Goal: Task Accomplishment & Management: Manage account settings

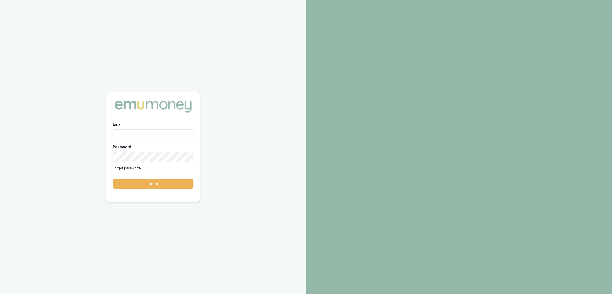
click at [134, 135] on input "Email" at bounding box center [153, 134] width 81 height 10
type input "robyn.adams@emumoney.com.au"
click at [162, 186] on button "Login" at bounding box center [153, 184] width 81 height 10
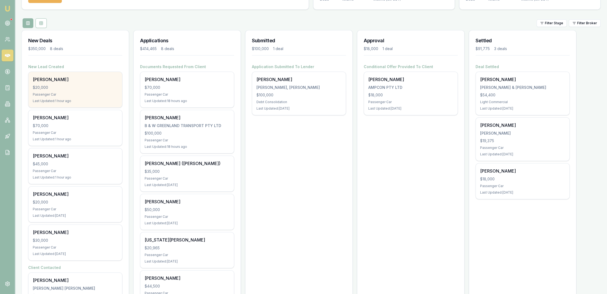
scroll to position [30, 0]
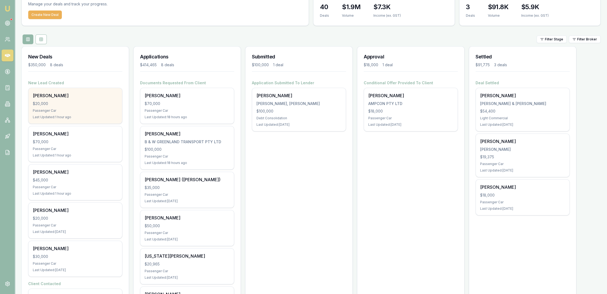
click at [73, 108] on div "Chris Drysdale $20,000 Passenger Car Last Updated: 1 hour ago" at bounding box center [75, 105] width 94 height 35
click at [56, 96] on div "[PERSON_NAME]" at bounding box center [75, 95] width 85 height 6
click at [41, 101] on div "$20,000" at bounding box center [75, 103] width 85 height 5
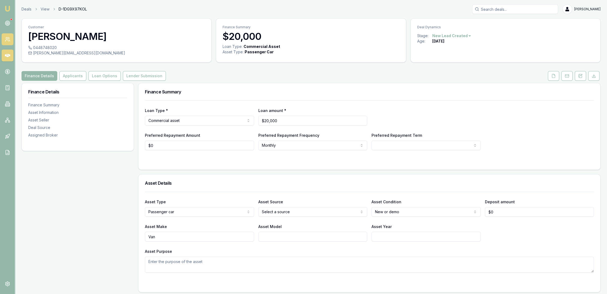
click at [6, 40] on icon at bounding box center [7, 39] width 5 height 5
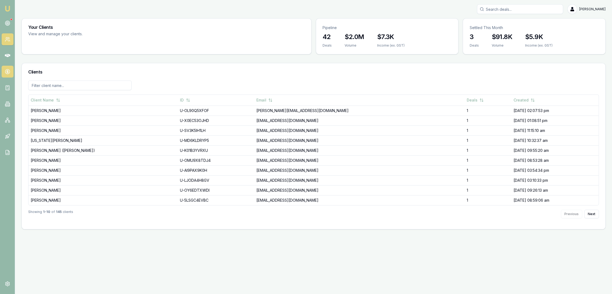
click at [6, 71] on icon at bounding box center [7, 71] width 5 height 5
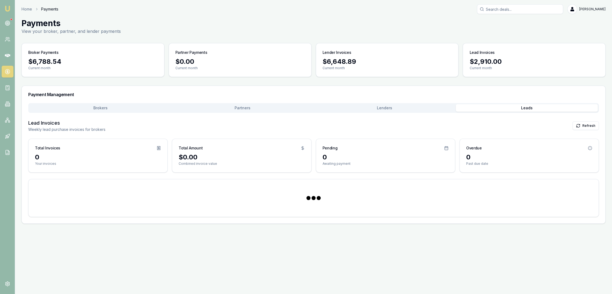
click at [529, 109] on button "Leads" at bounding box center [526, 108] width 142 height 8
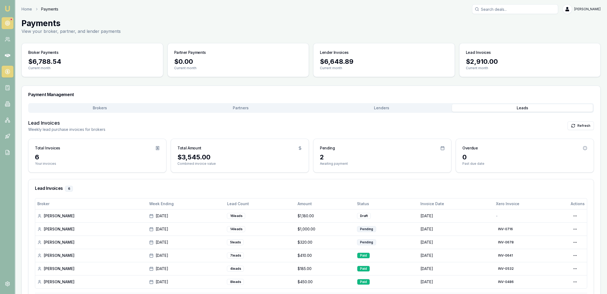
click at [3, 22] on link at bounding box center [8, 23] width 12 height 12
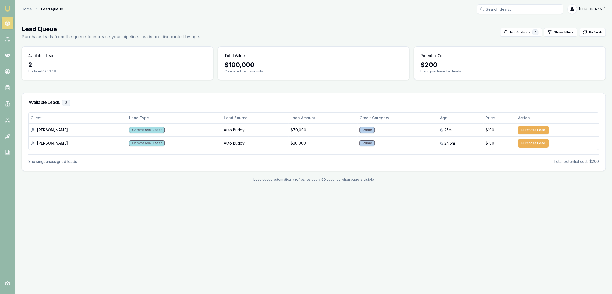
click at [7, 10] on img at bounding box center [7, 8] width 6 height 6
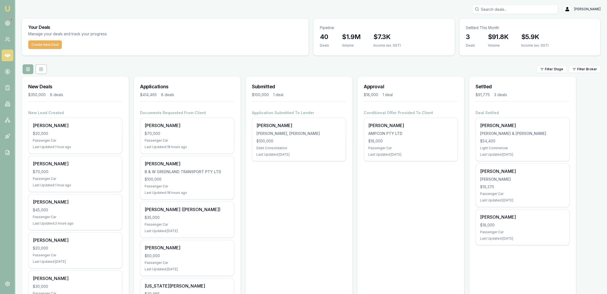
click at [491, 8] on input "Search deals" at bounding box center [515, 9] width 86 height 10
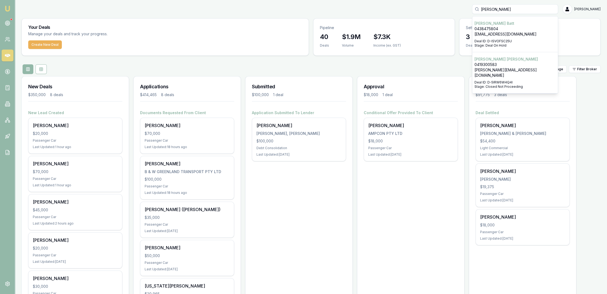
type input "roy batt"
click at [491, 33] on p "roybatt@hotmail.com" at bounding box center [515, 33] width 81 height 5
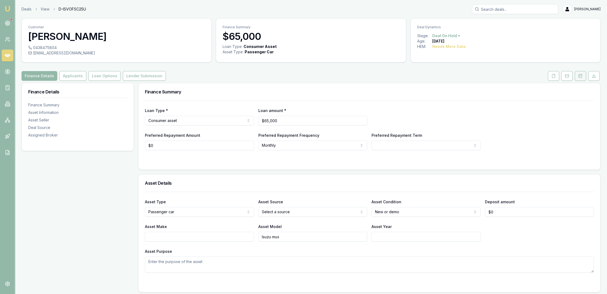
click at [576, 74] on button at bounding box center [580, 76] width 11 height 10
drag, startPoint x: 581, startPoint y: 77, endPoint x: 578, endPoint y: 87, distance: 10.1
click at [581, 77] on icon at bounding box center [580, 76] width 4 height 4
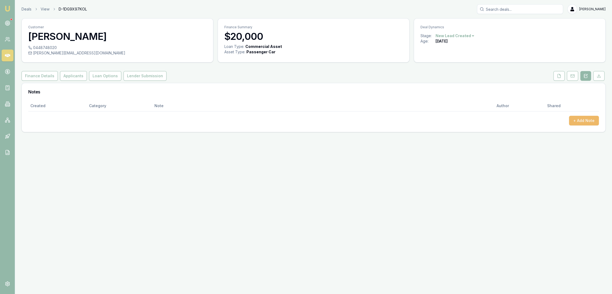
click at [581, 120] on button "+ Add Note" at bounding box center [584, 121] width 30 height 10
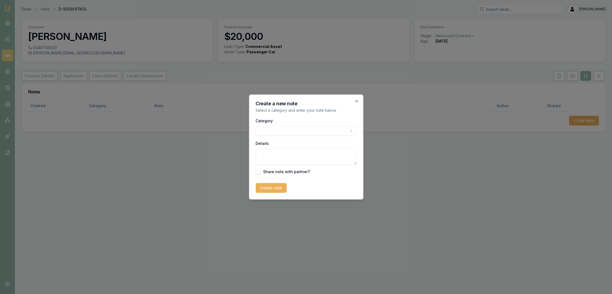
click at [284, 157] on textarea "Details" at bounding box center [305, 156] width 101 height 16
type textarea "Autobuddy - commercial - new - Qld"
click at [258, 189] on button "Create note" at bounding box center [270, 188] width 31 height 10
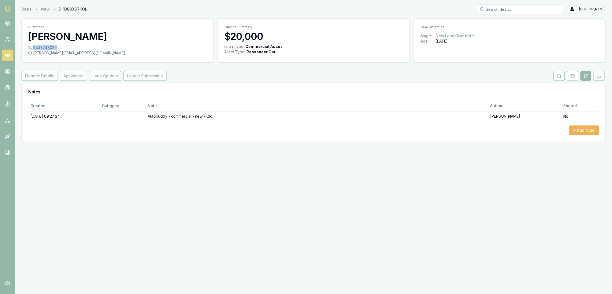
drag, startPoint x: 33, startPoint y: 48, endPoint x: 56, endPoint y: 48, distance: 23.1
click at [56, 48] on div "0448748020" at bounding box center [117, 47] width 178 height 5
copy div "0448748020"
click at [586, 131] on button "+ Add Note" at bounding box center [584, 130] width 30 height 10
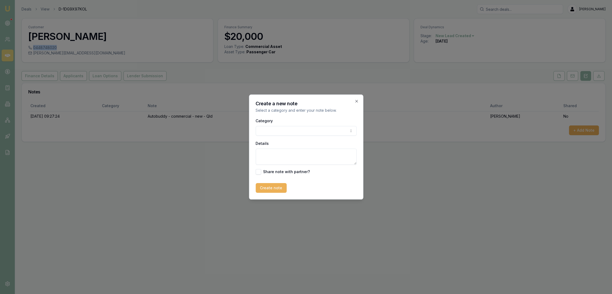
click at [309, 127] on body "Emu Broker Deals View D-1DG9X97KOL Robyn Adams Toggle Menu Customer Chris Drysd…" at bounding box center [306, 147] width 612 height 294
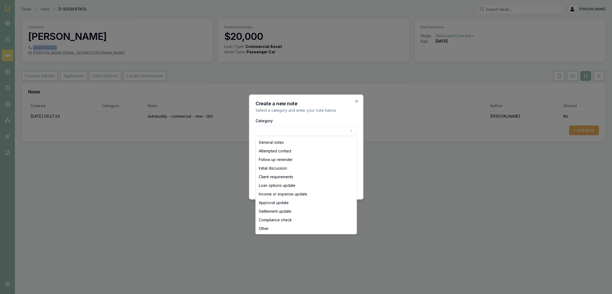
select select "ATTEMPTED_CONTACT"
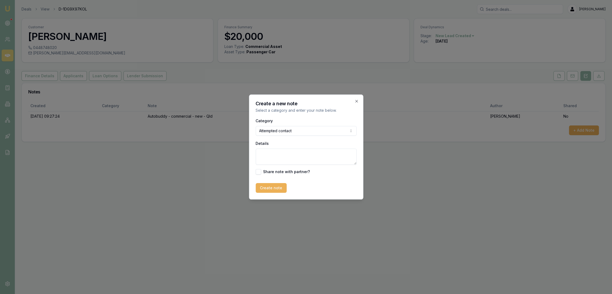
click at [279, 158] on textarea "Details" at bounding box center [305, 156] width 101 height 16
type textarea "D1C1 - LM - sent text and emailed."
click at [269, 191] on button "Create note" at bounding box center [270, 188] width 31 height 10
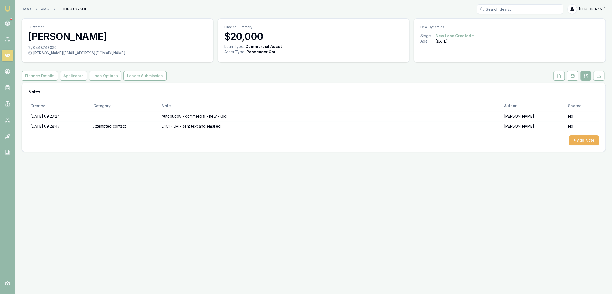
drag, startPoint x: 33, startPoint y: 74, endPoint x: 113, endPoint y: 96, distance: 82.9
click at [33, 74] on button "Finance Details" at bounding box center [40, 76] width 36 height 10
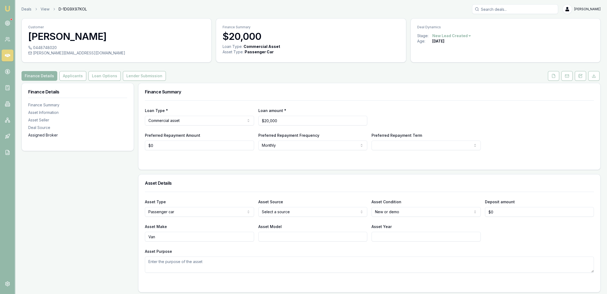
click at [41, 137] on div "Assigned Broker" at bounding box center [77, 134] width 99 height 5
click at [395, 209] on html "Emu Broker Deals View D-1DG9X97KOL Robyn Adams Toggle Menu Customer Chris Drysd…" at bounding box center [306, 147] width 612 height 294
select select "USED"
click at [270, 264] on textarea "Asset Purpose" at bounding box center [369, 264] width 449 height 16
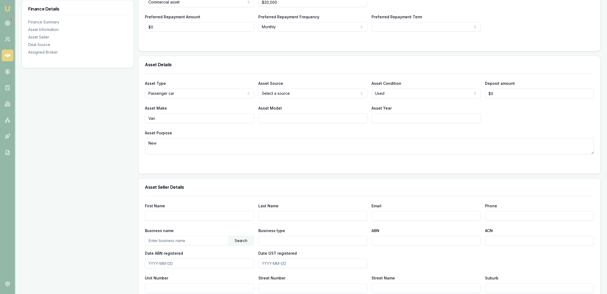
scroll to position [119, 0]
type textarea "New"
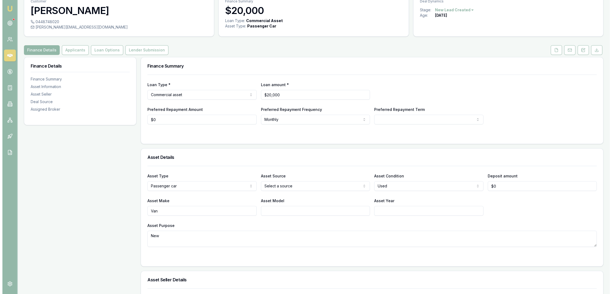
scroll to position [0, 0]
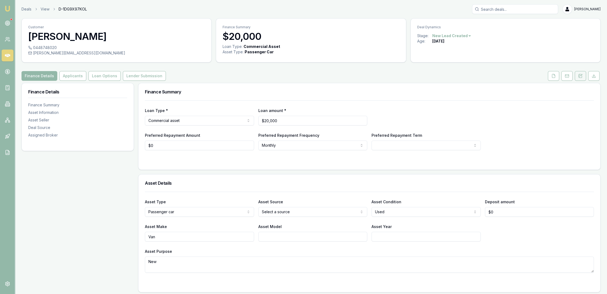
click at [579, 73] on button at bounding box center [580, 76] width 11 height 10
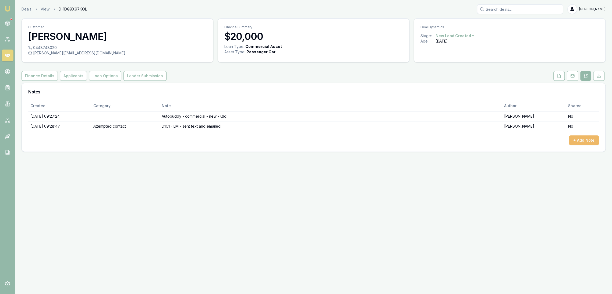
click at [573, 135] on button "+ Add Note" at bounding box center [584, 140] width 30 height 10
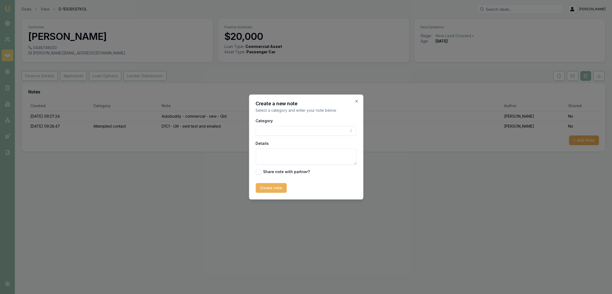
click at [298, 127] on body "Emu Broker Deals View D-1DG9X97KOL Robyn Adams Toggle Menu Customer Chris Drysd…" at bounding box center [306, 147] width 612 height 294
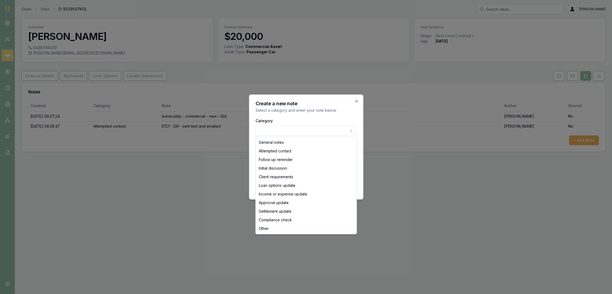
select select "INITIAL_DISCUSSION"
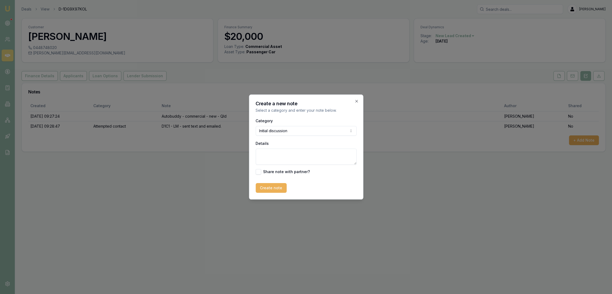
click at [282, 151] on textarea "Details" at bounding box center [305, 156] width 101 height 16
type textarea "C"
type textarea "Looking to get new or used - just needs a van for work. Was using a pressure wa…"
click at [265, 188] on button "Create note" at bounding box center [270, 188] width 31 height 10
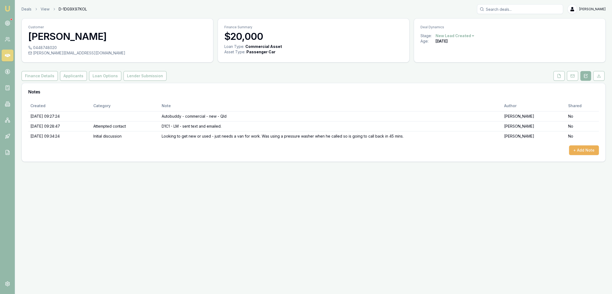
click at [9, 7] on img at bounding box center [7, 8] width 6 height 6
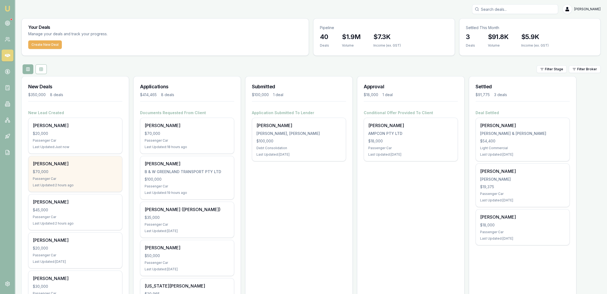
click at [92, 180] on div "Passenger Car" at bounding box center [75, 178] width 85 height 4
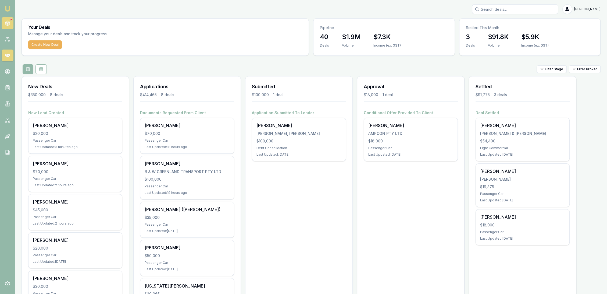
click at [10, 22] on link at bounding box center [8, 23] width 12 height 12
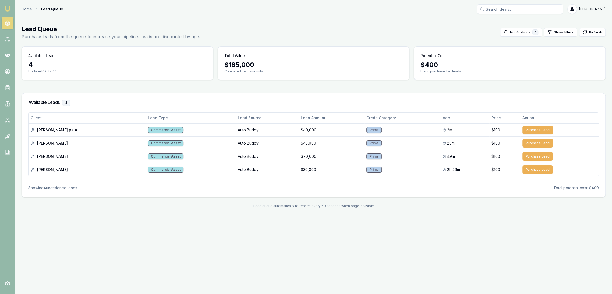
click at [9, 7] on img at bounding box center [7, 8] width 6 height 6
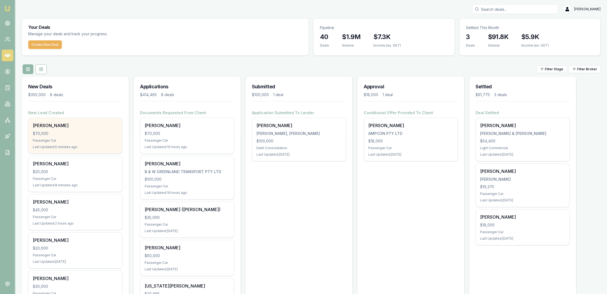
click at [56, 125] on div "Andrew Fry" at bounding box center [75, 125] width 85 height 6
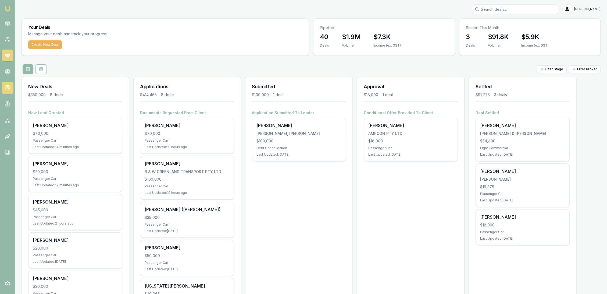
click at [7, 86] on line at bounding box center [7, 86] width 2 height 0
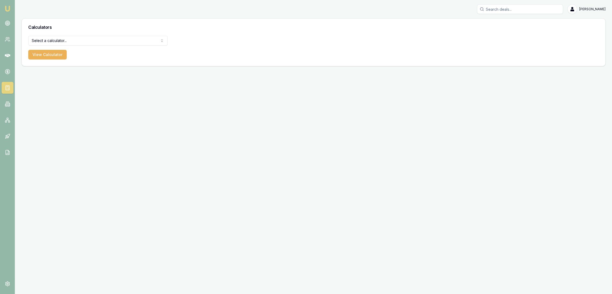
click at [65, 37] on html "Emu Broker Robyn Adams Toggle Menu Calculators Select a calculator... Finance Q…" at bounding box center [306, 147] width 612 height 294
click at [54, 54] on button "View Calculator" at bounding box center [47, 55] width 38 height 10
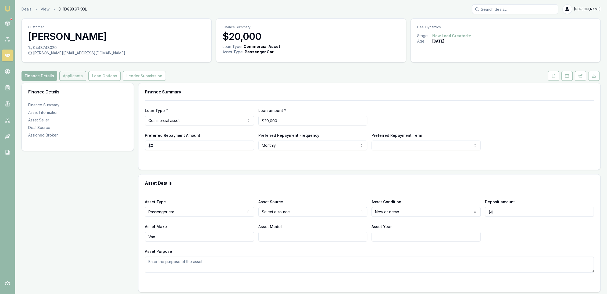
click at [73, 77] on button "Applicants" at bounding box center [72, 76] width 27 height 10
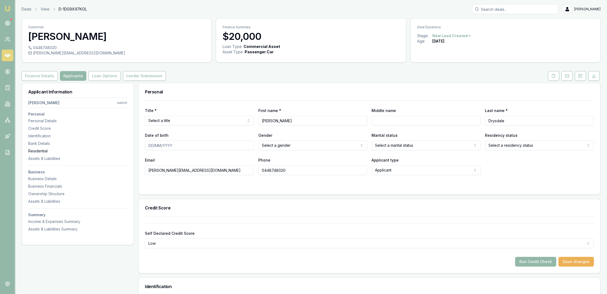
click at [40, 148] on div "Residential" at bounding box center [77, 150] width 99 height 5
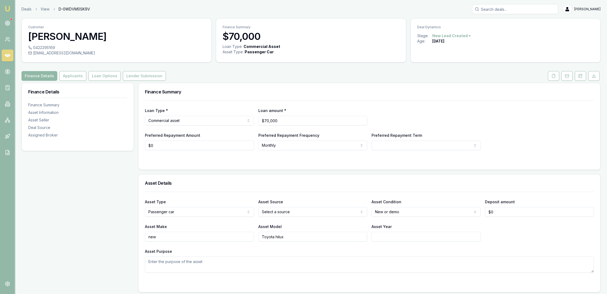
click at [45, 78] on button "Finance Details" at bounding box center [40, 76] width 36 height 10
click at [46, 126] on div "Deal Source" at bounding box center [77, 127] width 99 height 5
click at [71, 74] on button "Applicants" at bounding box center [72, 76] width 27 height 10
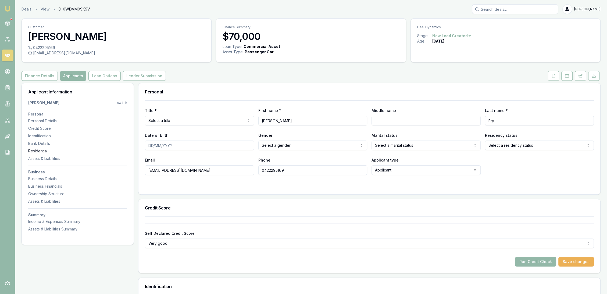
click at [42, 151] on div "Residential" at bounding box center [77, 150] width 99 height 5
click at [579, 74] on icon at bounding box center [580, 76] width 4 height 4
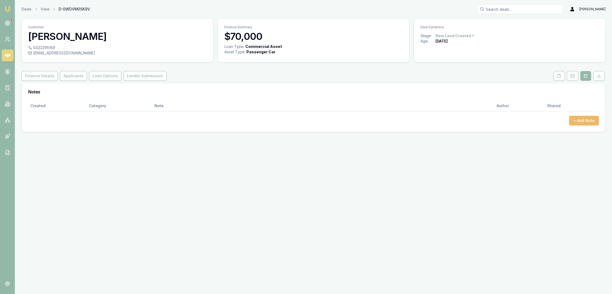
click at [576, 124] on button "+ Add Note" at bounding box center [584, 121] width 30 height 10
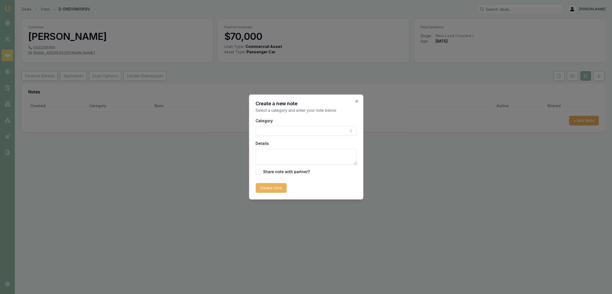
click at [303, 153] on textarea "Details" at bounding box center [305, 156] width 101 height 16
type textarea "Autobuddy - SA - commercial - new"
click at [268, 189] on button "Create note" at bounding box center [270, 188] width 31 height 10
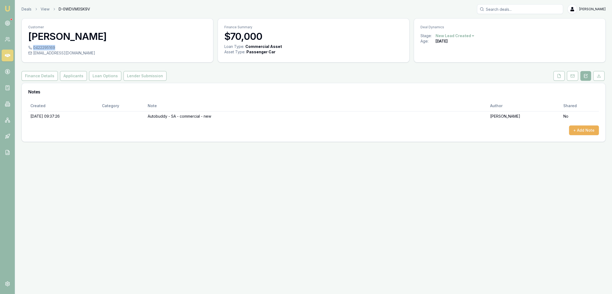
drag, startPoint x: 33, startPoint y: 48, endPoint x: 55, endPoint y: 49, distance: 21.8
click at [55, 49] on div "0422295169" at bounding box center [117, 47] width 178 height 5
copy div "0422295169"
click at [48, 76] on button "Finance Details" at bounding box center [40, 76] width 36 height 10
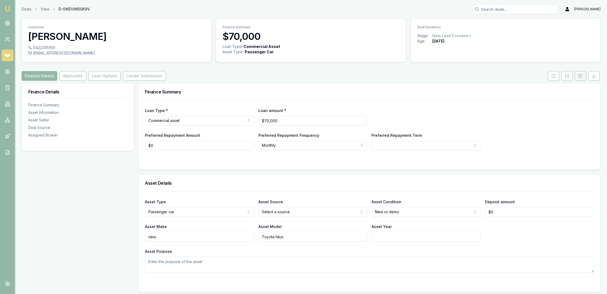
click at [578, 75] on icon at bounding box center [580, 76] width 4 height 4
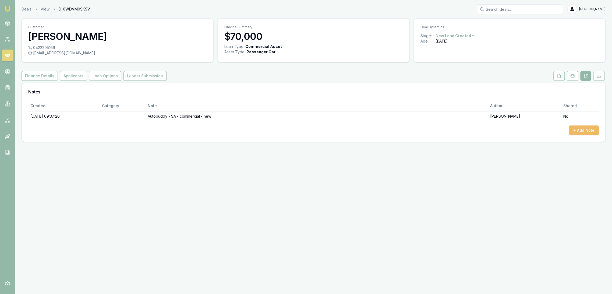
click at [595, 130] on button "+ Add Note" at bounding box center [584, 130] width 30 height 10
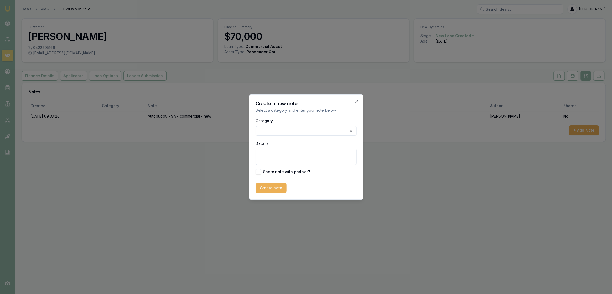
click at [303, 159] on textarea "Details" at bounding box center [305, 156] width 101 height 16
click at [356, 101] on icon "button" at bounding box center [356, 101] width 4 height 4
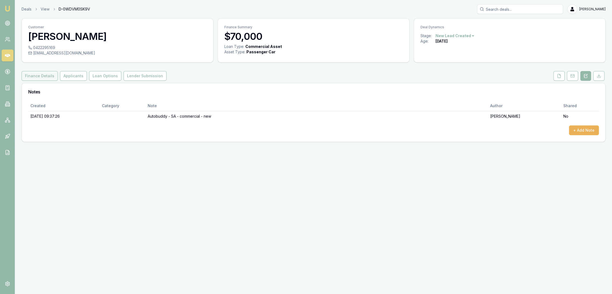
click at [44, 74] on button "Finance Details" at bounding box center [40, 76] width 36 height 10
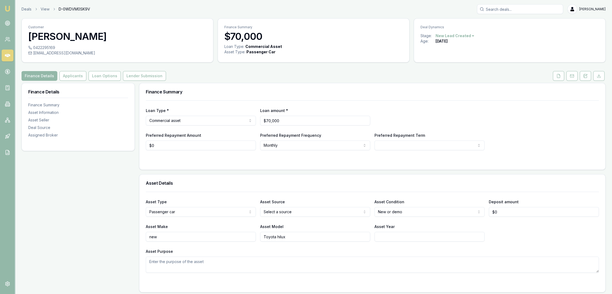
click at [392, 145] on html "Emu Broker Deals View D-0WDVM0SK9V Robyn Adams Toggle Menu Customer Andrew Fry …" at bounding box center [306, 147] width 612 height 294
select select "84"
click at [345, 159] on div at bounding box center [369, 161] width 449 height 4
click at [72, 76] on button "Applicants" at bounding box center [72, 76] width 27 height 10
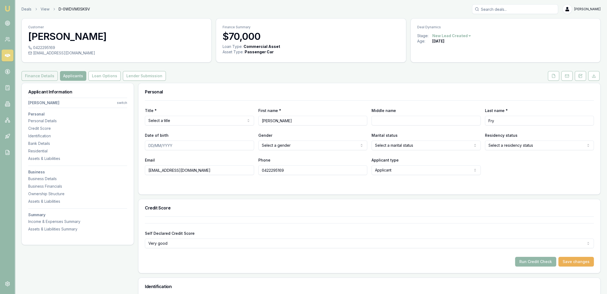
click at [37, 77] on button "Finance Details" at bounding box center [40, 76] width 36 height 10
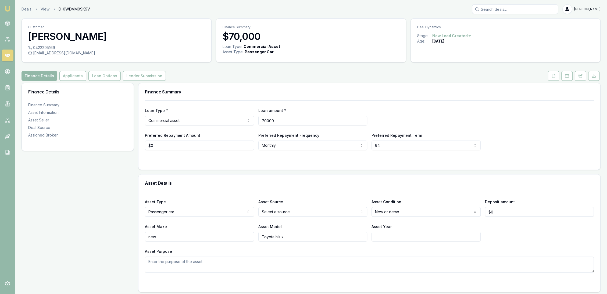
drag, startPoint x: 283, startPoint y: 119, endPoint x: 245, endPoint y: 123, distance: 38.2
click at [245, 123] on div "Loan Type * Commercial asset Consumer loan Consumer asset Commercial loan Comme…" at bounding box center [369, 116] width 449 height 18
type input "$56,000"
click at [229, 164] on div "Loan Type * Commercial asset Consumer loan Consumer asset Commercial loan Comme…" at bounding box center [369, 134] width 462 height 69
click at [71, 76] on button "Applicants" at bounding box center [72, 76] width 27 height 10
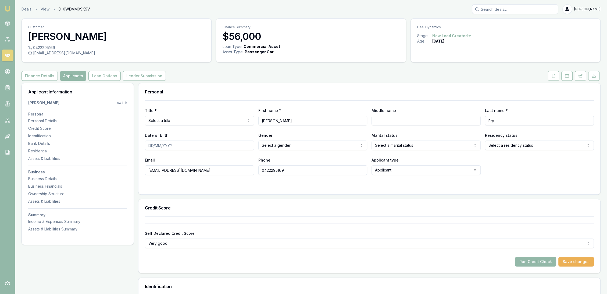
click at [42, 175] on nav "Andrew Fry switch Personal Personal Details Credit Score Identification Bank De…" at bounding box center [77, 163] width 99 height 136
click at [54, 178] on div "Business Details" at bounding box center [77, 178] width 99 height 5
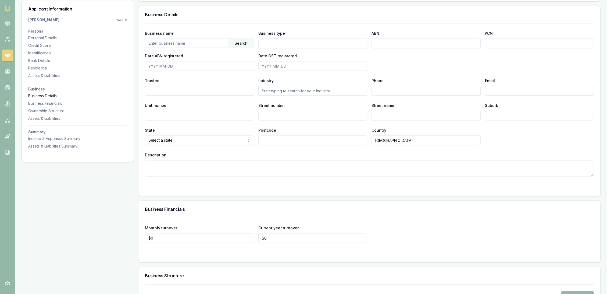
scroll to position [736, 0]
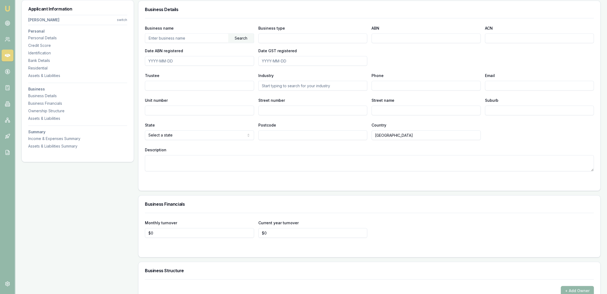
click at [150, 167] on textarea "Description" at bounding box center [369, 163] width 449 height 16
click at [148, 159] on textarea "ober 10 year" at bounding box center [369, 163] width 449 height 16
click at [152, 156] on textarea "ober 10 year" at bounding box center [369, 163] width 449 height 16
click at [179, 159] on textarea "over 10 year" at bounding box center [369, 163] width 449 height 16
type textarea "over 10 years with"
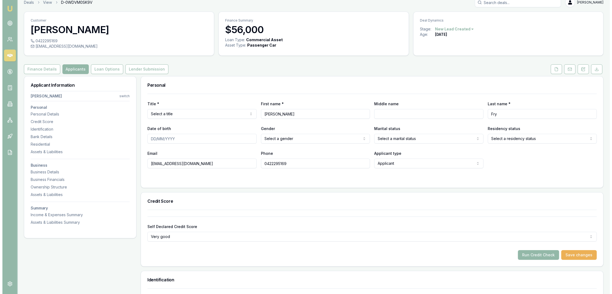
scroll to position [0, 0]
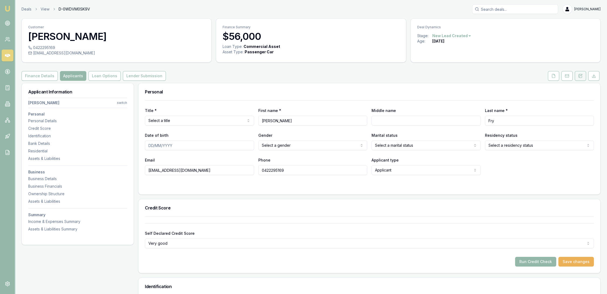
click at [578, 73] on button at bounding box center [580, 76] width 11 height 10
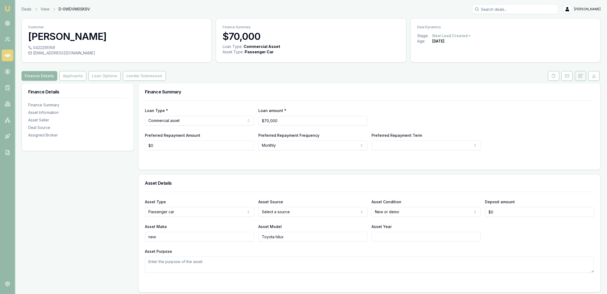
drag, startPoint x: 582, startPoint y: 77, endPoint x: 578, endPoint y: 77, distance: 3.8
click at [582, 77] on icon at bounding box center [580, 76] width 4 height 4
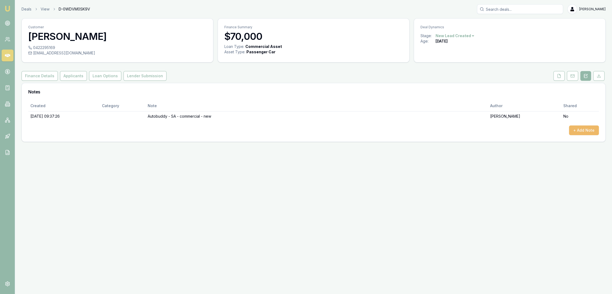
click at [579, 128] on button "+ Add Note" at bounding box center [584, 130] width 30 height 10
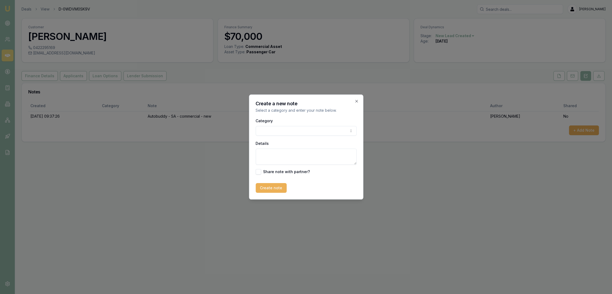
click at [293, 128] on body "Emu Broker Deals View D-0WDVM0SK9V [PERSON_NAME] Toggle Menu Customer [PERSON_N…" at bounding box center [306, 147] width 612 height 294
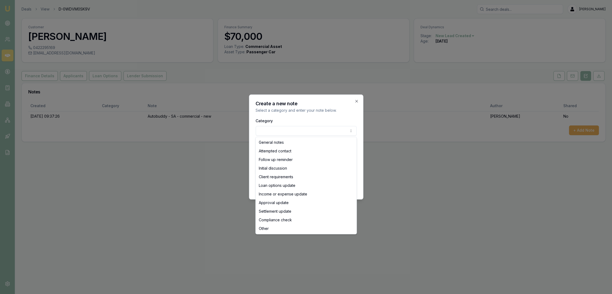
select select "INITIAL_DISCUSSION"
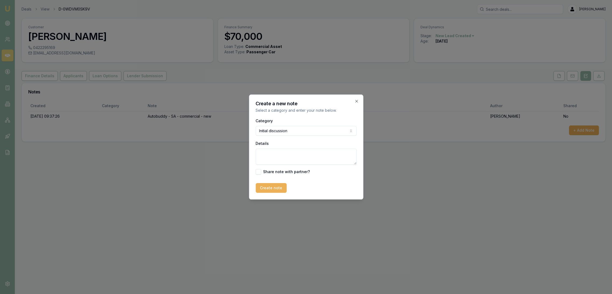
click at [277, 157] on textarea "Details" at bounding box center [305, 156] width 101 height 16
type textarea "b"
type textarea "Very early days. Trying to sell his car before he orders a new one. Doesn't wan…"
click at [275, 187] on button "Create note" at bounding box center [270, 188] width 31 height 10
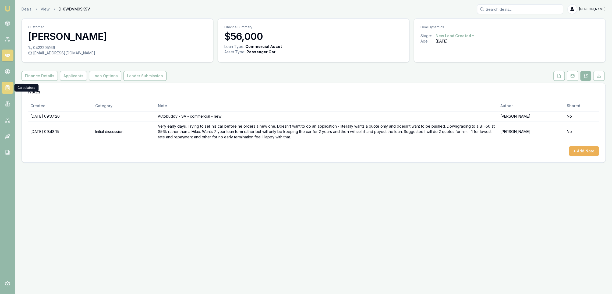
click at [7, 90] on icon at bounding box center [7, 87] width 5 height 5
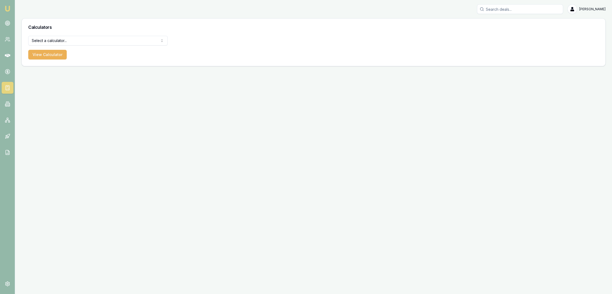
click at [95, 40] on html "Emu Broker Robyn Adams Toggle Menu Calculators Select a calculator... Finance Q…" at bounding box center [306, 147] width 612 height 294
click at [52, 51] on button "View Calculator" at bounding box center [47, 55] width 38 height 10
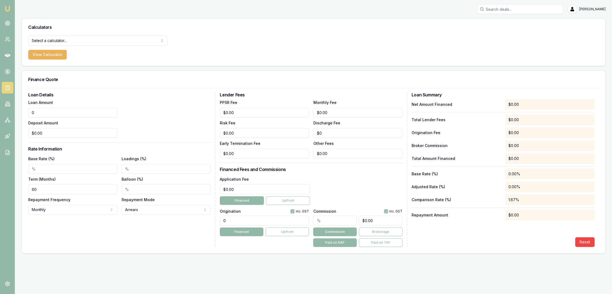
click at [47, 113] on input "0" at bounding box center [72, 113] width 89 height 10
drag, startPoint x: 46, startPoint y: 113, endPoint x: 20, endPoint y: 113, distance: 26.6
click at [20, 113] on main "Calculators Select a calculator... Finance Quote Lender Match Payslip Calculato…" at bounding box center [313, 135] width 597 height 235
type input "$56,000.00"
click at [44, 170] on input "Base Rate (%)" at bounding box center [72, 169] width 89 height 10
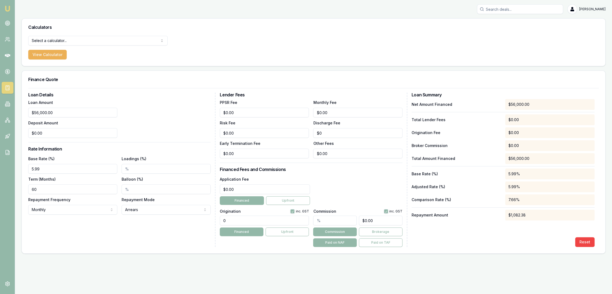
type input "5.99%"
drag, startPoint x: 47, startPoint y: 189, endPoint x: 20, endPoint y: 189, distance: 26.6
click at [21, 189] on main "Calculators Select a calculator... Finance Quote Lender Match Payslip Calculato…" at bounding box center [313, 135] width 597 height 235
type input "84"
click at [78, 245] on div "Loan Details Loan Amount $56,000.00 Deposit Amount $0.00 Rate Information Base …" at bounding box center [121, 169] width 187 height 154
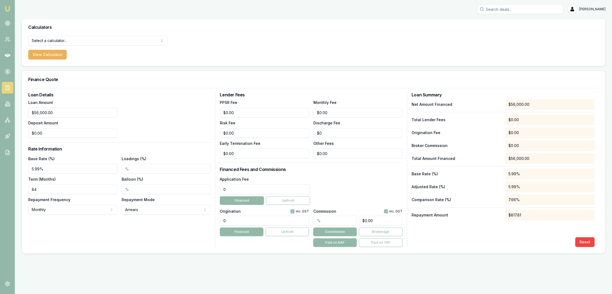
drag, startPoint x: 242, startPoint y: 189, endPoint x: 203, endPoint y: 192, distance: 38.5
click at [209, 192] on div "Loan Details Loan Amount $56,000.00 Deposit Amount $0.00 Rate Information Base …" at bounding box center [313, 169] width 570 height 154
type input "$495.00"
drag, startPoint x: 229, startPoint y: 219, endPoint x: 192, endPoint y: 226, distance: 37.8
click at [192, 226] on div "Loan Details Loan Amount $56,000.00 Deposit Amount $0.00 Rate Information Base …" at bounding box center [313, 169] width 570 height 154
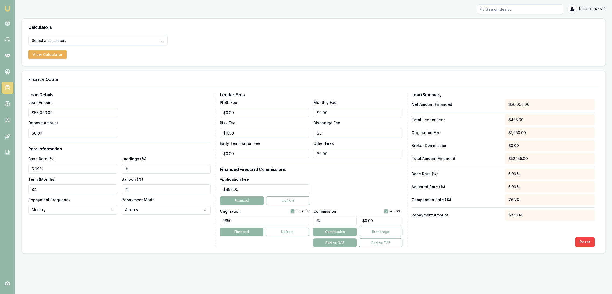
type input "1650.00"
click at [93, 225] on div "Loan Details Loan Amount $56,000.00 Deposit Amount $0.00 Rate Information Base …" at bounding box center [121, 169] width 187 height 154
click at [124, 169] on input "Loadings (%)" at bounding box center [166, 169] width 89 height 10
click at [143, 234] on div "Loan Details Loan Amount $56,000.00 Deposit Amount $0.00 Rate Information Base …" at bounding box center [121, 169] width 187 height 154
click at [127, 169] on input "1.00%" at bounding box center [166, 169] width 89 height 10
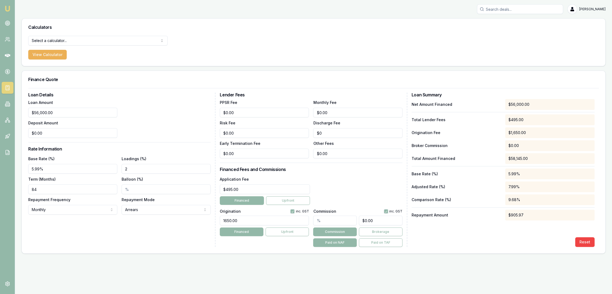
type input "2.00%"
click at [156, 239] on div "Loan Details Loan Amount $56,000.00 Deposit Amount $0.00 Rate Information Base …" at bounding box center [121, 169] width 187 height 154
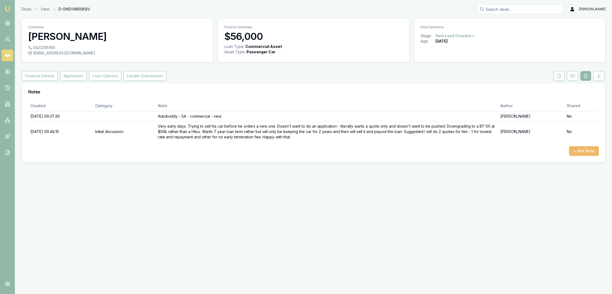
click at [575, 149] on button "+ Add Note" at bounding box center [584, 151] width 30 height 10
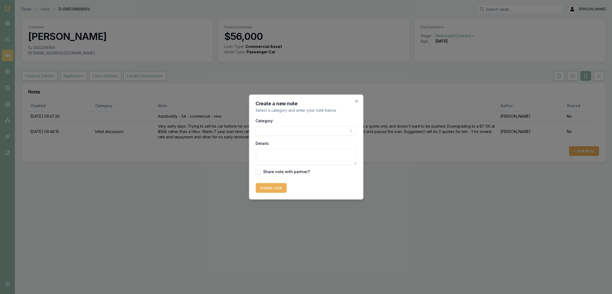
click at [276, 152] on textarea "Details" at bounding box center [305, 156] width 101 height 16
click at [321, 156] on textarea "QUOTES TO BE DONE -" at bounding box center [305, 156] width 101 height 16
click at [343, 164] on textarea "QUOTES TO BE DONE - PLENTI 7.19% over 7 years $895.39/m ($206.62/w) with no ear…" at bounding box center [305, 156] width 101 height 16
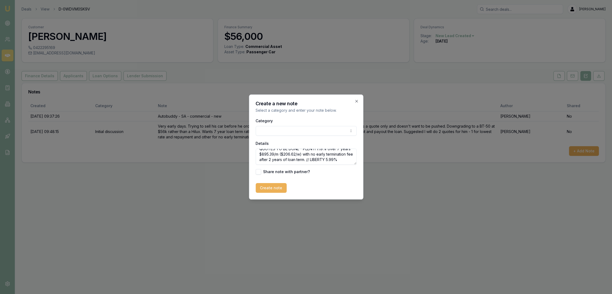
click at [288, 162] on textarea "QUOTES TO BE DONE - PLENTI 7.19% over 7 years $895.39/m ($206.62/w) with no ear…" at bounding box center [305, 156] width 101 height 16
click at [327, 157] on textarea "QUOTES TO BE DONE - PLENTI 7.19% over 7 years $895.39/m ($206.62/w) with no ear…" at bounding box center [305, 156] width 101 height 16
drag, startPoint x: 275, startPoint y: 162, endPoint x: 305, endPoint y: 161, distance: 30.6
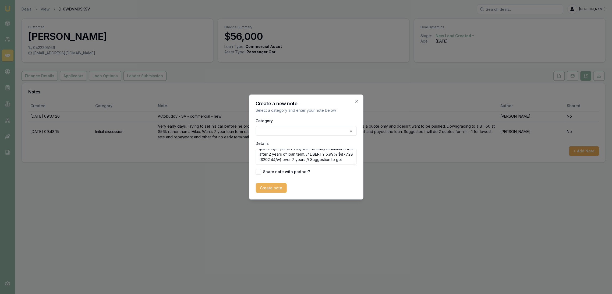
click at [305, 161] on textarea "QUOTES TO BE DONE - PLENTI 7.19% over 7 years $895.39/m ($206.62/w) with no ear…" at bounding box center [305, 156] width 101 height 16
click at [294, 162] on textarea "QUOTES TO BE DONE - PLENTI 7.19% over 7 years $895.39/m ($206.62/w) with no ear…" at bounding box center [305, 156] width 101 height 16
click at [281, 161] on textarea "QUOTES TO BE DONE - PLENTI 7.19% over 7 years $895.39/m ($206.62/w) with no ear…" at bounding box center [305, 156] width 101 height 16
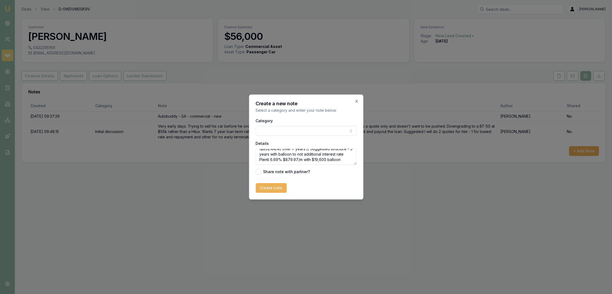
click at [279, 163] on textarea "QUOTES TO BE DONE - PLENTI 7.19% over 7 years $895.39/m ($206.62/w) with no ear…" at bounding box center [305, 156] width 101 height 16
click at [339, 163] on textarea "QUOTES TO BE DONE - PLENTI 7.19% over 7 years $895.39/m ($206.62/w) with no ear…" at bounding box center [305, 156] width 101 height 16
type textarea "QUOTES TO BE DONE - PLENTI 7.19% over 7 years $895.39/m ($206.62/w) with no ear…"
click at [262, 185] on button "Create note" at bounding box center [270, 188] width 31 height 10
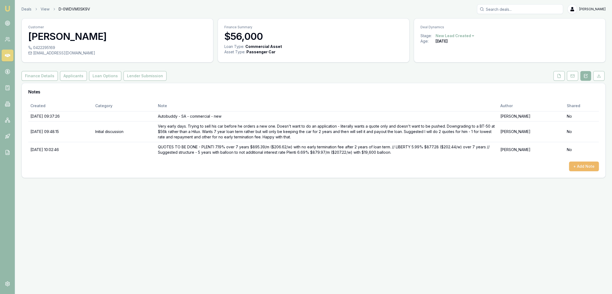
click at [576, 166] on button "+ Add Note" at bounding box center [584, 166] width 30 height 10
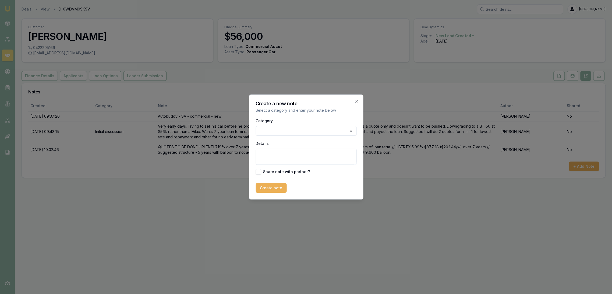
click at [281, 153] on textarea "Details" at bounding box center [305, 156] width 101 height 16
click at [287, 159] on textarea "UPDATE to Plenti 5yr with $19,600 balloon $897.97/m" at bounding box center [305, 156] width 101 height 16
type textarea "UPDATE to Plenti 5yr with $19,600 balloon $897.97/m ($203.07/w)"
click at [269, 188] on button "Create note" at bounding box center [270, 188] width 31 height 10
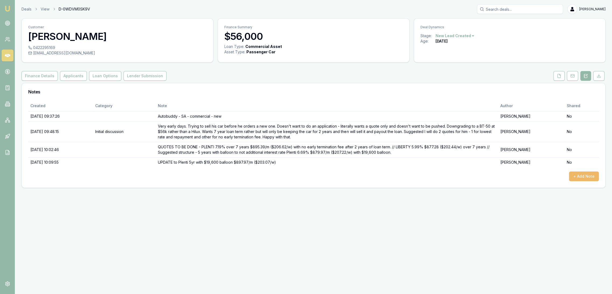
click at [587, 178] on button "+ Add Note" at bounding box center [584, 176] width 30 height 10
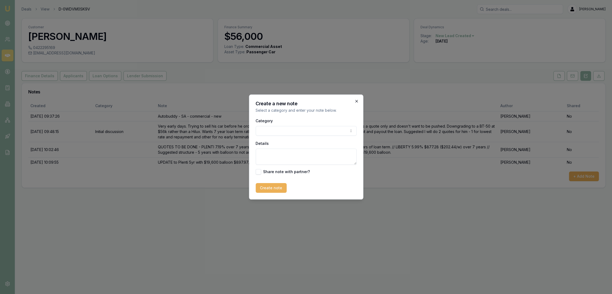
click at [355, 102] on icon "button" at bounding box center [356, 101] width 4 height 4
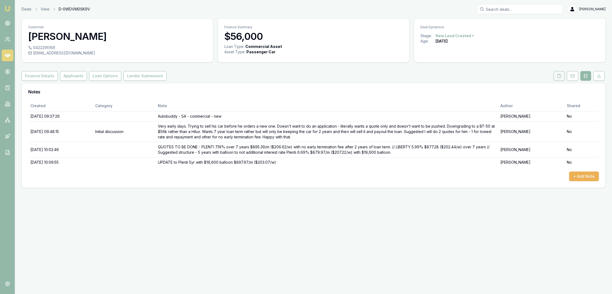
click at [558, 73] on button at bounding box center [558, 76] width 11 height 10
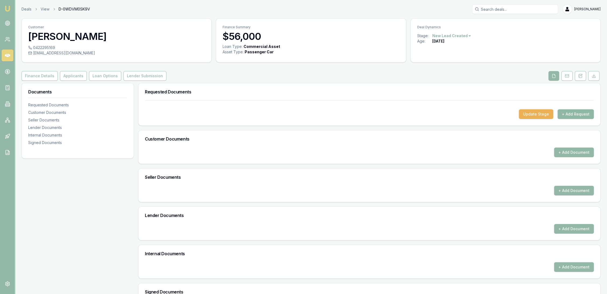
click at [572, 115] on button "+ Add Request" at bounding box center [576, 114] width 36 height 10
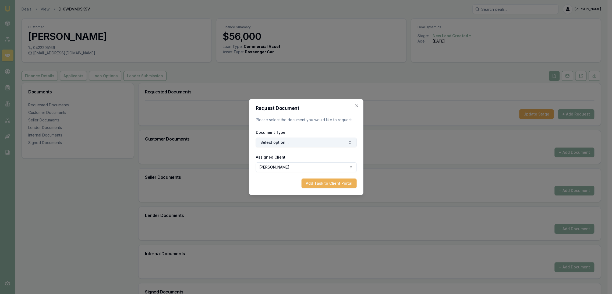
click at [302, 144] on button "Select option..." at bounding box center [305, 142] width 101 height 10
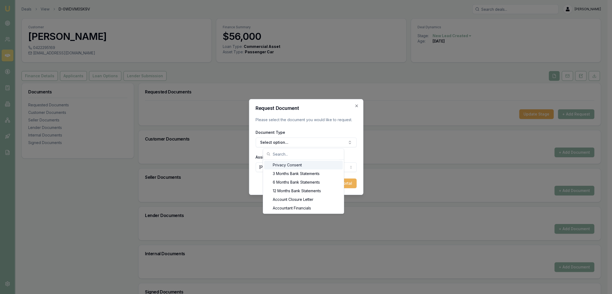
click at [296, 164] on div "Privacy Consent" at bounding box center [303, 165] width 79 height 9
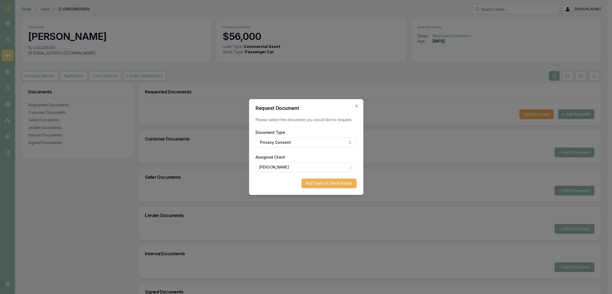
drag, startPoint x: 324, startPoint y: 181, endPoint x: 339, endPoint y: 183, distance: 14.8
click at [326, 182] on button "Add Task to Client Portal" at bounding box center [328, 183] width 55 height 10
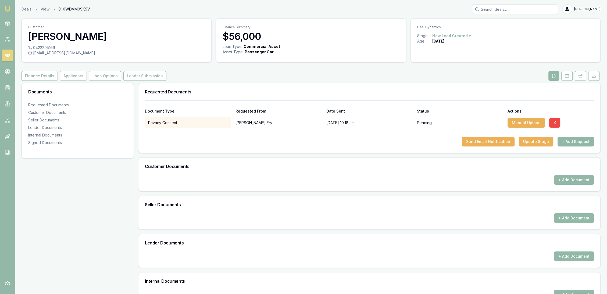
click at [577, 139] on button "+ Add Request" at bounding box center [576, 142] width 36 height 10
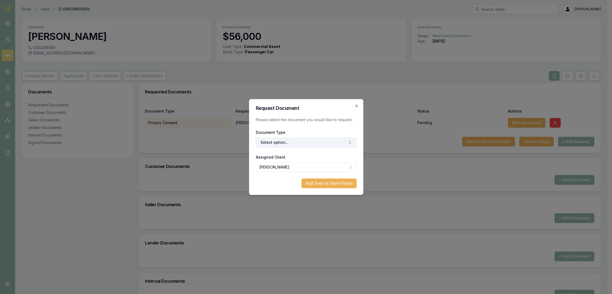
click at [296, 142] on button "Select option..." at bounding box center [305, 142] width 101 height 10
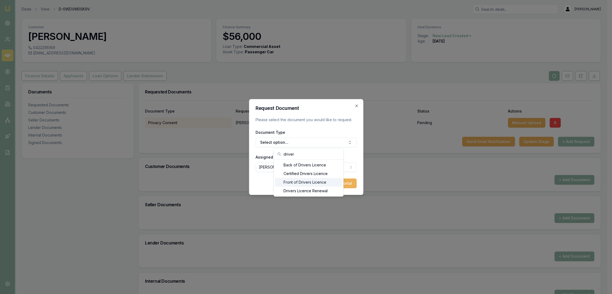
type input "driver"
click at [294, 182] on div "Front of Drivers Licence" at bounding box center [308, 182] width 67 height 9
drag, startPoint x: 334, startPoint y: 182, endPoint x: 353, endPoint y: 181, distance: 19.2
click at [334, 182] on button "Add Task to Client Portal" at bounding box center [328, 183] width 55 height 10
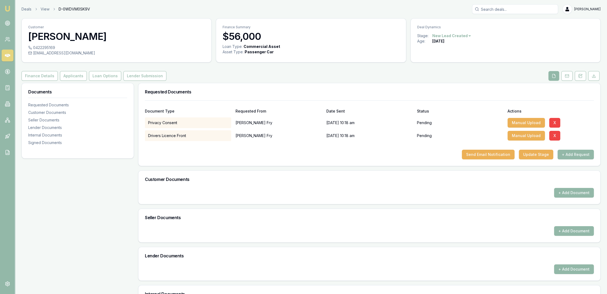
click at [574, 156] on button "+ Add Request" at bounding box center [576, 154] width 36 height 10
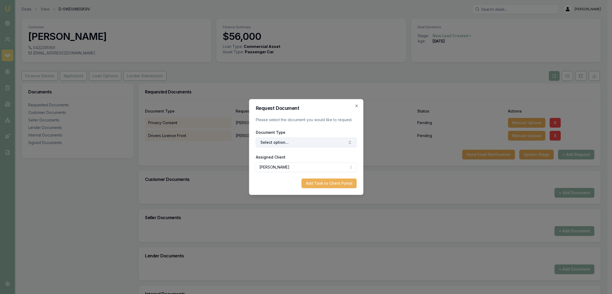
click at [314, 140] on button "Select option..." at bounding box center [305, 142] width 101 height 10
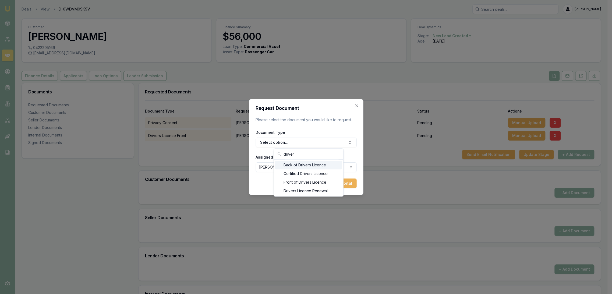
type input "driver"
click at [298, 162] on div "Back of Drivers Licence" at bounding box center [308, 165] width 67 height 9
click at [343, 183] on button "Add Task to Client Portal" at bounding box center [328, 183] width 55 height 10
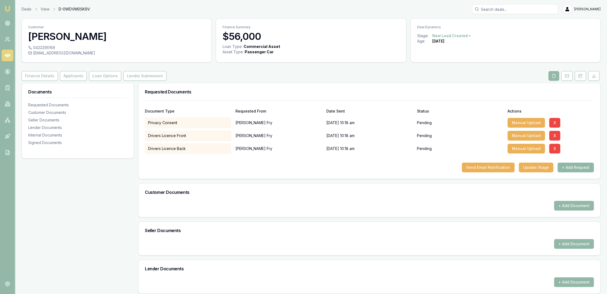
click at [579, 167] on button "+ Add Request" at bounding box center [576, 167] width 36 height 10
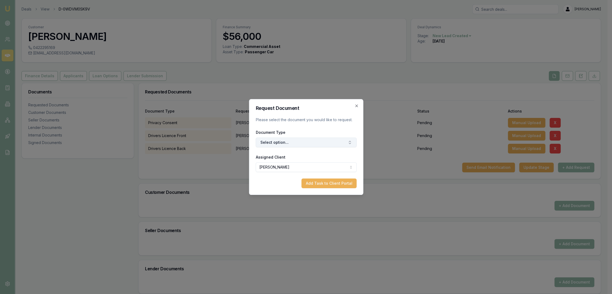
click at [272, 141] on button "Select option..." at bounding box center [305, 142] width 101 height 10
type input "selfie"
click at [305, 166] on div "Selfie with Licence" at bounding box center [308, 165] width 67 height 9
click at [318, 183] on button "Add Task to Client Portal" at bounding box center [328, 183] width 55 height 10
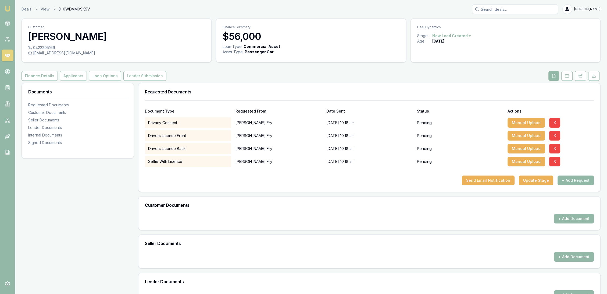
click at [577, 179] on button "+ Add Request" at bounding box center [576, 180] width 36 height 10
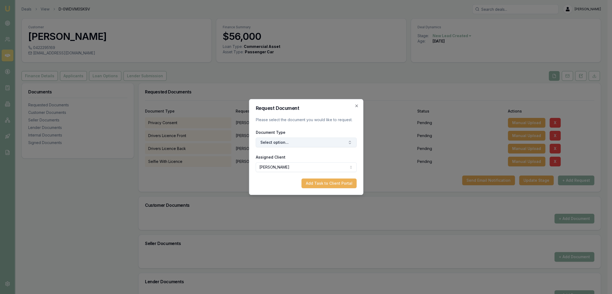
click at [295, 144] on button "Select option..." at bounding box center [305, 142] width 101 height 10
type input "medi"
click at [303, 166] on div "Medicare Card" at bounding box center [308, 165] width 67 height 9
click at [322, 184] on button "Add Task to Client Portal" at bounding box center [328, 183] width 55 height 10
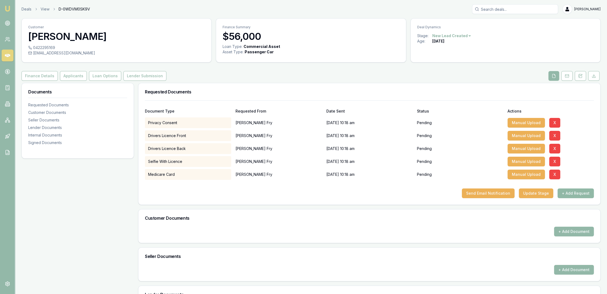
click at [583, 191] on button "+ Add Request" at bounding box center [576, 193] width 36 height 10
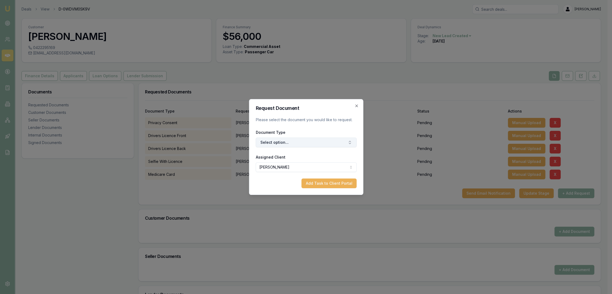
click at [286, 140] on button "Select option..." at bounding box center [305, 142] width 101 height 10
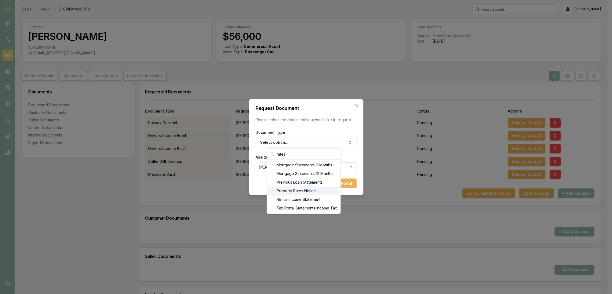
type input "rates"
click at [291, 189] on div "Property Rates Notice" at bounding box center [303, 190] width 71 height 9
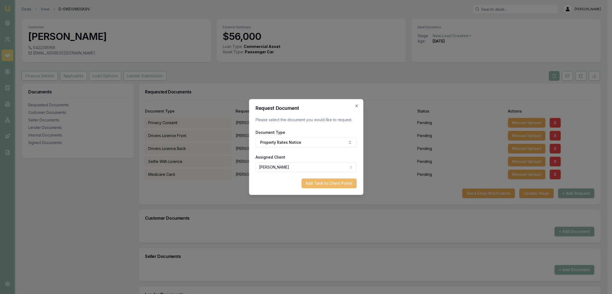
click at [333, 186] on button "Add Task to Client Portal" at bounding box center [328, 183] width 55 height 10
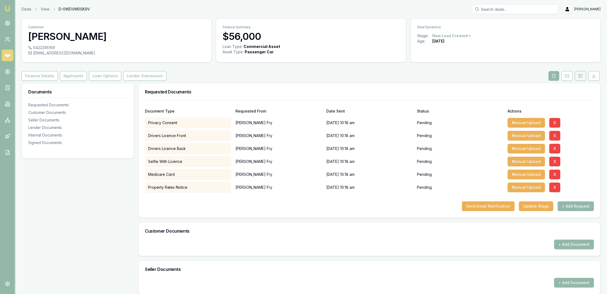
click at [580, 76] on icon at bounding box center [580, 76] width 4 height 4
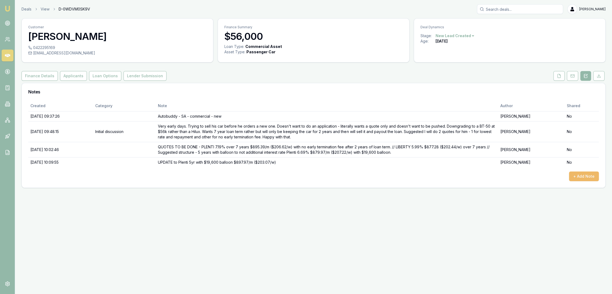
click at [585, 173] on button "+ Add Note" at bounding box center [584, 176] width 30 height 10
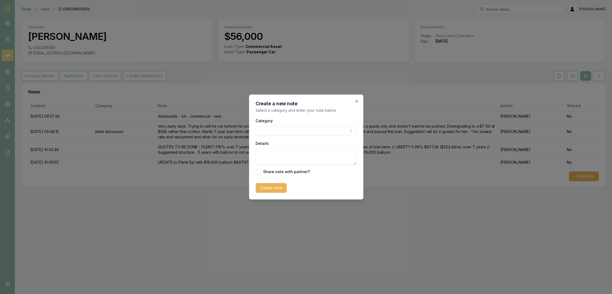
click at [267, 154] on textarea "Details" at bounding box center [305, 156] width 101 height 16
type textarea "CUSTOMER CONTACT - Explained to Andrew my Option 3 suggestion with using the ba…"
click at [270, 191] on button "Create note" at bounding box center [270, 188] width 31 height 10
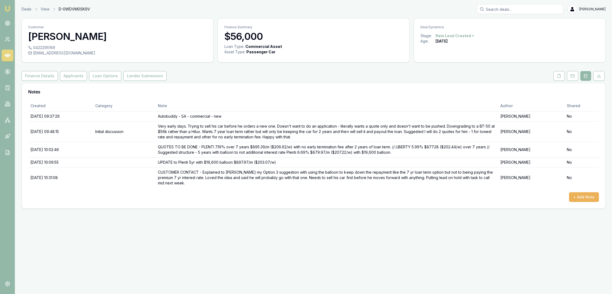
click at [460, 35] on html "Emu Broker Deals View D-0WDVM0SK9V Robyn Adams Toggle Menu Customer Andrew Fry …" at bounding box center [306, 147] width 612 height 294
click at [455, 40] on div "Deal On Hold Deal Closed - Lost - Cancelled - Not Interested - Not Qualified - …" at bounding box center [453, 76] width 34 height 72
click at [450, 46] on div "Deal On Hold" at bounding box center [454, 45] width 32 height 9
drag, startPoint x: 10, startPoint y: 9, endPoint x: 24, endPoint y: 1, distance: 16.6
click at [10, 9] on img at bounding box center [7, 8] width 6 height 6
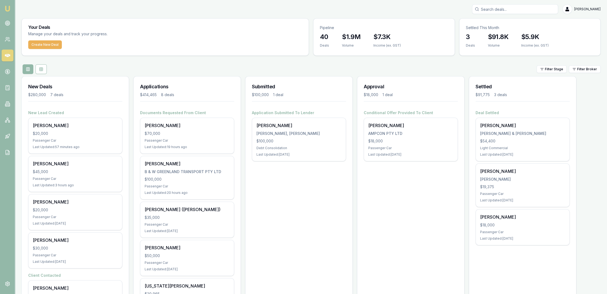
click at [6, 9] on img at bounding box center [7, 8] width 6 height 6
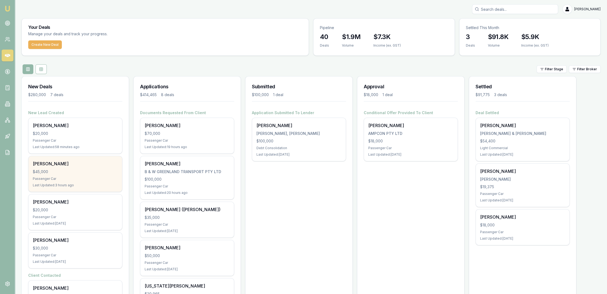
click at [94, 176] on div "[PERSON_NAME] $45,000 Passenger Car Last Updated: 3 hours ago" at bounding box center [75, 173] width 94 height 35
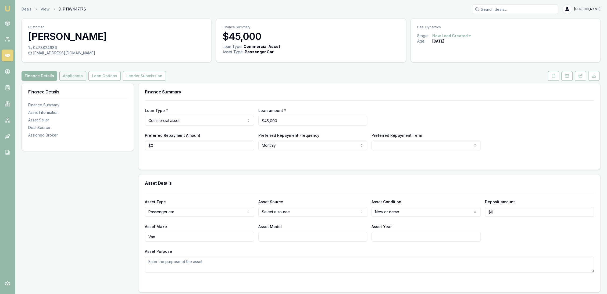
click at [73, 74] on button "Applicants" at bounding box center [72, 76] width 27 height 10
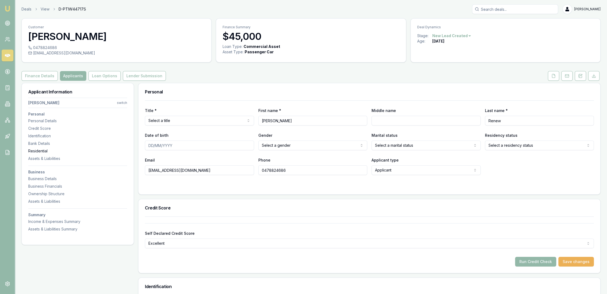
click at [44, 152] on div "Residential" at bounding box center [77, 150] width 99 height 5
click at [580, 76] on icon at bounding box center [580, 76] width 4 height 4
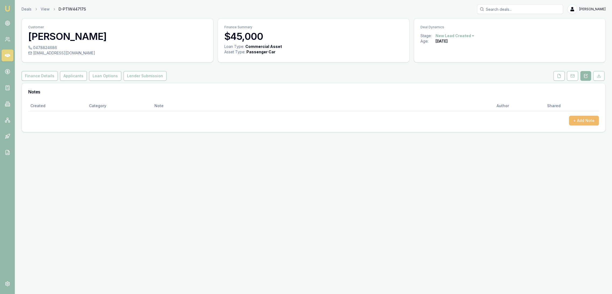
click at [584, 119] on button "+ Add Note" at bounding box center [584, 121] width 30 height 10
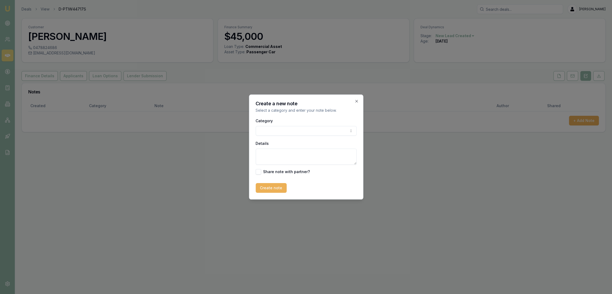
click at [291, 158] on textarea "Details" at bounding box center [305, 156] width 101 height 16
type textarea "AutoBuddy - commercial - new - NSW"
click at [271, 187] on button "Create note" at bounding box center [270, 188] width 31 height 10
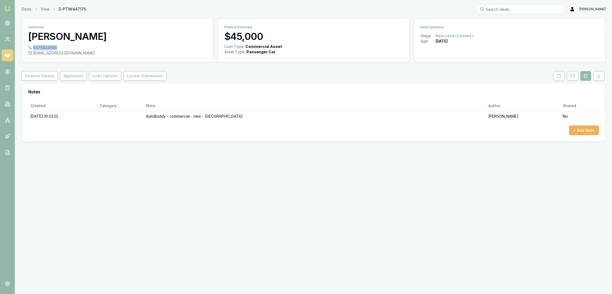
drag, startPoint x: 33, startPoint y: 46, endPoint x: 56, endPoint y: 47, distance: 22.6
click at [56, 47] on div "0478824686" at bounding box center [117, 47] width 178 height 5
copy div "0478824686"
click at [71, 48] on div "0478824686" at bounding box center [117, 47] width 178 height 5
drag, startPoint x: 62, startPoint y: 48, endPoint x: 52, endPoint y: 48, distance: 9.4
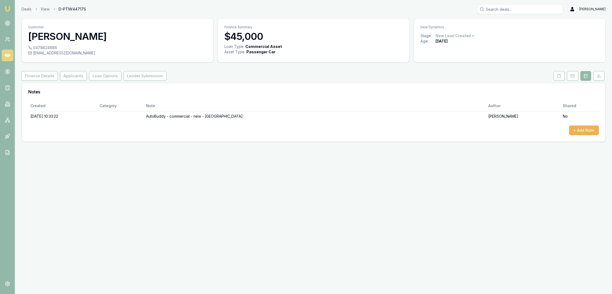
click at [54, 48] on div "0478824686" at bounding box center [117, 47] width 178 height 5
click at [56, 48] on div "0478824686" at bounding box center [117, 47] width 178 height 5
drag, startPoint x: 56, startPoint y: 48, endPoint x: 39, endPoint y: 49, distance: 17.0
click at [39, 49] on div "0478824686" at bounding box center [117, 47] width 178 height 5
copy div "0478824686"
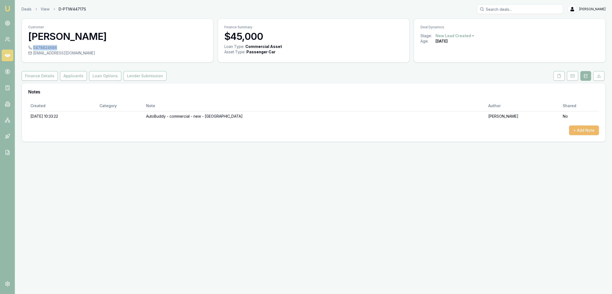
click at [581, 128] on button "+ Add Note" at bounding box center [584, 130] width 30 height 10
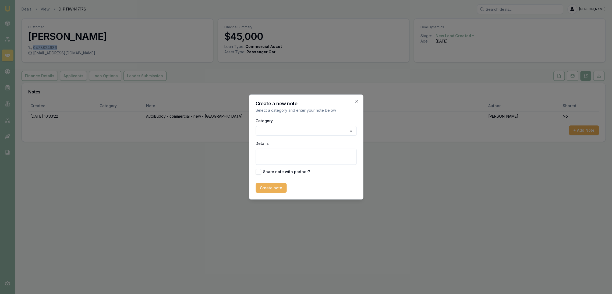
click at [288, 129] on body "Emu Broker Deals View D-PTIW44717S Robyn Adams Toggle Menu Customer Edmund Rene…" at bounding box center [306, 147] width 612 height 294
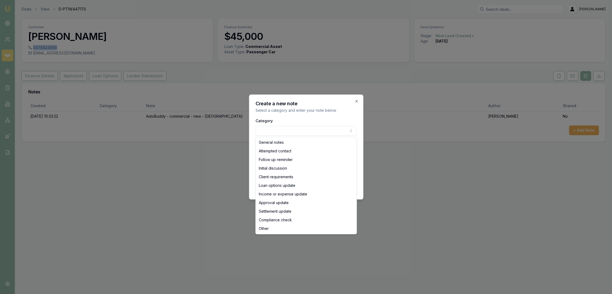
select select "ATTEMPTED_CONTACT"
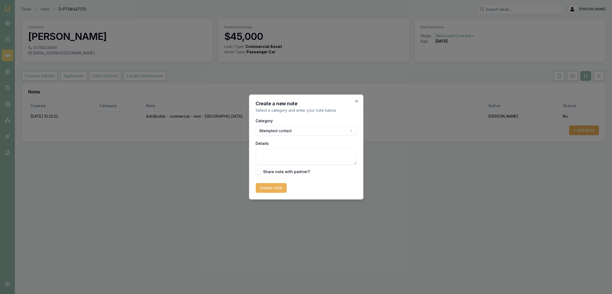
click at [285, 155] on textarea "Details" at bounding box center [305, 156] width 101 height 16
type textarea "d"
type textarea "D1C1 - LM - sent text and emailed."
click at [277, 187] on button "Create note" at bounding box center [270, 188] width 31 height 10
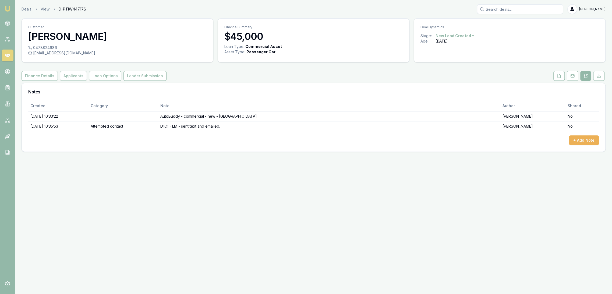
drag, startPoint x: 6, startPoint y: 8, endPoint x: 13, endPoint y: 2, distance: 10.0
click at [6, 8] on img at bounding box center [7, 8] width 6 height 6
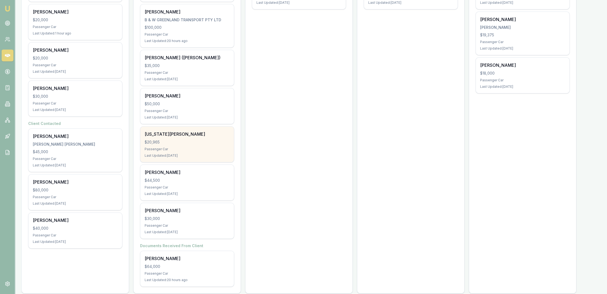
scroll to position [159, 0]
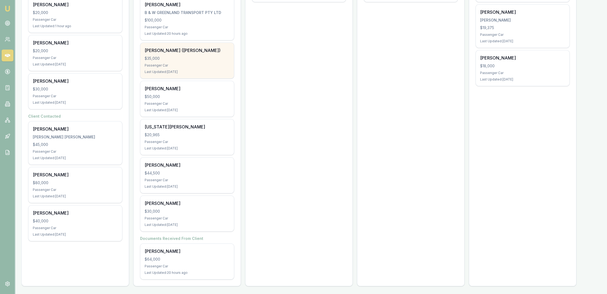
click at [205, 56] on div "$35,000" at bounding box center [187, 58] width 85 height 5
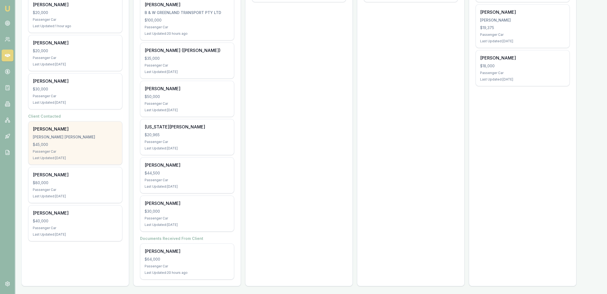
scroll to position [39, 0]
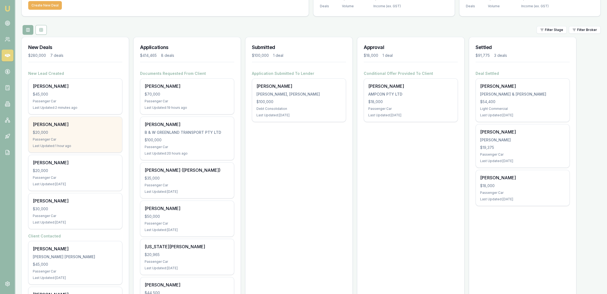
click at [82, 131] on div "$20,000" at bounding box center [75, 132] width 85 height 5
click at [68, 136] on div "Chris Drysdale $20,000 Passenger Car Last Updated: 1 hour ago" at bounding box center [75, 134] width 94 height 35
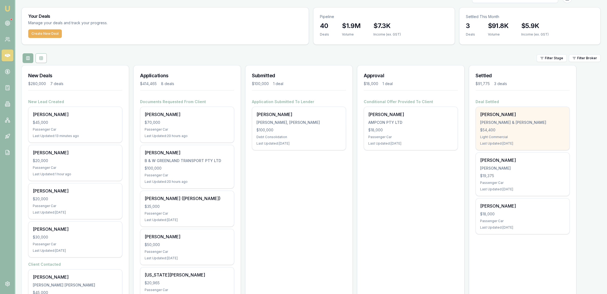
scroll to position [0, 0]
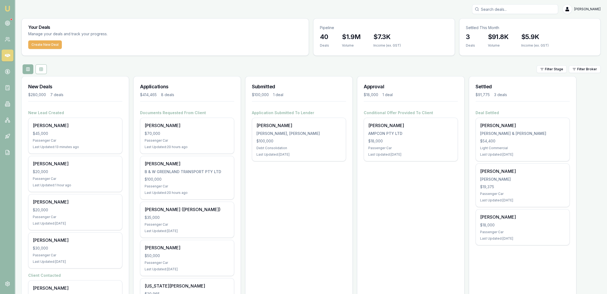
click at [517, 10] on input "Search deals" at bounding box center [515, 9] width 86 height 10
type input "roy batt"
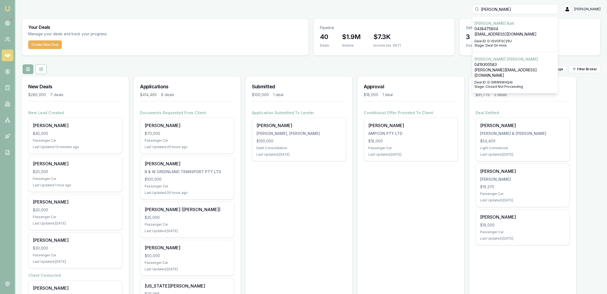
click at [499, 27] on p "0438475804" at bounding box center [515, 28] width 81 height 5
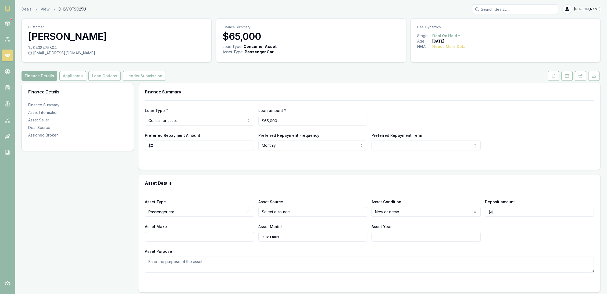
click at [418, 145] on html "Emu Broker Deals View D-ISVOFSC25U Robyn Adams Toggle Menu Customer Roy Batt 04…" at bounding box center [303, 147] width 607 height 294
select select "84"
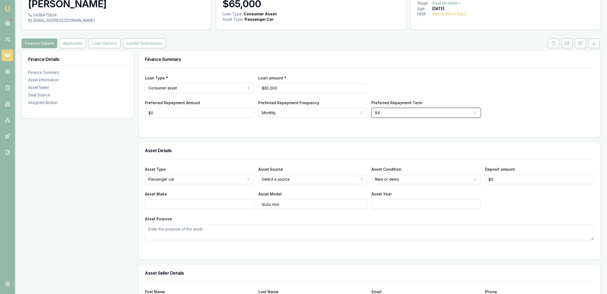
scroll to position [30, 0]
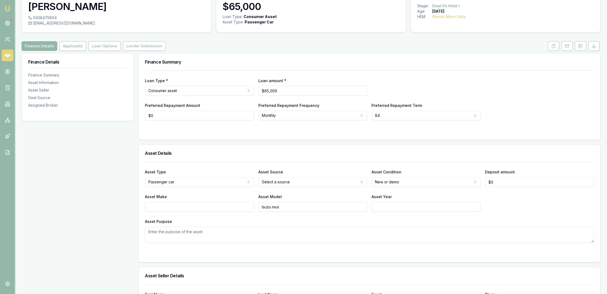
click at [291, 206] on input "Isuzu mux" at bounding box center [312, 207] width 109 height 10
click at [63, 44] on button "Applicants" at bounding box center [72, 46] width 27 height 10
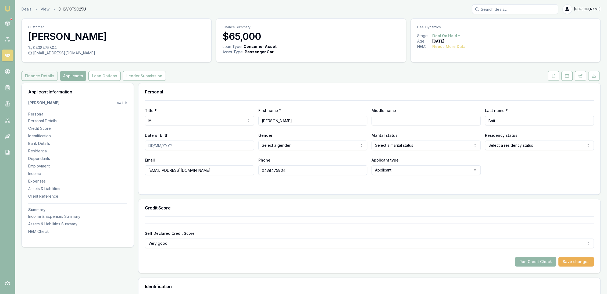
click at [34, 76] on button "Finance Details" at bounding box center [40, 76] width 36 height 10
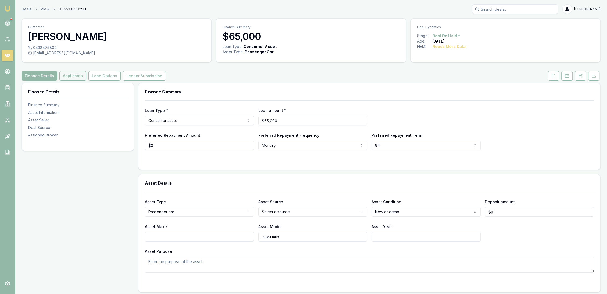
click at [70, 76] on button "Applicants" at bounding box center [72, 76] width 27 height 10
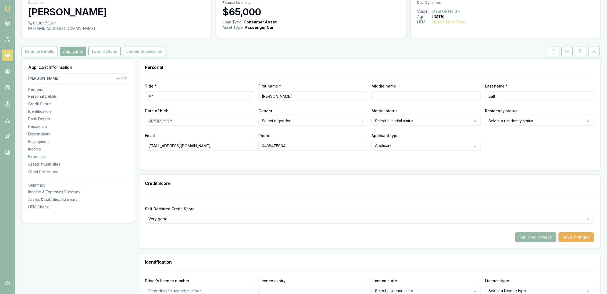
scroll to position [60, 0]
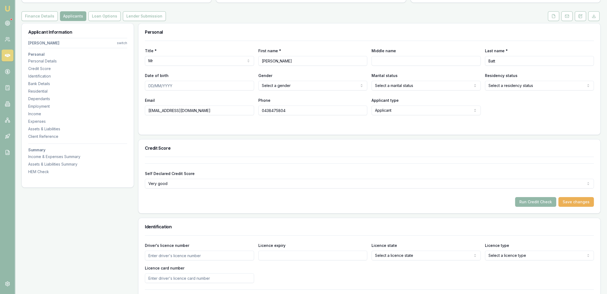
click at [389, 60] on input "Middle name" at bounding box center [426, 61] width 109 height 10
type input "Patrick"
type input "30/09/1983"
select select "MARRIED"
select select "PERMANENT_RESIDENT"
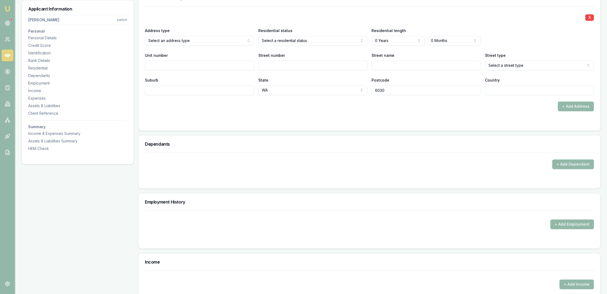
scroll to position [538, 0]
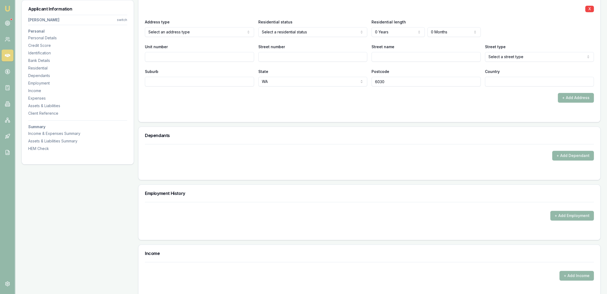
drag, startPoint x: 234, startPoint y: 109, endPoint x: 222, endPoint y: 108, distance: 12.4
click at [233, 108] on form "X Address type Select an address type Current Previous Residential status Selec…" at bounding box center [369, 56] width 449 height 117
click at [244, 116] on div "X Address type Current Current Previous Residential status Select a residential…" at bounding box center [369, 60] width 462 height 124
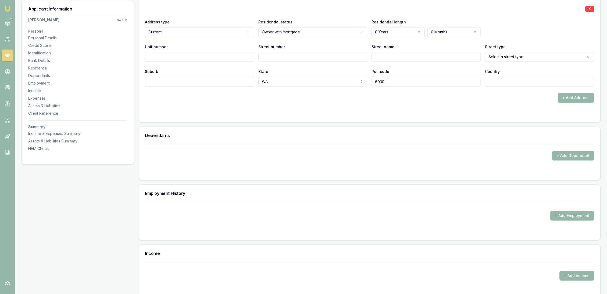
click at [374, 100] on div "+ Add Address" at bounding box center [369, 98] width 449 height 10
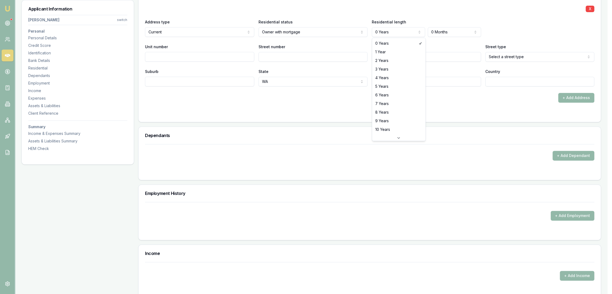
select select "1"
drag, startPoint x: 392, startPoint y: 51, endPoint x: 388, endPoint y: 54, distance: 4.6
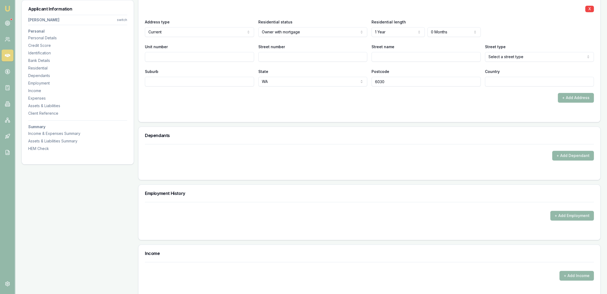
click at [333, 95] on div "+ Add Address" at bounding box center [369, 98] width 449 height 10
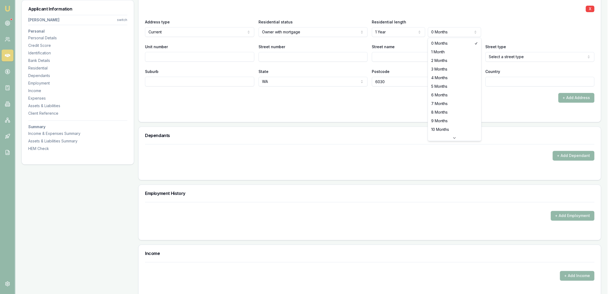
select select "1"
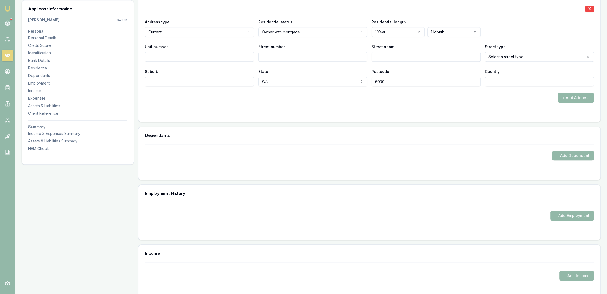
click at [311, 101] on div "+ Add Address" at bounding box center [369, 98] width 449 height 10
click at [284, 58] on input "Street number" at bounding box center [312, 57] width 109 height 10
type input "14"
type input "Olympus"
select select "Loop"
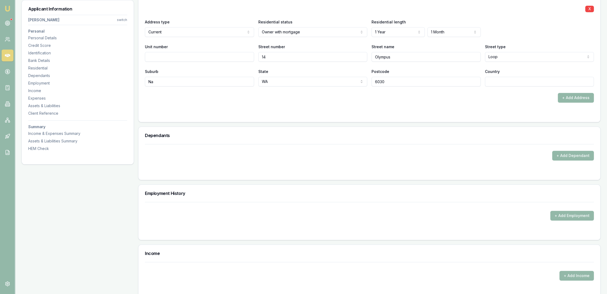
type input "N"
type input "Nerriwa"
type input "AU"
click at [261, 109] on form "X Address type Current Current Previous Residential status Owner with mortgage …" at bounding box center [369, 56] width 449 height 117
click at [584, 98] on button "+ Add Address" at bounding box center [576, 98] width 36 height 10
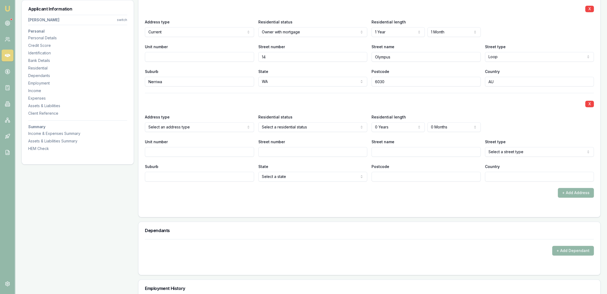
select select "PREVIOUS"
drag, startPoint x: 166, startPoint y: 147, endPoint x: 171, endPoint y: 151, distance: 7.2
click at [253, 205] on form "X Address type Current Current Previous Residential status Owner with mortgage …" at bounding box center [369, 104] width 449 height 212
click at [273, 150] on input "Street number" at bounding box center [312, 152] width 109 height 10
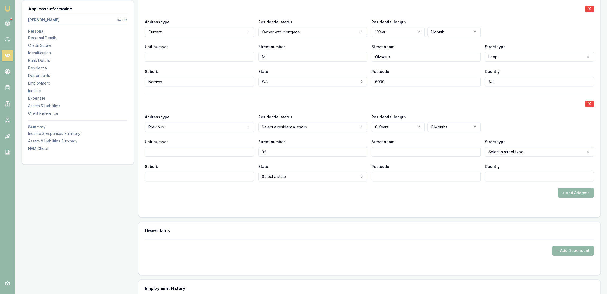
type input "32"
click at [406, 150] on input "Street name" at bounding box center [426, 152] width 109 height 10
type input "m"
type input "Mariott"
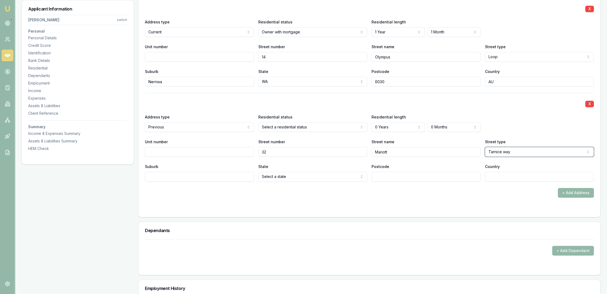
select select "Turn"
type input "Collumbine"
select select "WA"
type input "6028"
type input "AU"
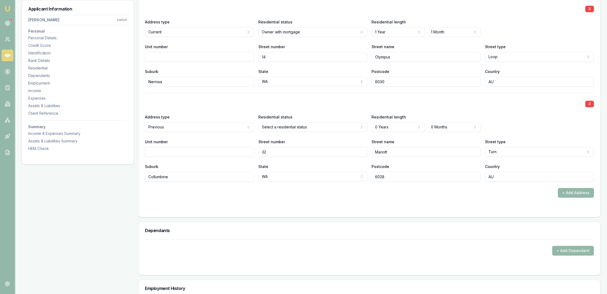
drag, startPoint x: 395, startPoint y: 212, endPoint x: 400, endPoint y: 181, distance: 31.0
click at [395, 212] on div "X Address type Current Current Previous Residential status Owner with mortgage …" at bounding box center [369, 107] width 462 height 219
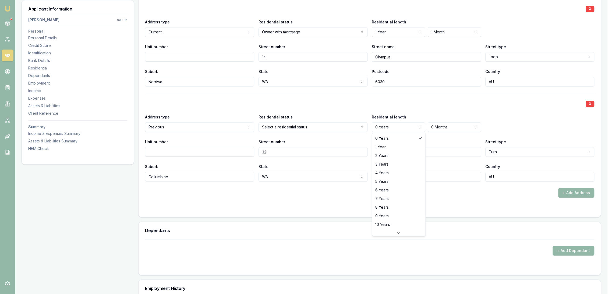
select select "2"
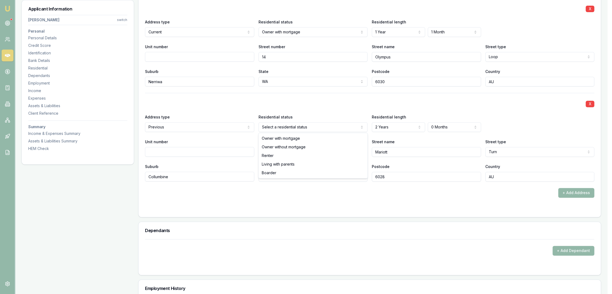
select select "RENTER"
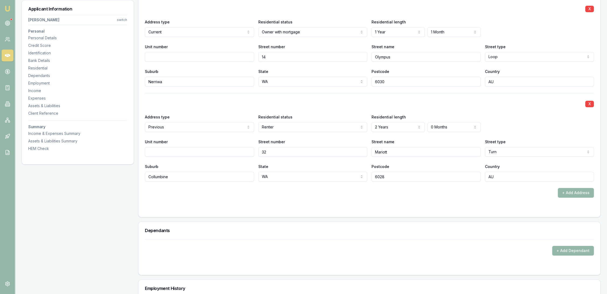
click at [265, 202] on form "X Address type Current Current Previous Residential status Owner with mortgage …" at bounding box center [369, 104] width 449 height 212
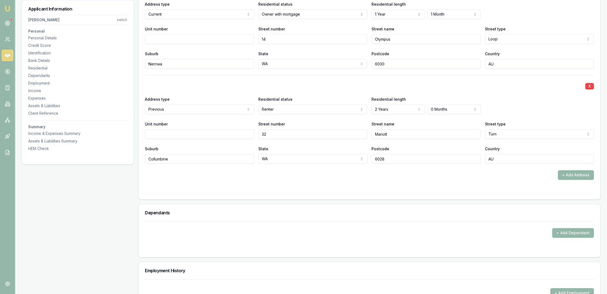
scroll to position [627, 0]
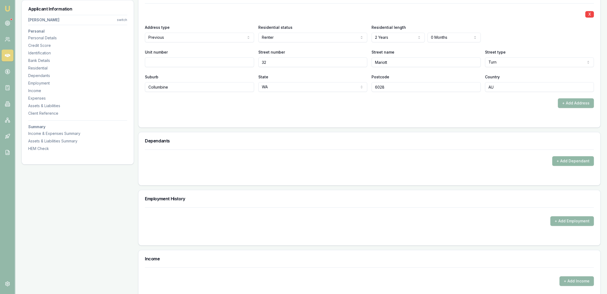
drag, startPoint x: 579, startPoint y: 165, endPoint x: 557, endPoint y: 189, distance: 32.8
click at [578, 165] on button "+ Add Dependant" at bounding box center [573, 161] width 42 height 10
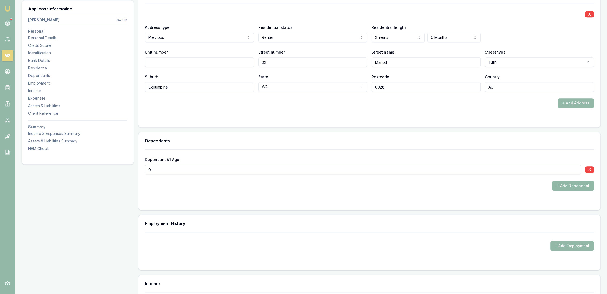
click at [575, 186] on button "+ Add Dependant" at bounding box center [573, 186] width 42 height 10
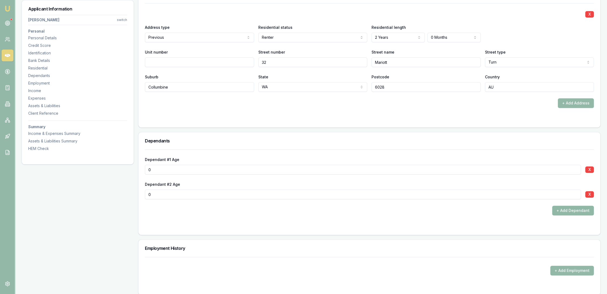
click at [569, 211] on button "+ Add Dependant" at bounding box center [573, 210] width 42 height 10
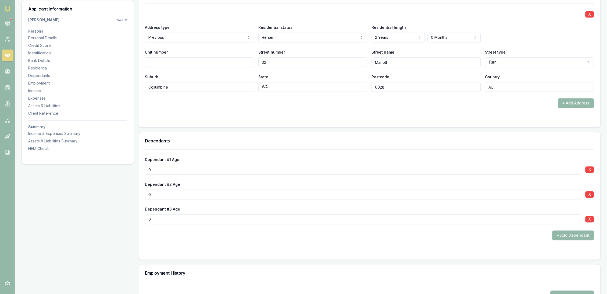
drag, startPoint x: 151, startPoint y: 168, endPoint x: 143, endPoint y: 169, distance: 7.9
click at [143, 169] on div "Dependant #1 Age 0 X Dependant #2 Age 0 X Dependant #3 Age 0 X + Add Dependant" at bounding box center [369, 204] width 462 height 110
type input "10"
type input "9"
type input "5"
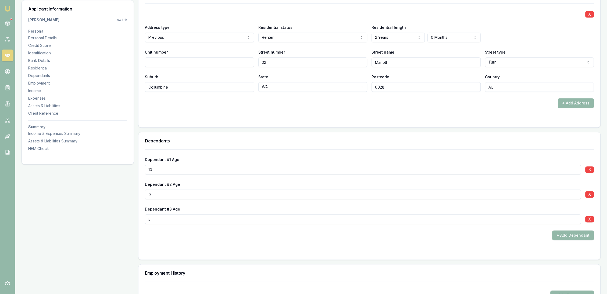
click at [199, 231] on div "+ Add Dependant" at bounding box center [369, 235] width 449 height 10
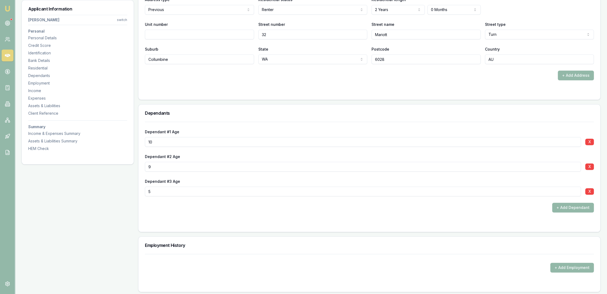
scroll to position [657, 0]
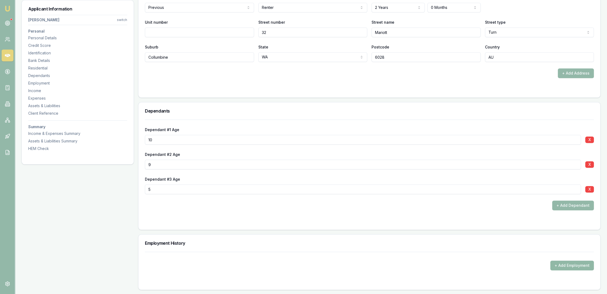
click at [566, 262] on button "+ Add Employment" at bounding box center [572, 265] width 44 height 10
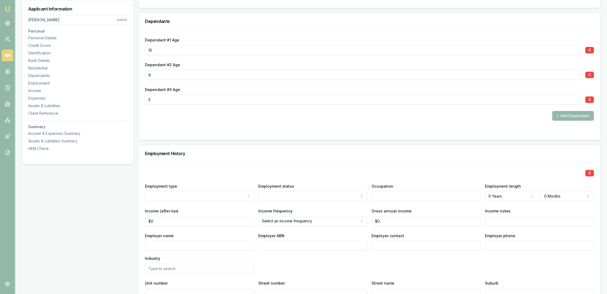
scroll to position [866, 0]
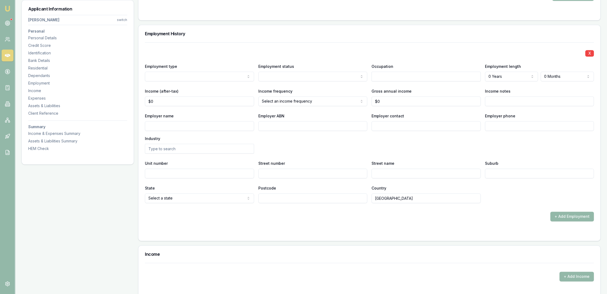
drag, startPoint x: 191, startPoint y: 67, endPoint x: 187, endPoint y: 68, distance: 4.2
click at [191, 67] on div "Employment type Current Previous" at bounding box center [199, 72] width 109 height 18
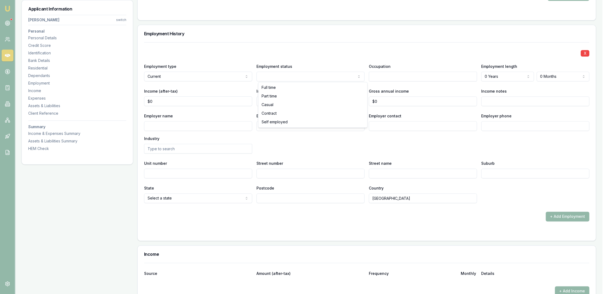
drag, startPoint x: 286, startPoint y: 85, endPoint x: 283, endPoint y: 88, distance: 4.4
click at [178, 122] on input "Employer name" at bounding box center [199, 126] width 109 height 10
type input "Civic Pacific Mining"
click at [392, 74] on input "text" at bounding box center [426, 77] width 109 height 10
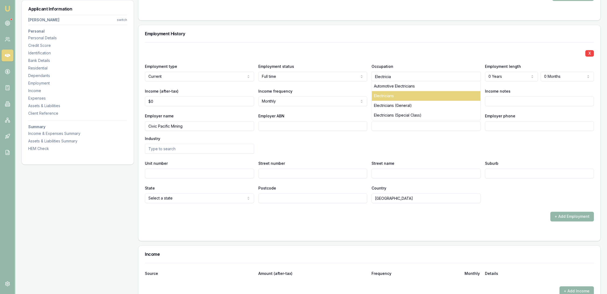
click at [398, 97] on div "Electricians" at bounding box center [426, 96] width 109 height 10
type input "Electricians"
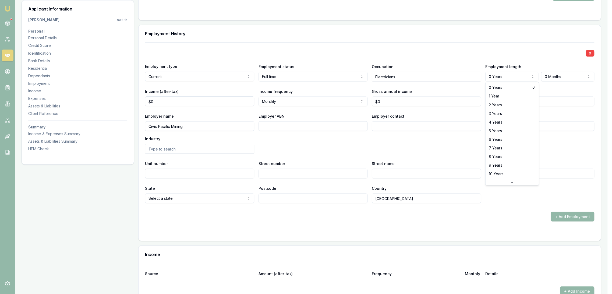
select select "5"
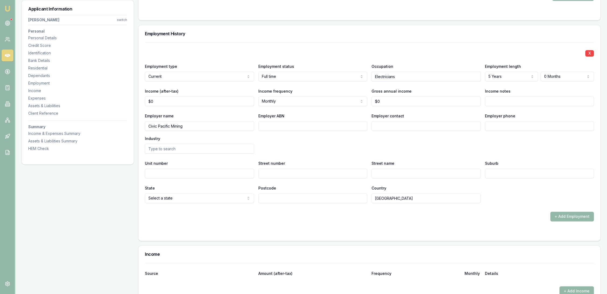
click at [365, 148] on div "Employer name Civic Pacific Mining Employer ABN Employer contact Employer phone…" at bounding box center [369, 132] width 449 height 41
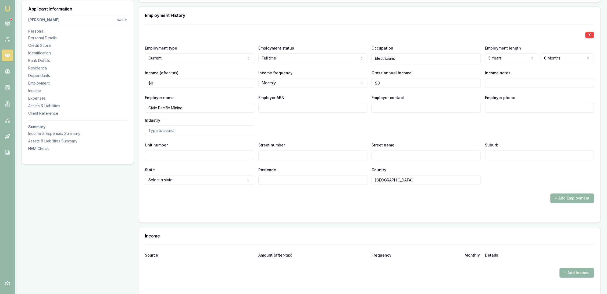
scroll to position [956, 0]
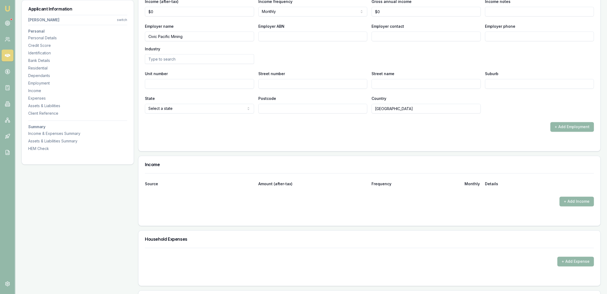
drag, startPoint x: 572, startPoint y: 199, endPoint x: 537, endPoint y: 215, distance: 38.1
click at [572, 199] on button "+ Add Income" at bounding box center [576, 201] width 34 height 10
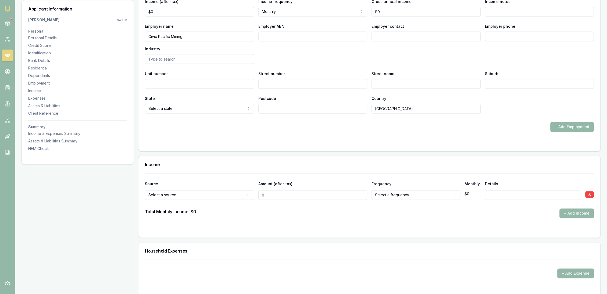
type input "$0"
click at [486, 193] on input at bounding box center [533, 195] width 96 height 10
type input "Just going back to work next month"
click at [337, 216] on div "Total Monthly Income: $0 + Add Income" at bounding box center [369, 213] width 449 height 10
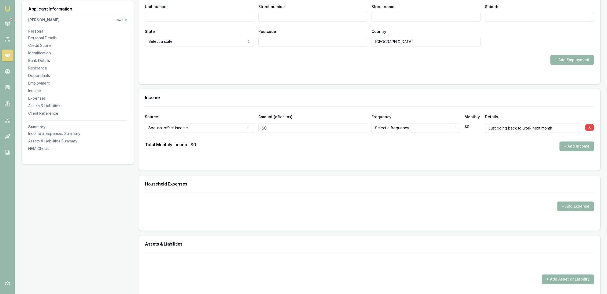
scroll to position [1045, 0]
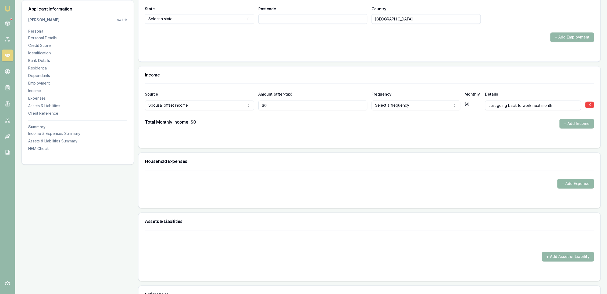
click at [581, 185] on button "+ Add Expense" at bounding box center [575, 184] width 37 height 10
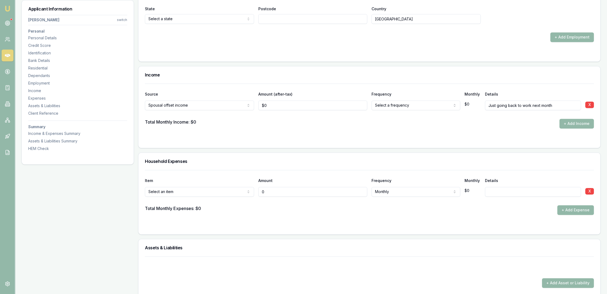
type input "$0"
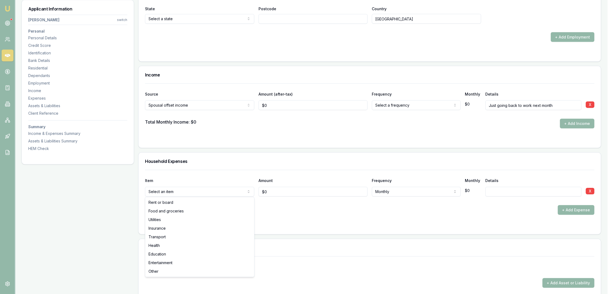
select select "FOOD_AND_GROCERIES"
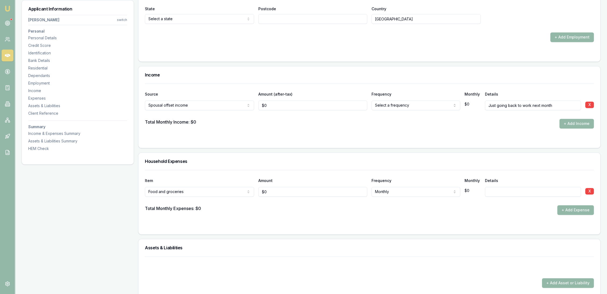
click at [270, 222] on form "Item Amount Frequency Monthly Details Food and groceries Rent or board Food and…" at bounding box center [369, 199] width 449 height 58
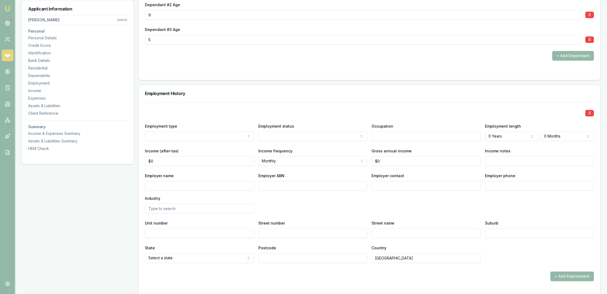
scroll to position [807, 0]
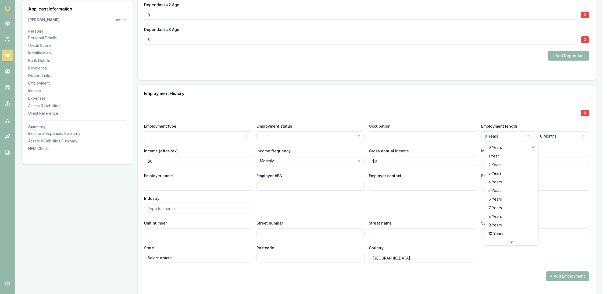
select select "5"
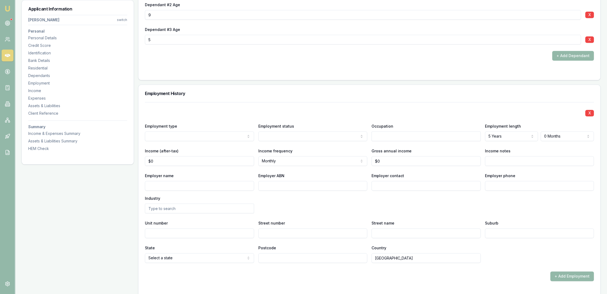
click at [201, 184] on input "Employer name" at bounding box center [199, 186] width 109 height 10
type input "Civil and Civic Mining"
click at [502, 204] on div "Employer name Civil and Civic Mining Employer ABN Employer contact Employer pho…" at bounding box center [369, 192] width 449 height 41
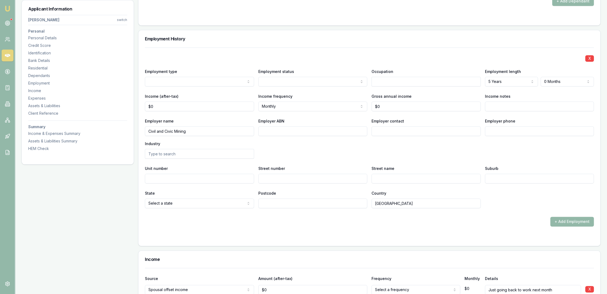
scroll to position [866, 0]
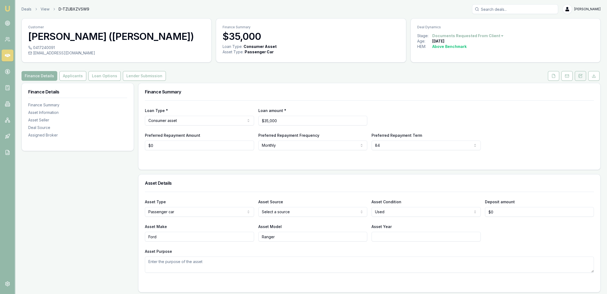
click at [579, 74] on icon at bounding box center [580, 76] width 4 height 4
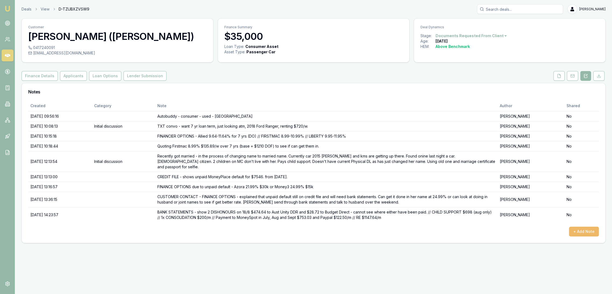
click at [586, 227] on button "+ Add Note" at bounding box center [584, 231] width 30 height 10
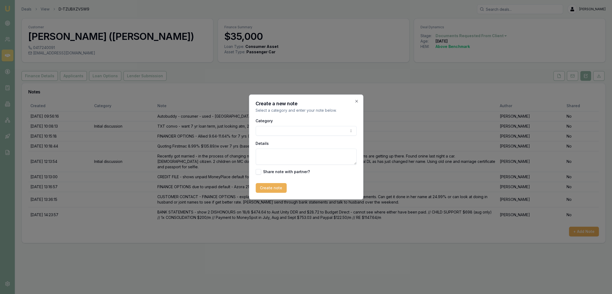
click at [278, 135] on body "Emu Broker Deals View D-TZUBXZVSW9 [PERSON_NAME] Toggle Menu Customer [PERSON_N…" at bounding box center [306, 147] width 612 height 294
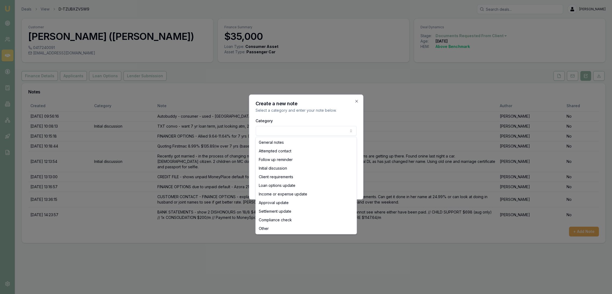
select select "LOAN_OPTIONS_UPDATE"
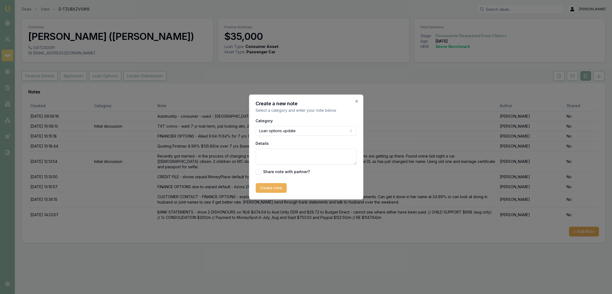
click at [273, 150] on textarea "Details" at bounding box center [305, 156] width 101 height 16
type textarea "[PERSON_NAME] is happy to continue with the 24.95% loan offer and have me submi…"
click at [270, 188] on button "Create note" at bounding box center [270, 188] width 31 height 10
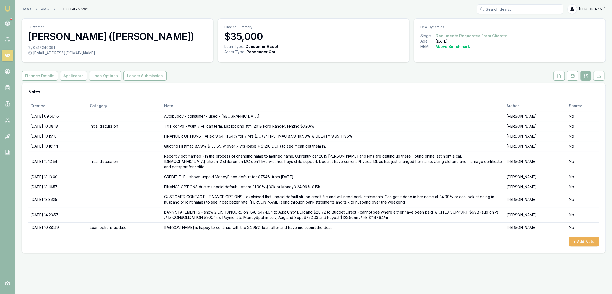
drag, startPoint x: 559, startPoint y: 77, endPoint x: 558, endPoint y: 86, distance: 9.5
click at [559, 77] on icon at bounding box center [559, 76] width 4 height 4
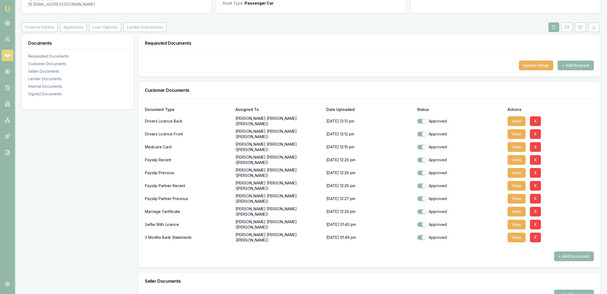
scroll to position [30, 0]
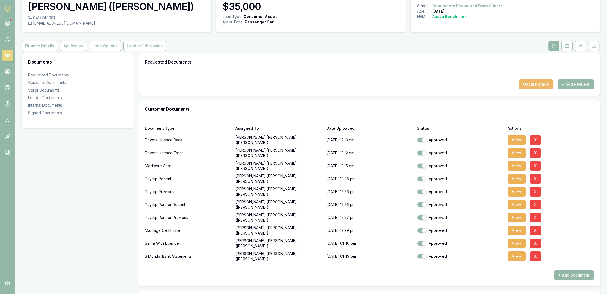
click at [544, 85] on button "Update Stage" at bounding box center [536, 84] width 34 height 10
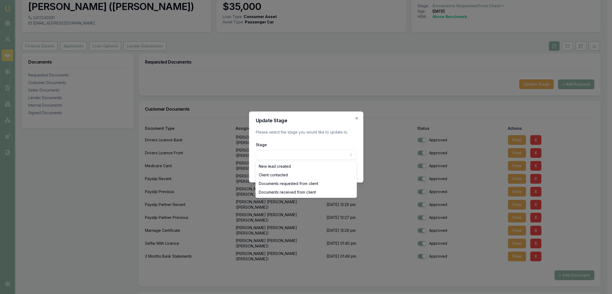
click at [288, 156] on body "Emu Broker Deals View D-TZUBXZVSW9 [PERSON_NAME] Toggle Menu Customer [PERSON_N…" at bounding box center [303, 117] width 607 height 294
select select "DOCUMENTS_RECEIVED_FROM_CLIENT"
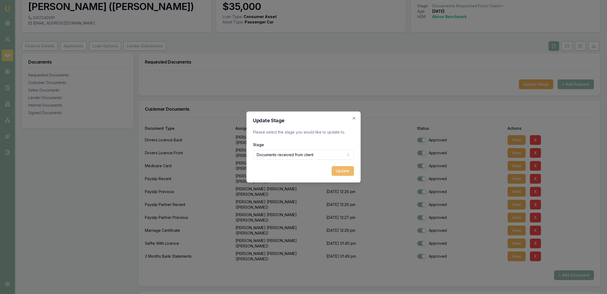
click at [342, 174] on button "Update" at bounding box center [343, 171] width 22 height 10
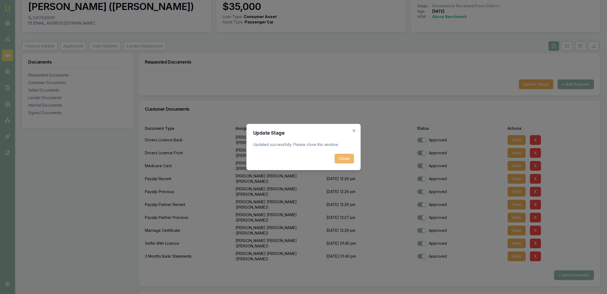
click at [348, 157] on button "Close" at bounding box center [344, 159] width 19 height 10
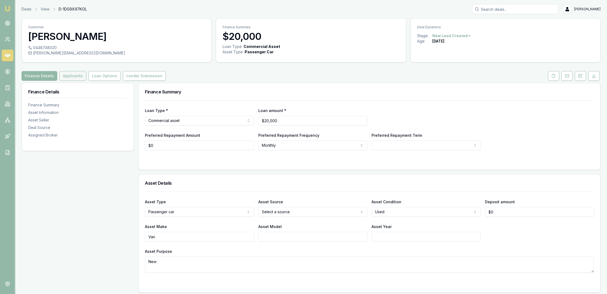
click at [75, 76] on button "Applicants" at bounding box center [72, 76] width 27 height 10
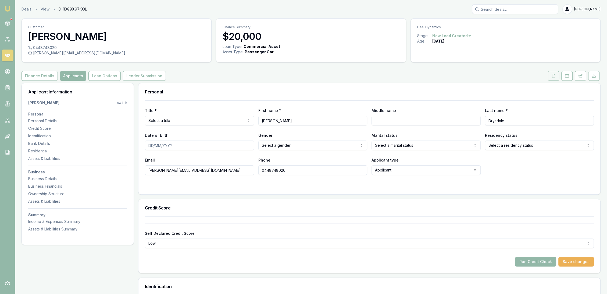
click at [554, 76] on icon at bounding box center [553, 76] width 4 height 4
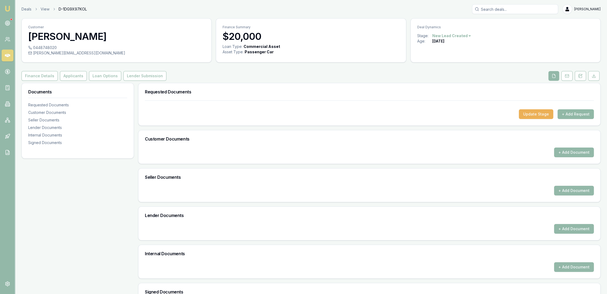
click at [566, 114] on button "+ Add Request" at bounding box center [576, 114] width 36 height 10
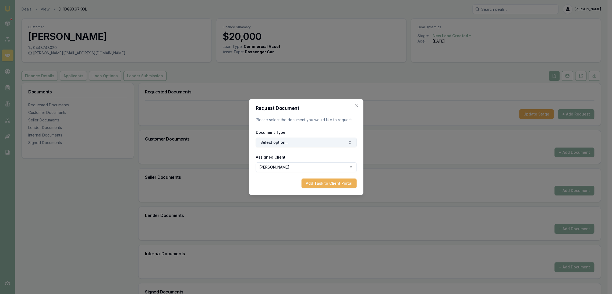
click at [297, 140] on button "Select option..." at bounding box center [305, 142] width 101 height 10
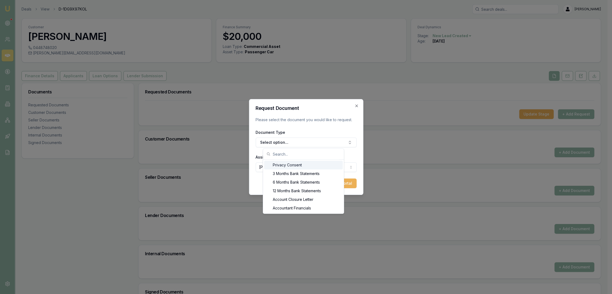
click at [288, 162] on div "Privacy Consent" at bounding box center [303, 165] width 79 height 9
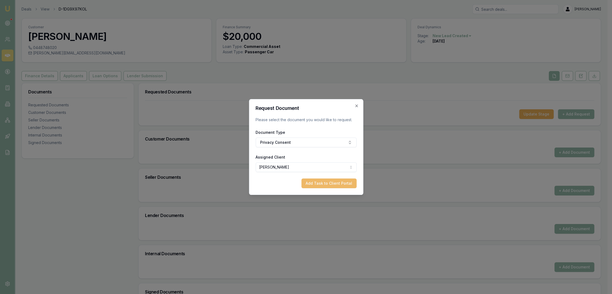
click at [330, 184] on button "Add Task to Client Portal" at bounding box center [328, 183] width 55 height 10
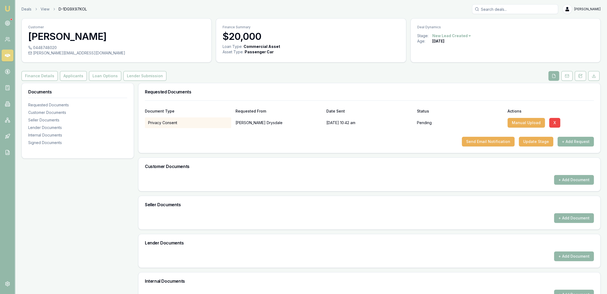
click at [574, 144] on button "+ Add Request" at bounding box center [576, 142] width 36 height 10
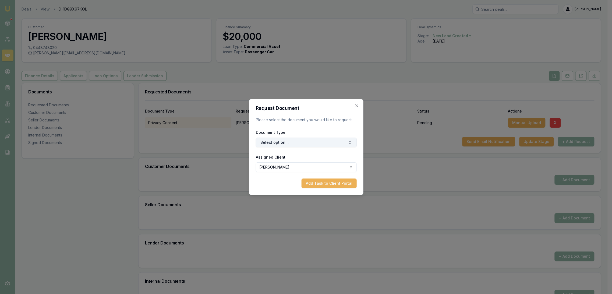
click at [283, 143] on button "Select option..." at bounding box center [305, 142] width 101 height 10
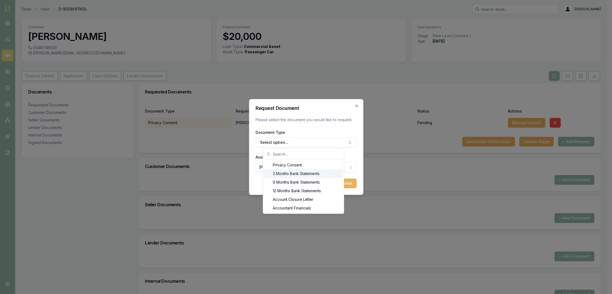
click at [283, 174] on div "3 Months Bank Statements" at bounding box center [303, 173] width 79 height 9
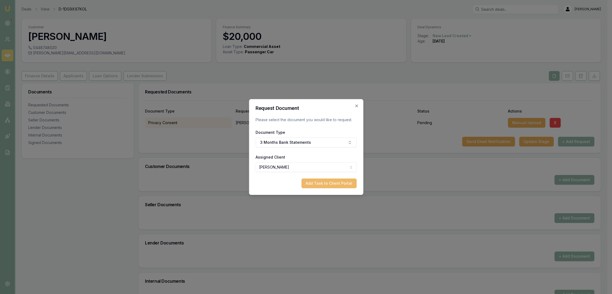
click at [319, 181] on button "Add Task to Client Portal" at bounding box center [328, 183] width 55 height 10
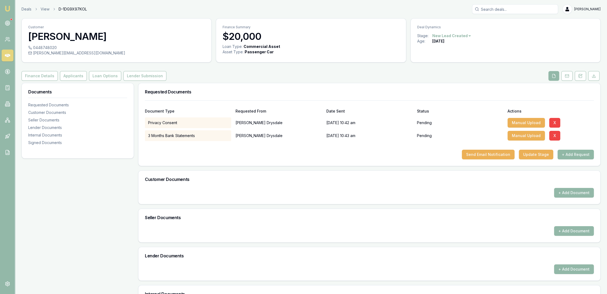
click at [574, 154] on button "+ Add Request" at bounding box center [576, 154] width 36 height 10
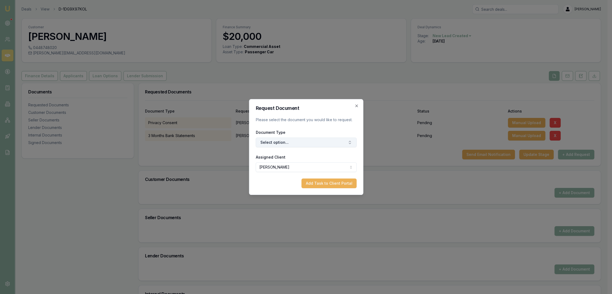
click at [297, 138] on button "Select option..." at bounding box center [305, 142] width 101 height 10
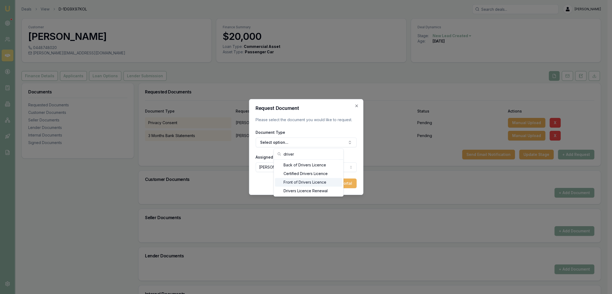
type input "driver"
click at [288, 180] on div "Front of Drivers Licence" at bounding box center [308, 182] width 67 height 9
click at [336, 183] on button "Add Task to Client Portal" at bounding box center [328, 183] width 55 height 10
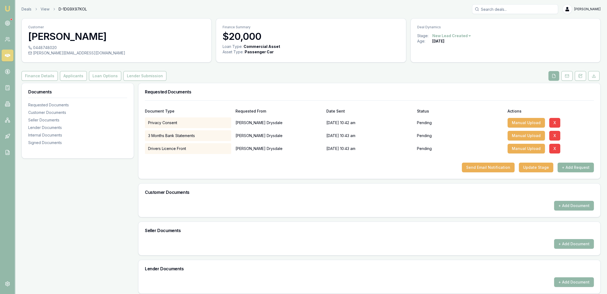
click at [572, 170] on button "+ Add Request" at bounding box center [576, 167] width 36 height 10
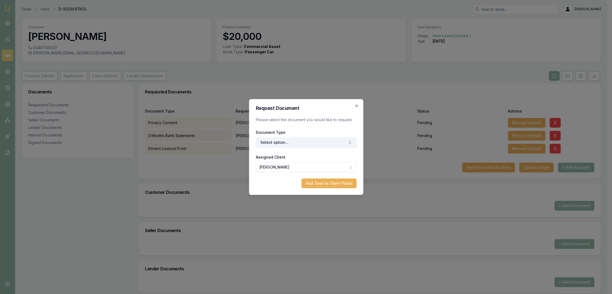
click at [280, 141] on button "Select option..." at bounding box center [305, 142] width 101 height 10
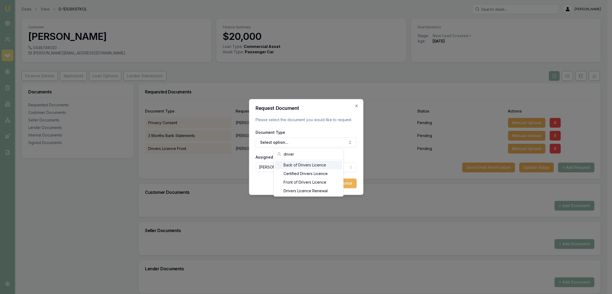
type input "driver"
click at [290, 163] on div "Back of Drivers Licence" at bounding box center [308, 165] width 67 height 9
click at [335, 185] on button "Add Task to Client Portal" at bounding box center [328, 183] width 55 height 10
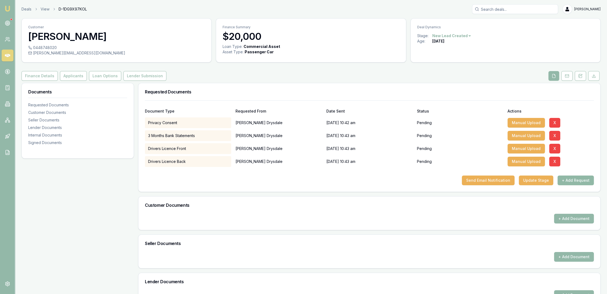
click at [569, 177] on button "+ Add Request" at bounding box center [576, 180] width 36 height 10
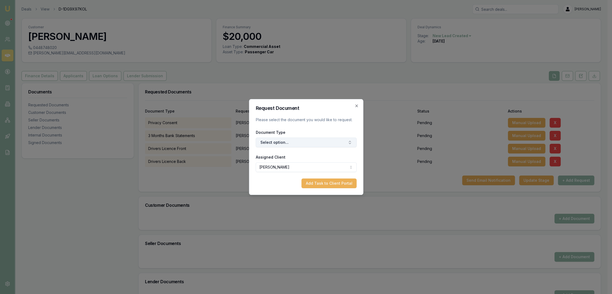
click at [295, 142] on button "Select option..." at bounding box center [305, 142] width 101 height 10
type input "medicar"
click at [290, 163] on div "Medicare Card" at bounding box center [308, 165] width 67 height 9
click at [323, 180] on button "Add Task to Client Portal" at bounding box center [328, 183] width 55 height 10
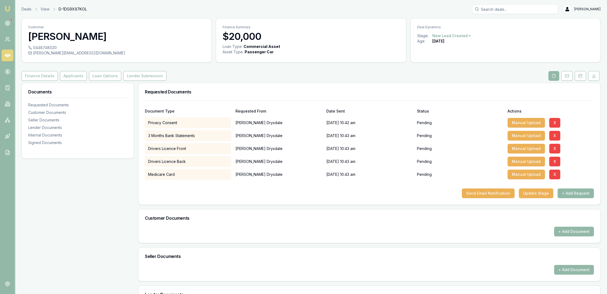
click at [569, 191] on button "+ Add Request" at bounding box center [576, 193] width 36 height 10
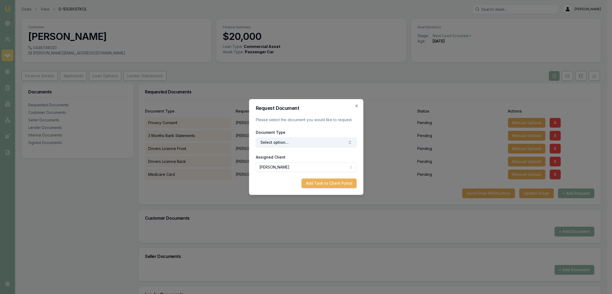
click at [271, 143] on button "Select option..." at bounding box center [305, 142] width 101 height 10
type input "selfie"
click at [282, 162] on div "Selfie with Licence" at bounding box center [308, 165] width 67 height 9
click at [334, 183] on button "Add Task to Client Portal" at bounding box center [328, 183] width 55 height 10
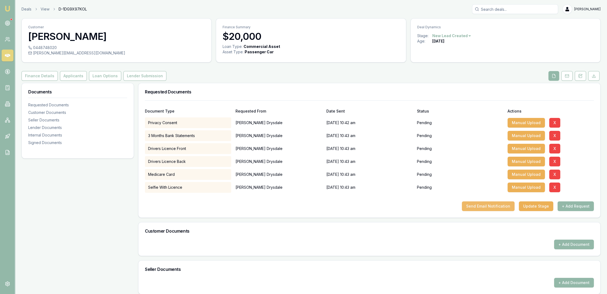
click at [494, 202] on button "Send Email Notification" at bounding box center [488, 206] width 53 height 10
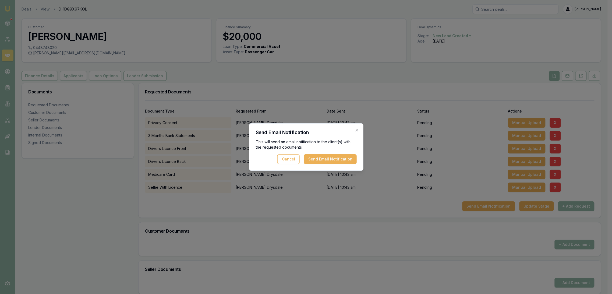
click at [331, 156] on button "Send Email Notification" at bounding box center [330, 159] width 53 height 10
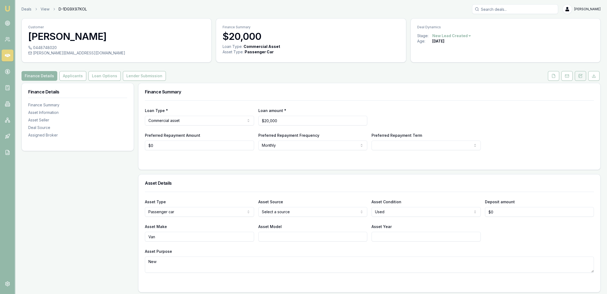
drag, startPoint x: 585, startPoint y: 75, endPoint x: 580, endPoint y: 75, distance: 4.6
click at [584, 75] on button at bounding box center [580, 76] width 11 height 10
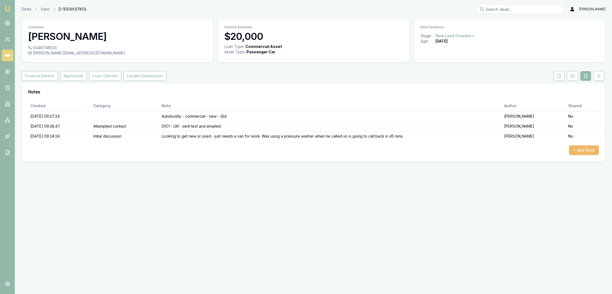
click at [577, 153] on button "+ Add Note" at bounding box center [584, 150] width 30 height 10
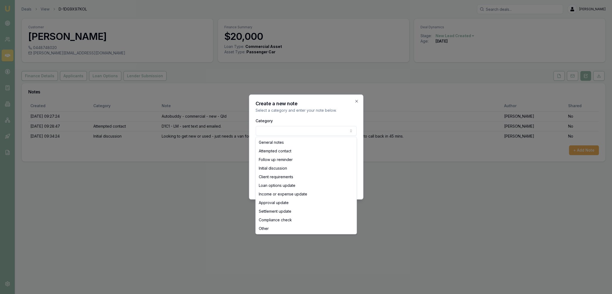
click at [292, 130] on body "Emu Broker Deals View D-1DG9X97KOL Robyn Adams Toggle Menu Customer Chris Drysd…" at bounding box center [306, 147] width 612 height 294
select select "INITIAL_DISCUSSION"
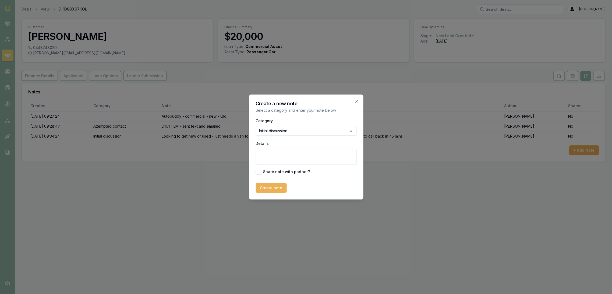
click at [279, 153] on textarea "Details" at bounding box center [305, 156] width 101 height 16
click at [328, 156] on textarea "Hasn't got the best credit rating." at bounding box center [305, 156] width 101 height 16
click at [343, 162] on textarea "Hasn't got the best credit rating. Last car that he had was on finance through …" at bounding box center [305, 156] width 101 height 16
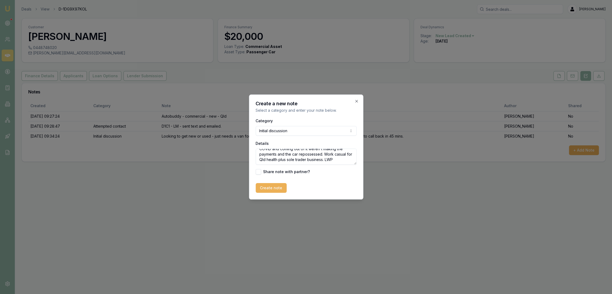
click at [296, 157] on textarea "Hasn't got the best credit rating. Last car that he had was on finance through …" at bounding box center [305, 156] width 101 height 16
type textarea "Hasn't got the best credit rating. Last car that he had was on finance through …"
click at [273, 189] on button "Create note" at bounding box center [270, 188] width 31 height 10
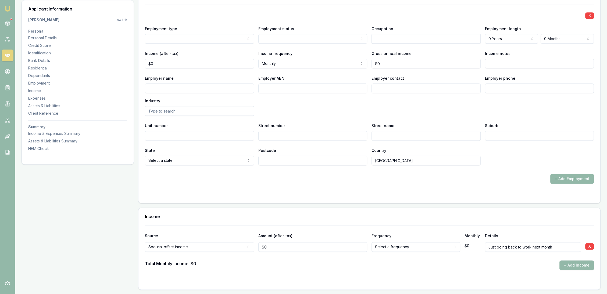
scroll to position [896, 0]
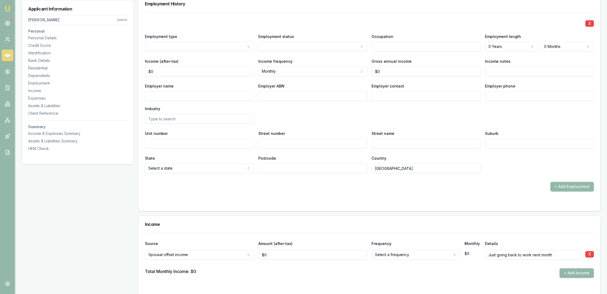
click at [505, 68] on input "Income notes" at bounding box center [539, 71] width 109 height 10
type input "FIFO 2on 1 off"
click at [175, 98] on input "Employer name" at bounding box center [199, 96] width 109 height 10
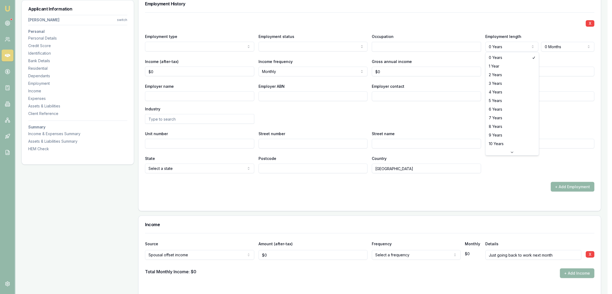
select select "5"
drag, startPoint x: 501, startPoint y: 100, endPoint x: 445, endPoint y: 77, distance: 60.1
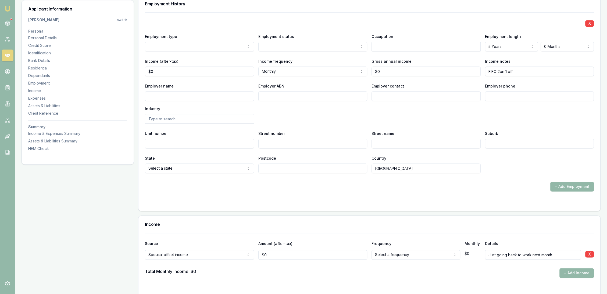
click at [391, 44] on input "text" at bounding box center [426, 47] width 109 height 10
click at [412, 46] on input "text" at bounding box center [426, 47] width 109 height 10
type input "Mining"
click at [296, 116] on div "Employer name Employer ABN Employer contact Employer phone Industry" at bounding box center [369, 103] width 449 height 41
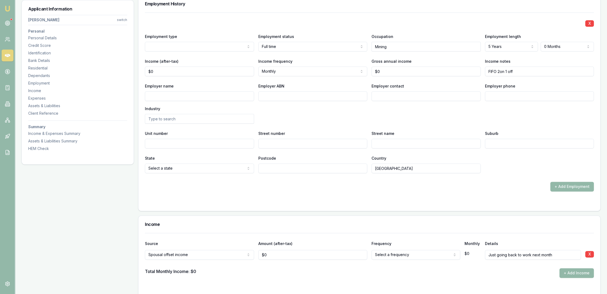
click at [209, 99] on input "Employer name" at bounding box center [199, 96] width 109 height 10
type input "Civil and Civic Mining"
click at [314, 110] on div "Employer name Civil and Civic Mining Employer ABN Employer contact Employer pho…" at bounding box center [369, 103] width 449 height 41
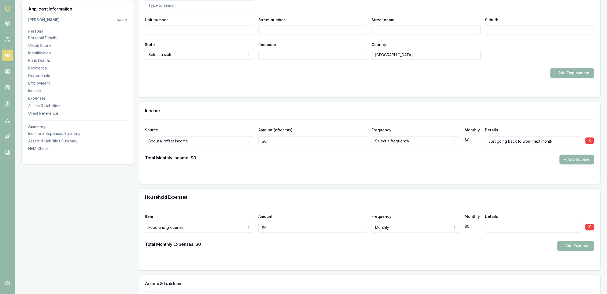
scroll to position [1105, 0]
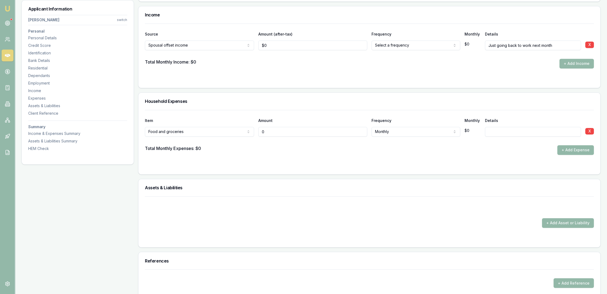
drag, startPoint x: 272, startPoint y: 129, endPoint x: 242, endPoint y: 130, distance: 29.9
click at [242, 130] on div "Food and groceries Rent or board Food and groceries Utilities Insurance Transpo…" at bounding box center [369, 130] width 449 height 12
type input "$400"
select select "WEEKLY"
click at [324, 153] on div "Total Monthly Expenses: $0 + Add Expense" at bounding box center [369, 150] width 449 height 10
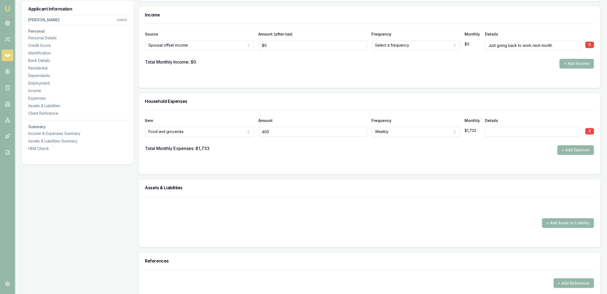
click at [235, 129] on div "Food and groceries Rent or board Food and groceries Utilities Insurance Transpo…" at bounding box center [369, 130] width 449 height 12
type input "$300"
click at [240, 149] on div "Total Monthly Expenses: $1,733 + Add Expense" at bounding box center [369, 150] width 449 height 10
click at [568, 147] on button "+ Add Expense" at bounding box center [575, 150] width 37 height 10
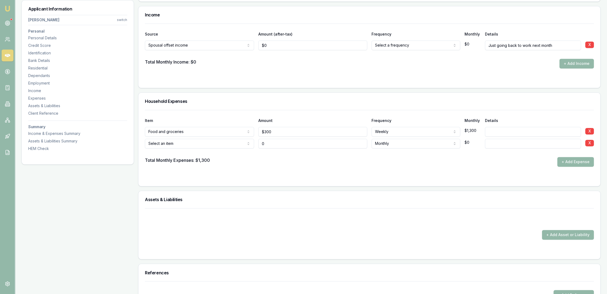
type input "$0"
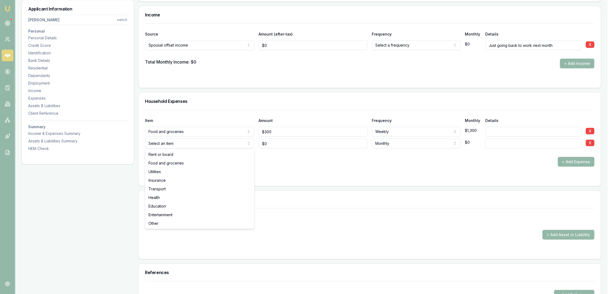
select select "INSURANCE"
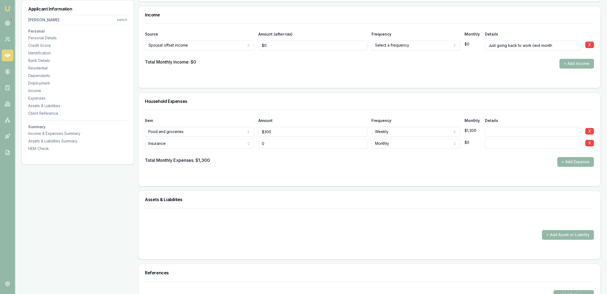
drag, startPoint x: 280, startPoint y: 144, endPoint x: 245, endPoint y: 142, distance: 34.5
click at [253, 142] on div "Insurance Rent or board Food and groceries Utilities Insurance Transport Health…" at bounding box center [369, 142] width 449 height 12
type input "$0"
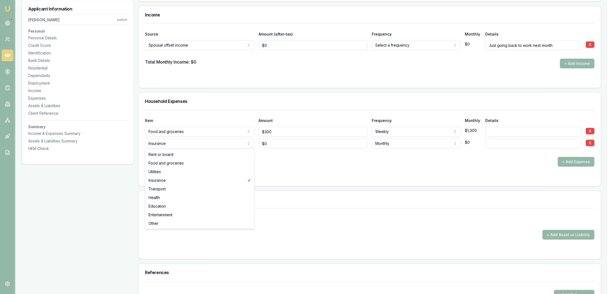
select select "UTILITIES"
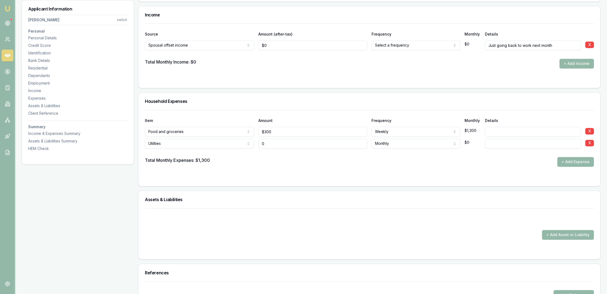
click at [283, 140] on input "0" at bounding box center [312, 143] width 109 height 10
type input "$0"
click at [504, 141] on input at bounding box center [533, 143] width 96 height 10
type input "Electricity"
drag, startPoint x: 295, startPoint y: 161, endPoint x: 295, endPoint y: 155, distance: 5.4
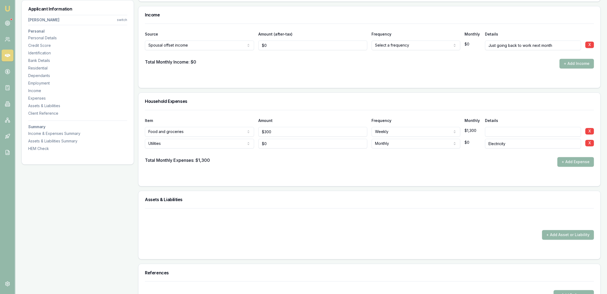
click at [295, 161] on div "Total Monthly Expenses: $1,300 + Add Expense" at bounding box center [369, 162] width 449 height 10
drag, startPoint x: 275, startPoint y: 141, endPoint x: 251, endPoint y: 141, distance: 24.5
click at [251, 141] on div "Utilities Rent or board Food and groceries Utilities Insurance Transport Health…" at bounding box center [369, 142] width 449 height 12
type input "$250"
click at [342, 185] on div "Item Amount Frequency Monthly Details Food and groceries Rent or board Food and…" at bounding box center [369, 148] width 462 height 76
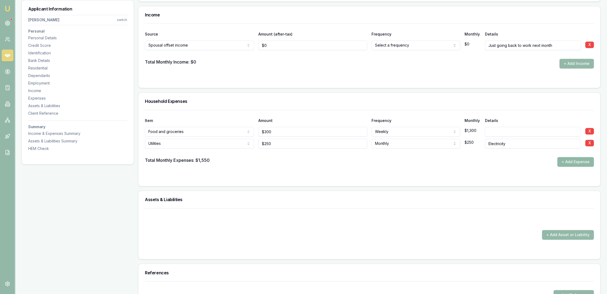
click at [576, 158] on button "+ Add Expense" at bounding box center [575, 162] width 37 height 10
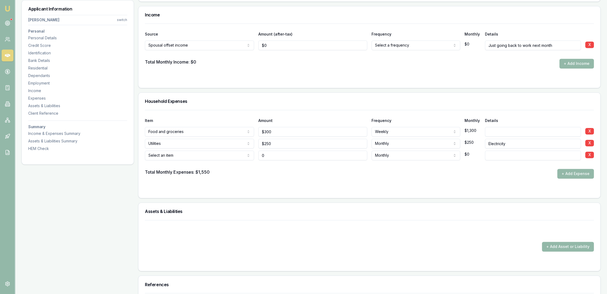
type input "$0"
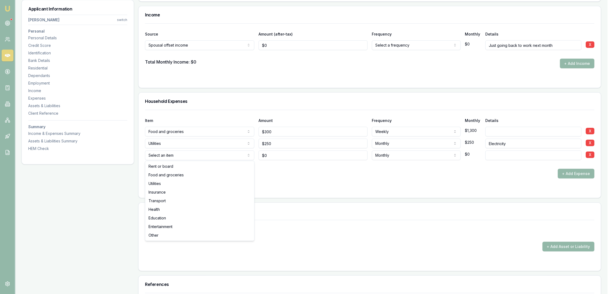
select select "UTILITIES"
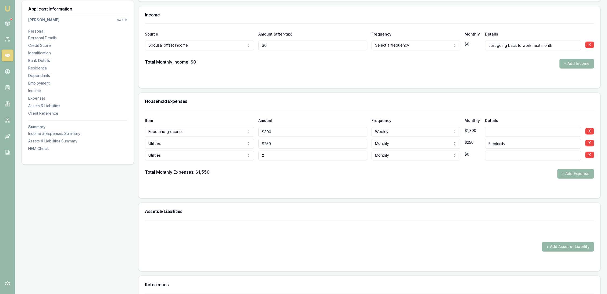
drag, startPoint x: 297, startPoint y: 153, endPoint x: 225, endPoint y: 153, distance: 71.5
click at [226, 153] on div "Utilities Rent or board Food and groceries Utilities Insurance Transport Health…" at bounding box center [369, 154] width 449 height 12
type input "$120"
type input "water"
click at [305, 180] on form "Item Amount Frequency Monthly Details Food and groceries Rent or board Food and…" at bounding box center [369, 150] width 449 height 81
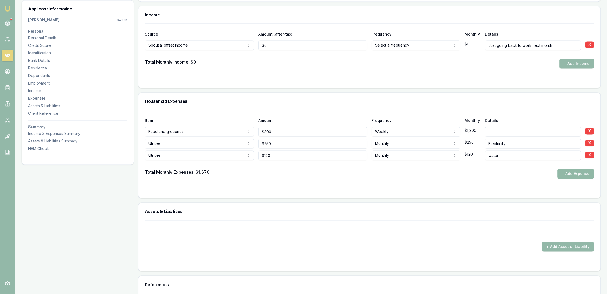
click at [583, 174] on button "+ Add Expense" at bounding box center [575, 174] width 37 height 10
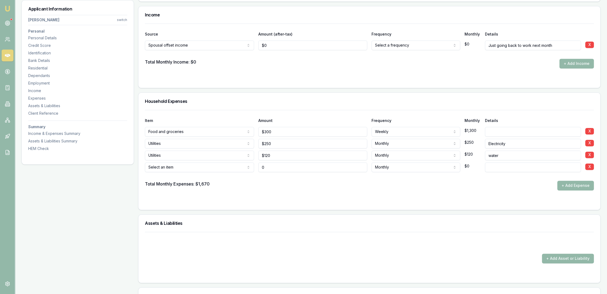
type input "$0"
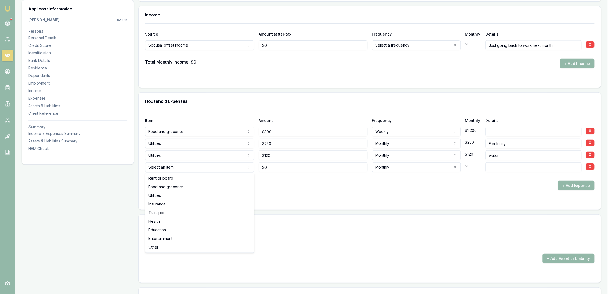
select select "UTILITIES"
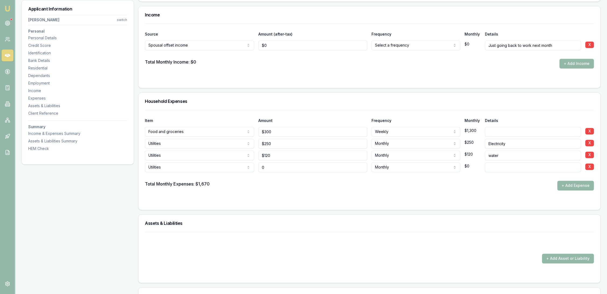
click at [225, 165] on div "Utilities Rent or board Food and groceries Utilities Insurance Transport Health…" at bounding box center [369, 166] width 449 height 12
type input "$120"
type input "gas"
click at [271, 196] on form "Item Amount Frequency Monthly Details Food and groceries Rent or board Food and…" at bounding box center [369, 156] width 449 height 93
click at [577, 184] on button "+ Add Expense" at bounding box center [575, 185] width 37 height 10
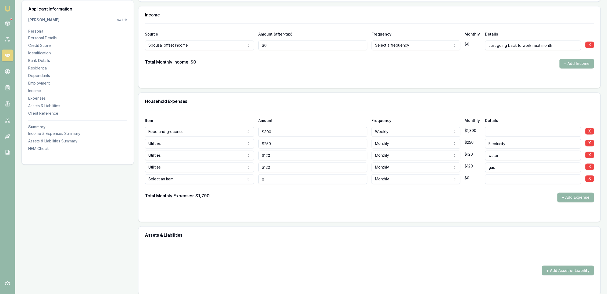
type input "$0"
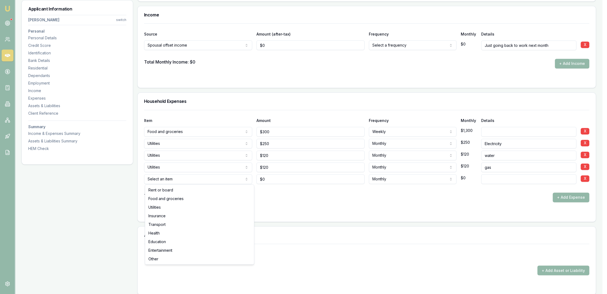
select select "UTILITIES"
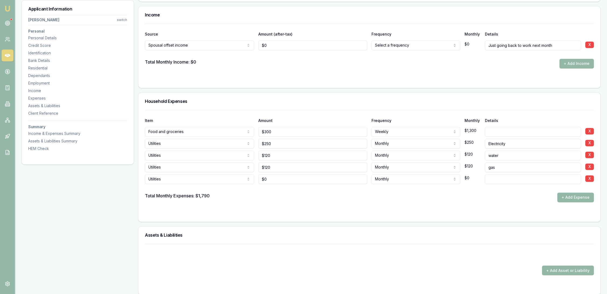
click at [497, 179] on input at bounding box center [533, 179] width 96 height 10
type input "rates"
click at [482, 194] on div "Total Monthly Expenses: $1,790 + Add Expense" at bounding box center [369, 197] width 449 height 10
drag, startPoint x: 280, startPoint y: 178, endPoint x: 234, endPoint y: 178, distance: 46.0
click at [234, 178] on div "Utilities Rent or board Food and groceries Utilities Insurance Transport Health…" at bounding box center [369, 178] width 449 height 12
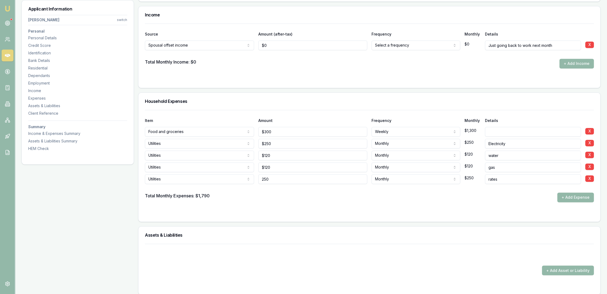
type input "$250"
drag, startPoint x: 248, startPoint y: 199, endPoint x: 299, endPoint y: 206, distance: 51.9
click at [248, 199] on div "Total Monthly Expenses: $1,790 + Add Expense" at bounding box center [369, 197] width 449 height 10
click at [573, 194] on button "+ Add Expense" at bounding box center [575, 197] width 37 height 10
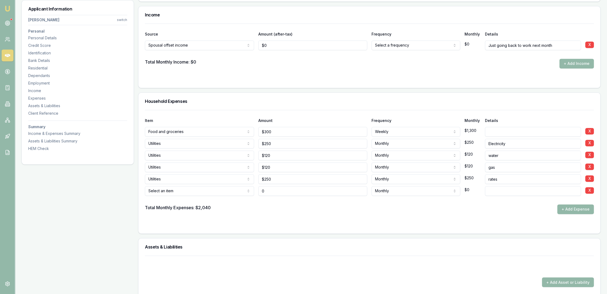
type input "250"
type input "$0"
drag, startPoint x: 280, startPoint y: 178, endPoint x: 238, endPoint y: 178, distance: 41.7
click at [239, 178] on div "Utilities Rent or board Food and groceries Utilities Insurance Transport Health…" at bounding box center [369, 178] width 449 height 12
type input "$2,400"
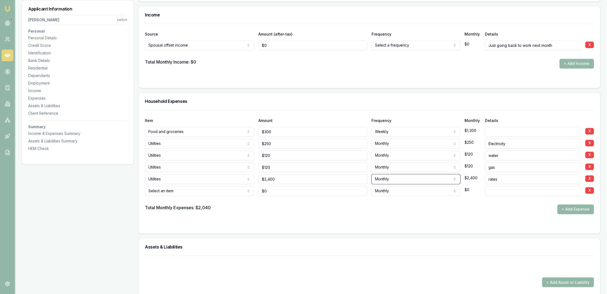
select select "ANNUALLY"
click at [269, 204] on div "Total Monthly Expenses: $2,040 + Add Expense" at bounding box center [369, 209] width 449 height 10
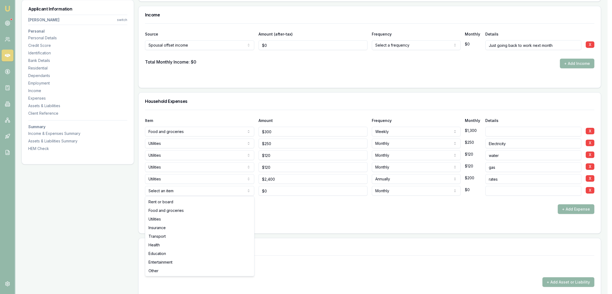
select select "INSURANCE"
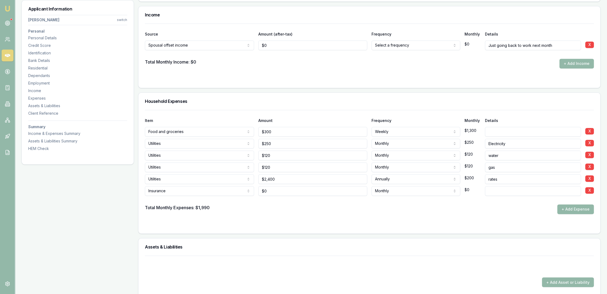
click at [508, 192] on input at bounding box center [533, 191] width 96 height 10
type input "home and contents"
click at [337, 220] on form "Item Amount Frequency Monthly Details Food and groceries Rent or board Food and…" at bounding box center [369, 168] width 449 height 117
click at [238, 189] on div "Insurance Rent or board Food and groceries Utilities Insurance Transport Health…" at bounding box center [369, 190] width 449 height 12
type input "$125"
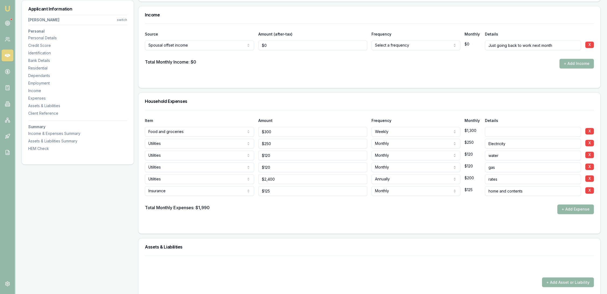
drag, startPoint x: 335, startPoint y: 226, endPoint x: 471, endPoint y: 222, distance: 135.6
click at [336, 226] on div "Item Amount Frequency Monthly Details Food and groceries Rent or board Food and…" at bounding box center [369, 171] width 462 height 123
click at [577, 209] on button "+ Add Expense" at bounding box center [575, 209] width 37 height 10
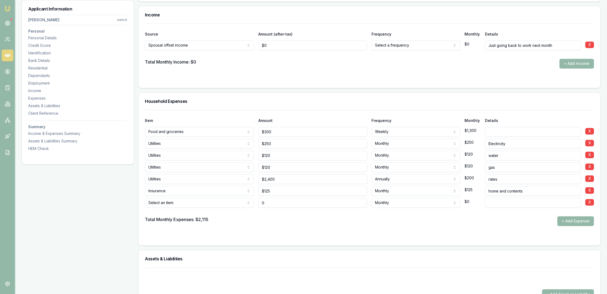
type input "$0"
click at [514, 204] on input at bounding box center [533, 203] width 96 height 10
type input "car"
drag, startPoint x: 285, startPoint y: 202, endPoint x: 239, endPoint y: 201, distance: 46.0
click at [248, 201] on div "Select an item Rent or board Food and groceries Utilities Insurance Transport H…" at bounding box center [369, 201] width 449 height 12
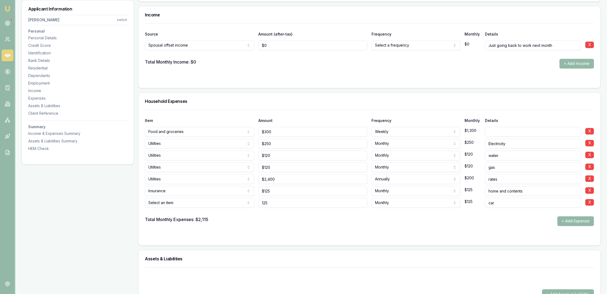
type input "$125"
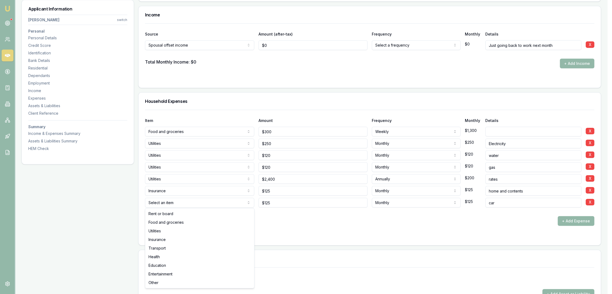
select select "INSURANCE"
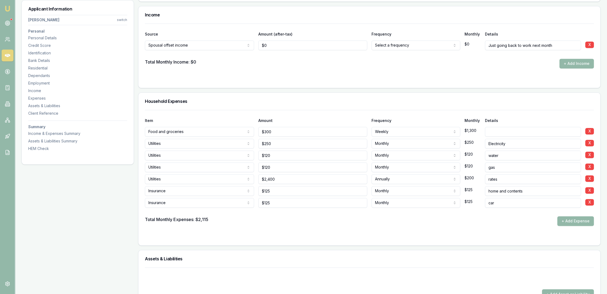
click at [376, 222] on div "Total Monthly Expenses: $2,115 + Add Expense" at bounding box center [369, 221] width 449 height 10
click at [584, 217] on button "+ Add Expense" at bounding box center [575, 221] width 37 height 10
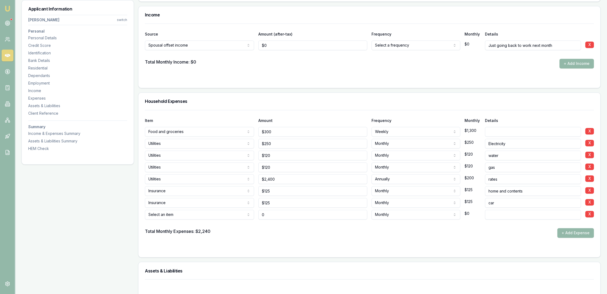
type input "$0"
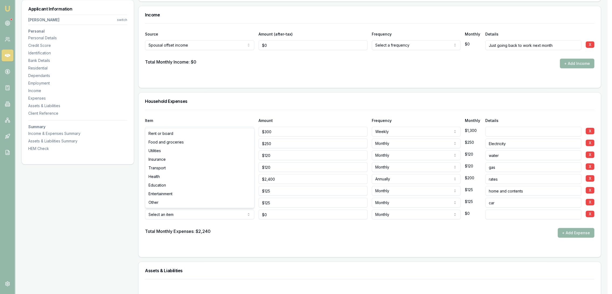
select select "TRANSPORT"
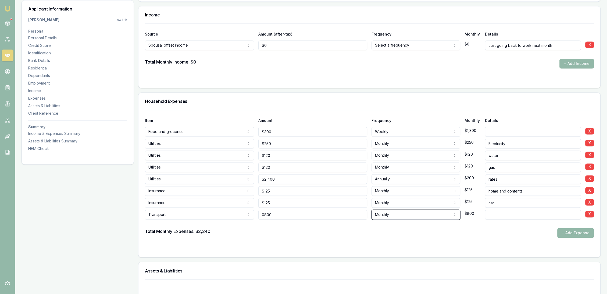
type input "$800"
type input "a"
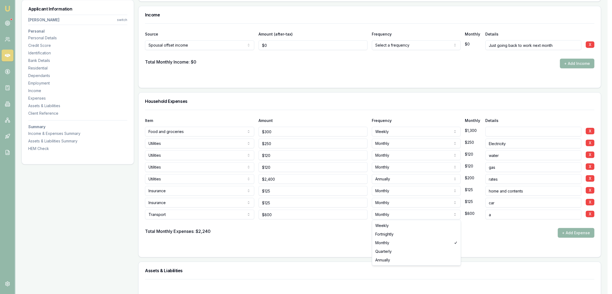
select select "ANNUALLY"
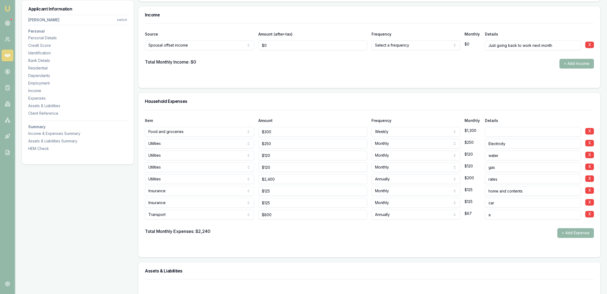
drag, startPoint x: 498, startPoint y: 210, endPoint x: 481, endPoint y: 216, distance: 17.9
click at [481, 216] on div "Transport Rent or board Food and groceries Utilities Insurance Transport Health…" at bounding box center [369, 213] width 449 height 12
type input "[PERSON_NAME]"
click at [400, 242] on form "Item Amount Frequency Monthly Details Food and groceries Rent or board Food and…" at bounding box center [369, 180] width 449 height 141
click at [574, 232] on button "+ Add Expense" at bounding box center [575, 233] width 37 height 10
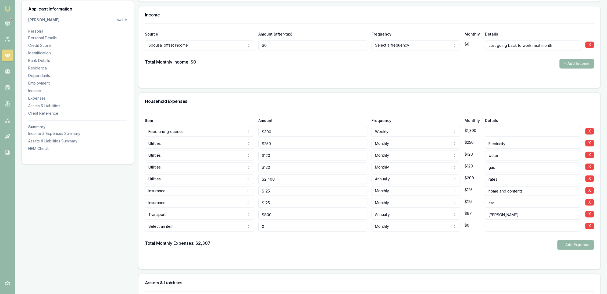
type input "$0"
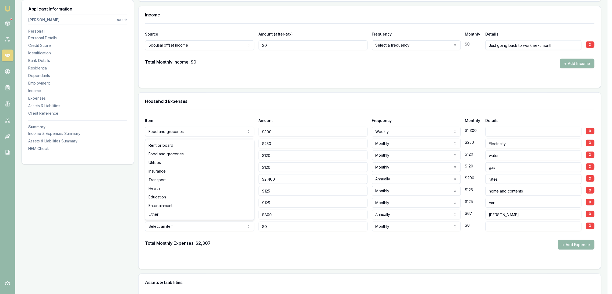
select select "TRANSPORT"
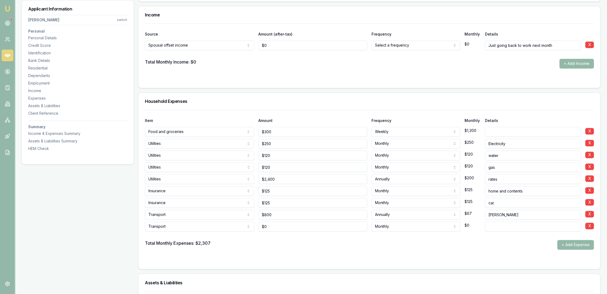
click at [296, 248] on div "Total Monthly Expenses: $2,307 + Add Expense" at bounding box center [369, 245] width 449 height 10
click at [509, 227] on input at bounding box center [533, 226] width 96 height 10
type input "Fuel"
drag, startPoint x: 247, startPoint y: 225, endPoint x: 244, endPoint y: 225, distance: 3.0
click at [244, 225] on div "Transport Rent or board Food and groceries Utilities Insurance Transport Health…" at bounding box center [369, 225] width 449 height 12
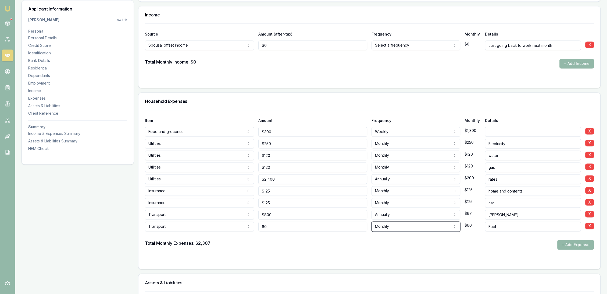
type input "$60"
select select "WEEKLY"
click at [371, 249] on form "Item Amount Frequency Monthly Details Food and groceries Rent or board Food and…" at bounding box center [369, 186] width 449 height 152
click at [575, 243] on button "+ Add Expense" at bounding box center [575, 245] width 37 height 10
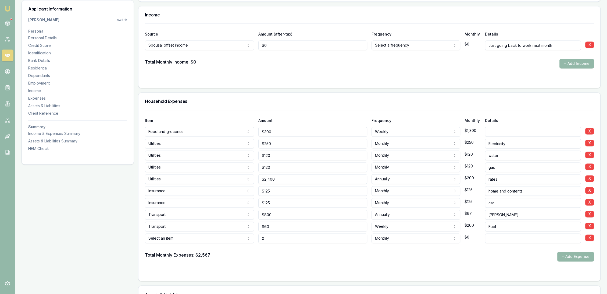
type input "$0"
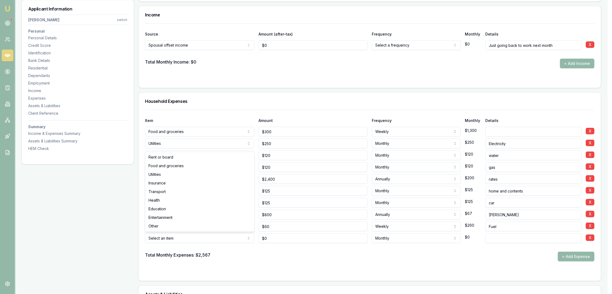
select select "TRANSPORT"
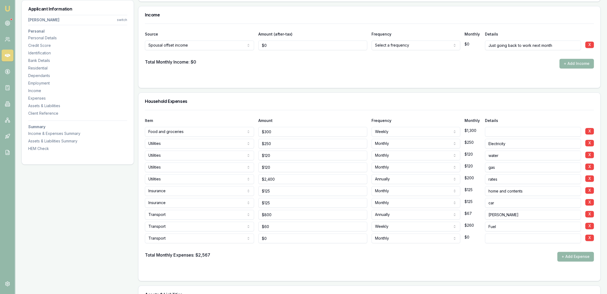
click at [510, 237] on input at bounding box center [533, 238] width 96 height 10
type input "Servicing"
click at [408, 258] on div "Total Monthly Expenses: $2,567 + Add Expense" at bounding box center [369, 256] width 449 height 10
click at [238, 238] on div "Transport Rent or board Food and groceries Utilities Insurance Transport Health…" at bounding box center [369, 237] width 449 height 12
type input "4"
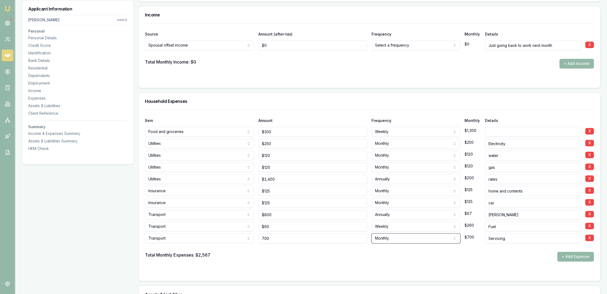
type input "$700"
select select "ANNUALLY"
click at [276, 258] on div "Total Monthly Expenses: $2,567 + Add Expense" at bounding box center [369, 256] width 449 height 10
click at [572, 251] on button "+ Add Expense" at bounding box center [575, 256] width 37 height 10
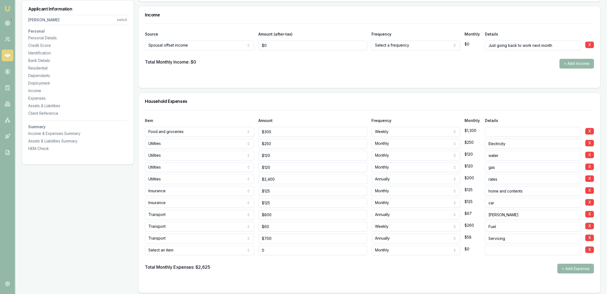
type input "$0"
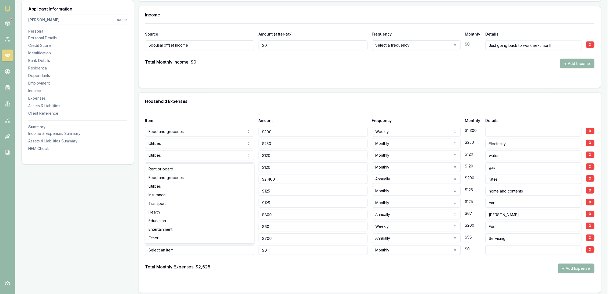
select select "HEALTH"
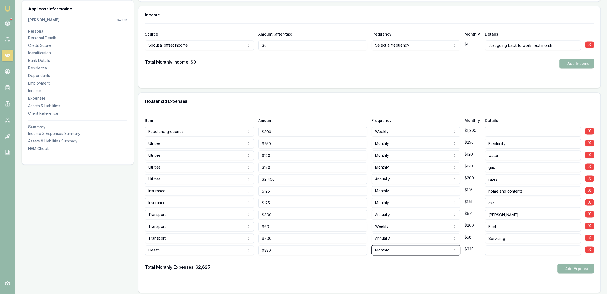
type input "$330"
type input "Health"
click at [312, 252] on input "330" at bounding box center [312, 250] width 109 height 10
type input "$340"
click at [315, 274] on form "Item Amount Frequency Monthly Details Food and groceries Rent or board Food and…" at bounding box center [369, 198] width 449 height 176
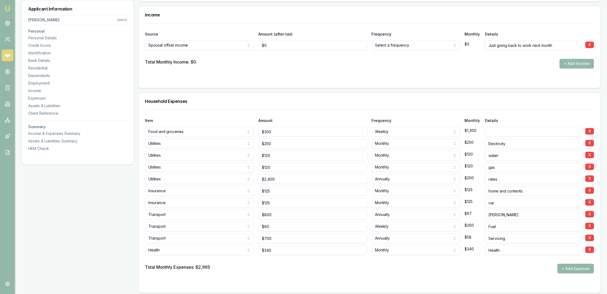
click at [572, 266] on button "+ Add Expense" at bounding box center [575, 268] width 37 height 10
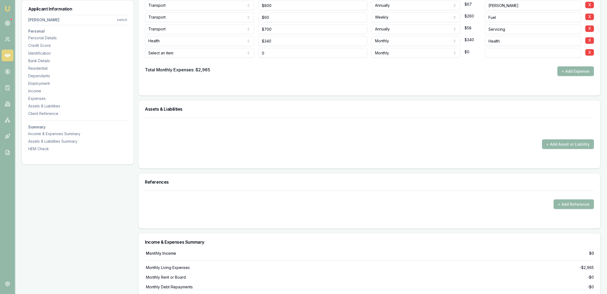
scroll to position [1254, 0]
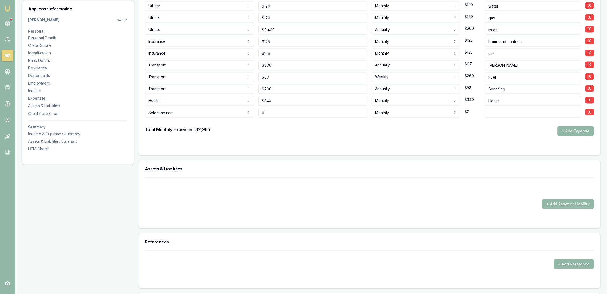
type input "$0"
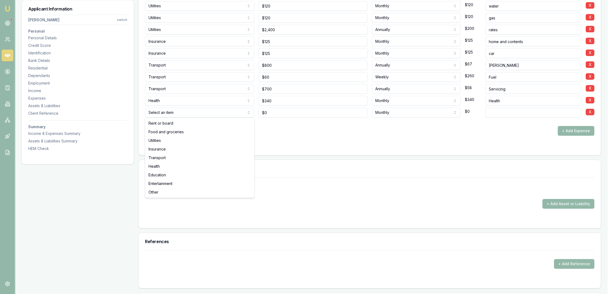
select select "ENTERTAINMENT"
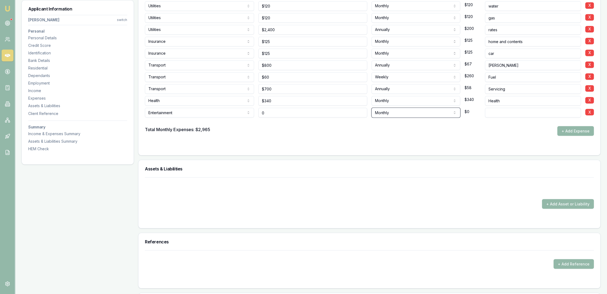
type input "$0"
type input "streaming"
drag, startPoint x: 298, startPoint y: 137, endPoint x: 284, endPoint y: 124, distance: 18.5
click at [297, 135] on form "Item Amount Frequency Monthly Details Food and groceries Rent or board Food and…" at bounding box center [369, 54] width 449 height 188
type input "0"
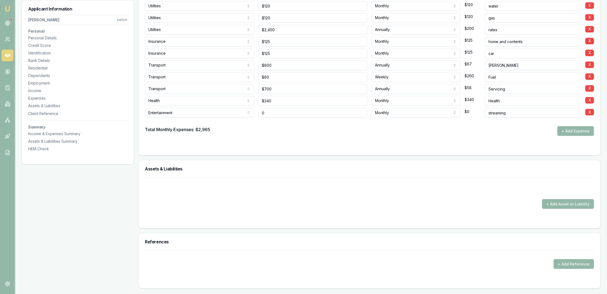
click at [277, 111] on input "0" at bounding box center [312, 113] width 109 height 10
type input "$35"
click at [287, 137] on form "Item Amount Frequency Monthly Details Food and groceries Rent or board Food and…" at bounding box center [369, 54] width 449 height 188
click at [514, 114] on input "streaming" at bounding box center [533, 113] width 96 height 10
drag, startPoint x: 287, startPoint y: 112, endPoint x: 229, endPoint y: 116, distance: 57.9
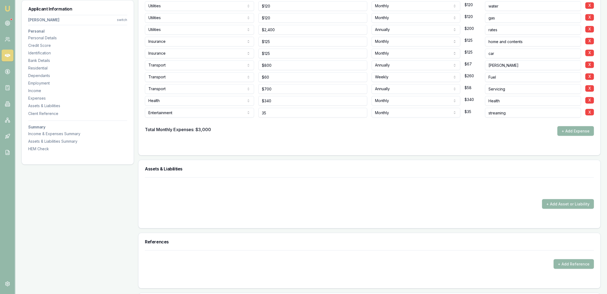
click at [229, 116] on div "Entertainment Rent or board Food and groceries Utilities Insurance Transport He…" at bounding box center [369, 111] width 449 height 12
type input "$195"
click at [256, 128] on div "Total Monthly Expenses: $3,000 + Add Expense" at bounding box center [369, 131] width 449 height 10
click at [514, 113] on input "streaming" at bounding box center [533, 113] width 96 height 10
type input "streaming and gym"
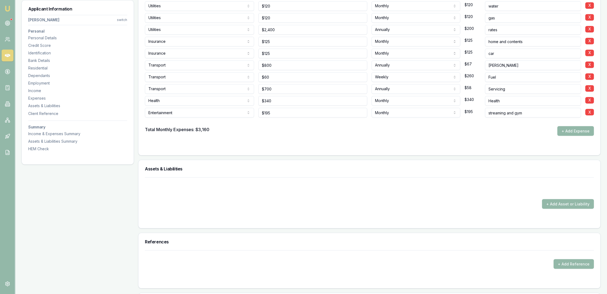
click at [466, 146] on div at bounding box center [369, 146] width 449 height 4
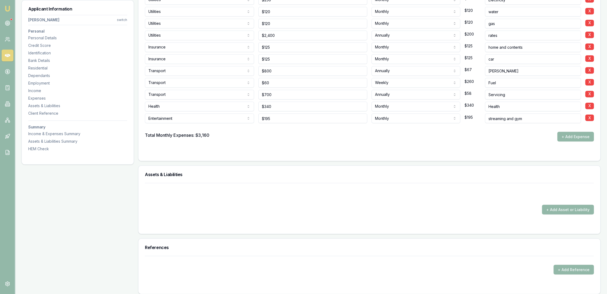
scroll to position [1255, 0]
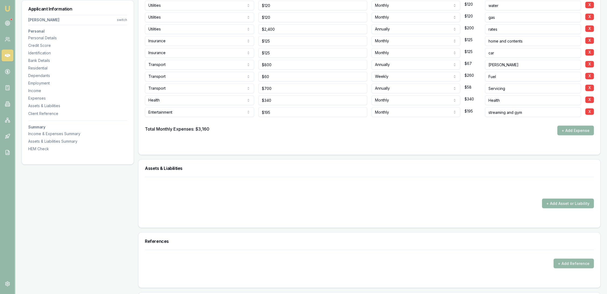
click at [583, 204] on button "+ Add Asset or Liability" at bounding box center [568, 203] width 52 height 10
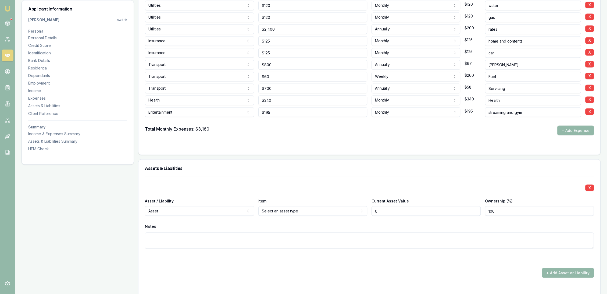
type input "$0"
click at [215, 215] on div "X Asset / Liability Asset Asset Liability Item Select an asset type Home Car Bo…" at bounding box center [369, 218] width 449 height 85
click at [185, 202] on div "Asset / Liability Asset Asset Liability" at bounding box center [199, 206] width 109 height 18
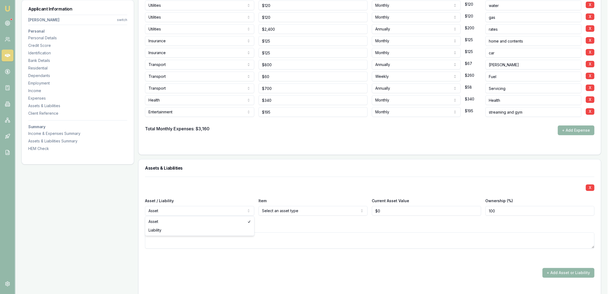
select select "LIABILITY"
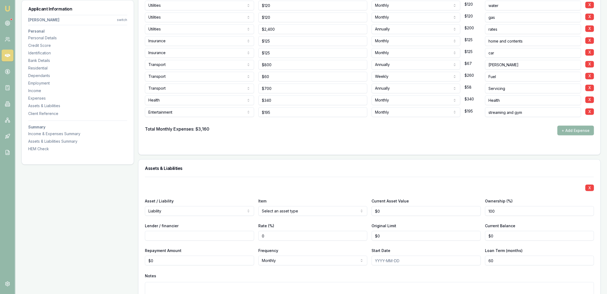
click at [215, 234] on input "Lender / financier" at bounding box center [199, 235] width 109 height 10
type input "Macquarie"
drag, startPoint x: 508, startPoint y: 210, endPoint x: 408, endPoint y: 209, distance: 99.5
click at [469, 211] on div "Asset / Liability Liability Asset Liability Item Home Home Car Boat Bike Carava…" at bounding box center [369, 206] width 449 height 18
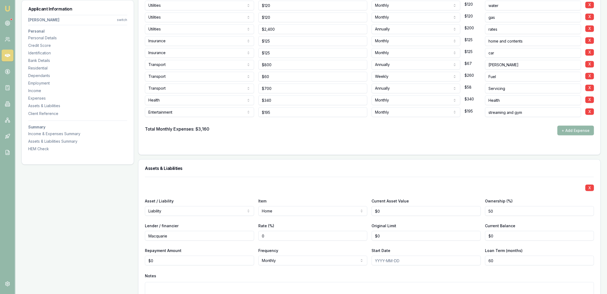
type input "50"
click at [391, 235] on input "0" at bounding box center [426, 235] width 109 height 10
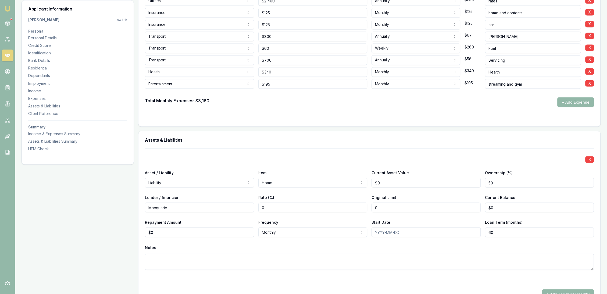
scroll to position [1315, 0]
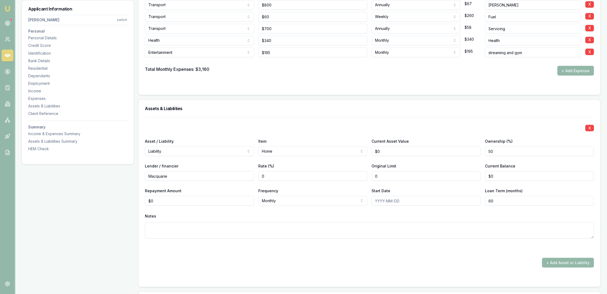
drag, startPoint x: 384, startPoint y: 171, endPoint x: 348, endPoint y: 176, distance: 36.0
click at [353, 175] on div "Lender / financier Macquarie Rate (%) 0 Original Limit 0 Current Balance $0" at bounding box center [369, 171] width 449 height 18
type input "$735,000"
type input "0"
type input "$723,000"
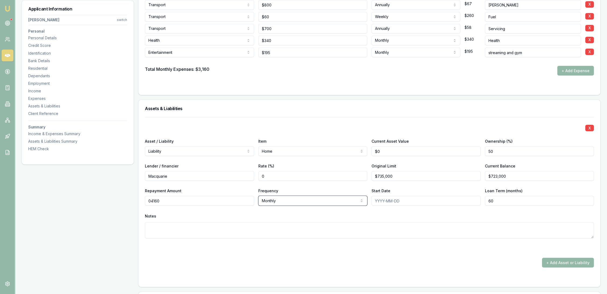
type input "$4,160"
click at [306, 230] on textarea at bounding box center [369, 230] width 449 height 16
click at [348, 269] on form "X Asset / Liability Liability Asset Liability Item Home Home Car Boat Bike Cara…" at bounding box center [369, 198] width 449 height 163
click at [558, 260] on button "+ Add Asset or Liability" at bounding box center [568, 262] width 52 height 10
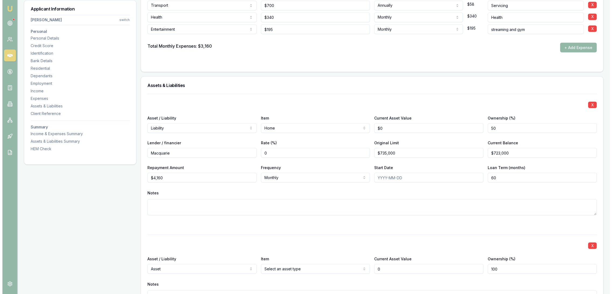
scroll to position [1406, 0]
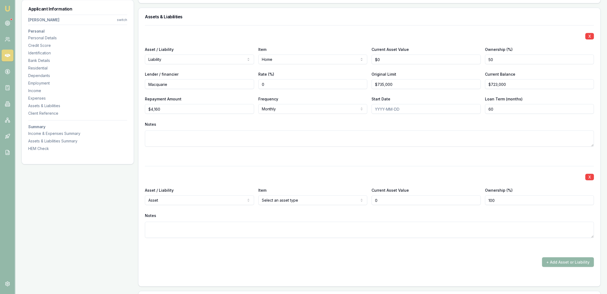
type input "$0"
select select "LIABILITY"
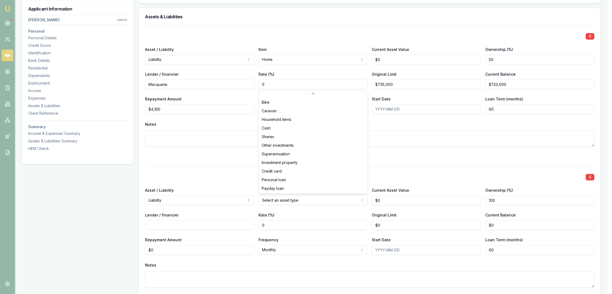
scroll to position [34, 0]
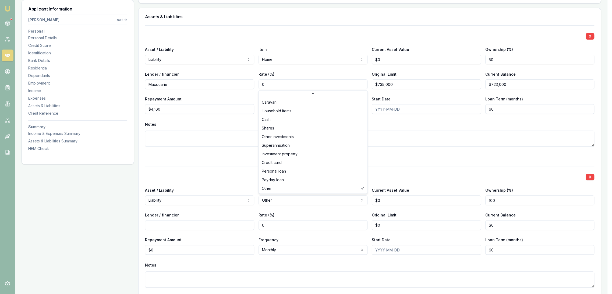
select select "PERSONAL_LOAN"
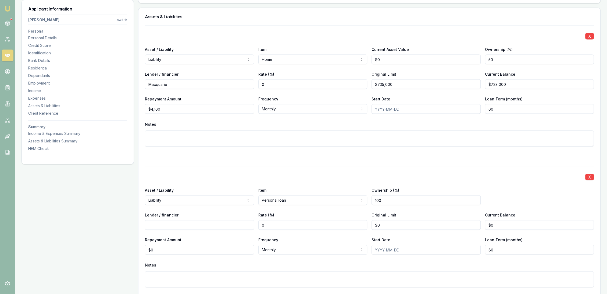
click at [198, 226] on input "Lender / financier" at bounding box center [199, 225] width 109 height 10
type input "WISR Loans"
type input "$36,000"
type input "$33,000"
type input "$650"
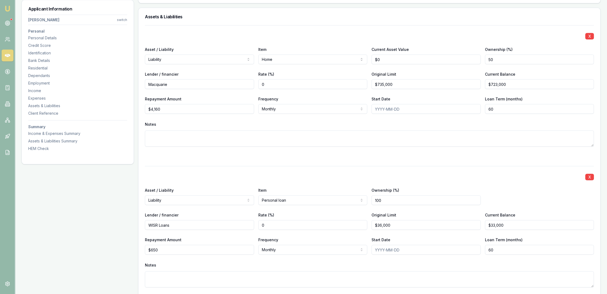
click at [176, 276] on textarea at bounding box center [369, 279] width 449 height 16
type textarea "Current car"
click at [198, 249] on input "$650" at bounding box center [199, 250] width 109 height 10
type input "$650"
click at [199, 258] on div "X Asset / Liability Liability Asset Liability Item Personal loan Home Car Boat …" at bounding box center [369, 233] width 449 height 134
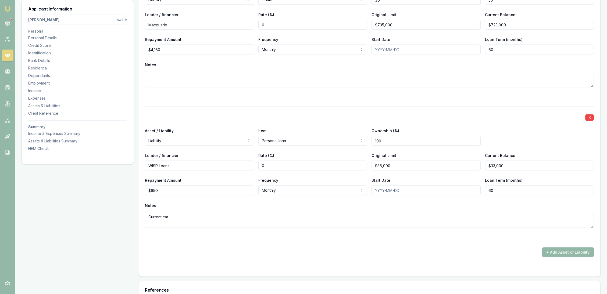
scroll to position [1466, 0]
click at [528, 263] on form "X Asset / Liability Liability Asset Liability Item Home Home Car Boat Bike Cara…" at bounding box center [369, 118] width 449 height 304
click at [576, 252] on button "+ Add Asset or Liability" at bounding box center [568, 252] width 52 height 10
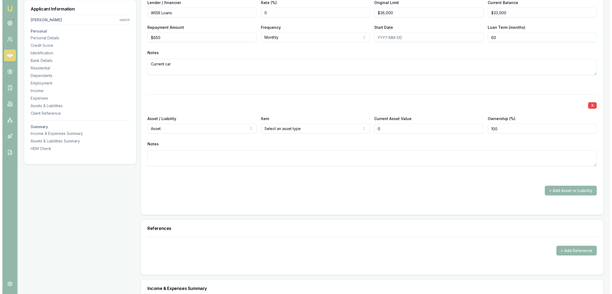
scroll to position [1615, 0]
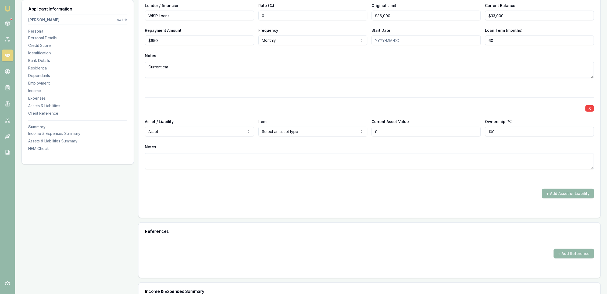
type input "$0"
select select "LIABILITY"
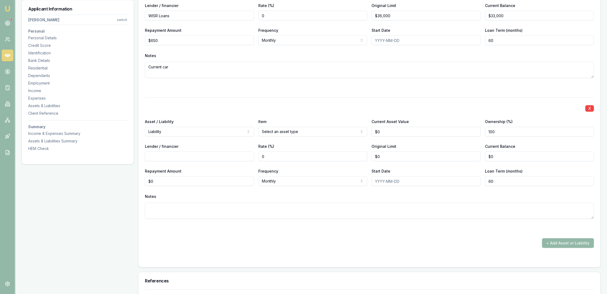
click at [195, 155] on input "Lender / financier" at bounding box center [199, 156] width 109 height 10
type input "Commbank"
type input "$7,000"
type input "$0"
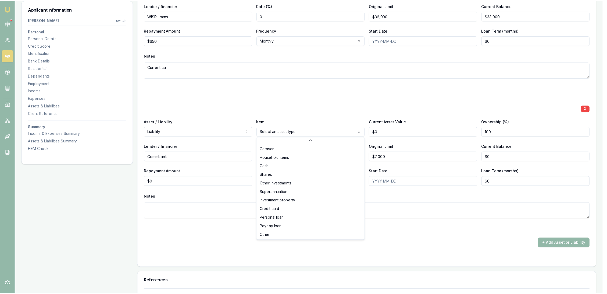
scroll to position [34, 0]
select select "PERSONAL_LOAN"
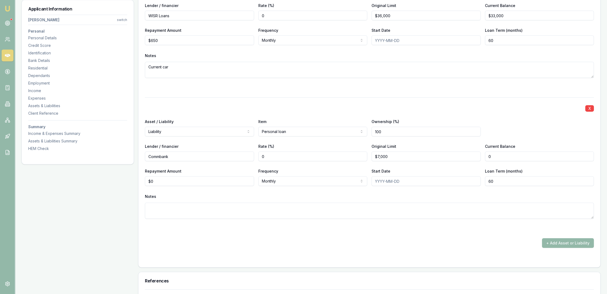
drag, startPoint x: 492, startPoint y: 158, endPoint x: 470, endPoint y: 157, distance: 21.8
click at [474, 158] on div "Lender / financier Commbank Rate (%) 0 Original Limit $7,000 Current Balance 0" at bounding box center [369, 152] width 449 height 18
type input "$4,800"
type input "$320"
type textarea "Holiday to Ireland"
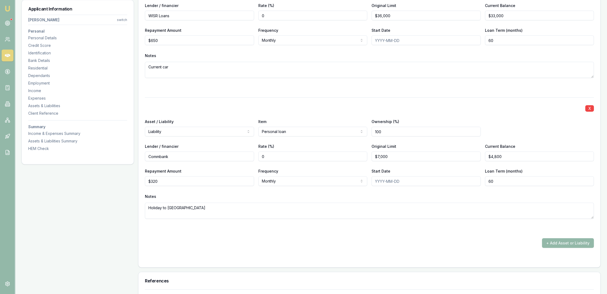
click at [450, 258] on div at bounding box center [369, 258] width 449 height 4
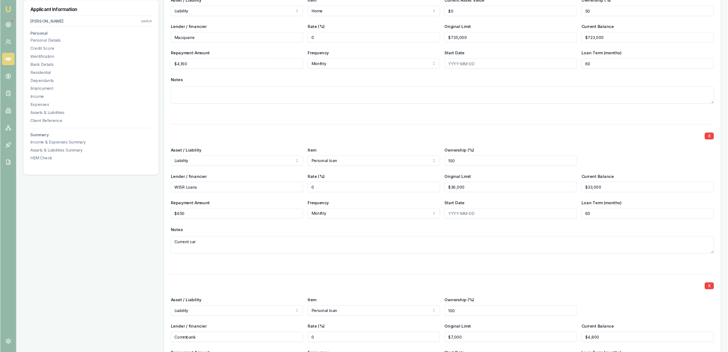
scroll to position [1455, 0]
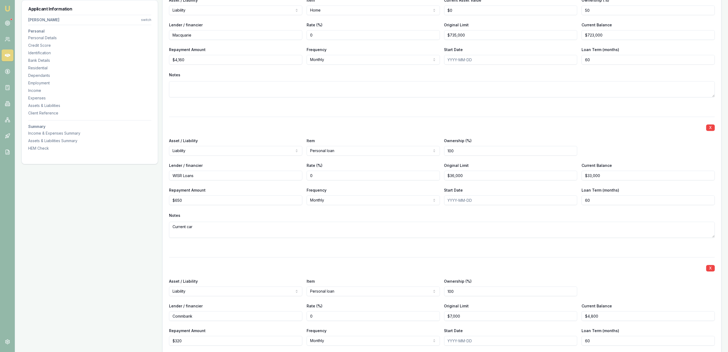
drag, startPoint x: 595, startPoint y: 0, endPoint x: 497, endPoint y: 127, distance: 160.3
click at [498, 127] on div "X" at bounding box center [442, 127] width 546 height 8
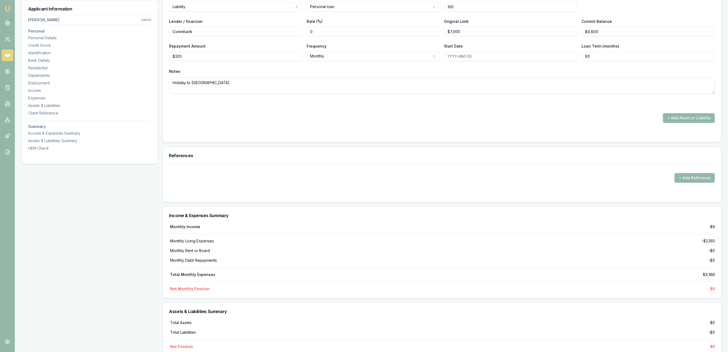
scroll to position [1742, 0]
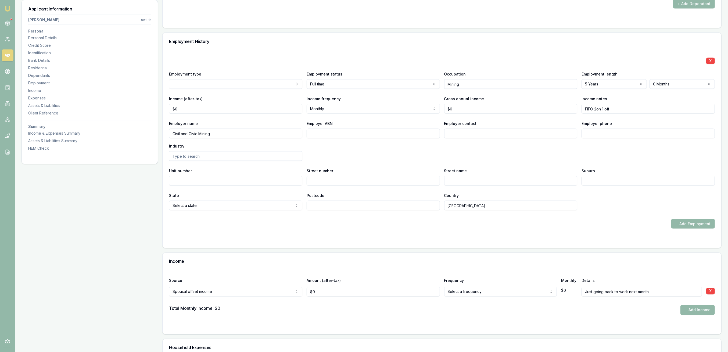
scroll to position [860, 0]
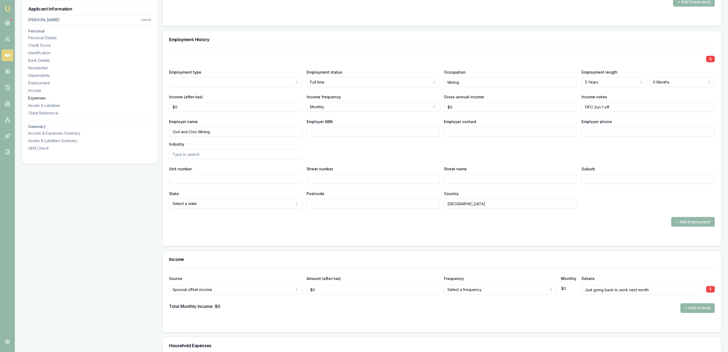
click at [36, 98] on div "Expenses" at bounding box center [89, 97] width 123 height 5
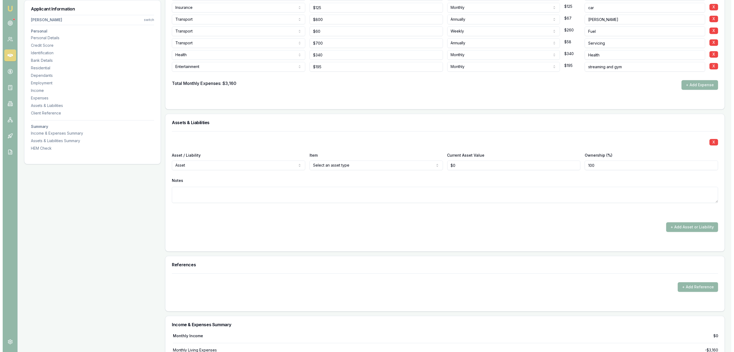
scroll to position [1305, 0]
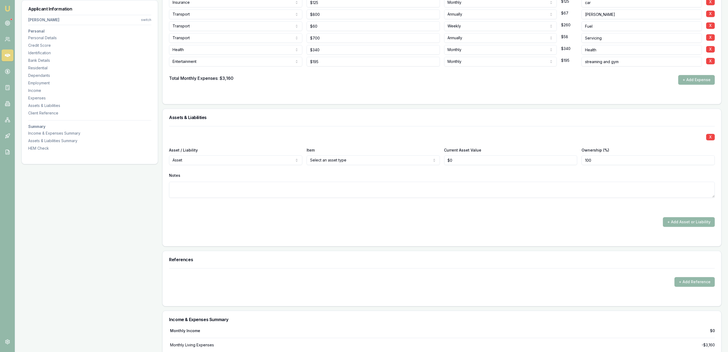
click at [412, 240] on div "X Asset / Liability Asset Asset Liability Item Select an asset type Home Car Bo…" at bounding box center [442, 186] width 559 height 120
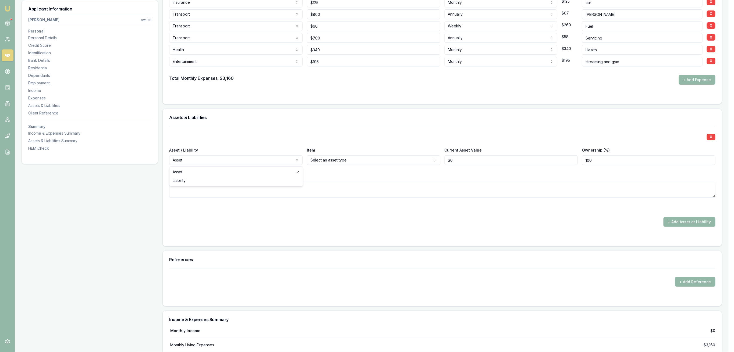
select select "LIABILITY"
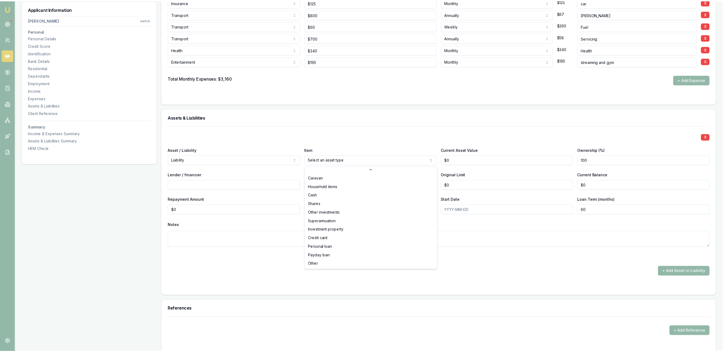
scroll to position [35, 0]
select select "CREDIT_CARD"
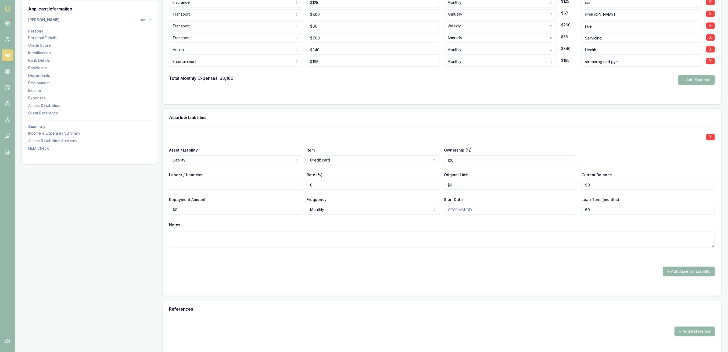
click at [273, 185] on input "Lender / financier" at bounding box center [235, 185] width 133 height 10
type input "Latitude"
type input "$20,000"
type input "$17,000"
type input "$0"
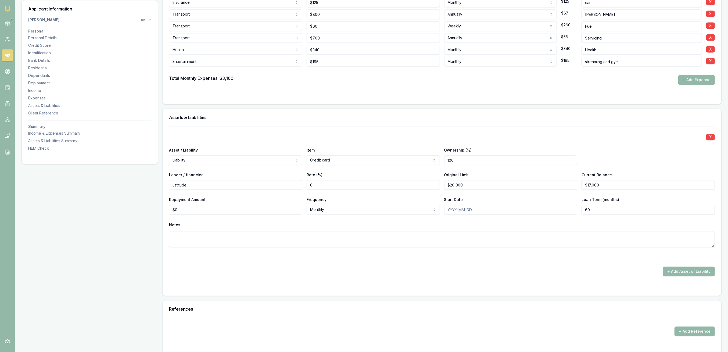
drag, startPoint x: 290, startPoint y: 281, endPoint x: 292, endPoint y: 278, distance: 3.7
click at [290, 281] on form "X Asset / Liability Liability Asset Liability Item Credit card Home Car Boat Bi…" at bounding box center [442, 207] width 546 height 163
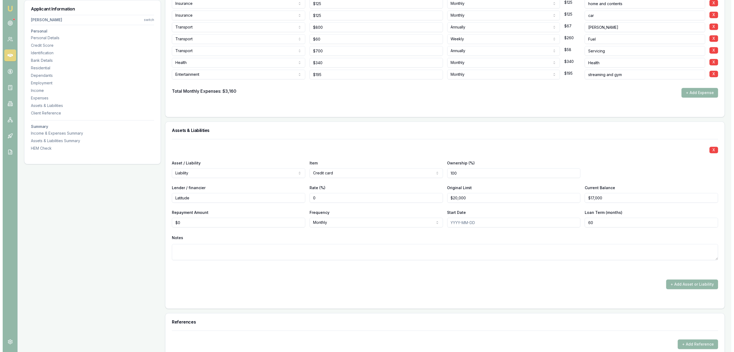
scroll to position [1377, 0]
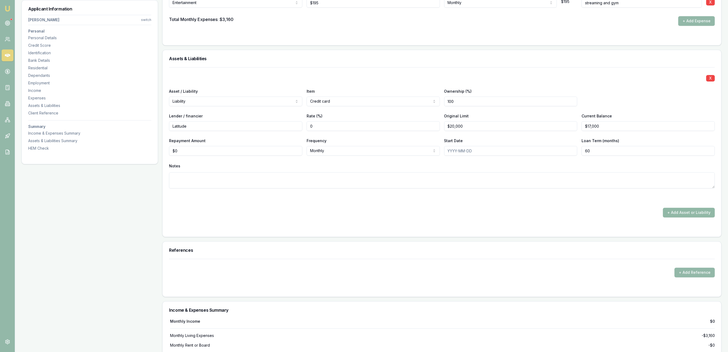
click at [692, 214] on button "+ Add Asset or Liability" at bounding box center [689, 213] width 52 height 10
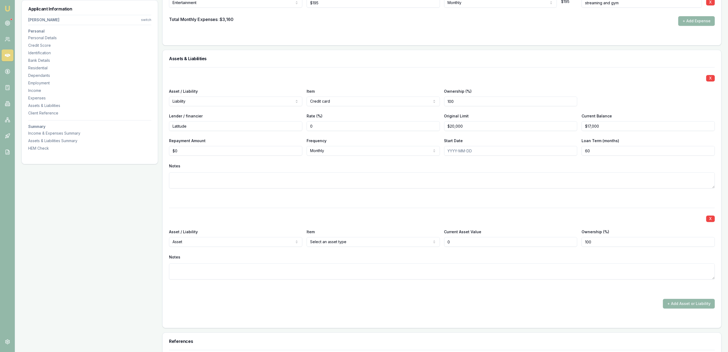
type input "$0"
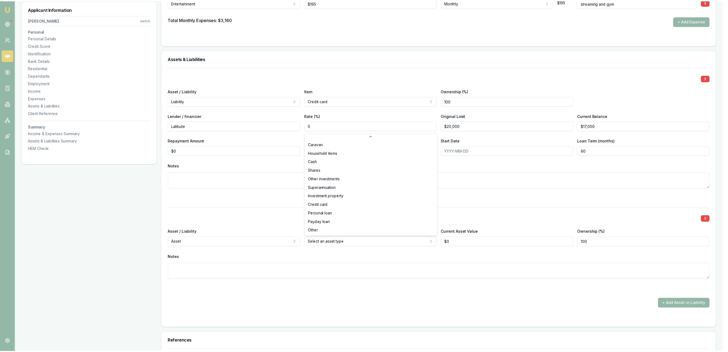
scroll to position [35, 0]
select select "CREDIT_CARD"
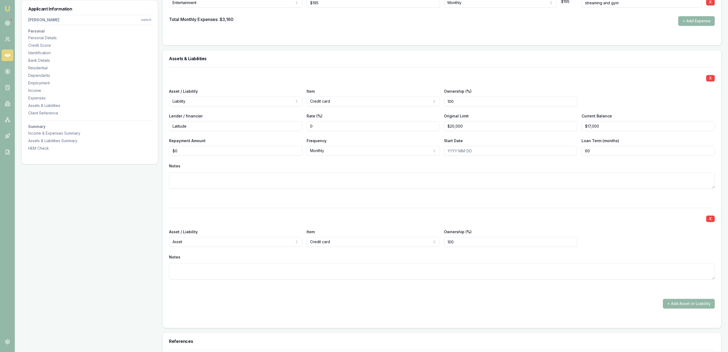
select select "LIABILITY"
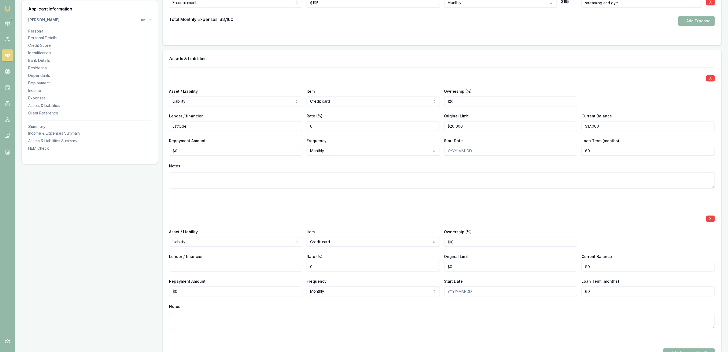
click at [214, 267] on input "Lender / financier" at bounding box center [235, 267] width 133 height 10
type input "Commbank"
type input "$7,000"
type input "$0"
type input "0"
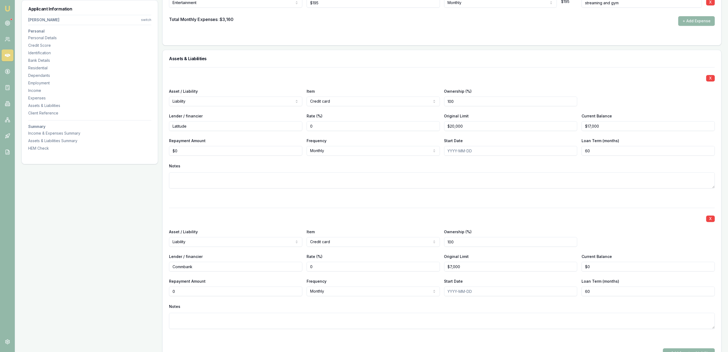
type input "0"
type input "$0"
drag, startPoint x: 595, startPoint y: 268, endPoint x: 561, endPoint y: 268, distance: 34.7
click at [565, 268] on div "Lender / financier Commbank Rate (%) 0 Original Limit $7,000 Current Balance 0" at bounding box center [442, 262] width 546 height 18
type input "$6,000"
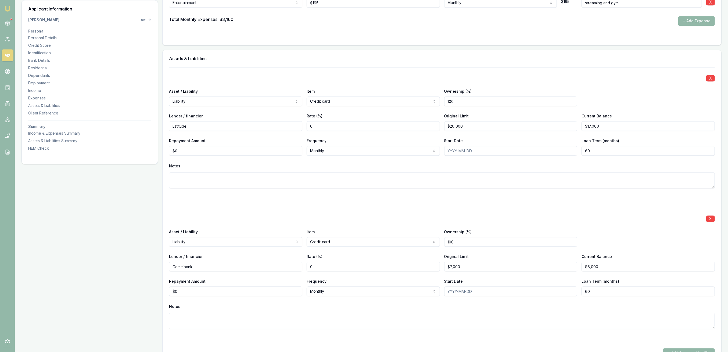
click at [434, 322] on textarea at bounding box center [442, 321] width 546 height 16
type textarea "Paid off every month"
click at [305, 185] on textarea at bounding box center [442, 180] width 546 height 16
type textarea "Interest free"
click at [285, 199] on div at bounding box center [442, 198] width 546 height 6
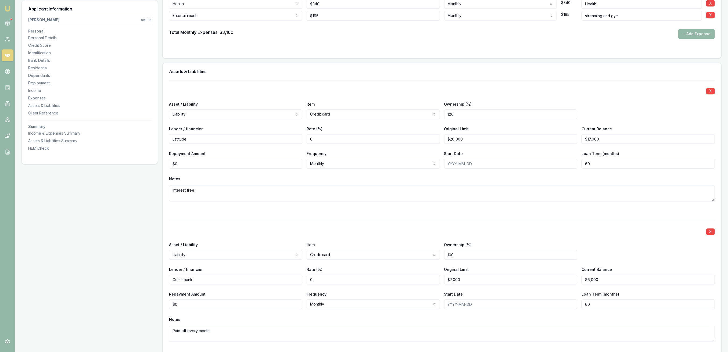
scroll to position [1592, 0]
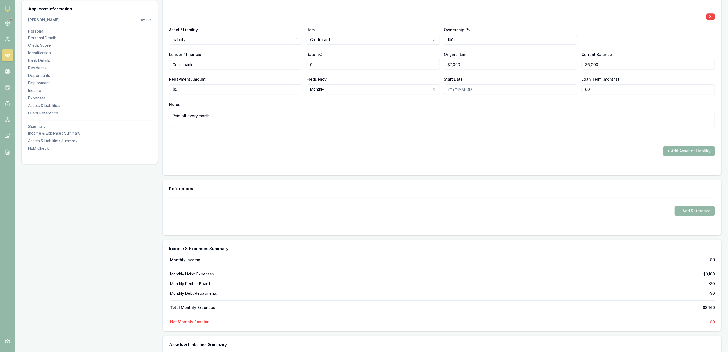
click at [684, 152] on button "+ Add Asset or Liability" at bounding box center [689, 151] width 52 height 10
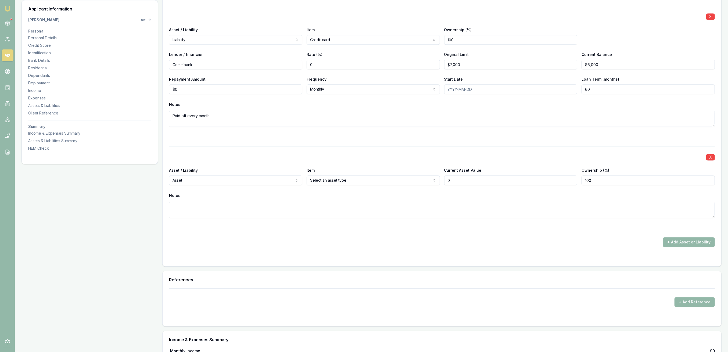
type input "$0"
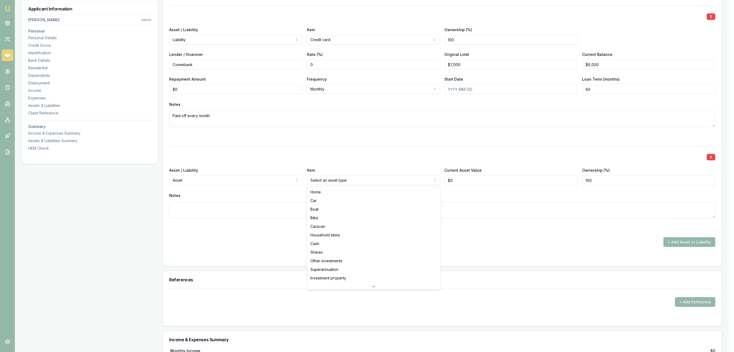
select select "CAR"
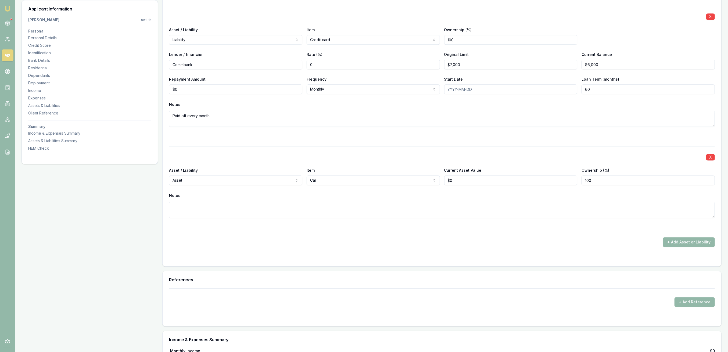
click at [429, 251] on form "X Asset / Liability Liability Asset Liability Item Credit card Home Car Boat Bi…" at bounding box center [442, 62] width 546 height 395
click at [463, 179] on input "0" at bounding box center [510, 181] width 133 height 10
type input "$0"
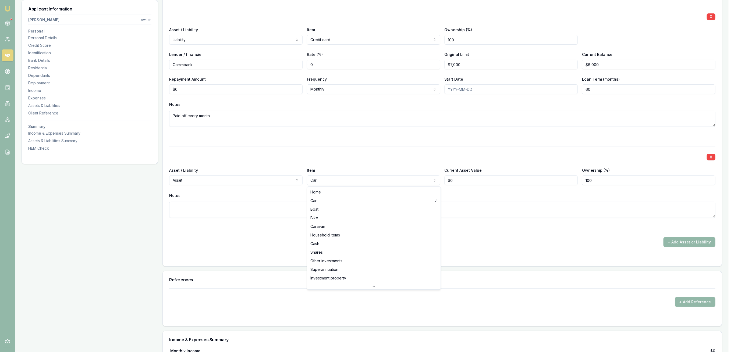
select select "HOME"
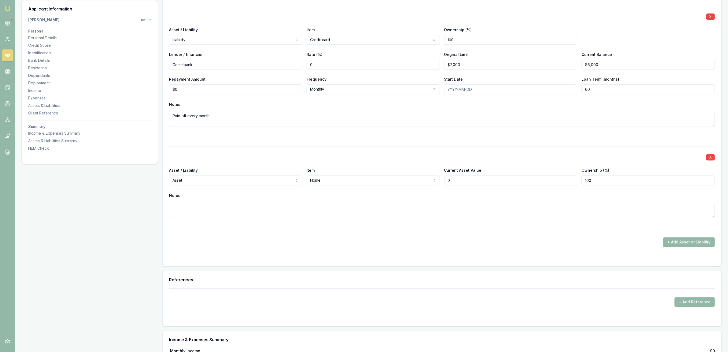
drag, startPoint x: 481, startPoint y: 180, endPoint x: 432, endPoint y: 179, distance: 49.7
click at [433, 179] on div "Asset / Liability Asset Asset Liability Item Home Home Car Boat Bike Caravan Ho…" at bounding box center [442, 176] width 546 height 18
type input "$0"
click at [402, 205] on textarea at bounding box center [442, 210] width 546 height 16
type textarea "Residence"
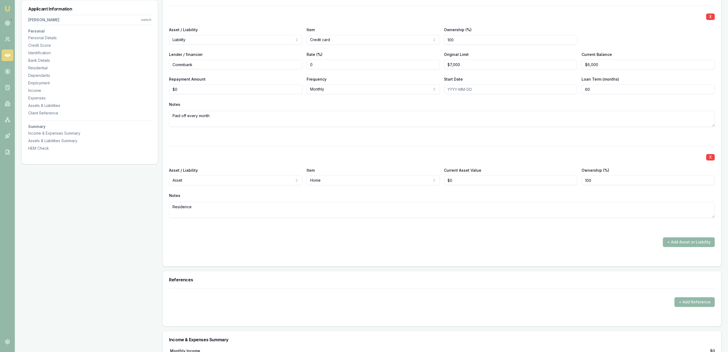
click at [390, 239] on div "+ Add Asset or Liability" at bounding box center [442, 242] width 546 height 10
drag, startPoint x: 457, startPoint y: 180, endPoint x: 415, endPoint y: 182, distance: 41.7
click at [422, 181] on div "Asset / Liability Asset Asset Liability Item Home Home Car Boat Bike Caravan Ho…" at bounding box center [442, 176] width 546 height 18
type input "$850,000"
click at [394, 238] on div "+ Add Asset or Liability" at bounding box center [442, 242] width 546 height 10
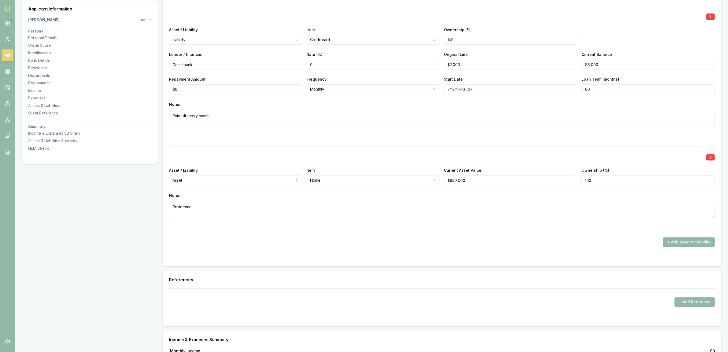
click at [688, 241] on button "+ Add Asset or Liability" at bounding box center [689, 242] width 52 height 10
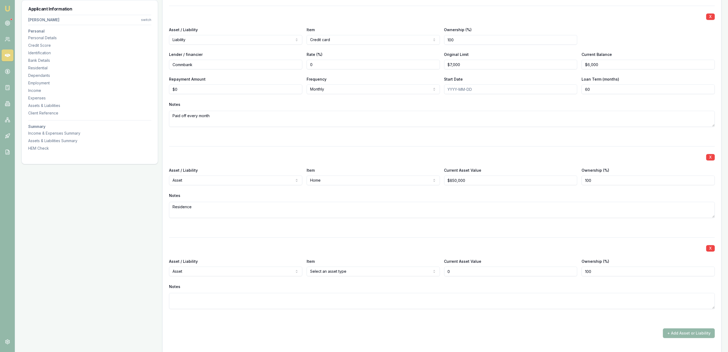
type input "$0"
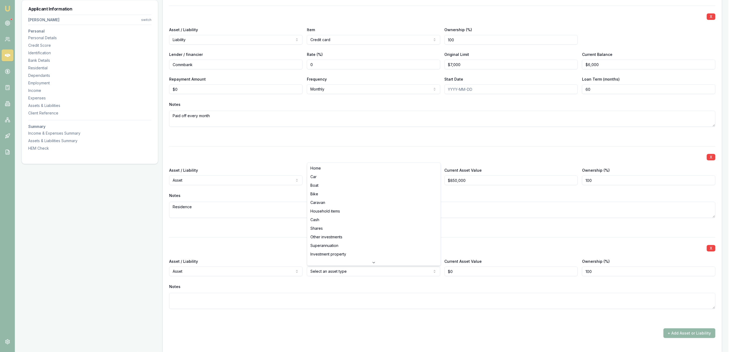
select select "CAR"
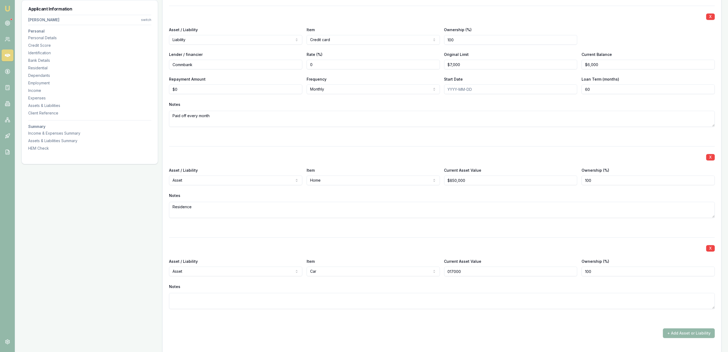
type input "$17,000"
click at [373, 304] on textarea at bounding box center [442, 301] width 546 height 16
click at [342, 340] on form "X Asset / Liability Liability Asset Liability Item Credit card Home Car Boat Bi…" at bounding box center [442, 108] width 546 height 486
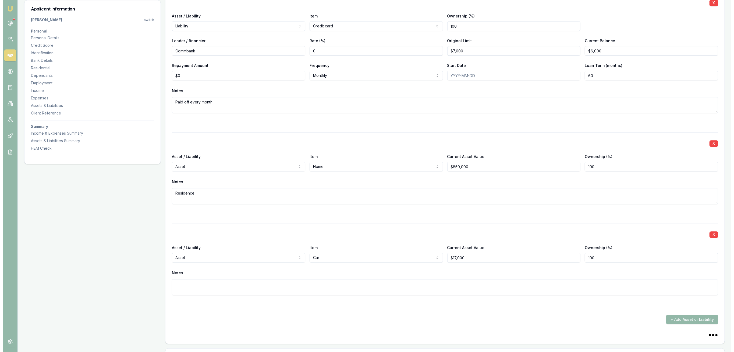
scroll to position [1664, 0]
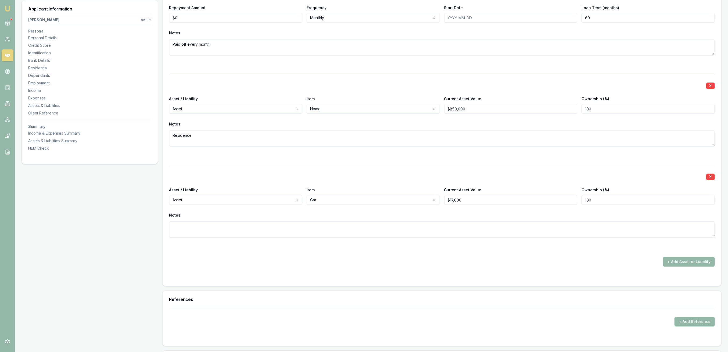
click at [187, 231] on textarea at bounding box center [442, 230] width 546 height 16
type textarea "2015 Nissan Pathfinder"
drag, startPoint x: 248, startPoint y: 278, endPoint x: 258, endPoint y: 274, distance: 11.1
click at [249, 278] on div at bounding box center [442, 277] width 546 height 4
click at [686, 259] on button "+ Add Asset or Liability" at bounding box center [689, 262] width 52 height 10
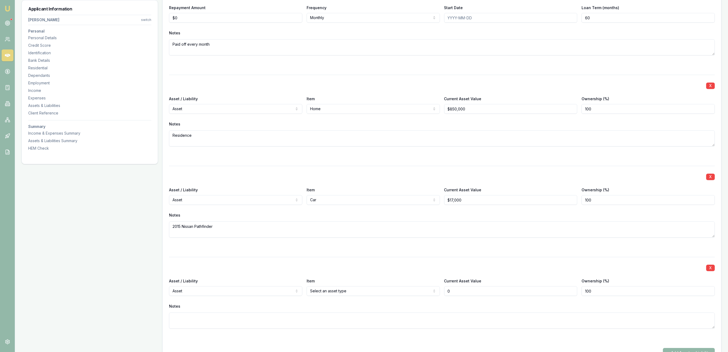
type input "$0"
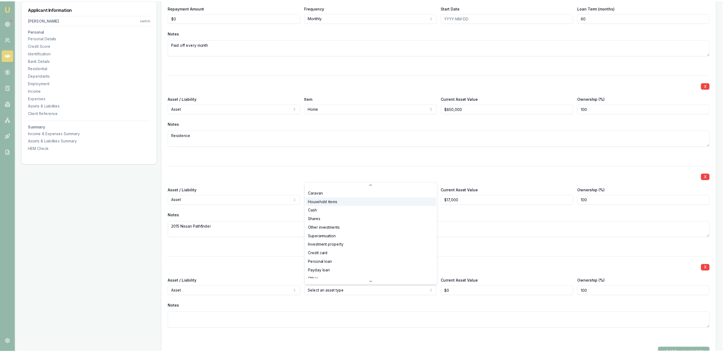
scroll to position [35, 0]
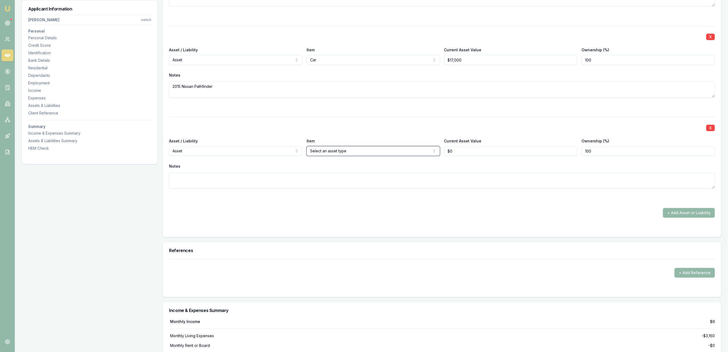
scroll to position [1807, 0]
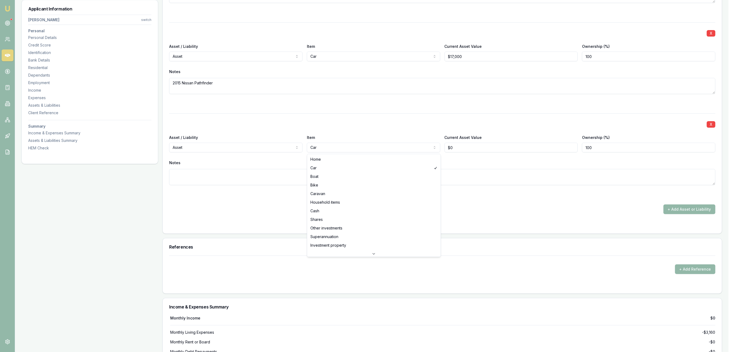
select select "HOUSEHOLD_ITEMS"
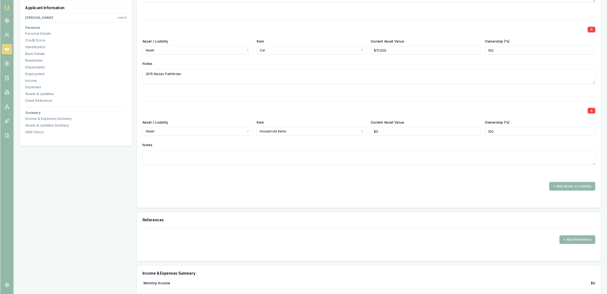
scroll to position [1807, 0]
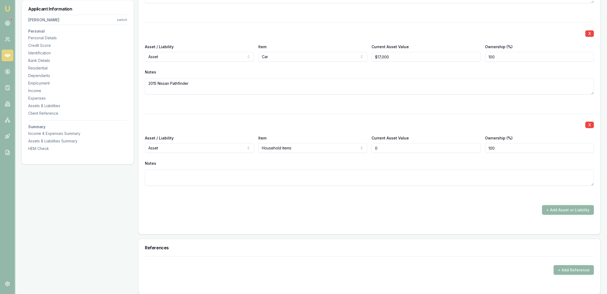
drag, startPoint x: 713, startPoint y: 0, endPoint x: 385, endPoint y: 146, distance: 358.9
click at [385, 146] on input "0" at bounding box center [426, 148] width 109 height 10
click at [372, 146] on input "0" at bounding box center [426, 148] width 109 height 10
type input "$100,000"
drag, startPoint x: 404, startPoint y: 199, endPoint x: 454, endPoint y: 210, distance: 50.7
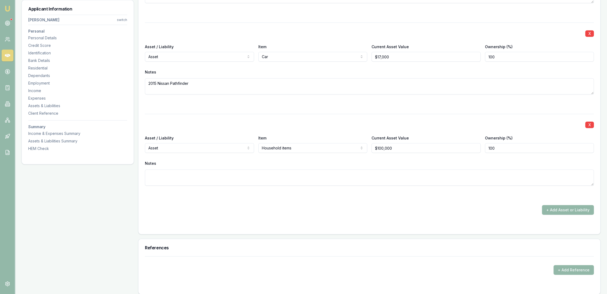
click at [561, 209] on button "+ Add Asset or Liability" at bounding box center [568, 210] width 52 height 10
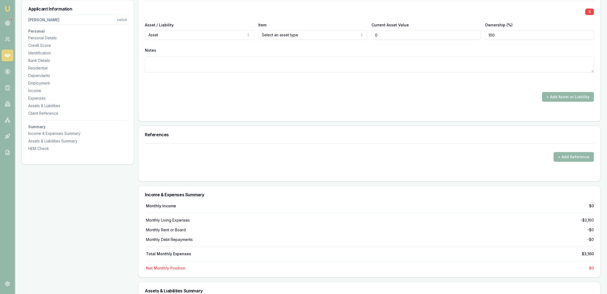
scroll to position [2016, 0]
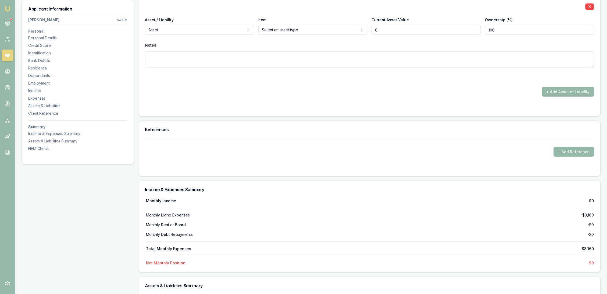
type input "$0"
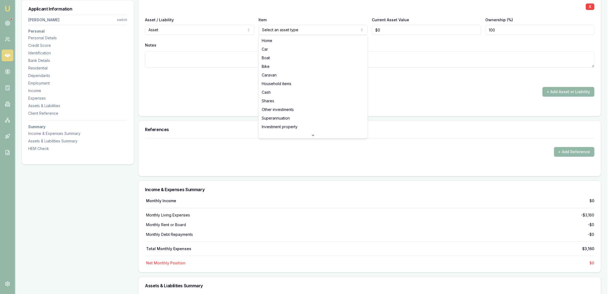
select select "CASH"
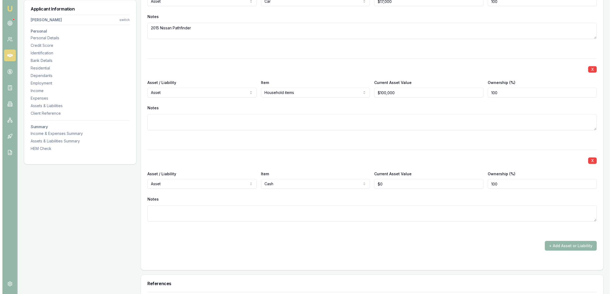
scroll to position [1927, 0]
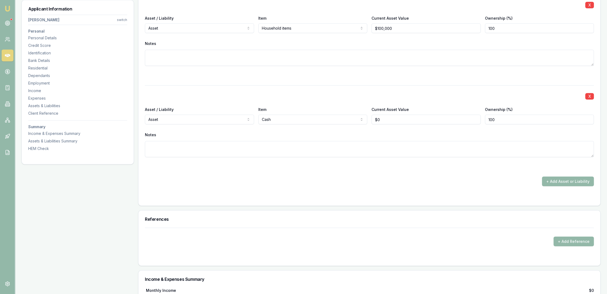
click at [267, 144] on textarea at bounding box center [369, 149] width 449 height 16
drag, startPoint x: 162, startPoint y: 146, endPoint x: 163, endPoint y: 150, distance: 4.5
click at [162, 146] on textarea "Not curently" at bounding box center [369, 149] width 449 height 16
type textarea "Not currently"
drag, startPoint x: 245, startPoint y: 192, endPoint x: 312, endPoint y: 203, distance: 68.3
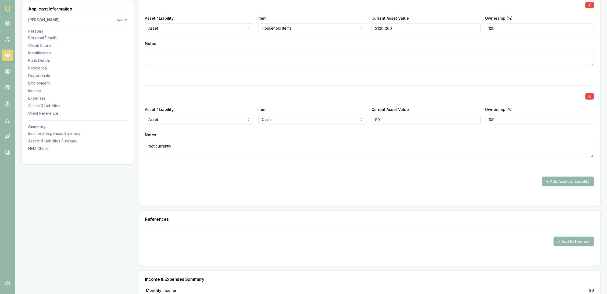
click at [569, 183] on button "+ Add Asset or Liability" at bounding box center [568, 181] width 52 height 10
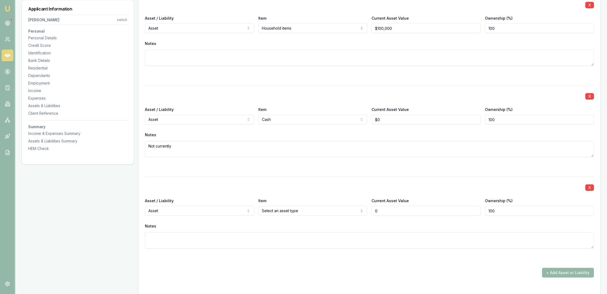
type input "$0"
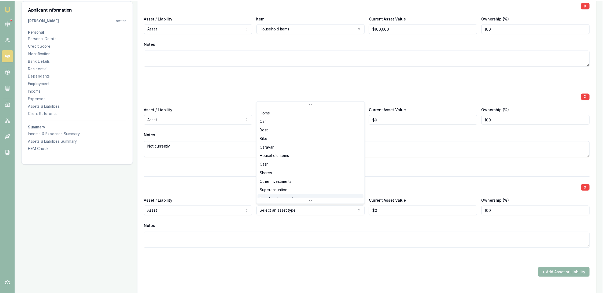
scroll to position [9, 0]
select select "SUPERANNUATION"
drag, startPoint x: 282, startPoint y: 183, endPoint x: 289, endPoint y: 187, distance: 8.8
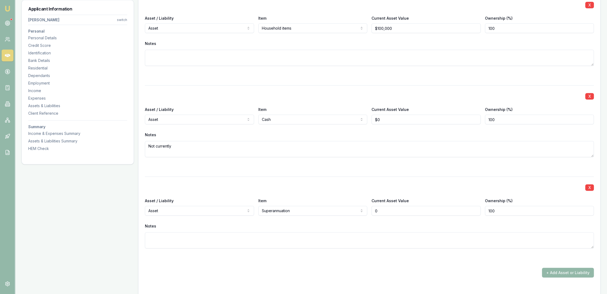
drag, startPoint x: 395, startPoint y: 208, endPoint x: 346, endPoint y: 213, distance: 49.5
click at [348, 213] on div "Asset / Liability Asset Asset Liability Item Superannuation Home Car Boat Bike …" at bounding box center [369, 206] width 449 height 18
type input "$120,000"
click at [306, 253] on div "X Asset / Liability Asset Asset Liability Item Superannuation Home Car Boat Bik…" at bounding box center [369, 218] width 449 height 85
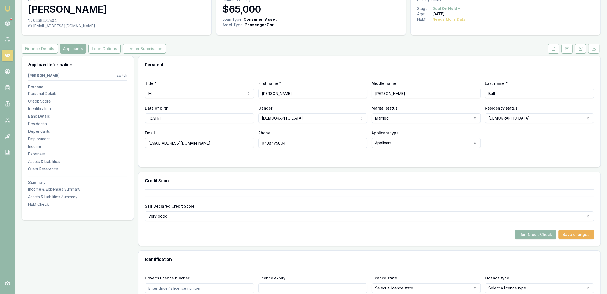
scroll to position [0, 0]
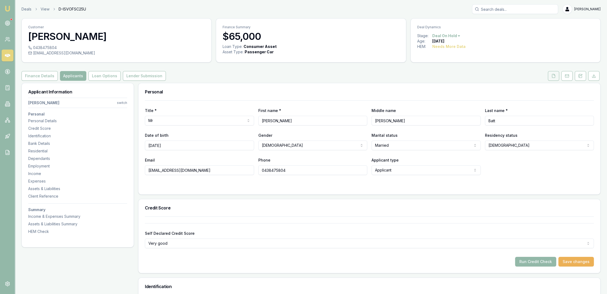
click at [553, 76] on icon at bounding box center [553, 76] width 4 height 4
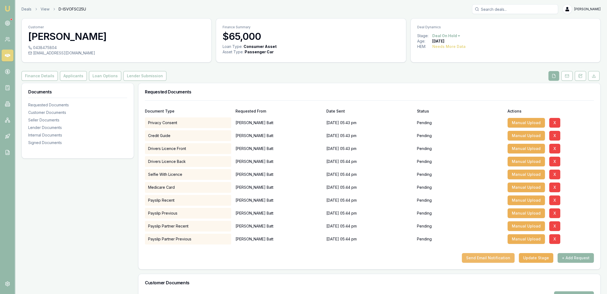
click at [497, 255] on button "Send Email Notification" at bounding box center [488, 258] width 53 height 10
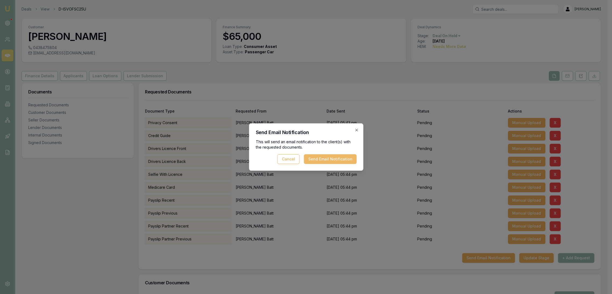
click at [324, 160] on button "Send Email Notification" at bounding box center [330, 159] width 53 height 10
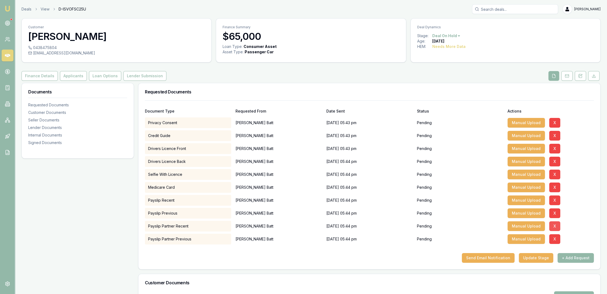
click at [554, 222] on button "X" at bounding box center [554, 226] width 11 height 10
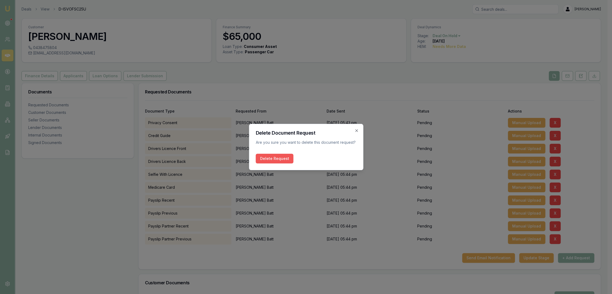
click at [271, 160] on button "Delete Request" at bounding box center [274, 159] width 38 height 10
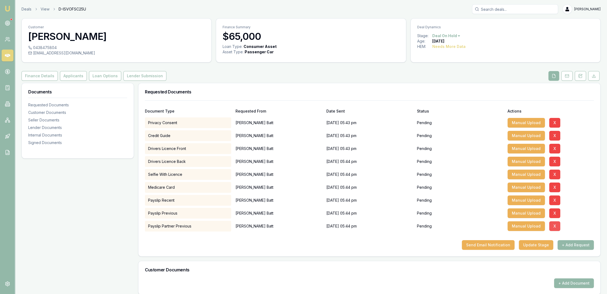
click at [554, 225] on button "X" at bounding box center [554, 226] width 11 height 10
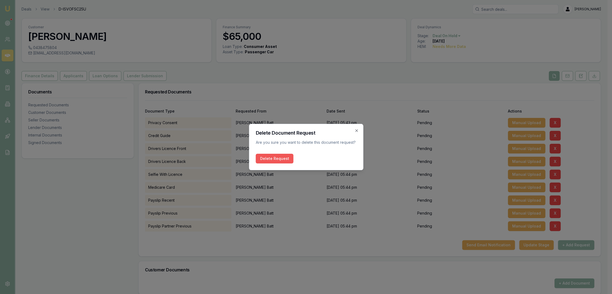
click at [280, 159] on button "Delete Request" at bounding box center [274, 159] width 38 height 10
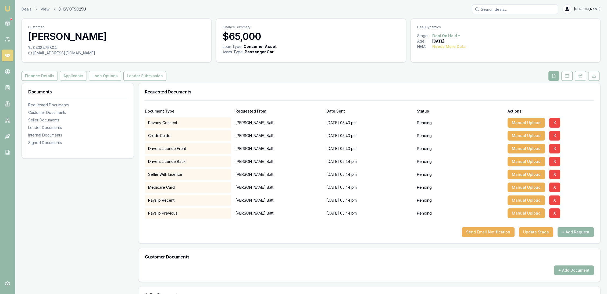
drag, startPoint x: 580, startPoint y: 73, endPoint x: 566, endPoint y: 81, distance: 16.8
click at [580, 73] on button at bounding box center [580, 76] width 11 height 10
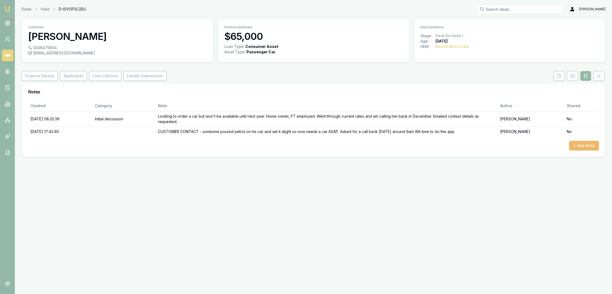
click at [582, 144] on button "+ Add Note" at bounding box center [584, 146] width 30 height 10
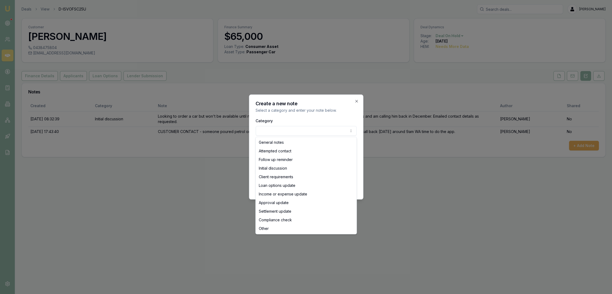
click at [273, 130] on body "Emu Broker Deals View D-ISVOFSC25U Robyn Adams Toggle Menu Customer Roy Batt 04…" at bounding box center [306, 147] width 612 height 294
select select "INITIAL_DISCUSSION"
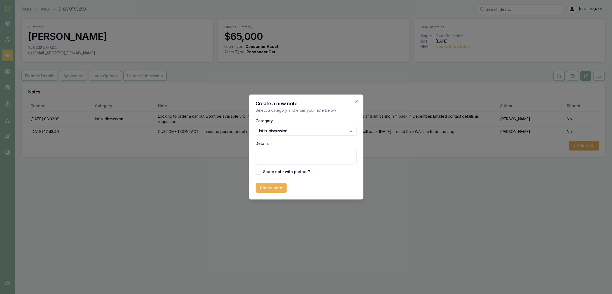
click at [269, 158] on textarea "Details" at bounding box center [305, 156] width 101 height 16
type textarea "App taken - docs to be uploaded ASAP and come back to him with offer."
click at [275, 187] on button "Create note" at bounding box center [270, 188] width 31 height 10
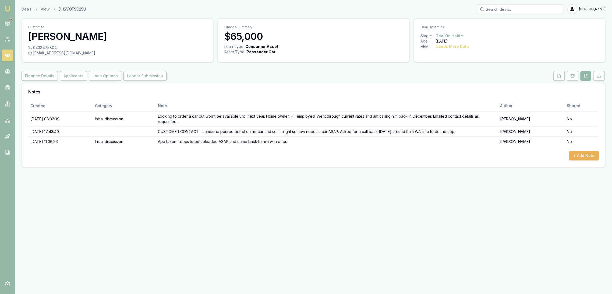
click at [454, 35] on html "Emu Broker Deals View D-ISVOFSC25U Robyn Adams Toggle Menu Customer Roy Batt 04…" at bounding box center [306, 147] width 612 height 294
click at [558, 74] on html "Emu Broker Deals View D-ISVOFSC25U Robyn Adams Toggle Menu Customer Roy Batt 04…" at bounding box center [306, 147] width 612 height 294
click at [558, 74] on icon at bounding box center [559, 76] width 4 height 4
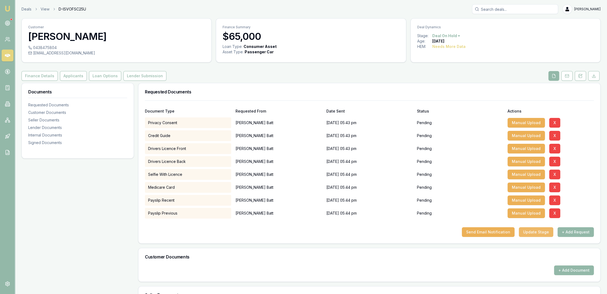
click at [535, 232] on button "Update Stage" at bounding box center [536, 232] width 34 height 10
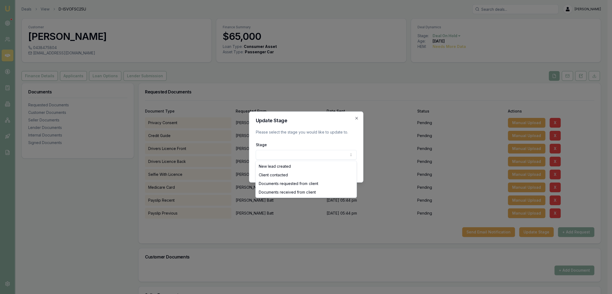
click at [293, 156] on body "Emu Broker Deals View D-ISVOFSC25U Robyn Adams Toggle Menu Customer Roy Batt 04…" at bounding box center [303, 147] width 607 height 294
select select "DOCUMENTS_REQUESTED_FROM_CLIENT"
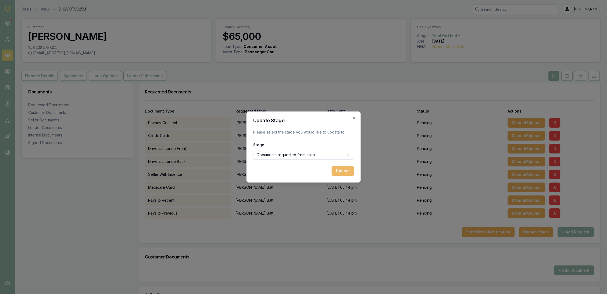
click at [343, 172] on button "Update" at bounding box center [343, 171] width 22 height 10
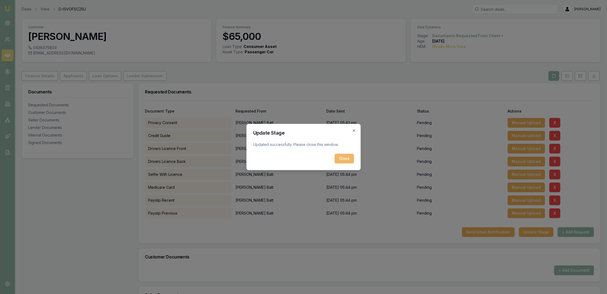
click at [346, 160] on button "Close" at bounding box center [344, 159] width 19 height 10
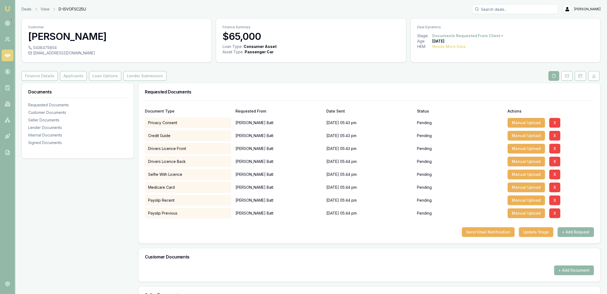
click at [6, 9] on img at bounding box center [7, 8] width 6 height 6
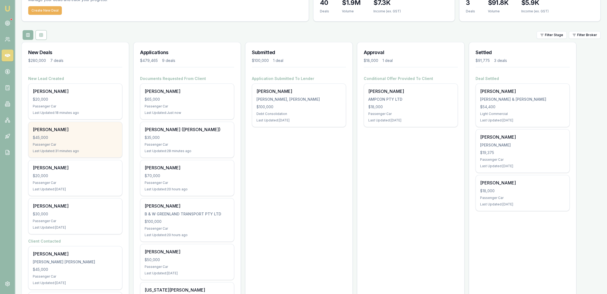
scroll to position [30, 0]
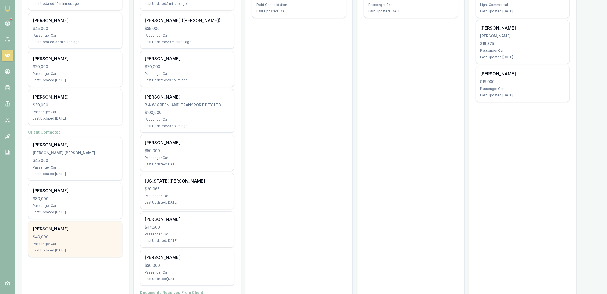
scroll to position [77, 0]
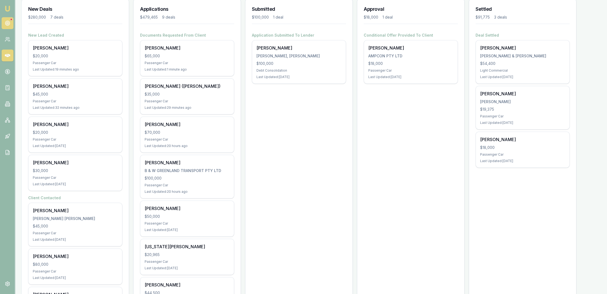
click at [9, 23] on circle at bounding box center [7, 23] width 3 height 3
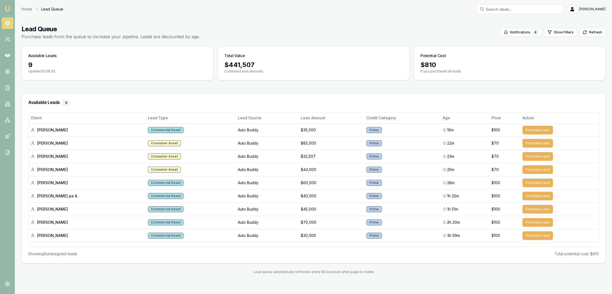
click at [6, 7] on img at bounding box center [7, 8] width 6 height 6
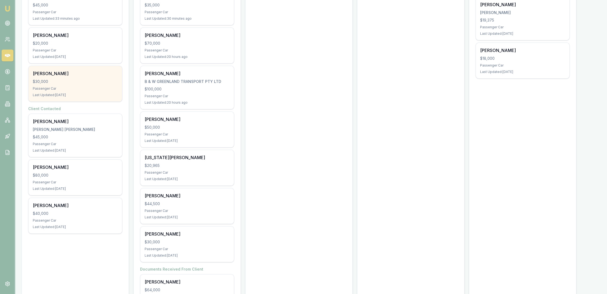
scroll to position [167, 0]
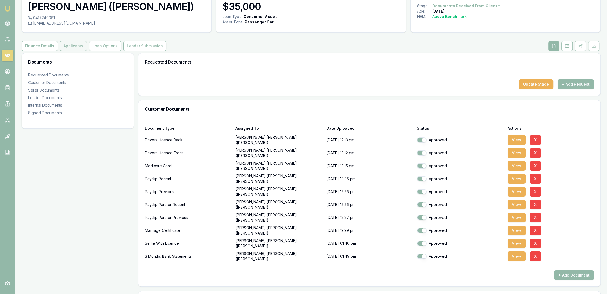
click at [77, 46] on button "Applicants" at bounding box center [73, 46] width 27 height 10
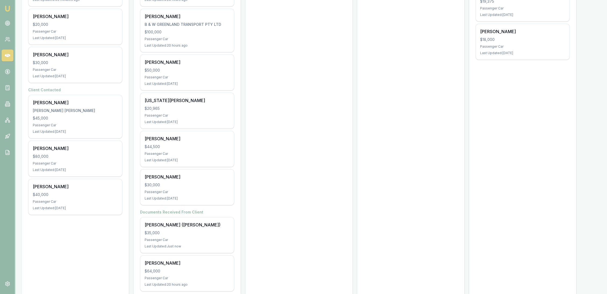
scroll to position [197, 0]
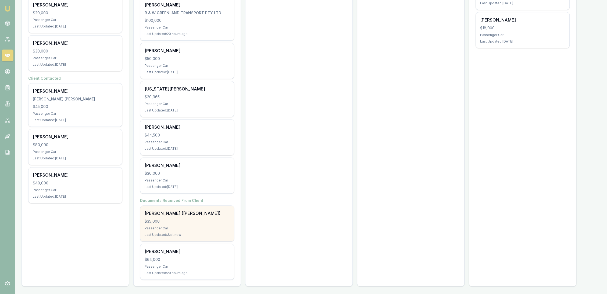
click at [204, 226] on div "Passenger Car" at bounding box center [187, 228] width 85 height 4
click at [172, 216] on div "[PERSON_NAME] ([PERSON_NAME]) $35,000 Passenger Car Last Updated: 3 minutes ago" at bounding box center [187, 222] width 94 height 35
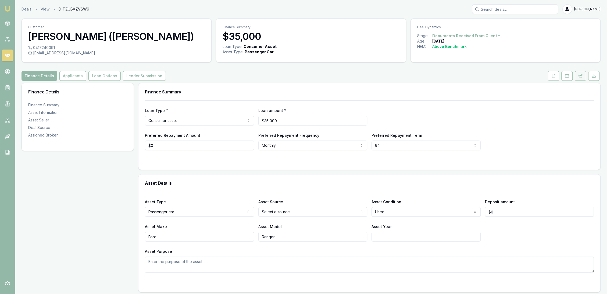
click at [582, 77] on icon at bounding box center [580, 75] width 3 height 3
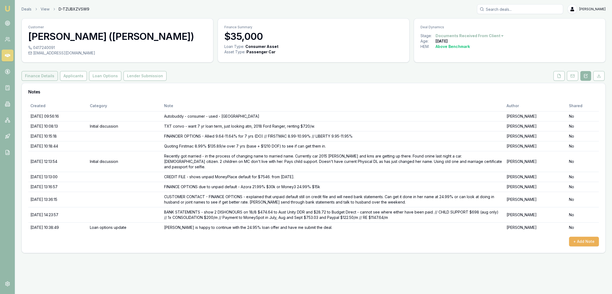
click at [43, 78] on button "Finance Details" at bounding box center [40, 76] width 36 height 10
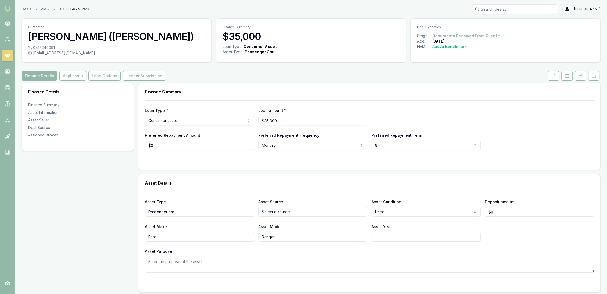
click at [581, 74] on icon at bounding box center [581, 75] width 2 height 2
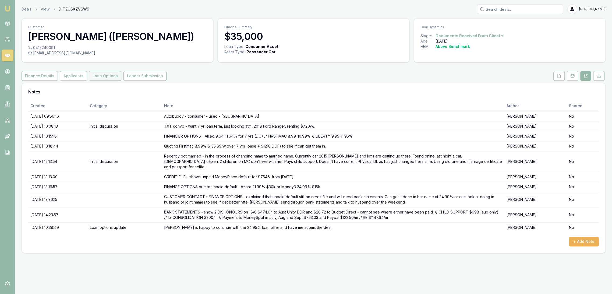
click at [103, 74] on button "Loan Options" at bounding box center [105, 76] width 32 height 10
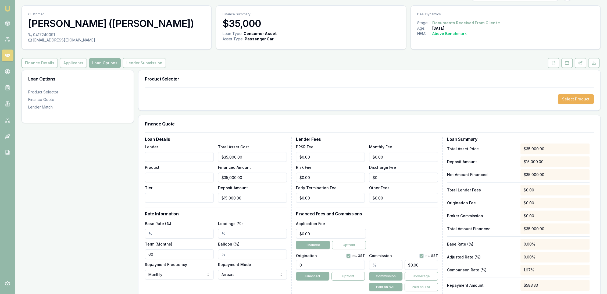
scroll to position [30, 0]
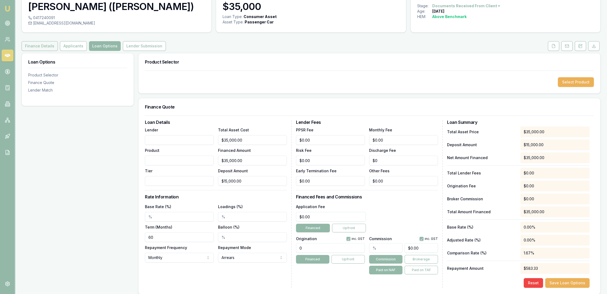
click at [46, 47] on button "Finance Details" at bounding box center [40, 46] width 36 height 10
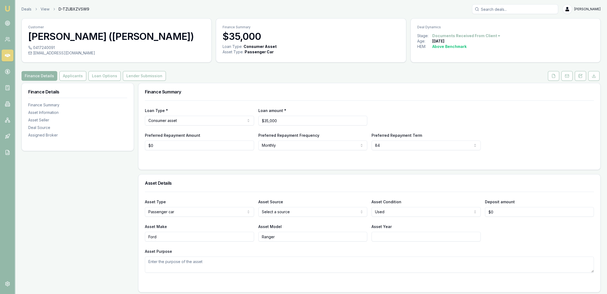
click at [65, 46] on div "0417240091" at bounding box center [116, 47] width 177 height 5
click at [73, 74] on button "Applicants" at bounding box center [72, 76] width 27 height 10
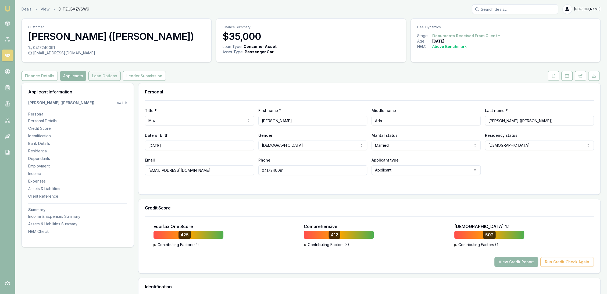
click at [98, 76] on button "Loan Options" at bounding box center [104, 76] width 32 height 10
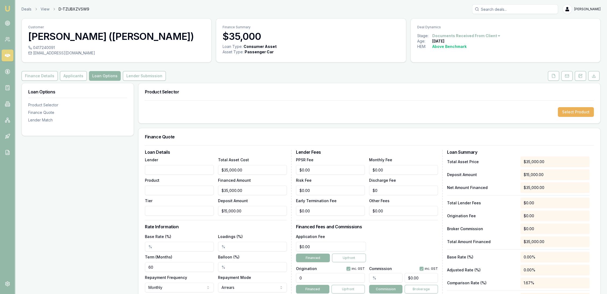
click at [154, 170] on input "Lender" at bounding box center [179, 170] width 69 height 10
type input "Azora Finance"
click at [151, 194] on input "Product" at bounding box center [179, 190] width 69 height 10
type input "Car Loan 5"
click at [161, 210] on input "Tier" at bounding box center [179, 211] width 69 height 10
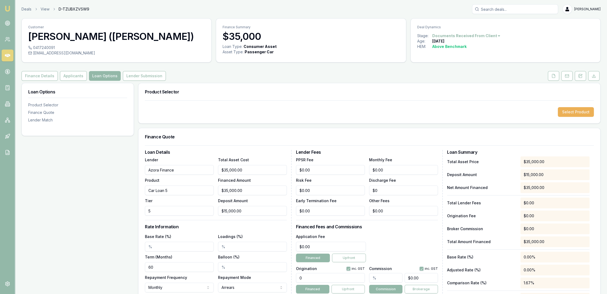
type input "5"
click at [194, 229] on div "Loan Details Lender Azora Finance Product Car Loan 5 Tier 5 Total Asset Cost $3…" at bounding box center [218, 233] width 147 height 167
type input "15000"
drag, startPoint x: 255, startPoint y: 211, endPoint x: 219, endPoint y: 211, distance: 35.5
click at [221, 211] on input "15000" at bounding box center [252, 211] width 69 height 10
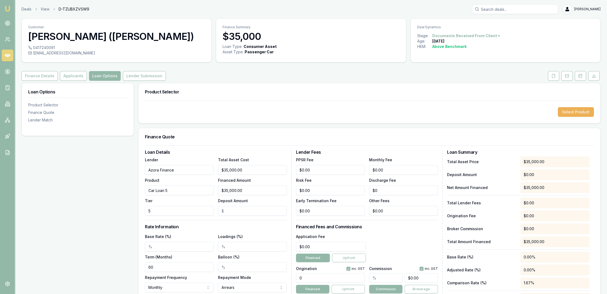
click at [213, 222] on div "Loan Details Lender Azora Finance Product Car Loan 5 Tier 5 Total Asset Cost $3…" at bounding box center [218, 233] width 147 height 167
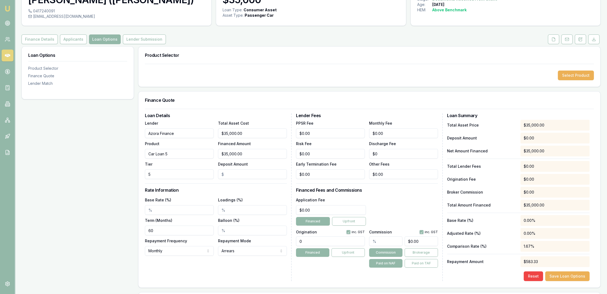
scroll to position [60, 0]
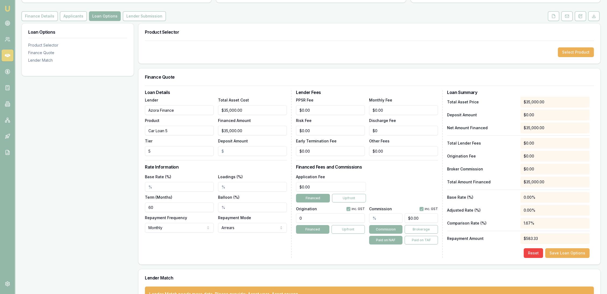
click at [157, 188] on input "Base Rate (%)" at bounding box center [179, 187] width 69 height 10
type input "21.99%"
click at [165, 207] on input "60" at bounding box center [179, 207] width 69 height 10
click at [262, 256] on div "Loan Details Lender Azora Finance Product Car Loan 5 Tier 5 Total Asset Cost $3…" at bounding box center [218, 173] width 147 height 167
drag, startPoint x: 293, startPoint y: 189, endPoint x: 283, endPoint y: 190, distance: 10.0
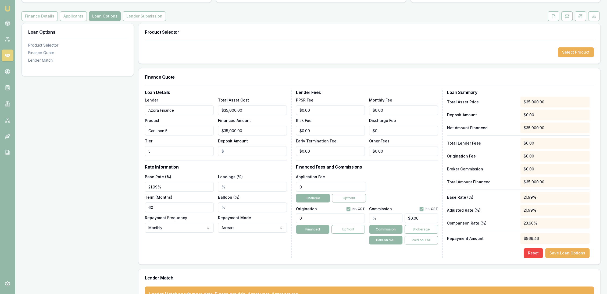
click at [285, 190] on div "Loan Details Lender Azora Finance Product Car Loan 5 Tier 5 Total Asset Cost $3…" at bounding box center [369, 173] width 449 height 167
type input "$695.00"
drag, startPoint x: 280, startPoint y: 217, endPoint x: 260, endPoint y: 218, distance: 19.6
click at [264, 218] on div "Loan Details Lender Azora Finance Product Car Loan 5 Tier 5 Total Asset Cost $3…" at bounding box center [369, 173] width 449 height 167
click at [303, 215] on input "1995" at bounding box center [330, 218] width 69 height 10
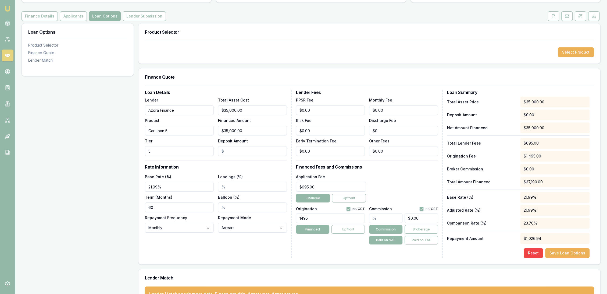
type input "1495.00"
click at [307, 243] on div "Origination inc. GST 1495.00 Financed Upfront" at bounding box center [330, 224] width 69 height 40
drag, startPoint x: 410, startPoint y: 112, endPoint x: 316, endPoint y: 112, distance: 93.8
click at [316, 112] on div "PPSR Fee $0.00 Monthly Fee 0 Risk Fee $0.00 Discharge Fee $0 Early Termination …" at bounding box center [367, 126] width 142 height 59
type input "$15.00"
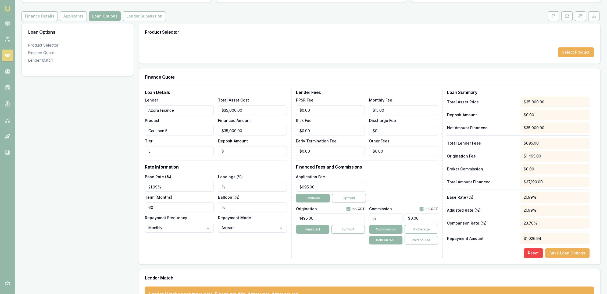
click at [93, 230] on div "Loan Options Product Selector Finance Quote Lender Match" at bounding box center [78, 165] width 112 height 285
drag, startPoint x: 319, startPoint y: 129, endPoint x: 259, endPoint y: 135, distance: 59.4
click at [263, 135] on div "Loan Details Lender Azora Finance Product Car Loan 5 Tier 5 Total Asset Cost $3…" at bounding box center [369, 173] width 449 height 167
type input "$1,995.00"
click at [229, 259] on div "Loan Details Lender Azora Finance Product Car Loan 5 Tier 5 Total Asset Cost $3…" at bounding box center [369, 174] width 462 height 179
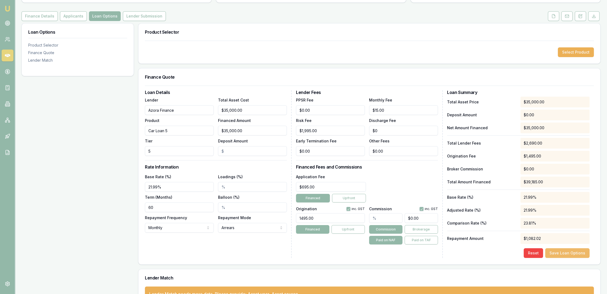
drag, startPoint x: 567, startPoint y: 251, endPoint x: 563, endPoint y: 251, distance: 4.6
click at [567, 251] on button "Save Loan Options" at bounding box center [567, 253] width 44 height 10
type input "$0.00"
click at [573, 251] on button "Save Loan Options" at bounding box center [567, 253] width 44 height 10
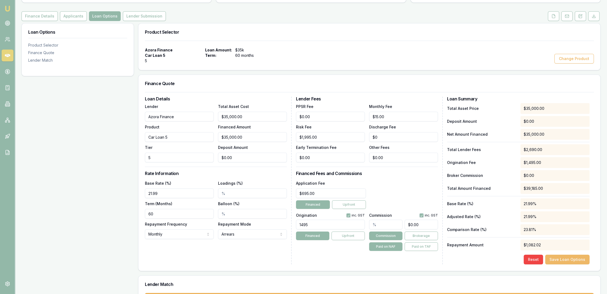
click at [571, 263] on button "Save Loan Options" at bounding box center [567, 259] width 44 height 10
click at [72, 20] on button "Applicants" at bounding box center [73, 16] width 27 height 10
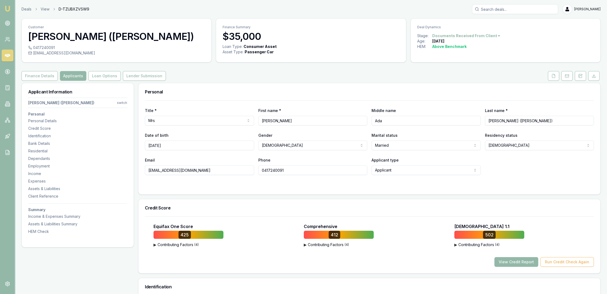
click at [72, 18] on div "Customer Ashley Bailey (nee Williams) 0417240091 ashleywilliams_87@hotmail.com …" at bounding box center [311, 40] width 579 height 44
drag, startPoint x: 210, startPoint y: 169, endPoint x: 138, endPoint y: 170, distance: 71.8
click at [138, 170] on div "Title * Mrs Mr Mrs Miss Ms Dr Prof First name * Ashley Middle name Ada Last nam…" at bounding box center [369, 147] width 462 height 94
click at [41, 134] on div "Identification" at bounding box center [77, 135] width 99 height 5
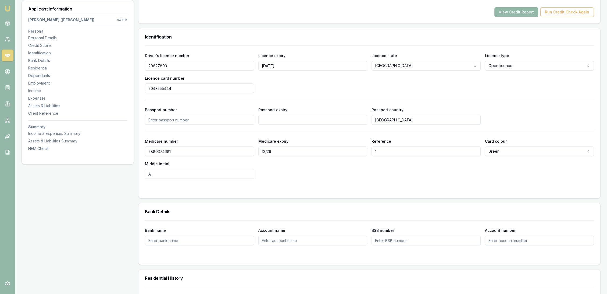
scroll to position [277, 0]
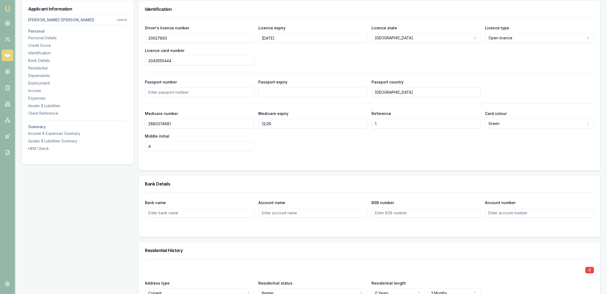
drag, startPoint x: 179, startPoint y: 37, endPoint x: 131, endPoint y: 43, distance: 47.4
click at [42, 111] on div "Client Reference" at bounding box center [77, 112] width 99 height 5
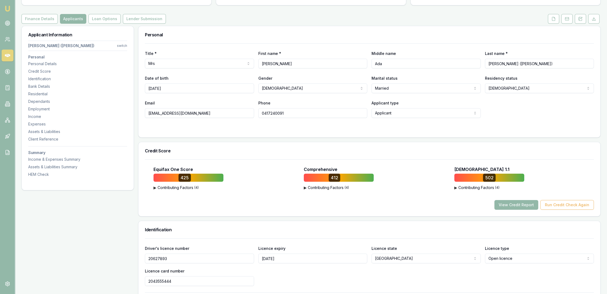
scroll to position [52, 0]
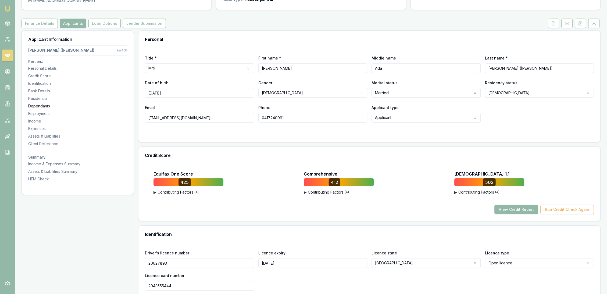
click at [43, 103] on div "Dependants" at bounding box center [77, 105] width 99 height 5
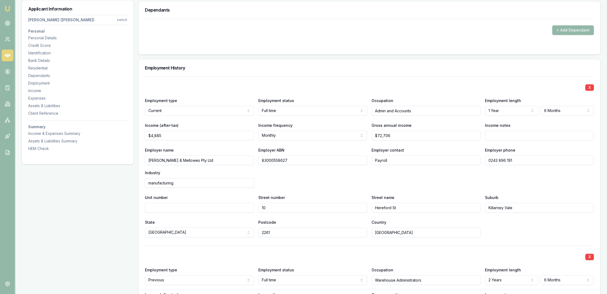
scroll to position [854, 0]
click at [42, 67] on div "Residential" at bounding box center [77, 67] width 99 height 5
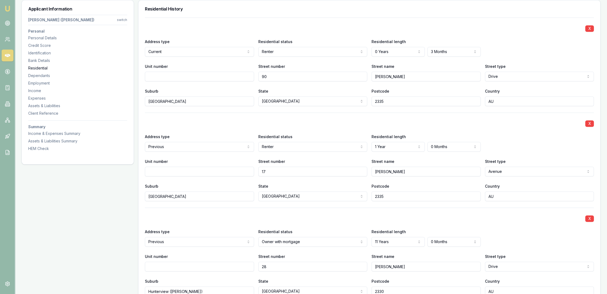
scroll to position [518, 0]
click at [34, 83] on div "Employment" at bounding box center [77, 82] width 99 height 5
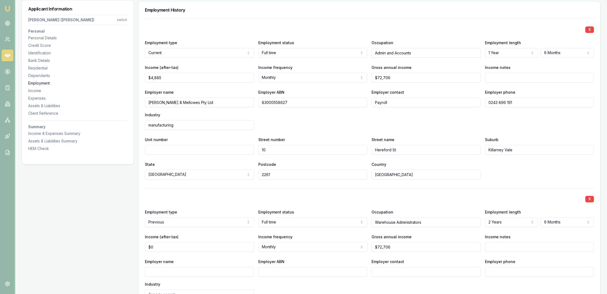
scroll to position [911, 0]
drag, startPoint x: 254, startPoint y: 149, endPoint x: 234, endPoint y: 149, distance: 20.2
click at [234, 149] on div "Unit number Street number 10 Street name Hereford St Suburb Killarney Vale" at bounding box center [369, 144] width 449 height 18
type input "20C"
type input "Enterprise Cresc"
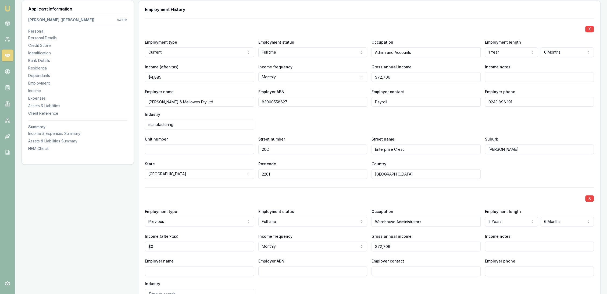
type input "Singleton"
type input "2330"
click at [544, 97] on input "0243 896 191" at bounding box center [539, 102] width 109 height 10
drag, startPoint x: 526, startPoint y: 101, endPoint x: 466, endPoint y: 101, distance: 59.7
click at [466, 101] on div "Employer name Halley & Mellowes Pty Ltd Employer ABN 83000558627 Employer conta…" at bounding box center [369, 108] width 449 height 41
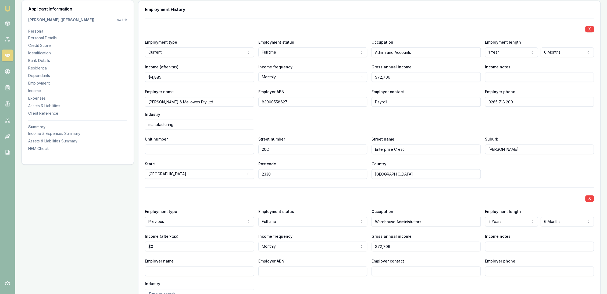
type input "0265 718 200"
click at [452, 117] on div "Employer name Halley & Mellowes Pty Ltd Employer ABN 83000558627 Employer conta…" at bounding box center [369, 108] width 449 height 41
click at [43, 104] on div "Assets & Liabilities" at bounding box center [77, 105] width 99 height 5
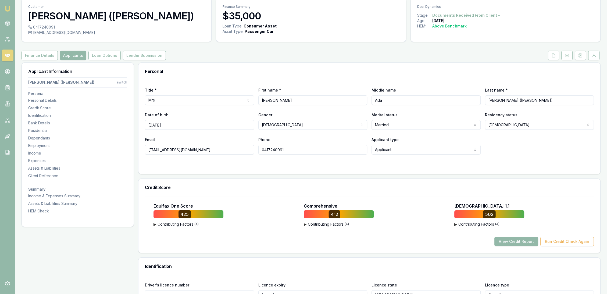
scroll to position [0, 0]
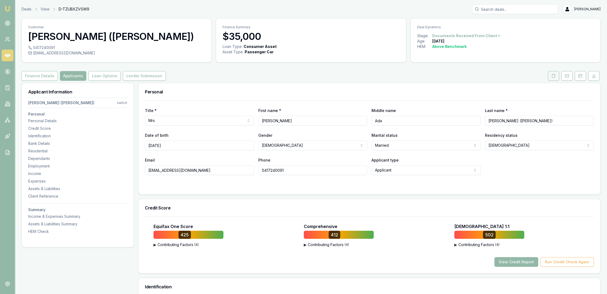
click at [555, 77] on icon at bounding box center [553, 75] width 3 height 3
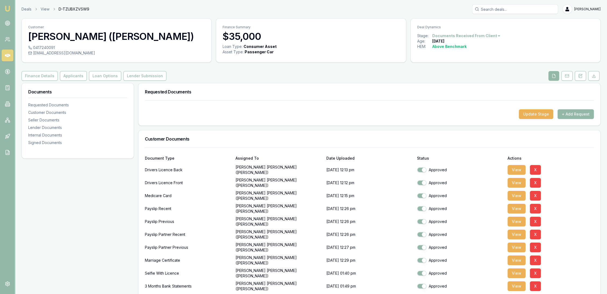
scroll to position [179, 0]
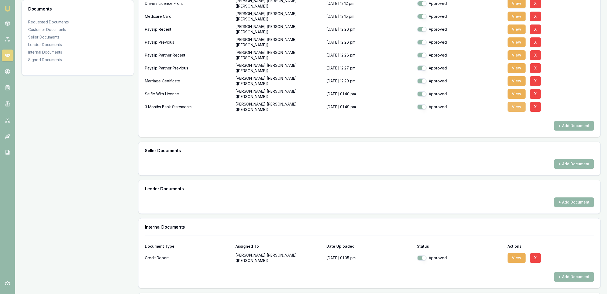
click at [514, 107] on button "View" at bounding box center [517, 107] width 18 height 10
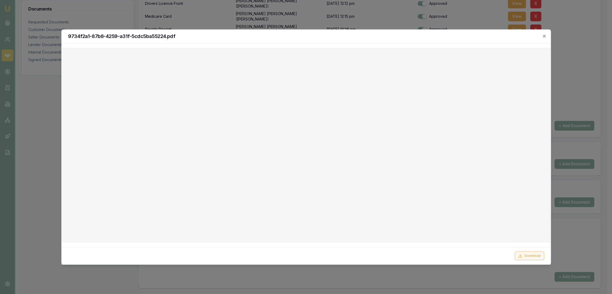
click at [524, 257] on button "Download" at bounding box center [529, 255] width 30 height 9
click at [544, 36] on icon "button" at bounding box center [544, 36] width 4 height 4
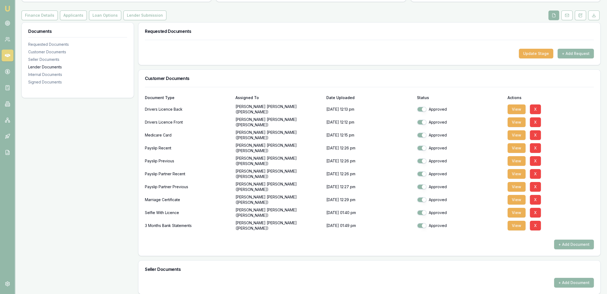
scroll to position [60, 0]
click at [65, 20] on button "Applicants" at bounding box center [73, 16] width 27 height 10
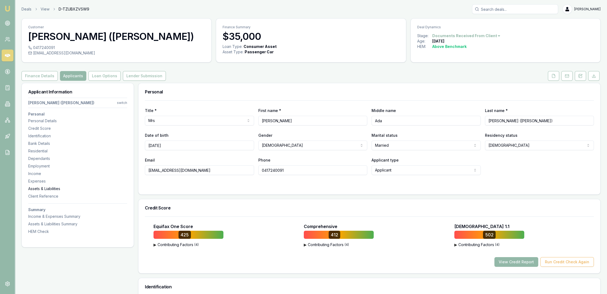
click at [41, 188] on div "Assets & Liabilities" at bounding box center [77, 188] width 99 height 5
click at [555, 74] on icon at bounding box center [553, 76] width 4 height 4
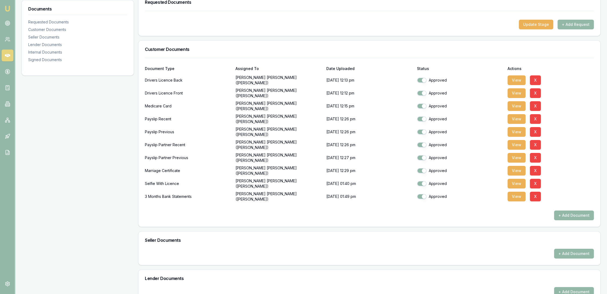
scroll to position [239, 0]
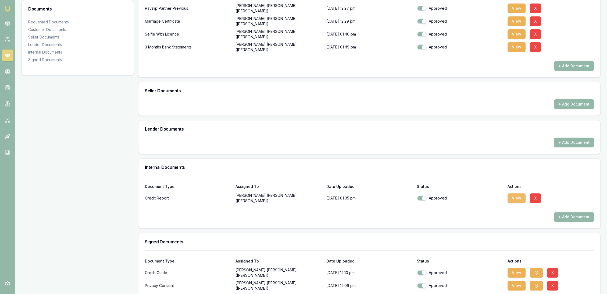
click at [519, 199] on button "View" at bounding box center [517, 198] width 18 height 10
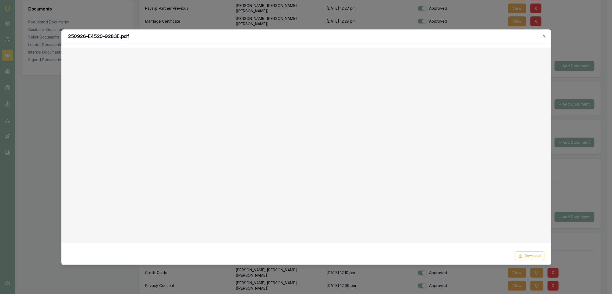
drag, startPoint x: 544, startPoint y: 36, endPoint x: 528, endPoint y: 43, distance: 17.1
click at [544, 36] on icon "button" at bounding box center [544, 36] width 2 height 2
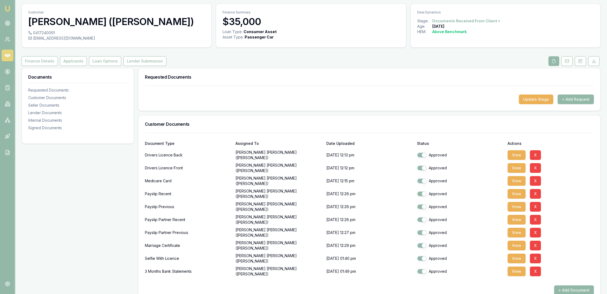
scroll to position [0, 0]
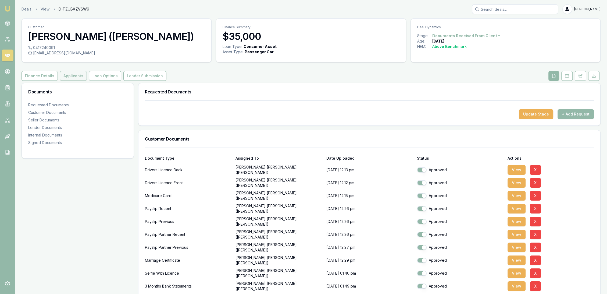
click at [79, 79] on button "Applicants" at bounding box center [73, 76] width 27 height 10
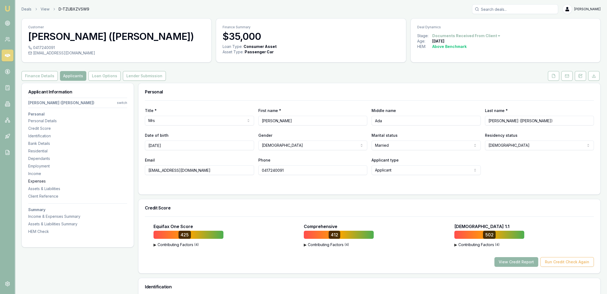
click at [36, 182] on div "Expenses" at bounding box center [77, 180] width 99 height 5
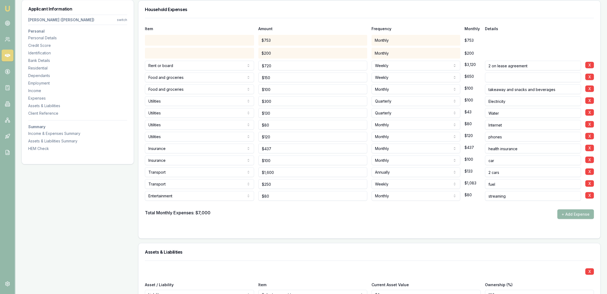
scroll to position [1430, 0]
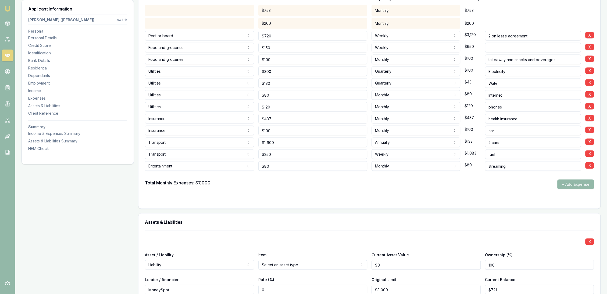
drag, startPoint x: 459, startPoint y: 184, endPoint x: 462, endPoint y: 184, distance: 3.0
click at [459, 184] on div "Total Monthly Expenses: $7,000 + Add Expense" at bounding box center [369, 184] width 449 height 10
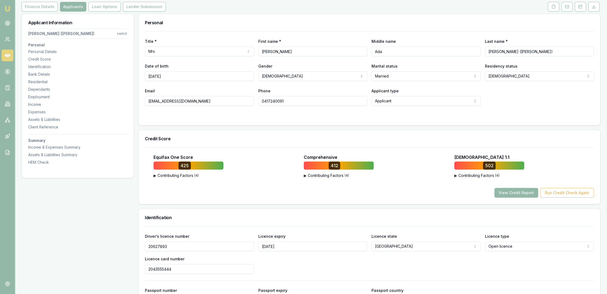
scroll to position [0, 0]
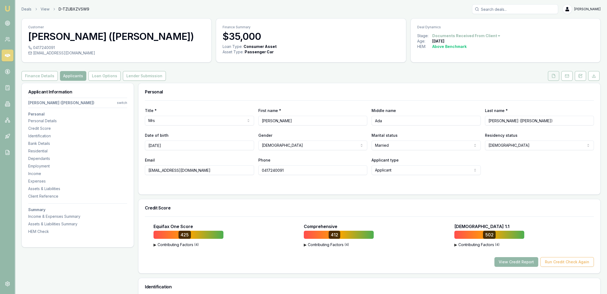
click at [554, 78] on icon at bounding box center [553, 76] width 4 height 4
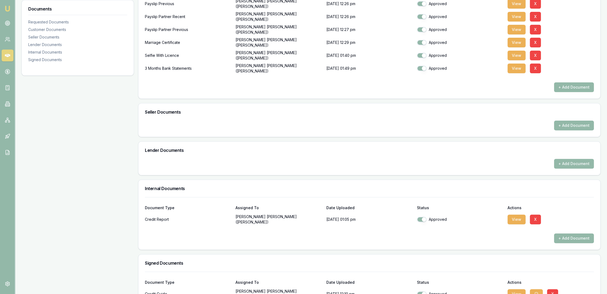
scroll to position [265, 0]
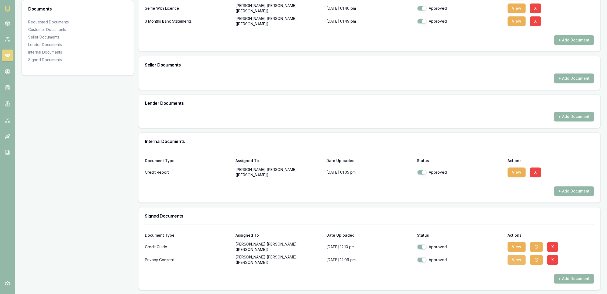
click at [518, 260] on button "View" at bounding box center [517, 260] width 18 height 10
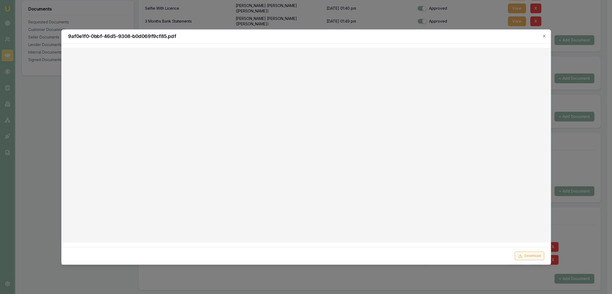
click at [533, 258] on button "Download" at bounding box center [529, 255] width 30 height 9
drag, startPoint x: 468, startPoint y: 39, endPoint x: 518, endPoint y: 45, distance: 50.1
click at [468, 39] on div "9af0e1f0-0bbf-46d5-9308-b0d069f9cf85.pdf" at bounding box center [306, 37] width 489 height 14
click at [544, 37] on icon "button" at bounding box center [544, 36] width 4 height 4
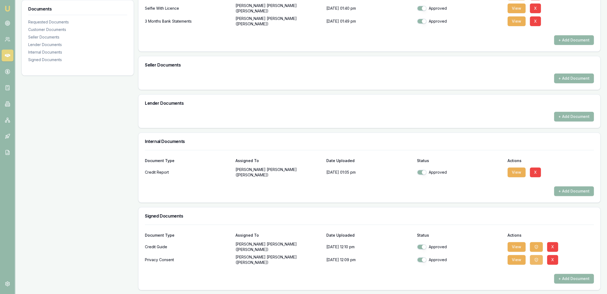
click at [536, 261] on icon "button" at bounding box center [536, 259] width 3 height 3
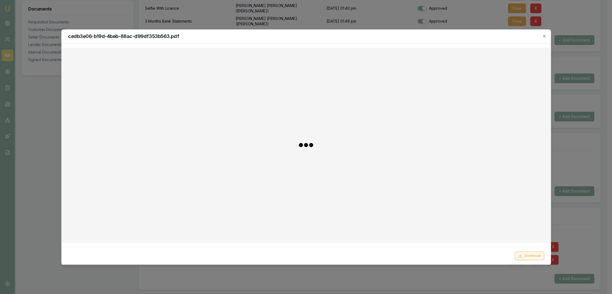
click at [533, 256] on button "Download" at bounding box center [529, 255] width 30 height 9
drag, startPoint x: 544, startPoint y: 36, endPoint x: 518, endPoint y: 42, distance: 27.0
click at [544, 36] on icon "button" at bounding box center [544, 36] width 4 height 4
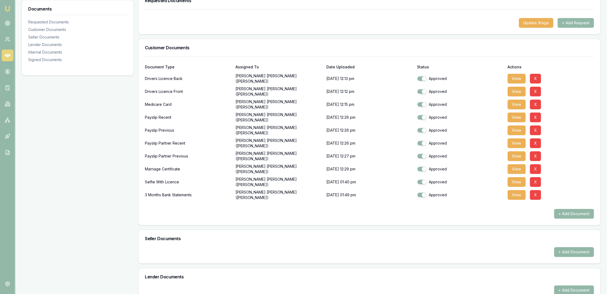
scroll to position [85, 0]
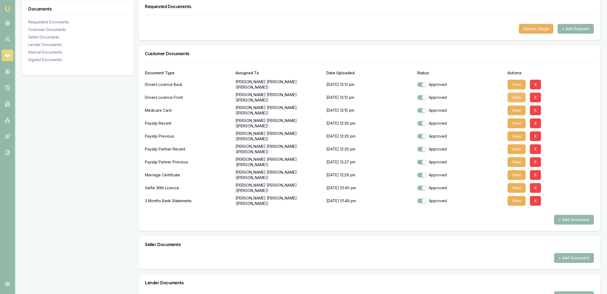
click at [517, 94] on button "View" at bounding box center [517, 97] width 18 height 10
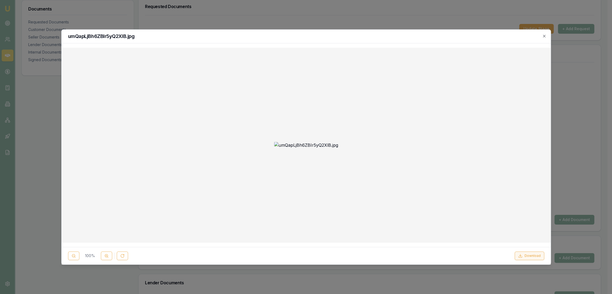
click at [525, 255] on button "Download" at bounding box center [529, 255] width 30 height 9
drag, startPoint x: 545, startPoint y: 34, endPoint x: 546, endPoint y: 38, distance: 3.8
click at [544, 35] on icon "button" at bounding box center [544, 36] width 4 height 4
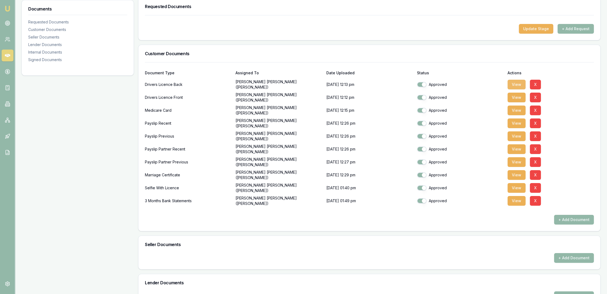
click at [522, 82] on button "View" at bounding box center [517, 85] width 18 height 10
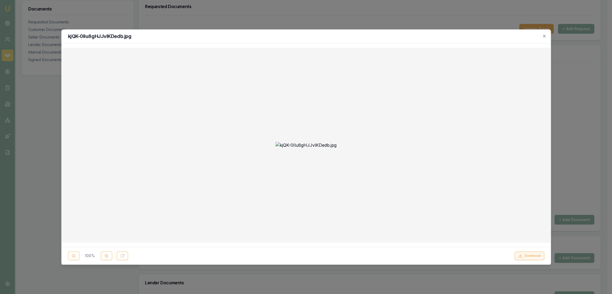
click at [527, 256] on button "Download" at bounding box center [529, 255] width 30 height 9
click at [461, 37] on h2 "kjQK-0Ilu8gHJJvlKDedb.jpg" at bounding box center [306, 36] width 476 height 5
drag, startPoint x: 545, startPoint y: 35, endPoint x: 391, endPoint y: 102, distance: 167.7
click at [544, 35] on icon "button" at bounding box center [544, 36] width 4 height 4
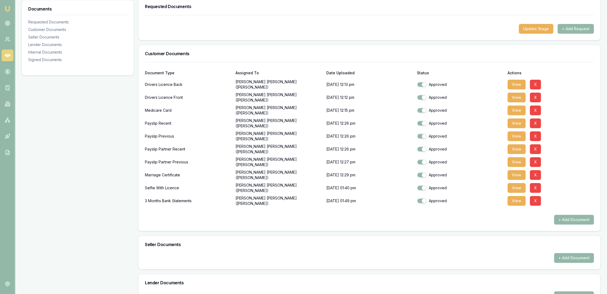
drag, startPoint x: 520, startPoint y: 111, endPoint x: 503, endPoint y: 114, distance: 16.6
click at [520, 111] on button "View" at bounding box center [517, 110] width 18 height 10
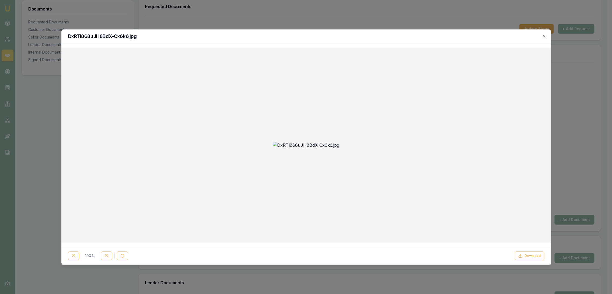
click at [527, 255] on button "Download" at bounding box center [529, 255] width 30 height 9
drag, startPoint x: 425, startPoint y: 33, endPoint x: 429, endPoint y: 33, distance: 3.5
click at [425, 33] on div "DxRTl868uJH8BdX-Cx6k6.jpg" at bounding box center [306, 37] width 489 height 14
click at [543, 35] on icon "button" at bounding box center [544, 36] width 4 height 4
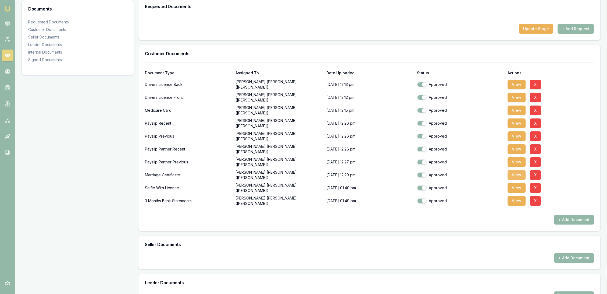
click at [516, 172] on button "View" at bounding box center [517, 175] width 18 height 10
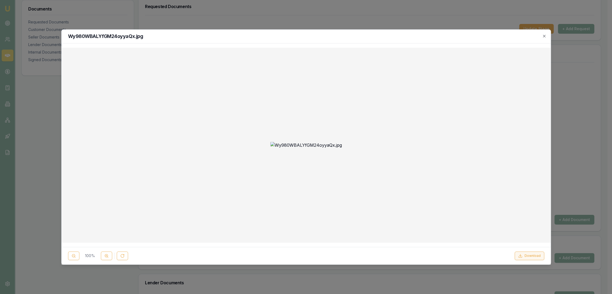
click at [529, 252] on button "Download" at bounding box center [529, 255] width 30 height 9
click at [542, 34] on icon "button" at bounding box center [544, 36] width 4 height 4
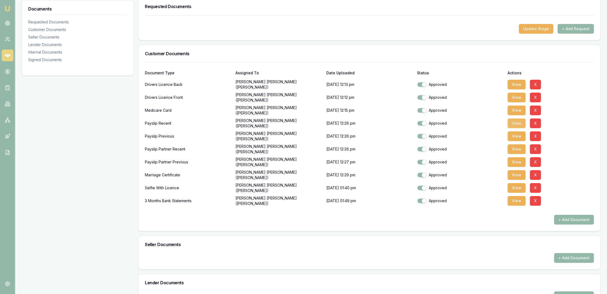
click at [522, 122] on button "View" at bounding box center [517, 123] width 18 height 10
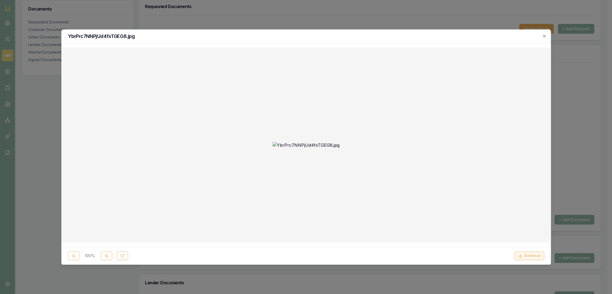
click at [525, 254] on button "Download" at bounding box center [529, 255] width 30 height 9
click at [105, 258] on button at bounding box center [106, 255] width 11 height 9
click at [542, 34] on icon "button" at bounding box center [544, 36] width 4 height 4
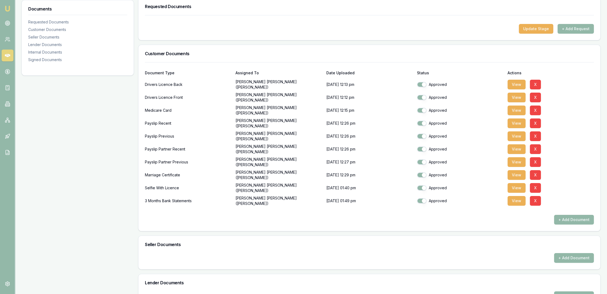
drag, startPoint x: 514, startPoint y: 135, endPoint x: 503, endPoint y: 143, distance: 13.7
click at [514, 135] on button "View" at bounding box center [517, 136] width 18 height 10
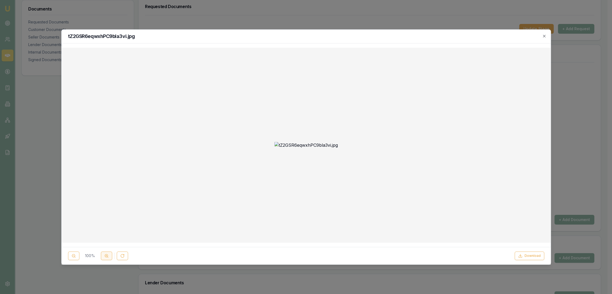
click at [105, 254] on icon at bounding box center [106, 255] width 4 height 4
drag, startPoint x: 527, startPoint y: 256, endPoint x: 452, endPoint y: 262, distance: 76.1
click at [527, 256] on button "Download" at bounding box center [529, 255] width 30 height 9
click at [544, 35] on icon "button" at bounding box center [544, 36] width 4 height 4
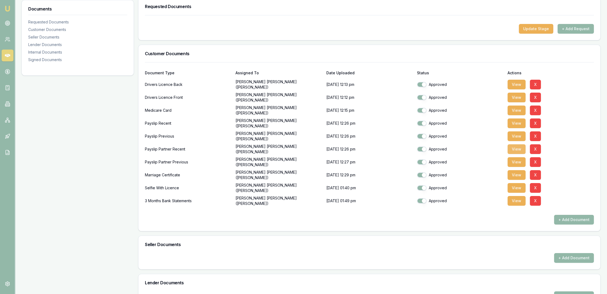
click at [521, 151] on button "View" at bounding box center [517, 149] width 18 height 10
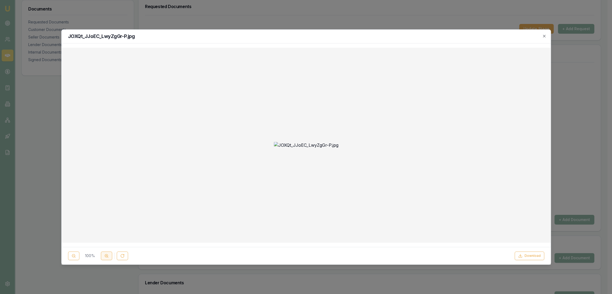
click at [105, 256] on icon at bounding box center [106, 255] width 4 height 4
click at [529, 256] on button "Download" at bounding box center [529, 255] width 30 height 9
click at [543, 36] on icon "button" at bounding box center [544, 36] width 2 height 2
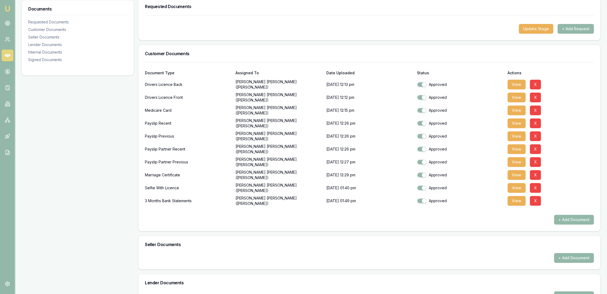
click at [521, 156] on div "Payslip Partner Previous Ashley Bailey (nee Williams) 26/09/2025, 12:27 pm Appr…" at bounding box center [369, 160] width 449 height 13
click at [517, 161] on button "View" at bounding box center [517, 162] width 18 height 10
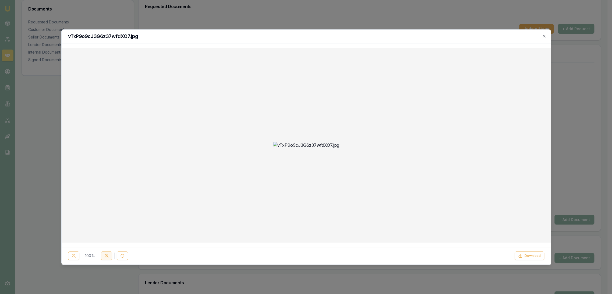
click at [107, 254] on icon at bounding box center [106, 255] width 4 height 4
click at [525, 255] on button "Download" at bounding box center [529, 255] width 30 height 9
drag, startPoint x: 542, startPoint y: 36, endPoint x: 531, endPoint y: 47, distance: 16.0
click at [543, 35] on icon "button" at bounding box center [544, 36] width 4 height 4
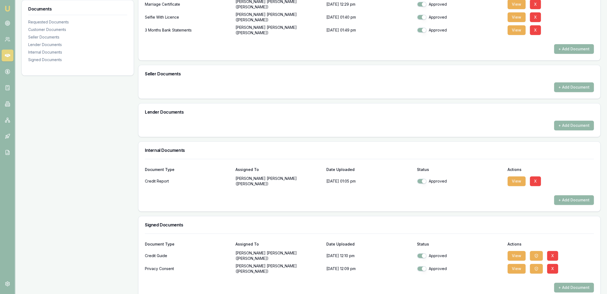
scroll to position [265, 0]
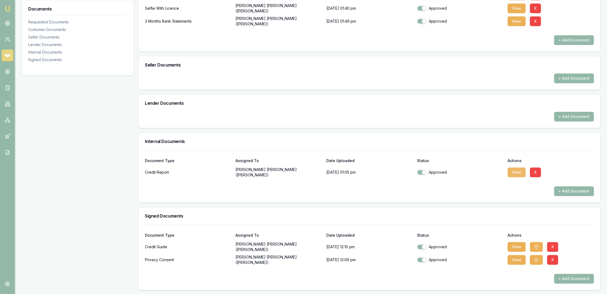
click at [516, 171] on button "View" at bounding box center [517, 172] width 18 height 10
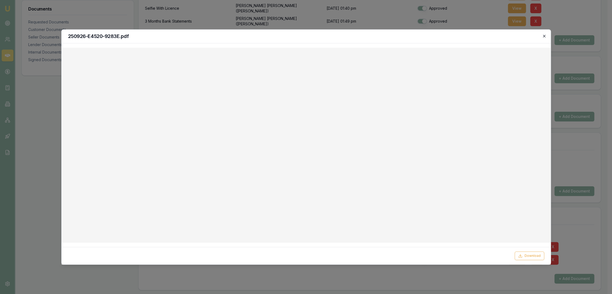
click at [544, 36] on icon "button" at bounding box center [544, 36] width 2 height 2
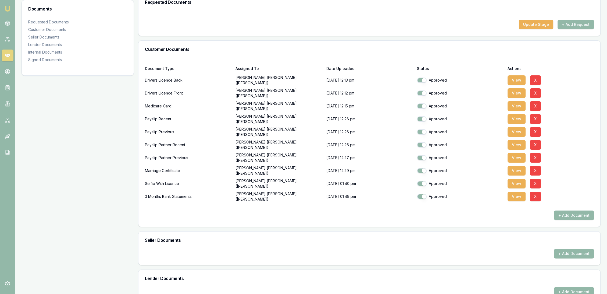
scroll to position [0, 0]
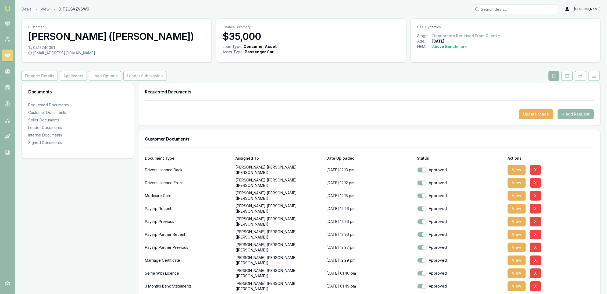
drag, startPoint x: 70, startPoint y: 76, endPoint x: 611, endPoint y: 88, distance: 541.6
click at [70, 76] on button "Applicants" at bounding box center [73, 76] width 27 height 10
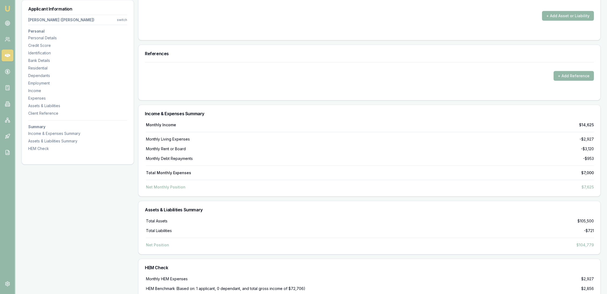
scroll to position [2325, 0]
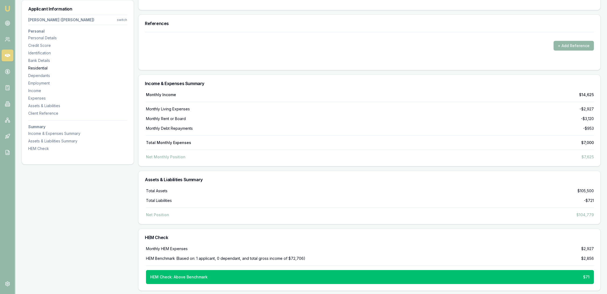
click at [34, 66] on div "Residential" at bounding box center [77, 67] width 99 height 5
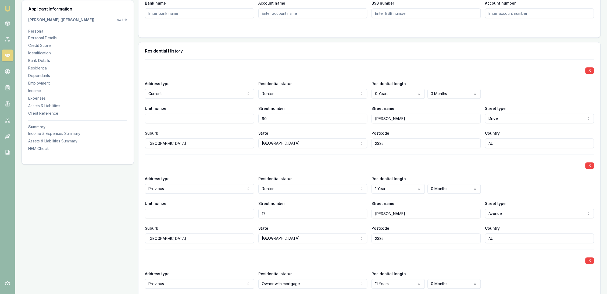
scroll to position [458, 0]
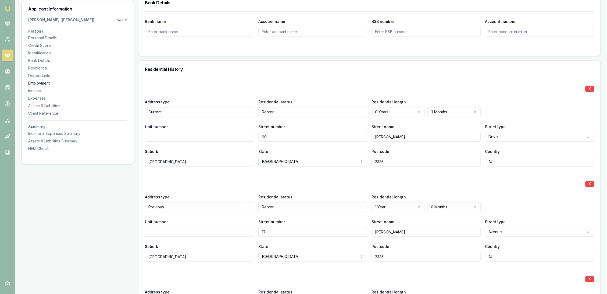
click at [41, 83] on div "Employment" at bounding box center [77, 82] width 99 height 5
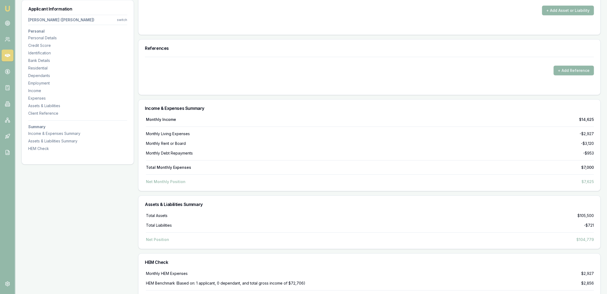
scroll to position [2305, 0]
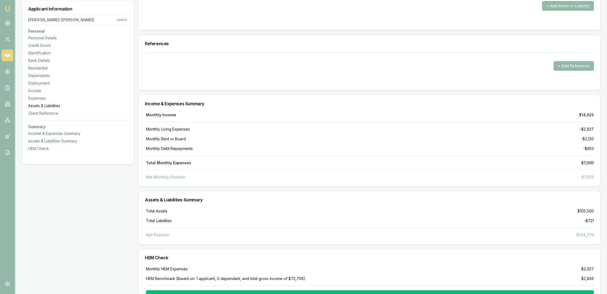
click at [43, 103] on div "Assets & Liabilities" at bounding box center [77, 105] width 99 height 5
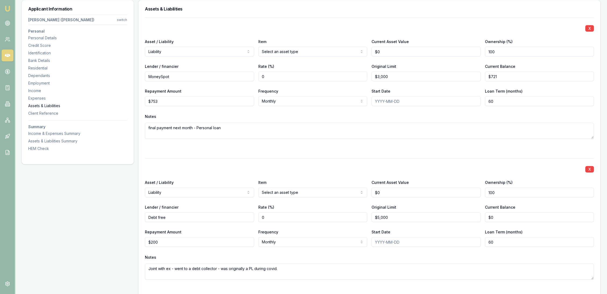
scroll to position [1642, 0]
click at [45, 105] on div "Assets & Liabilities" at bounding box center [77, 105] width 99 height 5
click at [40, 99] on div "Expenses" at bounding box center [77, 97] width 99 height 5
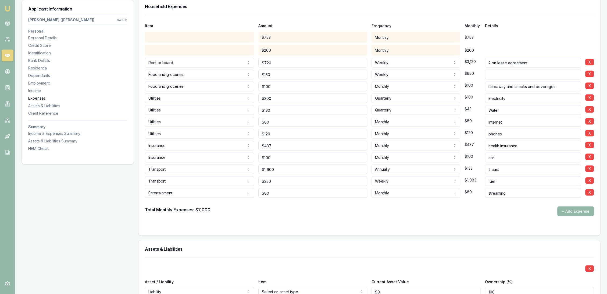
scroll to position [1400, 0]
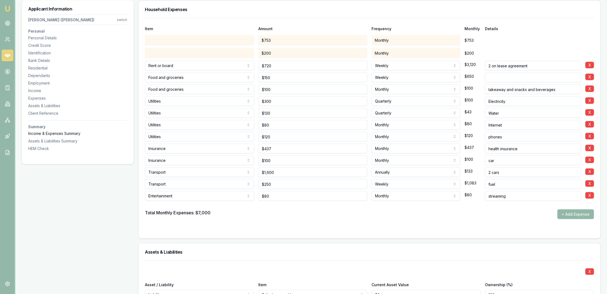
click at [41, 134] on div "Income & Expenses Summary" at bounding box center [77, 133] width 99 height 5
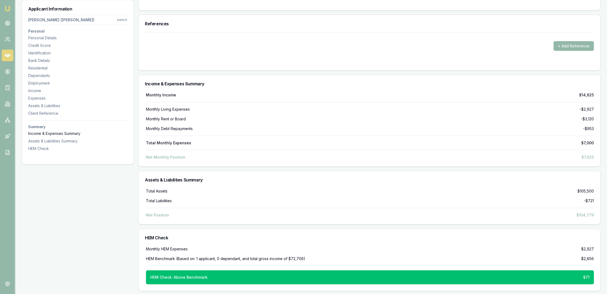
scroll to position [2325, 0]
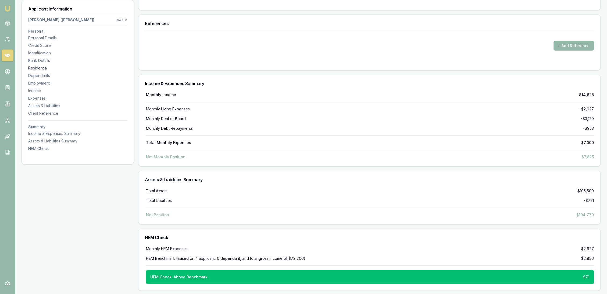
click at [31, 66] on div "Residential" at bounding box center [77, 67] width 99 height 5
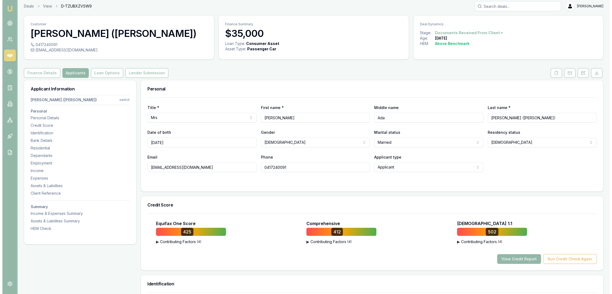
scroll to position [0, 0]
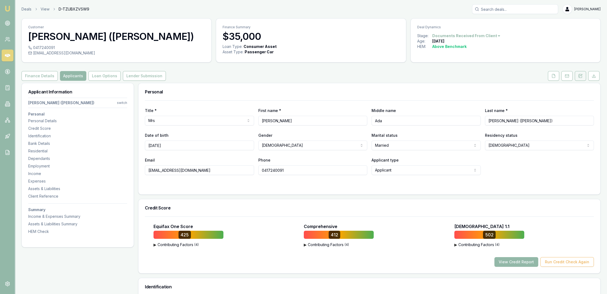
click at [582, 77] on icon at bounding box center [580, 76] width 4 height 4
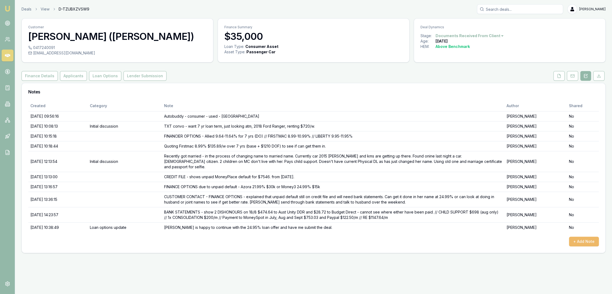
click at [576, 236] on button "+ Add Note" at bounding box center [584, 241] width 30 height 10
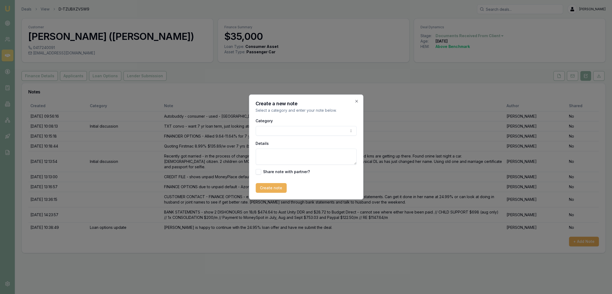
click at [269, 155] on textarea "Details" at bounding box center [305, 156] width 101 height 16
click at [320, 153] on textarea "CAPACITY - don't make capac" at bounding box center [305, 156] width 101 height 16
type textarea "CAPACITY - don't make capacity for $35k loan - need to be $25,500 after $753 pa…"
click at [276, 185] on button "Create note" at bounding box center [270, 188] width 31 height 10
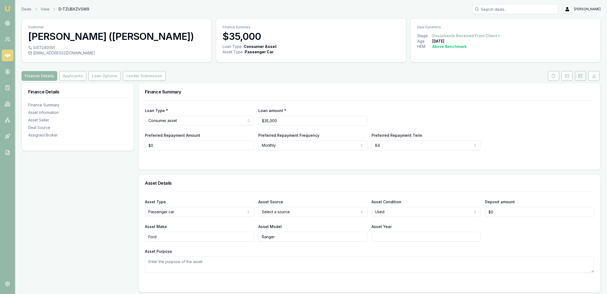
click at [582, 74] on icon at bounding box center [581, 75] width 2 height 2
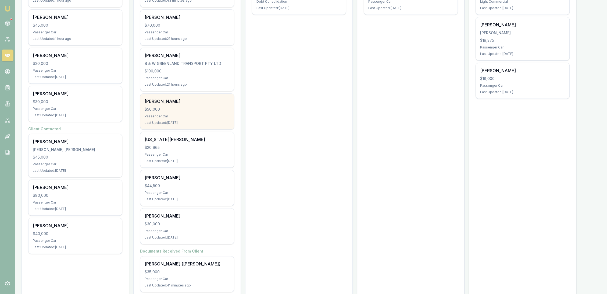
scroll to position [197, 0]
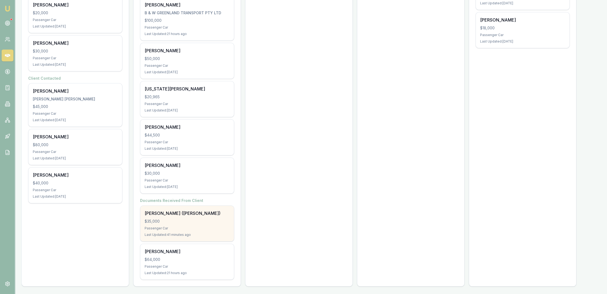
click at [202, 217] on div "[PERSON_NAME] ([PERSON_NAME]) $35,000 Passenger Car Last Updated: 41 minutes ago" at bounding box center [187, 222] width 94 height 35
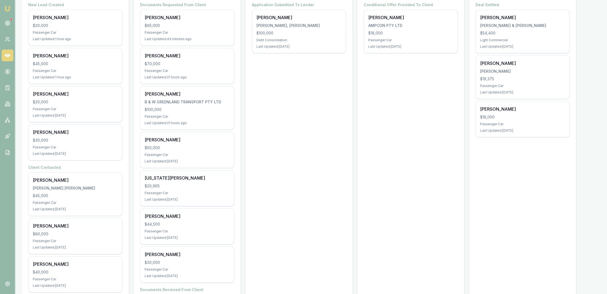
scroll to position [107, 0]
click at [8, 22] on circle at bounding box center [7, 23] width 3 height 3
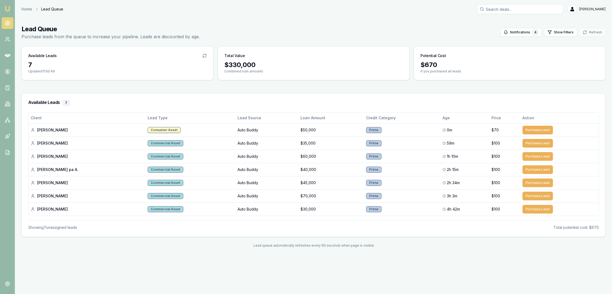
click at [8, 6] on img at bounding box center [7, 8] width 6 height 6
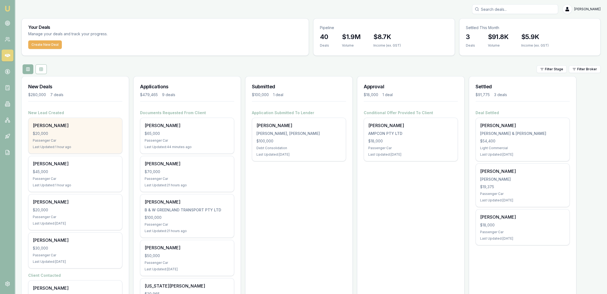
click at [104, 140] on div "Passenger Car" at bounding box center [75, 140] width 85 height 4
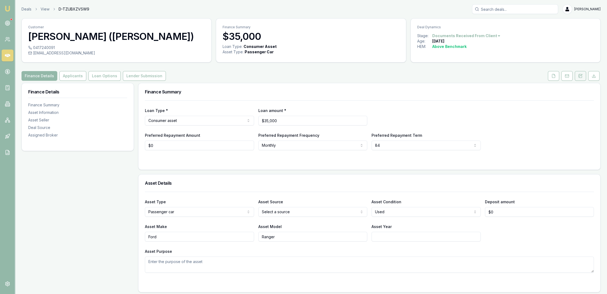
click at [581, 75] on icon at bounding box center [580, 76] width 4 height 4
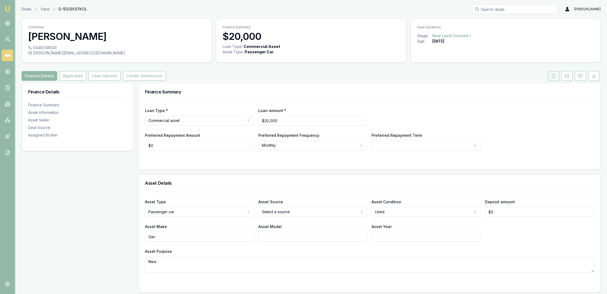
click at [552, 76] on icon at bounding box center [553, 75] width 3 height 3
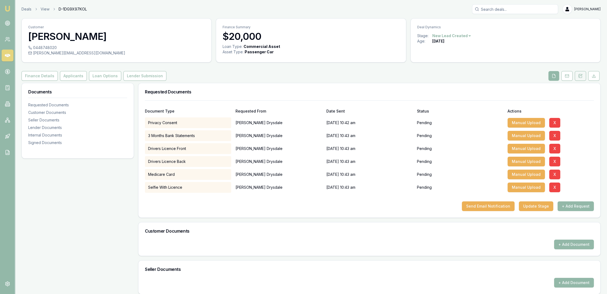
click at [582, 78] on button at bounding box center [580, 76] width 11 height 10
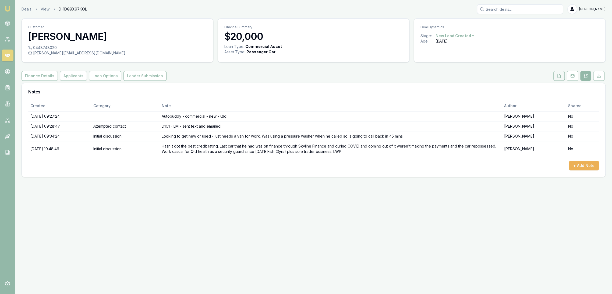
click at [558, 73] on button at bounding box center [558, 76] width 11 height 10
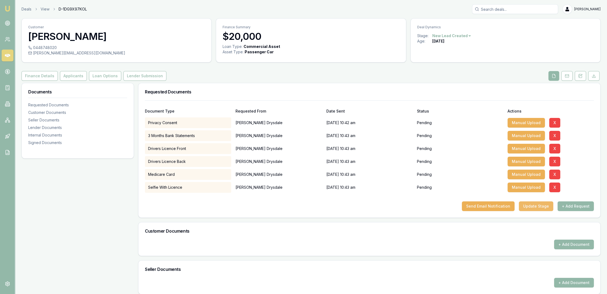
click at [533, 204] on button "Update Stage" at bounding box center [536, 206] width 34 height 10
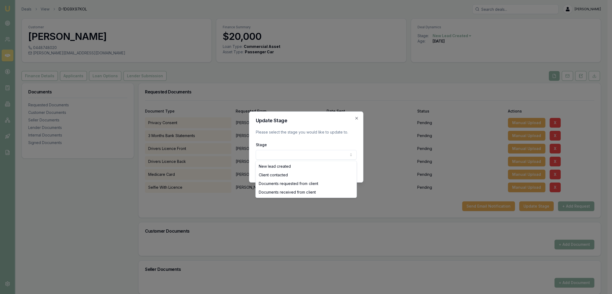
click at [260, 156] on body "Emu Broker Deals View D-1DG9X97KOL [PERSON_NAME] Toggle Menu Customer [PERSON_N…" at bounding box center [303, 147] width 607 height 294
select select "DOCUMENTS_REQUESTED_FROM_CLIENT"
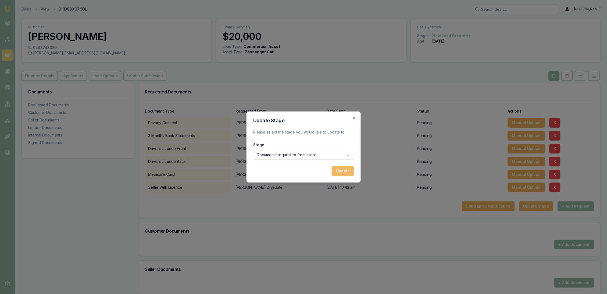
click at [339, 171] on button "Update" at bounding box center [343, 171] width 22 height 10
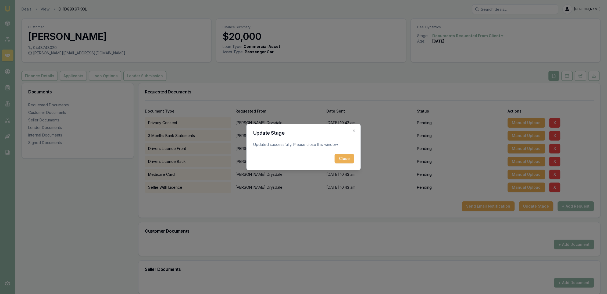
drag, startPoint x: 349, startPoint y: 160, endPoint x: 270, endPoint y: 134, distance: 82.8
click at [348, 159] on button "Close" at bounding box center [344, 159] width 19 height 10
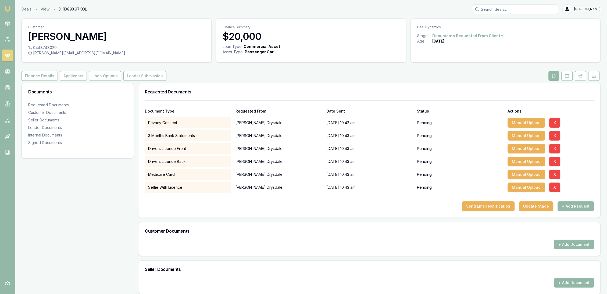
click at [5, 10] on img at bounding box center [7, 8] width 6 height 6
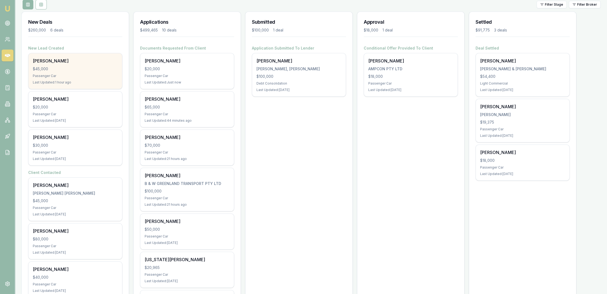
scroll to position [30, 0]
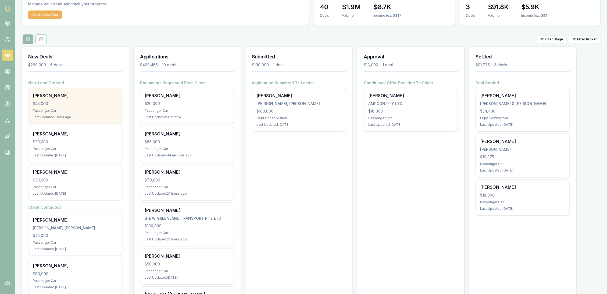
click at [86, 106] on div "Edmund Renew $45,000 Passenger Car Last Updated: 1 hour ago" at bounding box center [75, 105] width 94 height 35
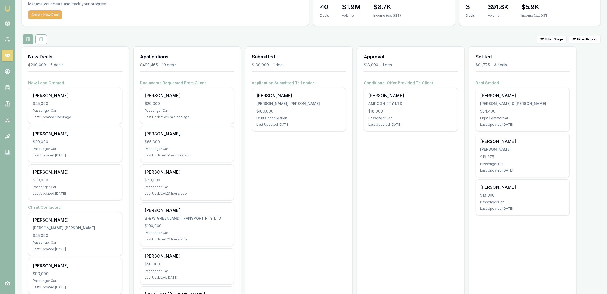
click at [8, 8] on img at bounding box center [7, 8] width 6 height 6
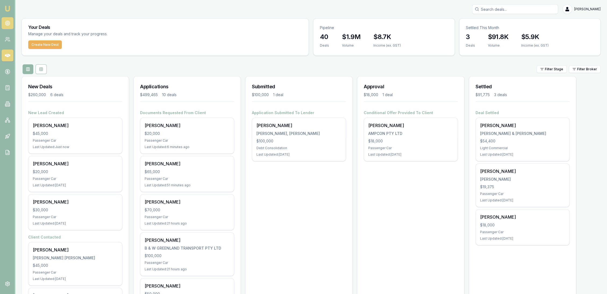
click at [6, 18] on link at bounding box center [8, 23] width 12 height 12
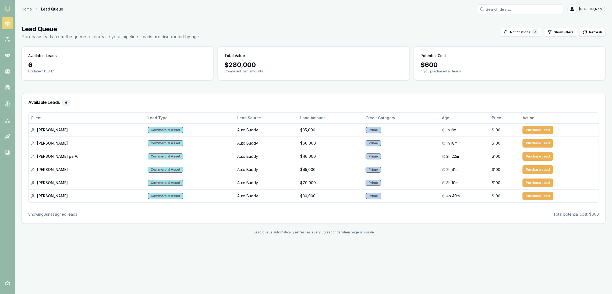
click at [8, 7] on img at bounding box center [7, 8] width 6 height 6
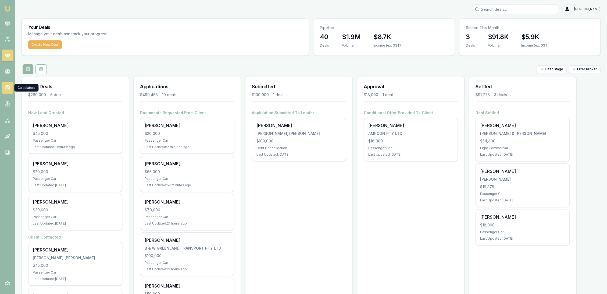
click at [8, 90] on rect at bounding box center [7, 87] width 3 height 5
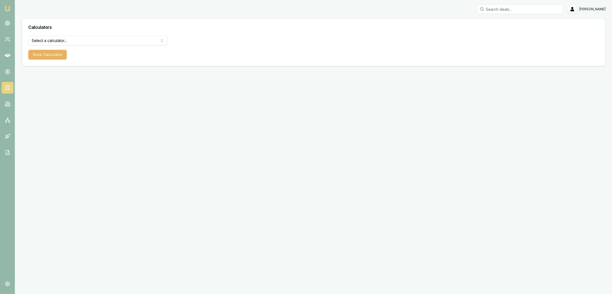
click at [86, 39] on html "Emu Broker Robyn Adams Toggle Menu Calculators Select a calculator... Finance Q…" at bounding box center [306, 147] width 612 height 294
click at [49, 53] on button "View Calculator" at bounding box center [47, 55] width 38 height 10
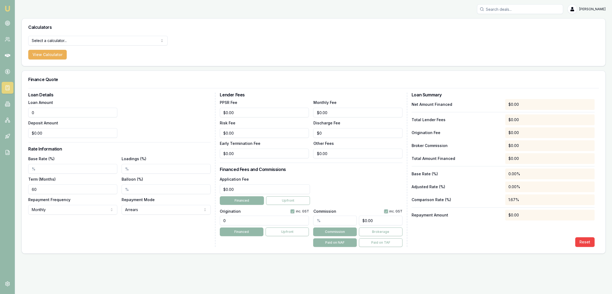
drag, startPoint x: 46, startPoint y: 112, endPoint x: 18, endPoint y: 112, distance: 28.0
click at [18, 112] on main "Calculators Select a calculator... Finance Quote Lender Match Payslip Calculato…" at bounding box center [313, 135] width 597 height 235
type input "$45,000.00"
click at [111, 90] on form "Loan Details Loan Amount $45,000.00 Deposit Amount $0.00 Rate Information Base …" at bounding box center [313, 167] width 570 height 159
click at [69, 170] on input "Base Rate (%)" at bounding box center [72, 169] width 89 height 10
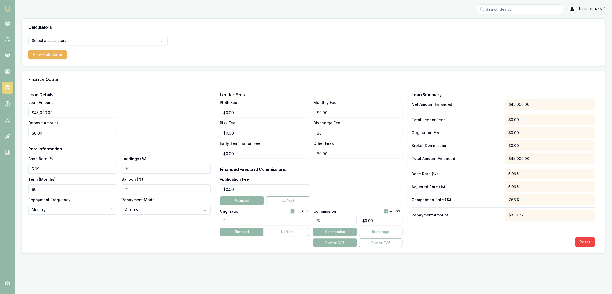
type input "5.99%"
drag, startPoint x: 42, startPoint y: 185, endPoint x: 19, endPoint y: 193, distance: 24.6
click at [19, 193] on main "Calculators Select a calculator... Finance Quote Lender Match Payslip Calculato…" at bounding box center [313, 135] width 597 height 235
type input "36"
click at [92, 236] on div "Loan Details Loan Amount $45,000.00 Deposit Amount $0.00 Rate Information Base …" at bounding box center [121, 169] width 187 height 154
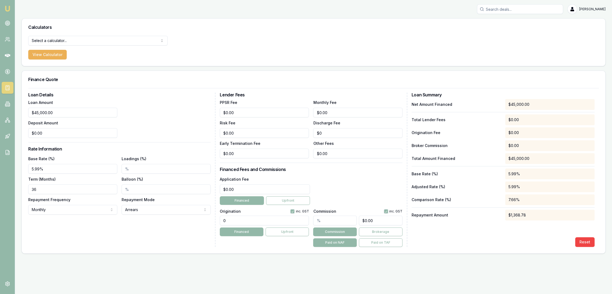
click at [141, 192] on input "Balloon (%)" at bounding box center [166, 189] width 89 height 10
type input "50.00%"
click at [80, 212] on html "Emu Broker Robyn Adams Toggle Menu Calculators Select a calculator... Finance Q…" at bounding box center [306, 147] width 612 height 294
click at [165, 236] on html "Emu Broker Robyn Adams Toggle Menu Calculators Select a calculator... Finance Q…" at bounding box center [306, 147] width 612 height 294
drag, startPoint x: 243, startPoint y: 113, endPoint x: 196, endPoint y: 116, distance: 47.7
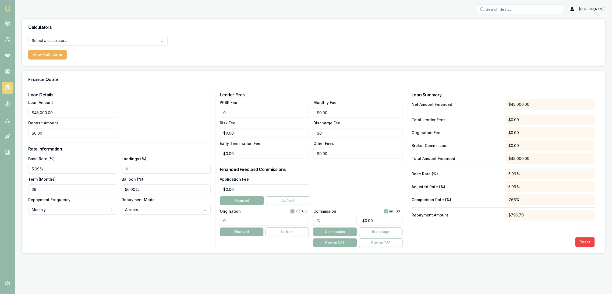
click at [196, 116] on div "Loan Details Loan Amount $45,000.00 Deposit Amount $0.00 Rate Information Base …" at bounding box center [313, 169] width 570 height 154
type input "$10.00"
type input "0"
click at [331, 112] on input "0" at bounding box center [357, 113] width 89 height 10
drag, startPoint x: 235, startPoint y: 188, endPoint x: 215, endPoint y: 191, distance: 20.3
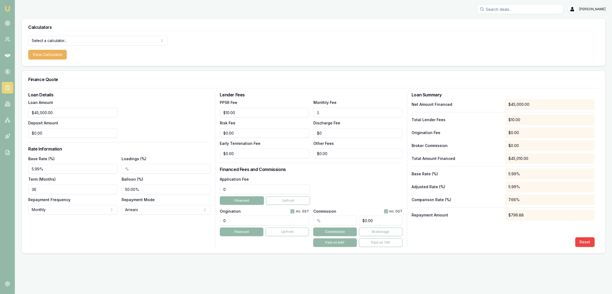
click at [215, 191] on div "Loan Details Loan Amount $45,000.00 Deposit Amount $0.00 Rate Information Base …" at bounding box center [313, 169] width 570 height 154
type input "$595.00"
drag, startPoint x: 231, startPoint y: 220, endPoint x: 195, endPoint y: 220, distance: 36.0
click at [195, 220] on div "Loan Details Loan Amount $45,000.00 Deposit Amount $0.00 Rate Information Base …" at bounding box center [313, 169] width 570 height 154
type input "1950.00"
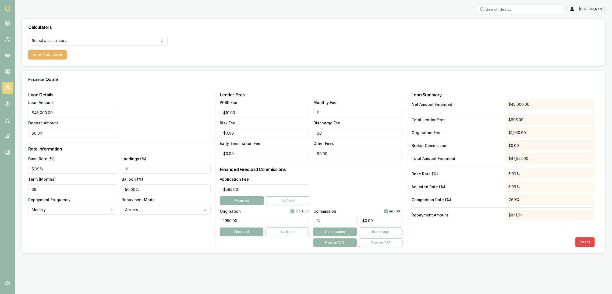
click at [174, 222] on div "Loan Details Loan Amount $45,000.00 Deposit Amount $0.00 Rate Information Base …" at bounding box center [121, 169] width 187 height 154
click at [140, 170] on input "Loadings (%)" at bounding box center [166, 169] width 89 height 10
type input "1.00%"
click at [161, 254] on div "Robyn Adams Toggle Menu Calculators Select a calculator... Finance Quote Lender…" at bounding box center [306, 129] width 612 height 258
click at [103, 167] on div "Base Rate (%) 5.99% Loadings (%) 1.00% Term (Months) 36 Balloon (%) 50.00% Repa…" at bounding box center [119, 184] width 182 height 59
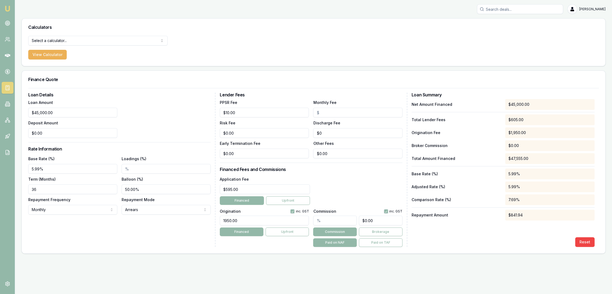
click at [143, 231] on div "Loan Details Loan Amount $45,000.00 Deposit Amount $0.00 Rate Information Base …" at bounding box center [121, 169] width 187 height 154
click at [109, 187] on div "Base Rate (%) 5.99% Loadings (%) Term (Months) 36 Balloon (%) 50.00% Repayment …" at bounding box center [119, 184] width 182 height 59
type input "50.00%"
click at [127, 225] on div "Loan Details Loan Amount $45,000.00 Deposit Amount $0.00 Rate Information Base …" at bounding box center [121, 169] width 187 height 154
click at [325, 113] on input "Monthly Fee" at bounding box center [357, 113] width 89 height 10
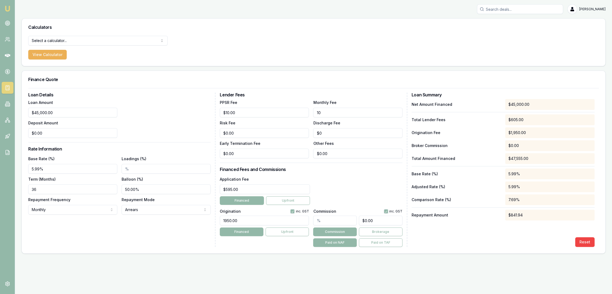
type input "$10.00"
click at [474, 236] on div "Net Amount Financed $45,000.00 Total Lender Fees $605.00 Origination Fee $1,950…" at bounding box center [502, 173] width 183 height 148
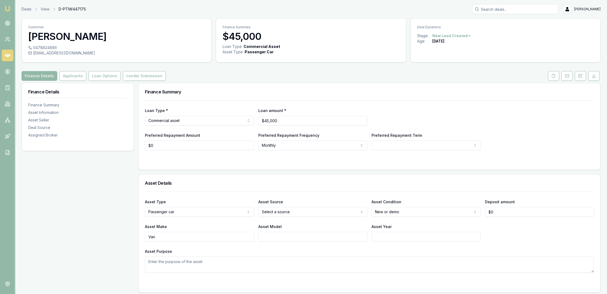
click at [407, 148] on html "Emu Broker Deals View D-PTIW44717S [PERSON_NAME] Toggle Menu Customer [PERSON_N…" at bounding box center [303, 147] width 607 height 294
select select "36"
drag, startPoint x: 127, startPoint y: 176, endPoint x: 124, endPoint y: 169, distance: 7.7
drag, startPoint x: 75, startPoint y: 77, endPoint x: 71, endPoint y: 84, distance: 7.7
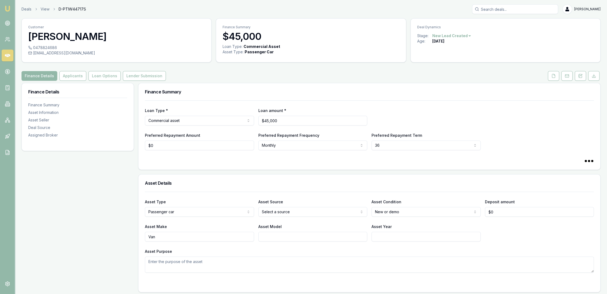
click at [75, 77] on button "Applicants" at bounding box center [72, 76] width 27 height 10
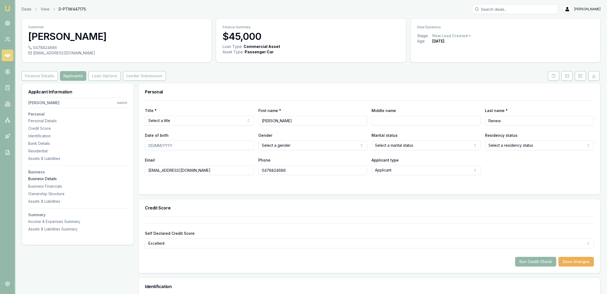
click at [38, 178] on div "Business Details" at bounding box center [77, 178] width 99 height 5
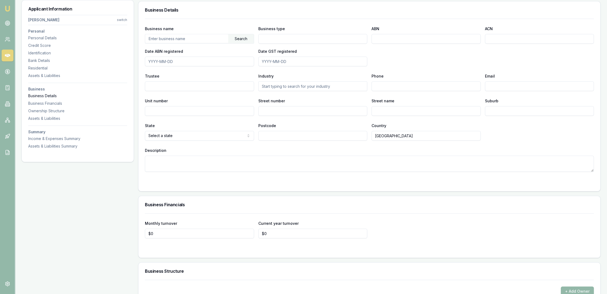
scroll to position [736, 0]
click at [177, 168] on textarea "Description" at bounding box center [369, 163] width 449 height 16
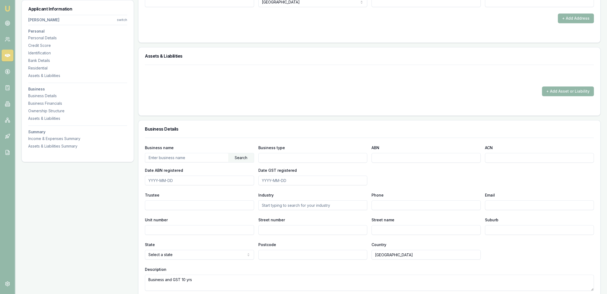
scroll to position [527, 0]
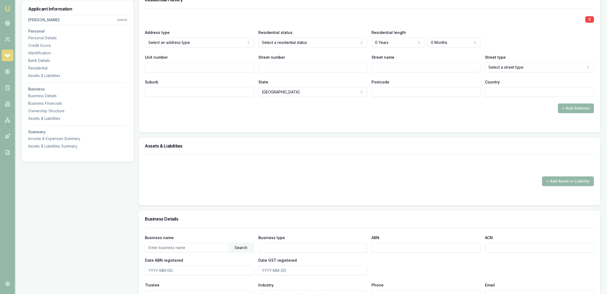
type textarea "Business and GST 10 yrs"
click at [249, 129] on div "X Address type Select an address type Current Previous Residential status Owner…" at bounding box center [369, 70] width 462 height 124
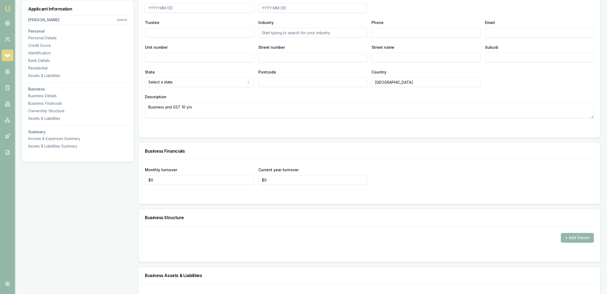
scroll to position [826, 0]
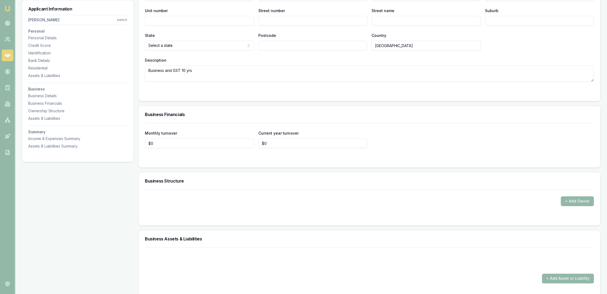
click at [205, 68] on textarea "Business and GST 10 yrs" at bounding box center [369, 73] width 449 height 16
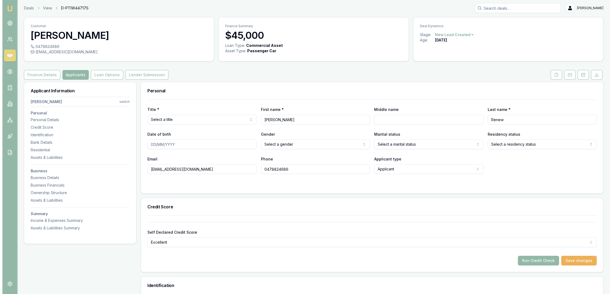
scroll to position [0, 0]
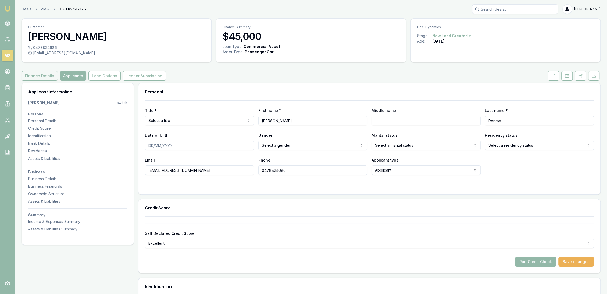
click at [29, 75] on button "Finance Details" at bounding box center [40, 76] width 36 height 10
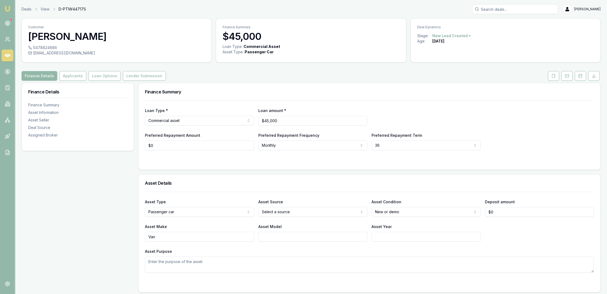
click at [159, 260] on textarea "Asset Purpose" at bounding box center [369, 264] width 449 height 16
type textarea "3 year loan term with balloon."
click at [243, 245] on div "Asset Type Passenger car Passenger car Electric vehicle Light commercial Other …" at bounding box center [369, 231] width 449 height 81
click at [578, 76] on icon at bounding box center [580, 76] width 4 height 4
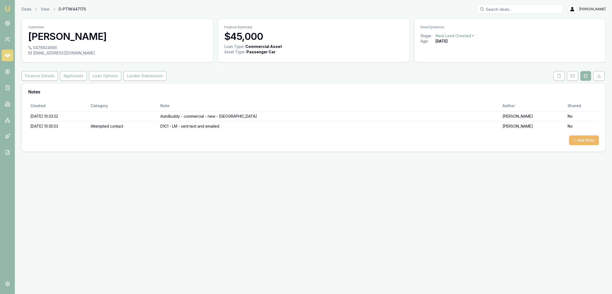
click at [583, 137] on button "+ Add Note" at bounding box center [584, 140] width 30 height 10
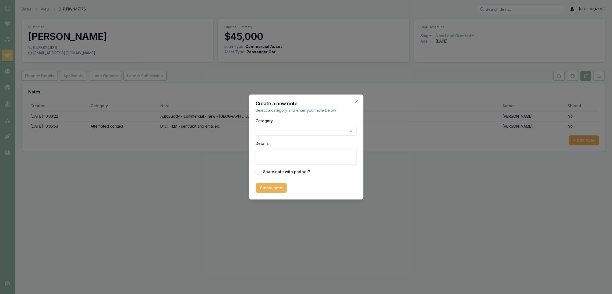
click at [297, 130] on body "Emu Broker Deals View D-PTIW44717S Robyn Adams Toggle Menu Customer Edmund Rene…" at bounding box center [306, 147] width 612 height 294
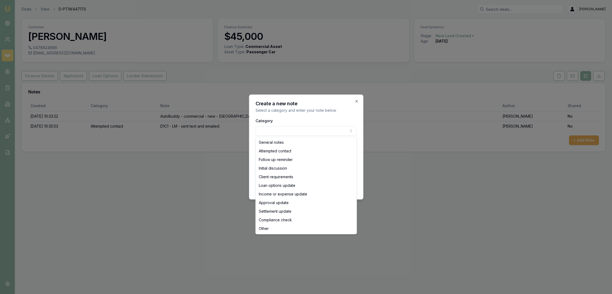
select select "INITIAL_DISCUSSION"
drag, startPoint x: 274, startPoint y: 168, endPoint x: 274, endPoint y: 164, distance: 3.8
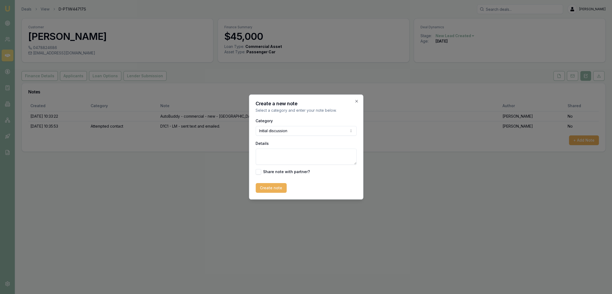
click at [277, 158] on textarea "Details" at bounding box center [305, 156] width 101 height 16
click at [290, 163] on textarea "Not ready to move ahead with an application at this stage. Put the enquiry in w…" at bounding box center [305, 156] width 101 height 16
click at [330, 161] on textarea "Not ready to move ahead with an application at this stage. Put the enquiry in w…" at bounding box center [305, 156] width 101 height 16
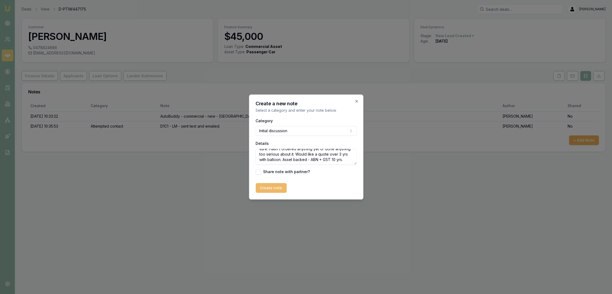
type textarea "Not ready to move ahead with an application at this stage. Put the enquiry in w…"
click at [265, 184] on button "Create note" at bounding box center [270, 188] width 31 height 10
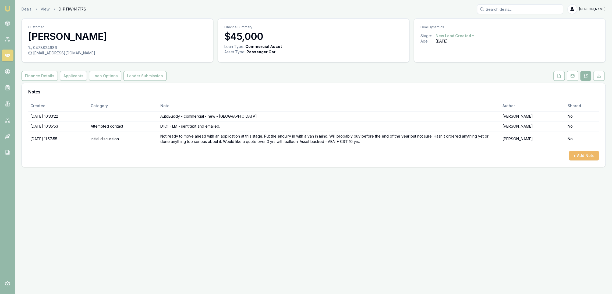
click at [584, 157] on button "+ Add Note" at bounding box center [584, 156] width 30 height 10
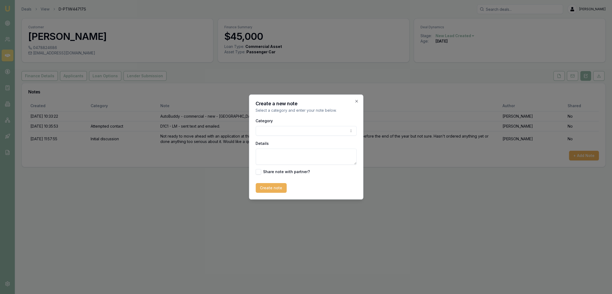
click at [280, 158] on textarea "Details" at bounding box center [305, 156] width 101 height 16
click at [305, 156] on textarea "QUOTE - LIBERTY 5.99% $1950 DOF 50% ($22,500) balloon = $841.94/m" at bounding box center [305, 156] width 101 height 16
drag, startPoint x: 305, startPoint y: 157, endPoint x: 314, endPoint y: 158, distance: 9.2
click at [313, 159] on textarea "QUOTE - LIBERTY 5.99% $1950 DOF 50% ($22,500) balloon = $841.94/m ($194.30" at bounding box center [305, 156] width 101 height 16
type textarea "QUOTE - LIBERTY 5.99% $1950 DOF 50% ($22,500) balloon = $841.94/m ($196.60/w)"
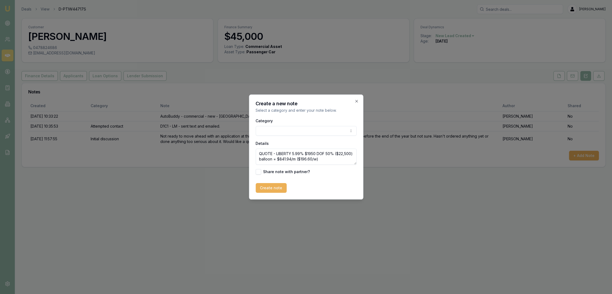
click at [262, 187] on button "Create note" at bounding box center [270, 188] width 31 height 10
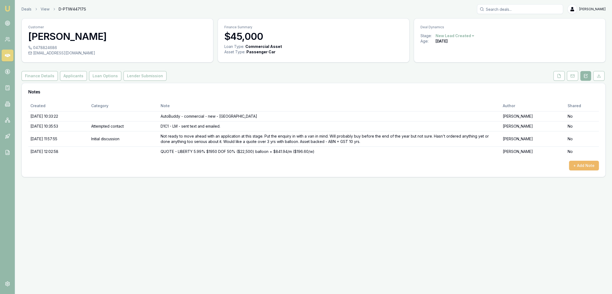
click at [576, 168] on button "+ Add Note" at bounding box center [584, 166] width 30 height 10
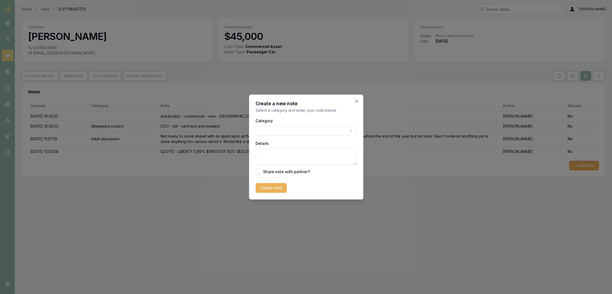
click at [280, 132] on body "Emu Broker Deals View D-PTIW44717S Robyn Adams Toggle Menu Customer Edmund Rene…" at bounding box center [306, 147] width 612 height 294
click at [263, 159] on textarea "Details" at bounding box center [305, 156] width 101 height 16
click at [264, 135] on body "Emu Broker Deals View D-PTIW44717S Robyn Adams Toggle Menu Customer Edmund Rene…" at bounding box center [306, 147] width 612 height 294
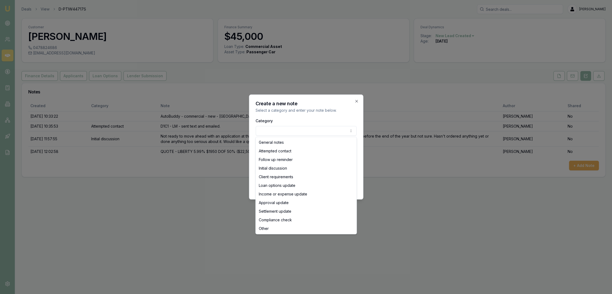
select select "ATTEMPTED_CONTACT"
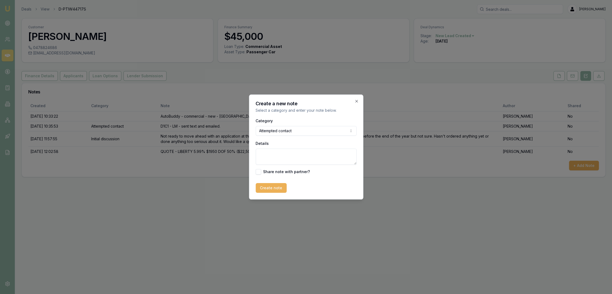
click at [266, 159] on textarea "Details" at bounding box center [305, 156] width 101 height 16
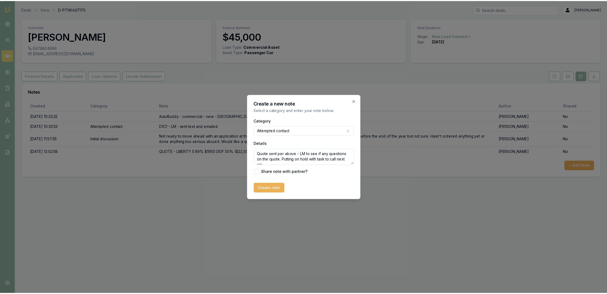
scroll to position [2, 0]
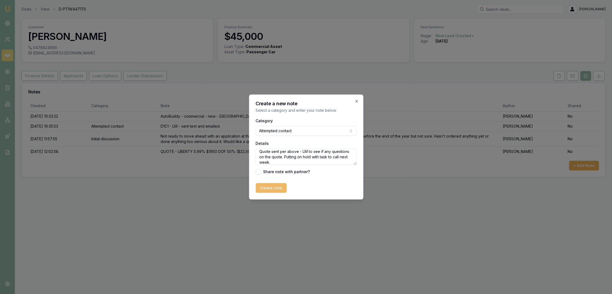
type textarea "Quote sent per above - LM to see if any questions on the quote. Putting on hold…"
click at [279, 190] on button "Create note" at bounding box center [270, 188] width 31 height 10
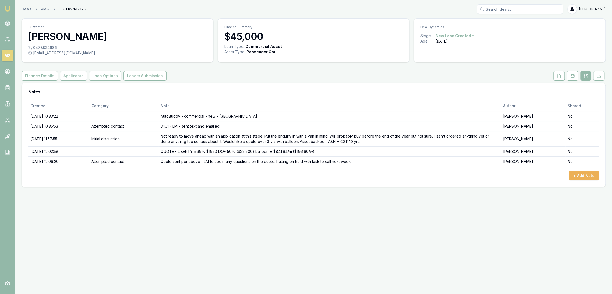
click at [5, 7] on img at bounding box center [7, 8] width 6 height 6
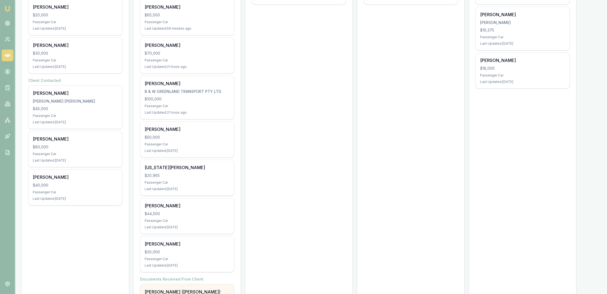
scroll to position [145, 0]
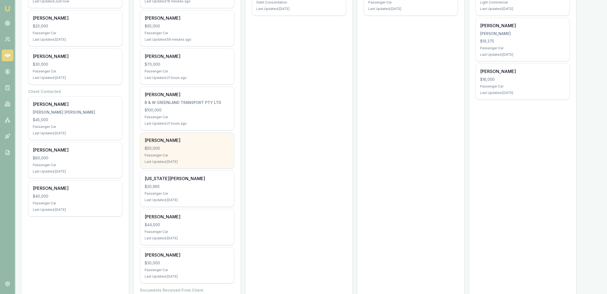
click at [189, 154] on div "Passenger Car" at bounding box center [187, 155] width 85 height 4
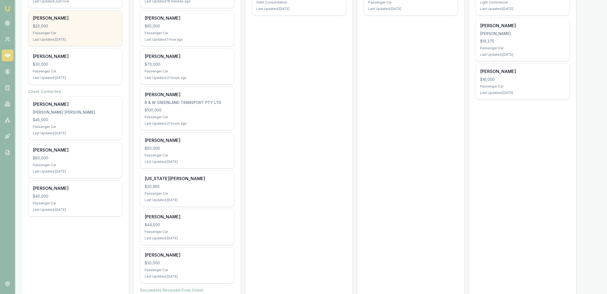
click at [76, 26] on div "$20,000" at bounding box center [75, 25] width 85 height 5
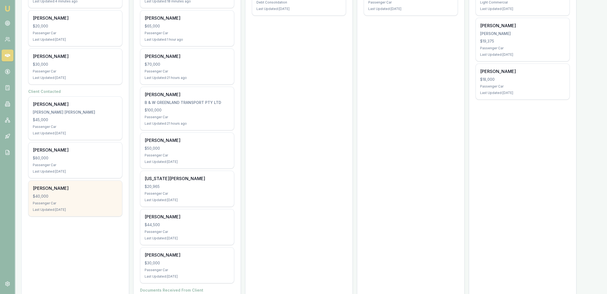
click at [110, 199] on div "Lisa West $40,000 Passenger Car Last Updated: 3 days ago" at bounding box center [75, 197] width 94 height 35
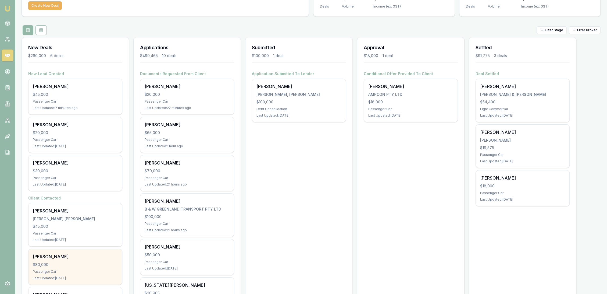
scroll to position [60, 0]
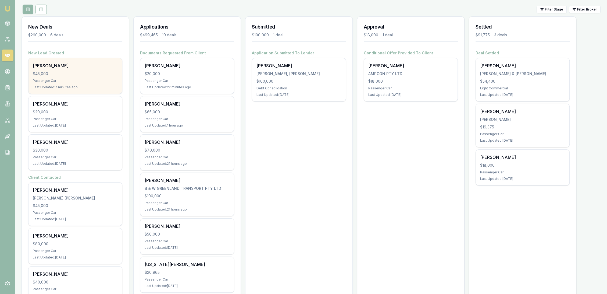
click at [84, 70] on div "Edmund Renew $45,000 Passenger Car Last Updated: 7 minutes ago" at bounding box center [75, 75] width 94 height 35
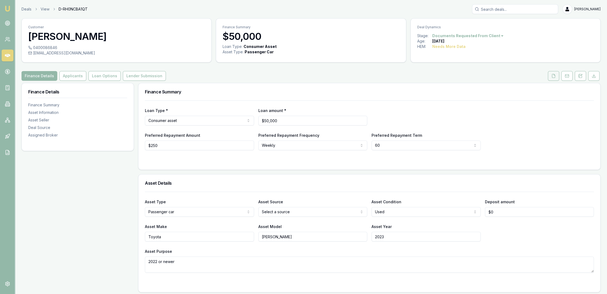
click at [554, 75] on icon at bounding box center [553, 76] width 4 height 4
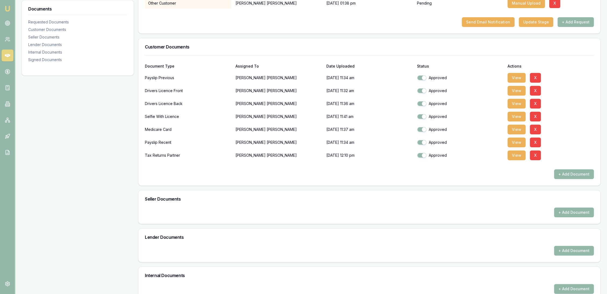
scroll to position [30, 0]
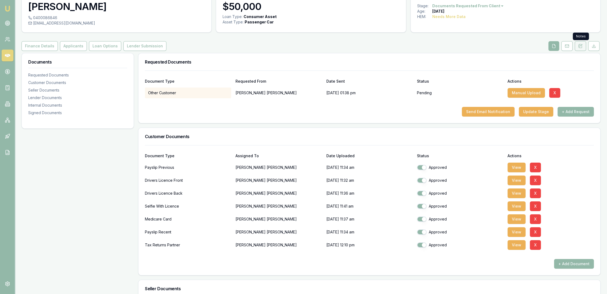
click at [582, 45] on icon at bounding box center [580, 46] width 4 height 4
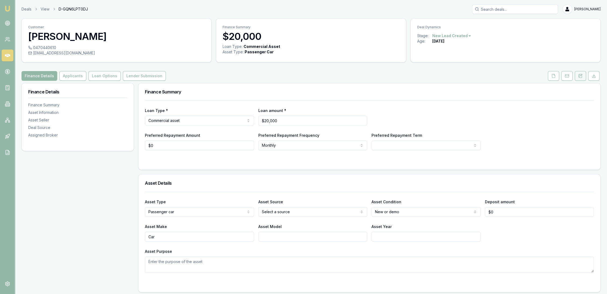
click at [579, 75] on icon at bounding box center [580, 76] width 4 height 4
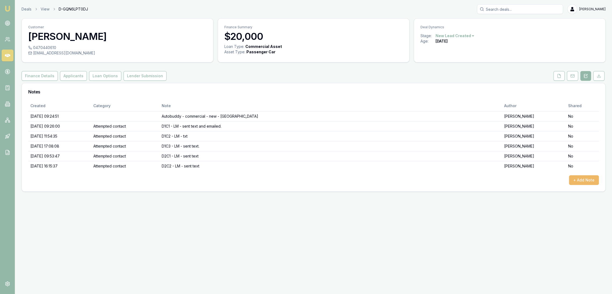
click at [572, 178] on button "+ Add Note" at bounding box center [584, 180] width 30 height 10
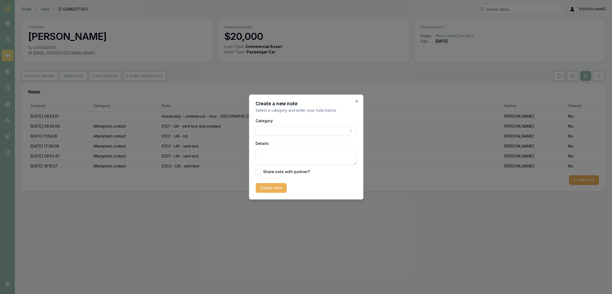
click at [273, 135] on body "Emu Broker Deals View D-GQN6LPT0DJ Robyn Adams Toggle Menu Customer Ravinder Sh…" at bounding box center [306, 147] width 612 height 294
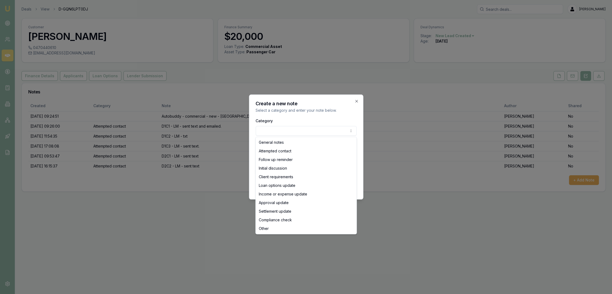
select select "ATTEMPTED_CONTACT"
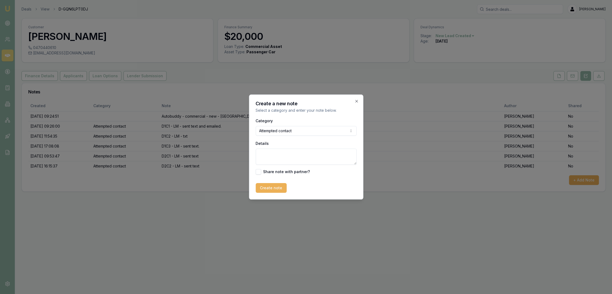
click at [269, 160] on textarea "Details" at bounding box center [305, 156] width 101 height 16
type textarea "D3C1 - LM - sent text"
click at [276, 191] on button "Create note" at bounding box center [270, 188] width 31 height 10
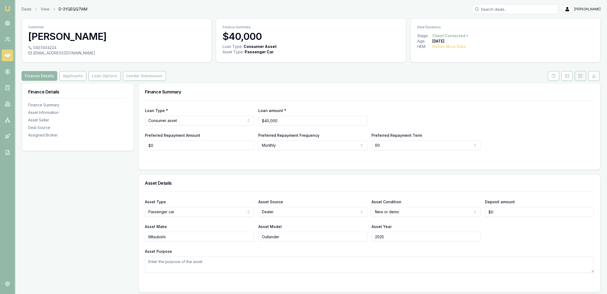
click at [581, 77] on icon at bounding box center [580, 76] width 4 height 4
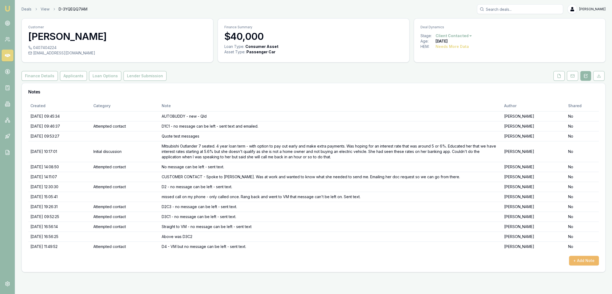
click at [580, 260] on button "+ Add Note" at bounding box center [584, 260] width 30 height 10
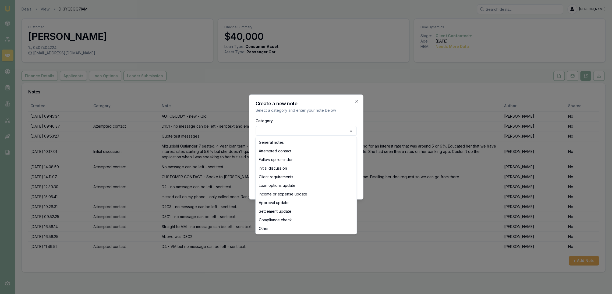
click at [305, 130] on body "Emu Broker Deals View D-3YQEQQ7IAM [PERSON_NAME] Toggle Menu Customer [PERSON_N…" at bounding box center [306, 147] width 612 height 294
select select "ATTEMPTED_CONTACT"
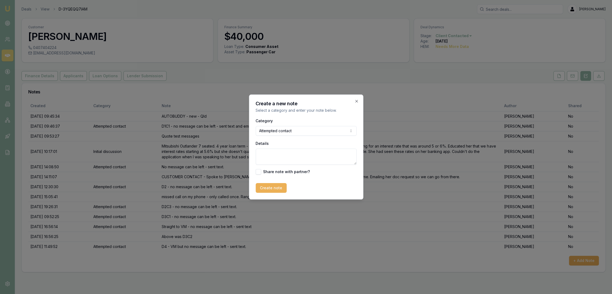
click at [285, 154] on textarea "Details" at bounding box center [305, 156] width 101 height 16
type textarea "D5 - no message can be left -sent text."
click at [263, 187] on button "Create note" at bounding box center [270, 188] width 31 height 10
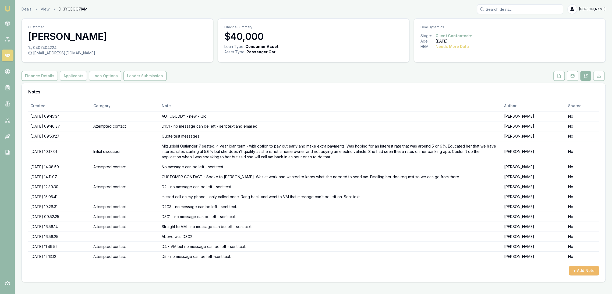
click at [582, 269] on button "+ Add Note" at bounding box center [584, 270] width 30 height 10
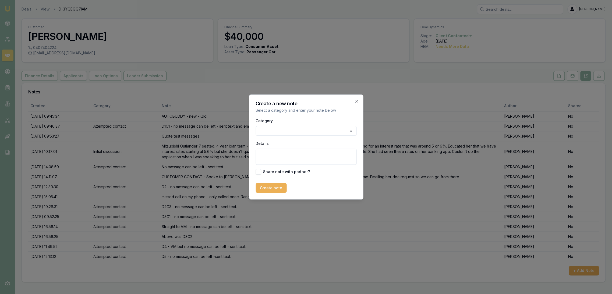
click at [290, 157] on textarea "Details" at bounding box center [305, 156] width 101 height 16
type textarea "L"
type textarea "CLOSING LEAD as no contact because couldn't get back on to her after first chat."
drag, startPoint x: 269, startPoint y: 187, endPoint x: 360, endPoint y: 140, distance: 102.8
click at [269, 187] on button "Create note" at bounding box center [270, 188] width 31 height 10
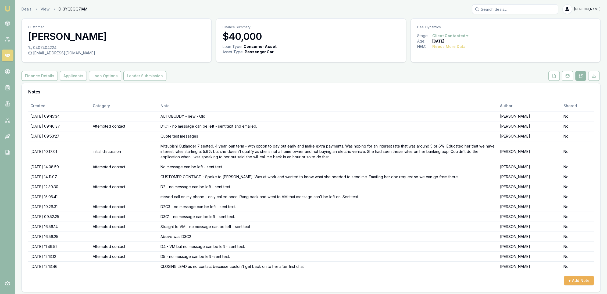
click at [441, 36] on html "Emu Broker Deals View D-3YQEQQ7IAM [PERSON_NAME] Toggle Menu Customer [PERSON_N…" at bounding box center [303, 147] width 607 height 294
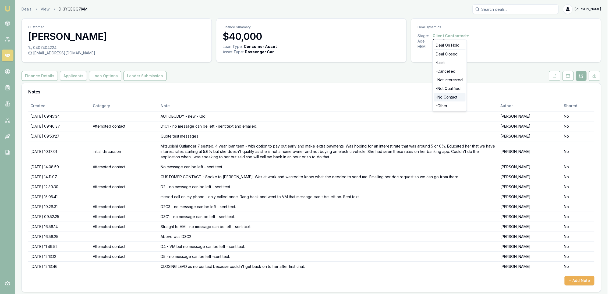
click at [445, 95] on div "- No Contact" at bounding box center [449, 97] width 32 height 9
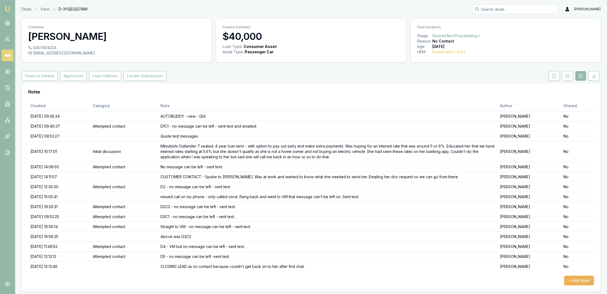
click at [9, 11] on img at bounding box center [7, 8] width 6 height 6
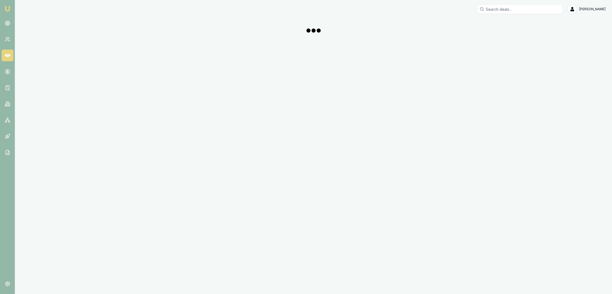
click at [9, 8] on img at bounding box center [7, 8] width 6 height 6
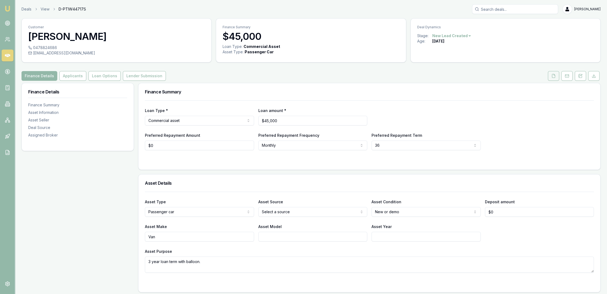
click at [553, 75] on icon at bounding box center [553, 76] width 4 height 4
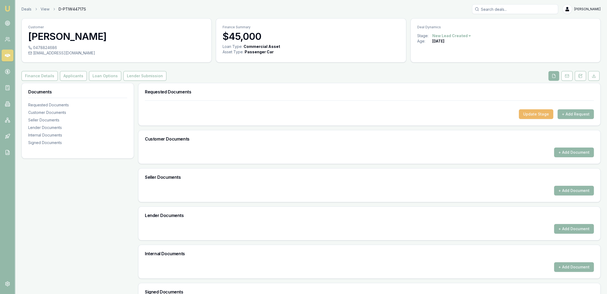
click at [538, 114] on button "Update Stage" at bounding box center [536, 114] width 34 height 10
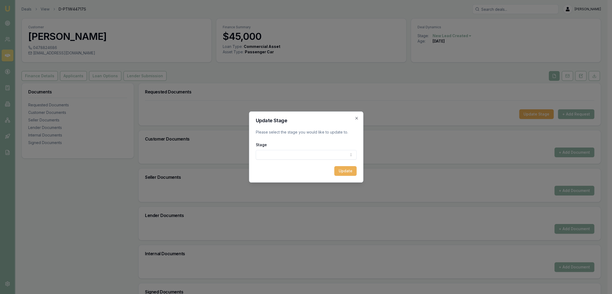
click at [338, 156] on body "Emu Broker Deals View D-PTIW44717S Robyn Adams Toggle Menu Customer Edmund Rene…" at bounding box center [303, 147] width 607 height 294
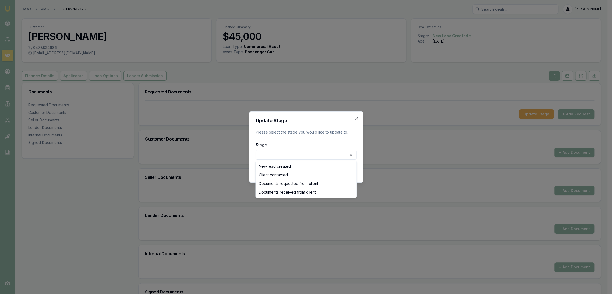
select select "CLIENT_CONTACTED"
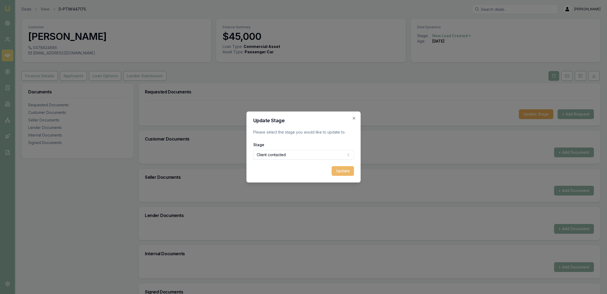
click at [340, 170] on button "Update" at bounding box center [343, 171] width 22 height 10
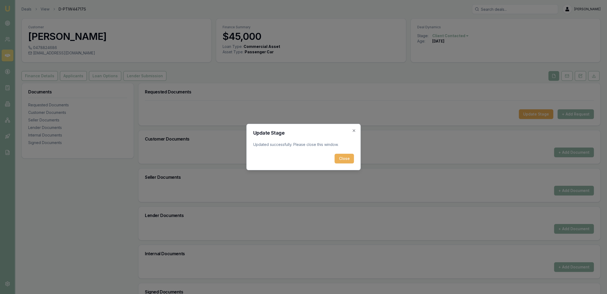
click at [338, 160] on button "Close" at bounding box center [344, 159] width 19 height 10
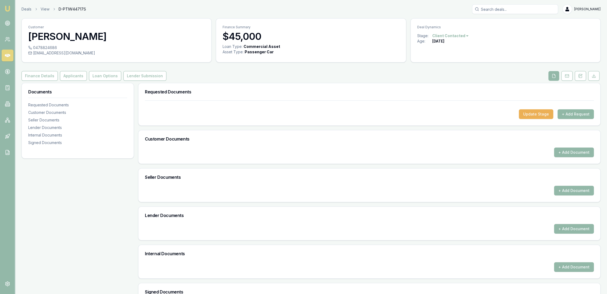
click at [578, 117] on button "+ Add Request" at bounding box center [576, 114] width 36 height 10
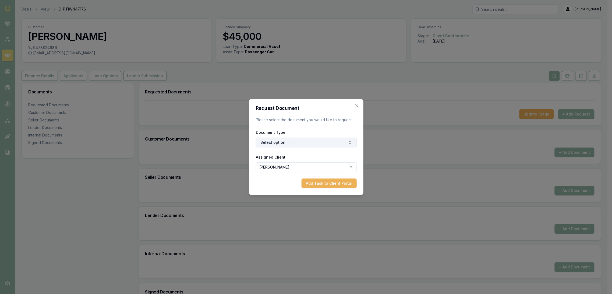
click at [297, 140] on button "Select option..." at bounding box center [305, 142] width 101 height 10
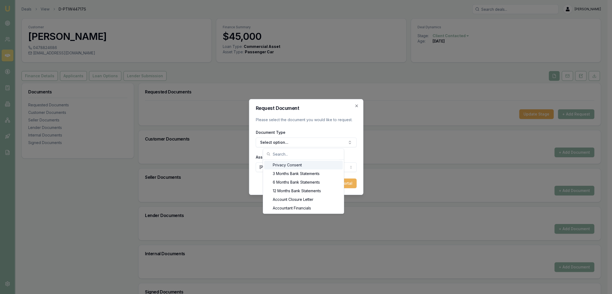
click at [294, 165] on div "Privacy Consent" at bounding box center [303, 165] width 79 height 9
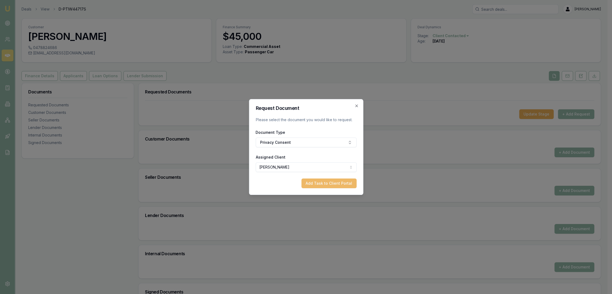
click at [317, 182] on button "Add Task to Client Portal" at bounding box center [328, 183] width 55 height 10
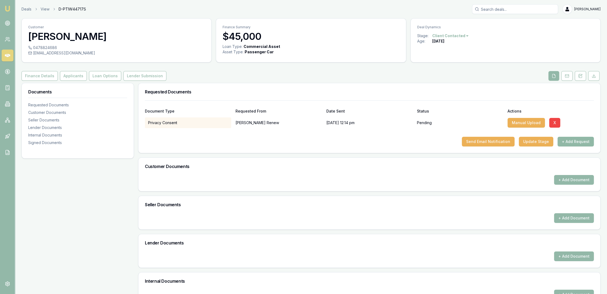
click at [580, 144] on button "+ Add Request" at bounding box center [576, 142] width 36 height 10
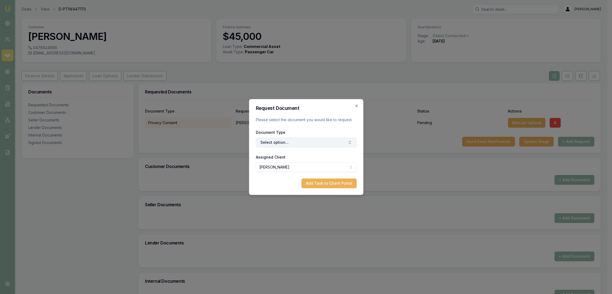
click at [306, 140] on button "Select option..." at bounding box center [305, 142] width 101 height 10
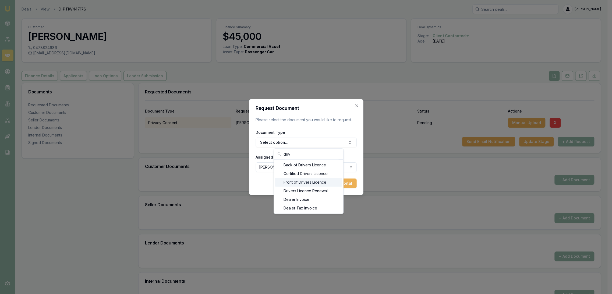
type input "driv"
drag, startPoint x: 306, startPoint y: 182, endPoint x: 327, endPoint y: 186, distance: 21.8
click at [306, 182] on div "Front of Drivers Licence" at bounding box center [308, 182] width 67 height 9
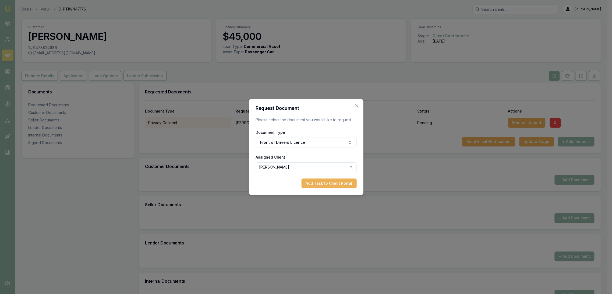
drag, startPoint x: 339, startPoint y: 185, endPoint x: 346, endPoint y: 181, distance: 8.3
click at [339, 185] on button "Add Task to Client Portal" at bounding box center [328, 183] width 55 height 10
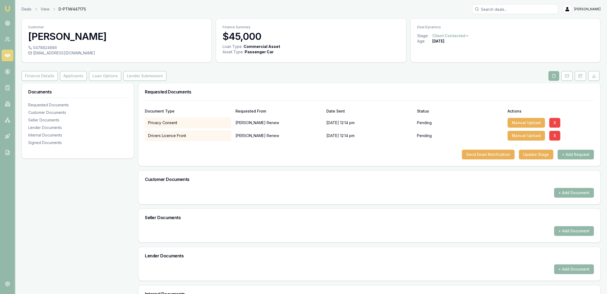
click at [575, 154] on button "+ Add Request" at bounding box center [576, 154] width 36 height 10
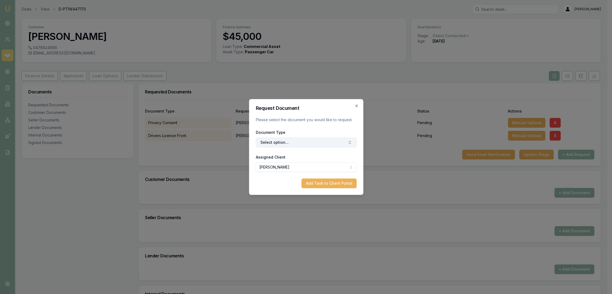
click at [296, 145] on button "Select option..." at bounding box center [305, 142] width 101 height 10
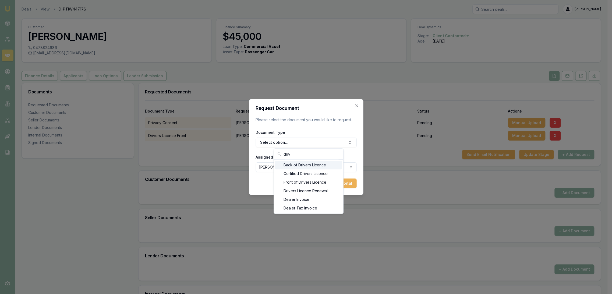
type input "driv"
click at [302, 163] on div "Back of Drivers Licence" at bounding box center [308, 165] width 67 height 9
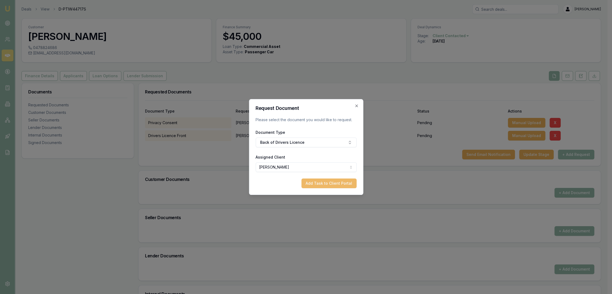
click at [318, 184] on button "Add Task to Client Portal" at bounding box center [328, 183] width 55 height 10
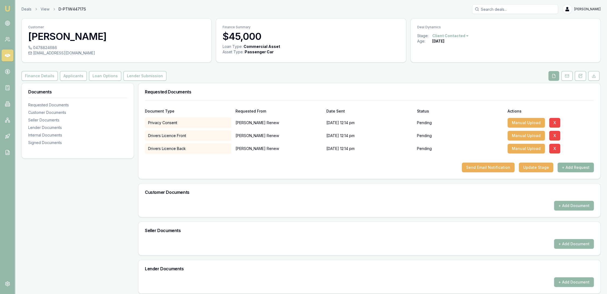
click at [574, 168] on button "+ Add Request" at bounding box center [576, 167] width 36 height 10
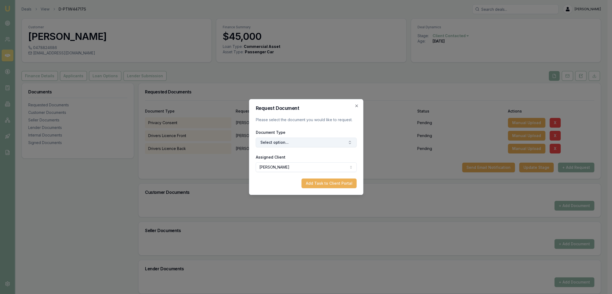
click at [326, 145] on button "Select option..." at bounding box center [305, 142] width 101 height 10
type input "selfie"
click at [317, 165] on div "Selfie with Licence" at bounding box center [308, 165] width 67 height 9
click at [332, 179] on button "Add Task to Client Portal" at bounding box center [328, 183] width 55 height 10
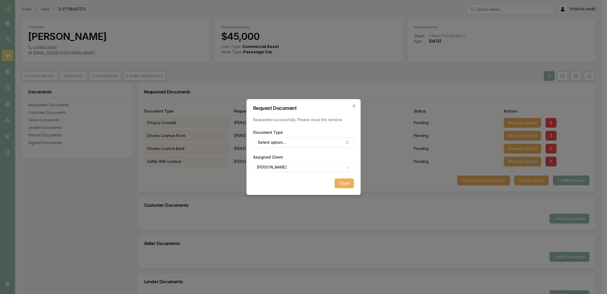
click at [573, 181] on button "+ Add Request" at bounding box center [571, 180] width 36 height 10
click at [301, 139] on button "Select option..." at bounding box center [305, 142] width 101 height 10
type input "medic"
drag, startPoint x: 299, startPoint y: 165, endPoint x: 327, endPoint y: 177, distance: 29.4
click at [300, 165] on div "Medicare Card" at bounding box center [308, 165] width 67 height 9
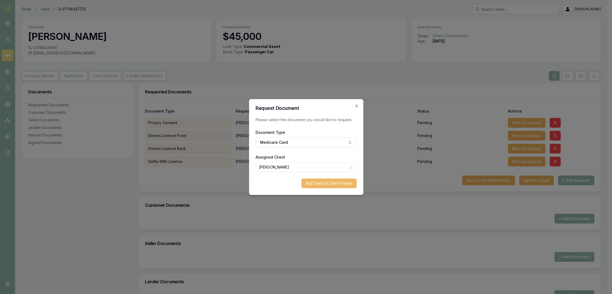
click at [331, 179] on button "Add Task to Client Portal" at bounding box center [328, 183] width 55 height 10
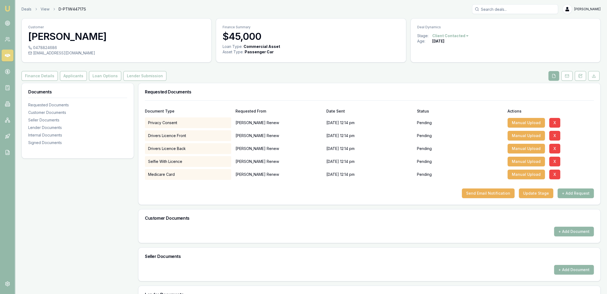
click at [579, 193] on button "+ Add Request" at bounding box center [576, 193] width 36 height 10
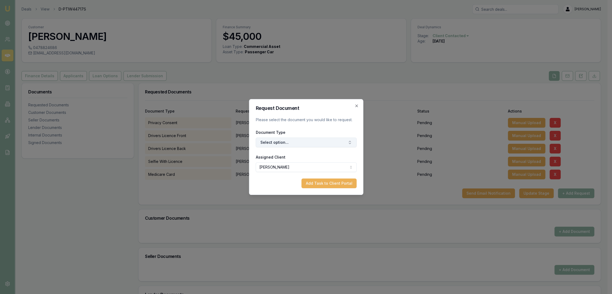
click at [283, 138] on button "Select option..." at bounding box center [305, 142] width 101 height 10
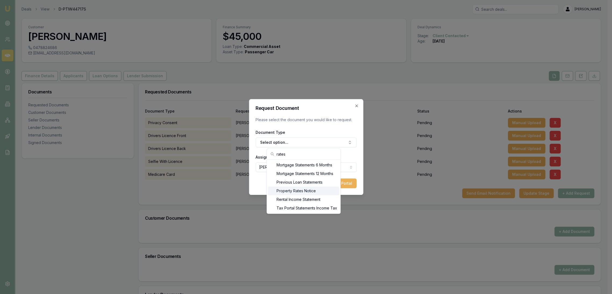
type input "rates"
click at [303, 187] on div "Property Rates Notice" at bounding box center [303, 190] width 71 height 9
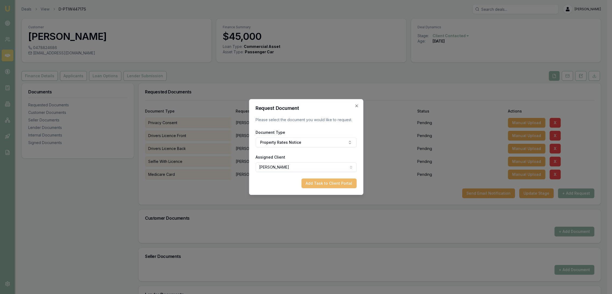
click at [331, 183] on button "Add Task to Client Portal" at bounding box center [328, 183] width 55 height 10
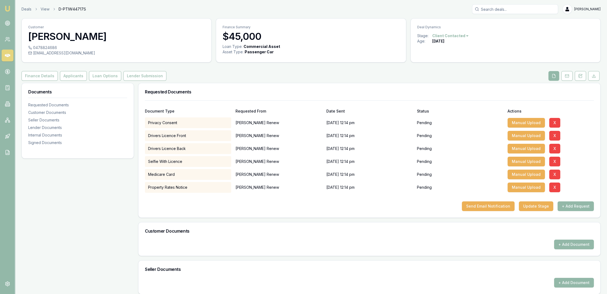
click at [8, 9] on img at bounding box center [7, 8] width 6 height 6
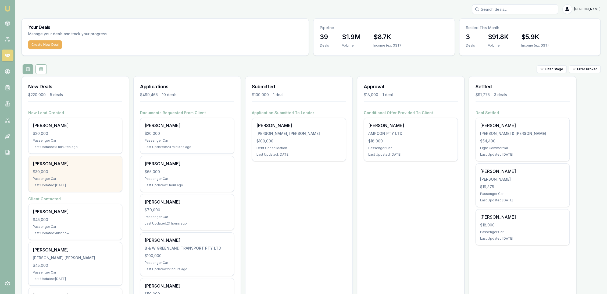
click at [84, 175] on div "Ben Sh $30,000 Passenger Car Last Updated: 2 days ago" at bounding box center [75, 173] width 94 height 35
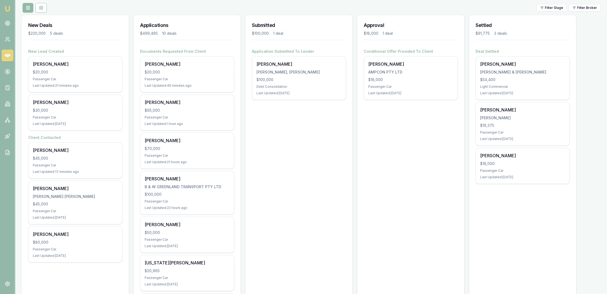
scroll to position [60, 0]
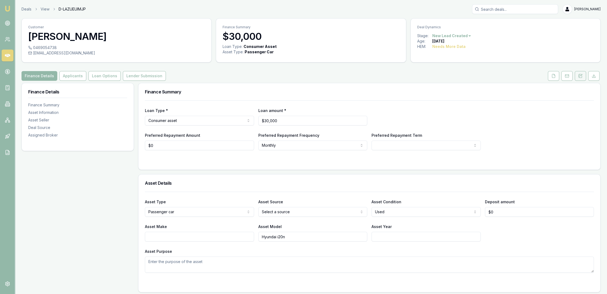
click at [579, 78] on button at bounding box center [580, 76] width 11 height 10
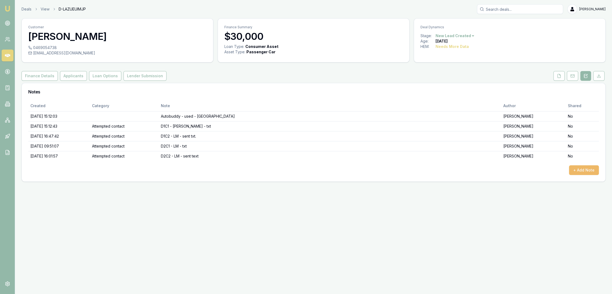
click at [581, 168] on button "+ Add Note" at bounding box center [584, 170] width 30 height 10
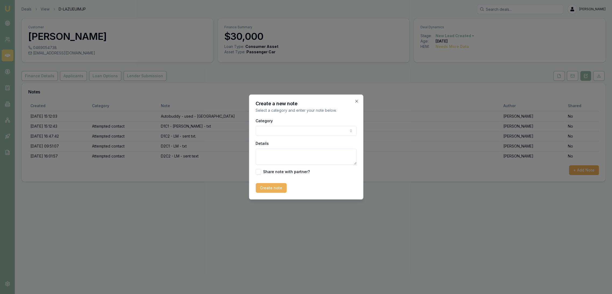
click at [270, 124] on div "Category General notes Attempted contact Follow up reminder Initial discussion …" at bounding box center [305, 126] width 101 height 18
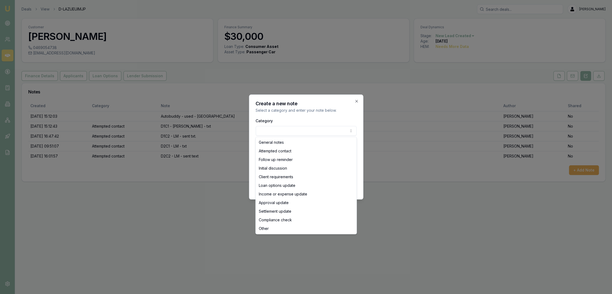
click at [273, 129] on body "Emu Broker Deals View D-LAZUEUIMJP [PERSON_NAME] Toggle Menu Customer Ben Sh 04…" at bounding box center [306, 147] width 612 height 294
select select "ATTEMPTED_CONTACT"
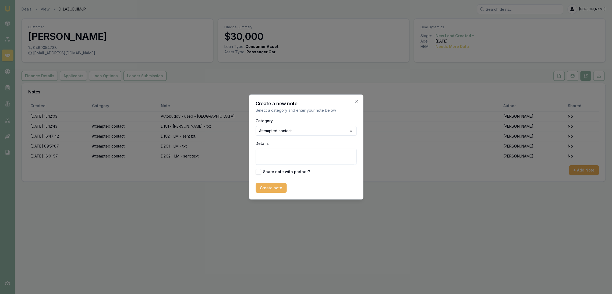
click at [271, 159] on textarea "Details" at bounding box center [305, 156] width 101 height 16
type textarea "D3C1 - LM - texted"
click at [275, 190] on button "Create note" at bounding box center [270, 188] width 31 height 10
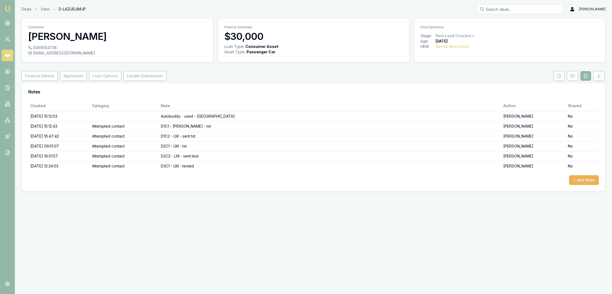
drag, startPoint x: 8, startPoint y: 8, endPoint x: 22, endPoint y: 0, distance: 16.4
click at [8, 8] on img at bounding box center [7, 8] width 6 height 6
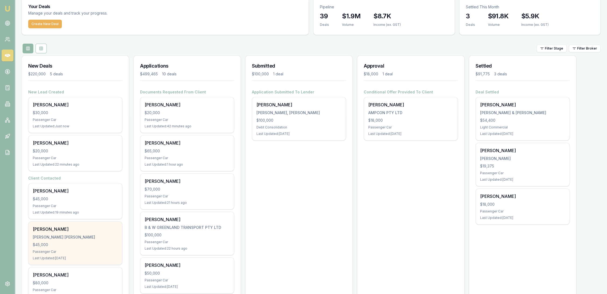
scroll to position [119, 0]
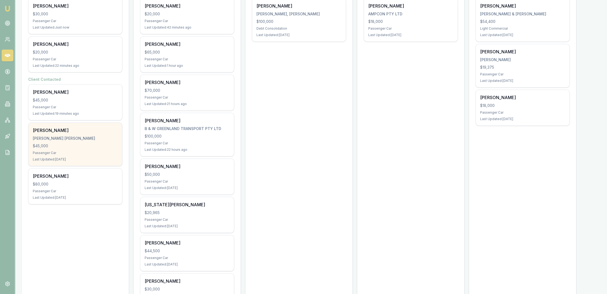
click at [85, 152] on div "Passenger Car" at bounding box center [75, 153] width 85 height 4
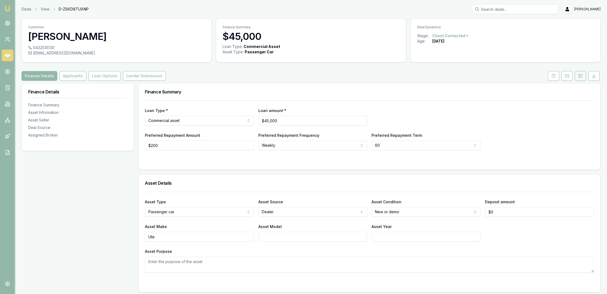
click at [579, 76] on icon at bounding box center [579, 76] width 1 height 0
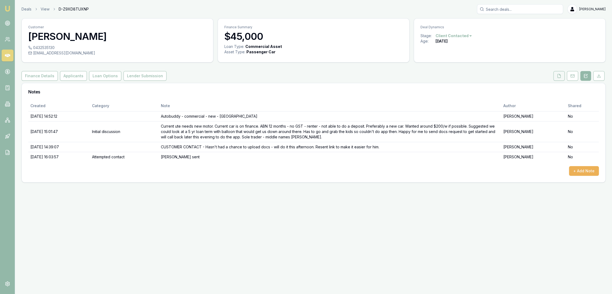
click at [561, 76] on button at bounding box center [558, 76] width 11 height 10
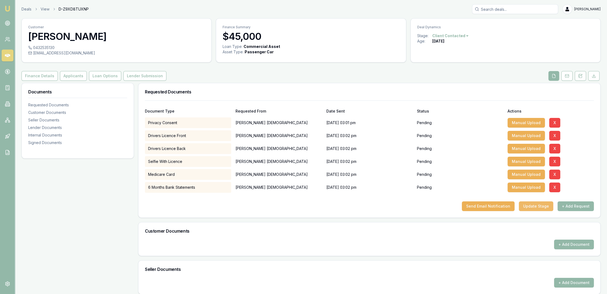
click at [534, 208] on button "Update Stage" at bounding box center [536, 206] width 34 height 10
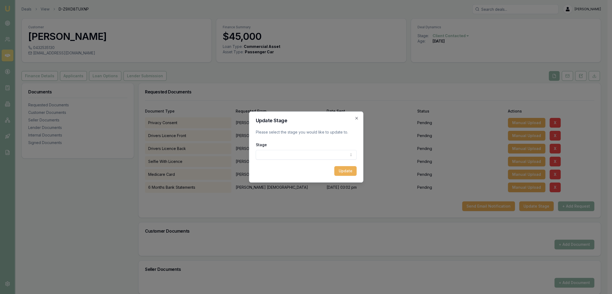
click at [288, 152] on body "Emu Broker Deals View D-Z9XD8TUXNP Robyn Adams Toggle Menu Customer William Chr…" at bounding box center [303, 147] width 607 height 294
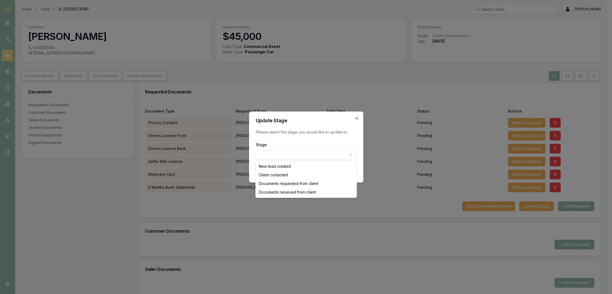
select select "DOCUMENTS_REQUESTED_FROM_CLIENT"
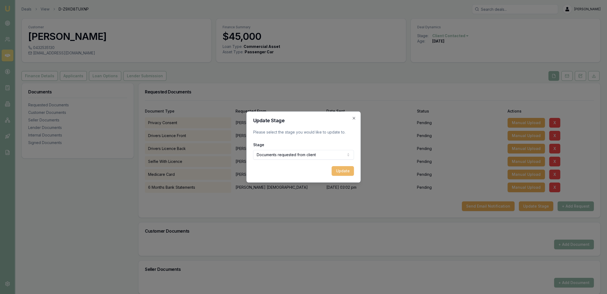
click at [343, 170] on button "Update" at bounding box center [343, 171] width 22 height 10
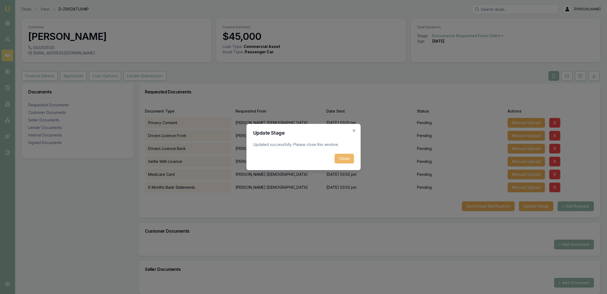
click at [344, 159] on button "Close" at bounding box center [344, 159] width 19 height 10
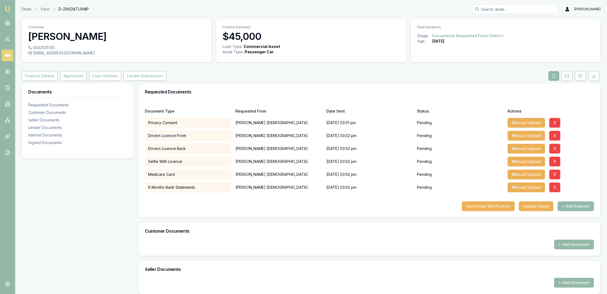
click at [6, 8] on img at bounding box center [7, 8] width 6 height 6
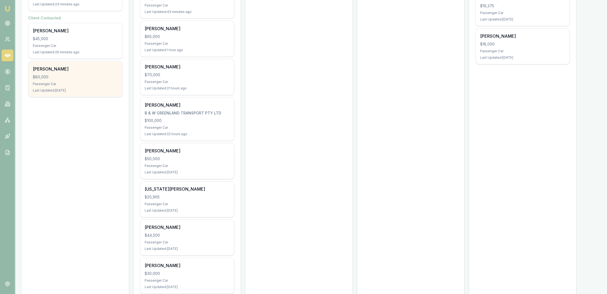
scroll to position [161, 0]
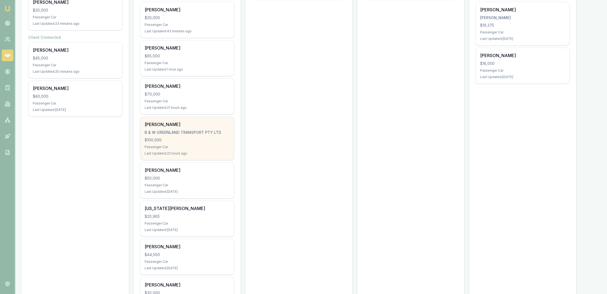
click at [190, 140] on div "$100,000" at bounding box center [187, 139] width 85 height 5
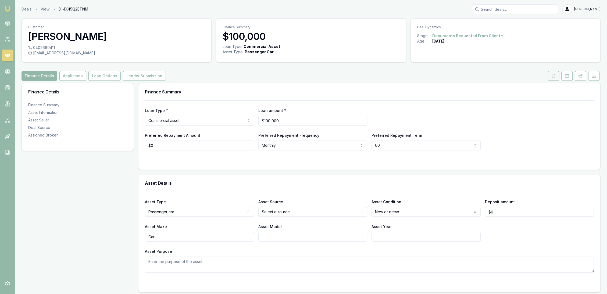
click at [553, 77] on icon at bounding box center [553, 75] width 3 height 3
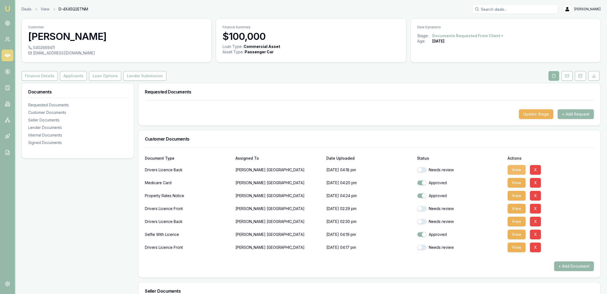
click at [516, 170] on button "View" at bounding box center [517, 170] width 18 height 10
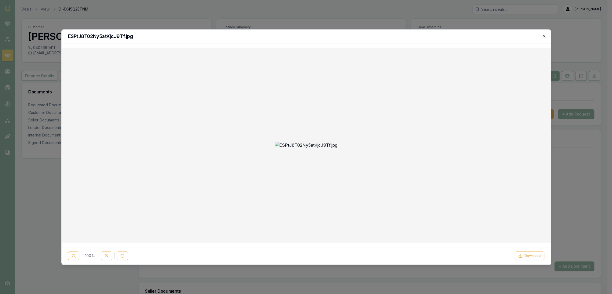
click at [542, 37] on icon "button" at bounding box center [544, 36] width 4 height 4
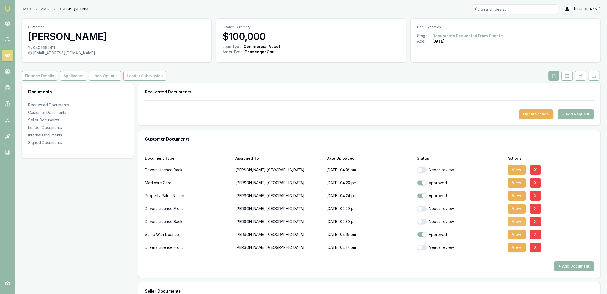
click at [520, 221] on button "View" at bounding box center [517, 221] width 18 height 10
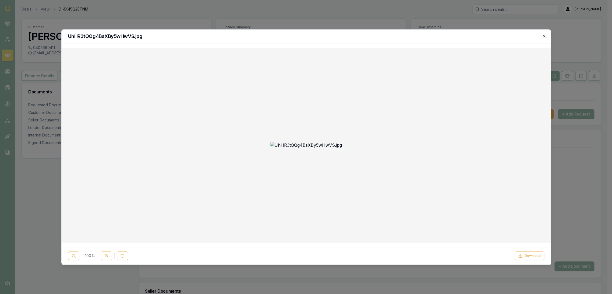
click at [544, 36] on icon "button" at bounding box center [544, 36] width 2 height 2
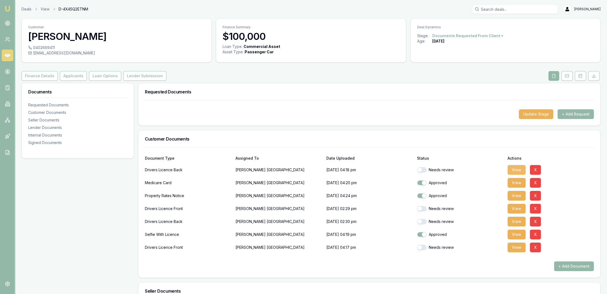
click at [517, 168] on button "View" at bounding box center [517, 170] width 18 height 10
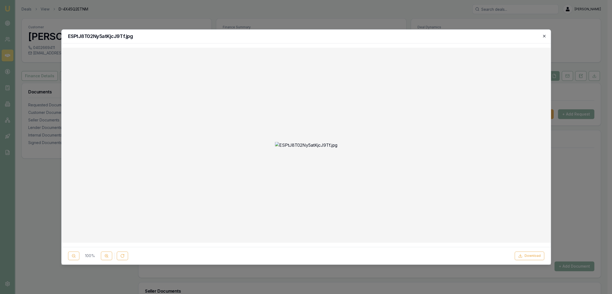
click at [546, 35] on icon "button" at bounding box center [544, 36] width 4 height 4
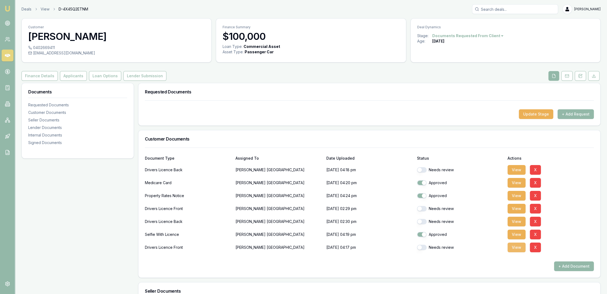
click at [515, 248] on button "View" at bounding box center [517, 247] width 18 height 10
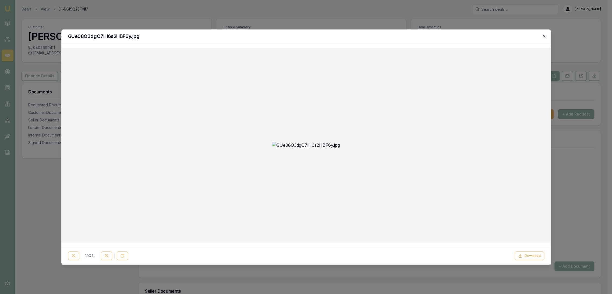
click at [544, 35] on icon "button" at bounding box center [544, 36] width 4 height 4
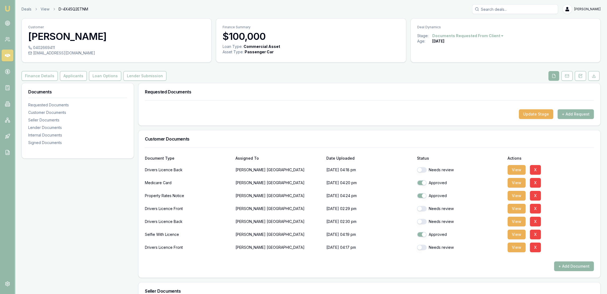
click at [425, 245] on button "button" at bounding box center [422, 246] width 10 height 5
click at [511, 249] on button "View" at bounding box center [517, 247] width 18 height 10
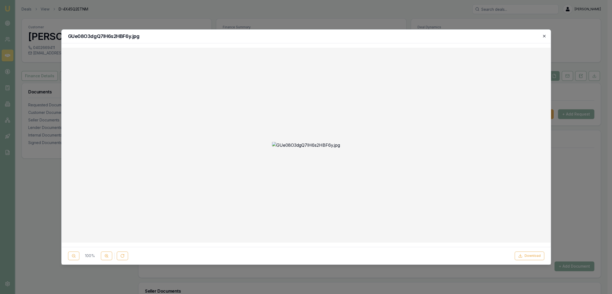
click at [545, 36] on icon "button" at bounding box center [544, 36] width 4 height 4
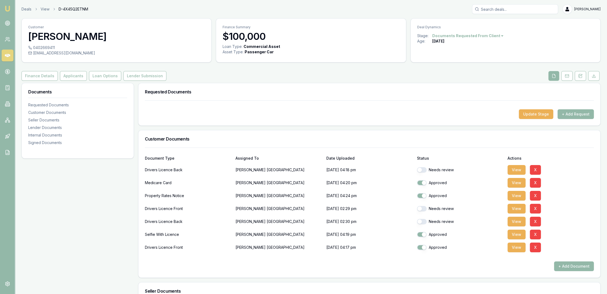
click at [425, 245] on button "button" at bounding box center [422, 246] width 10 height 5
checkbox input "false"
click at [423, 210] on button "button" at bounding box center [422, 208] width 10 height 5
checkbox input "true"
click at [425, 223] on button "button" at bounding box center [422, 221] width 10 height 5
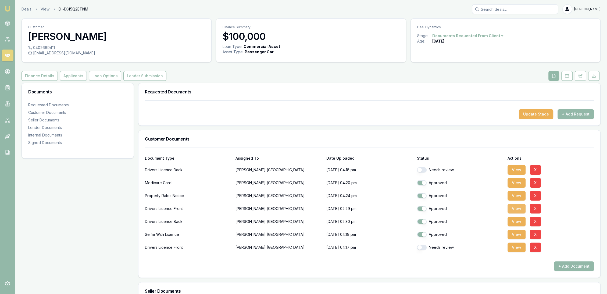
click at [520, 208] on button "View" at bounding box center [517, 209] width 18 height 10
checkbox input "false"
checkbox input "true"
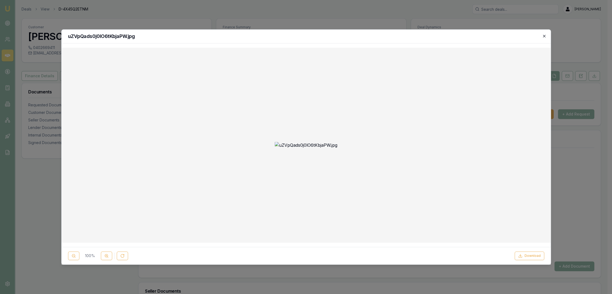
click at [543, 35] on icon "button" at bounding box center [544, 36] width 4 height 4
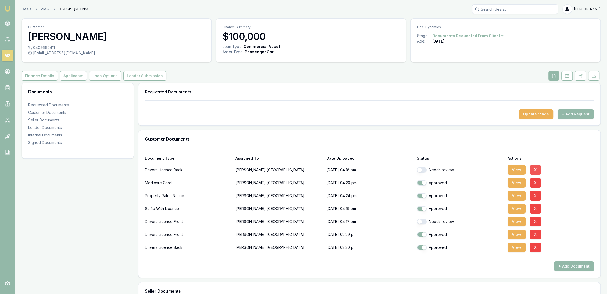
click at [537, 169] on button "X" at bounding box center [535, 170] width 11 height 10
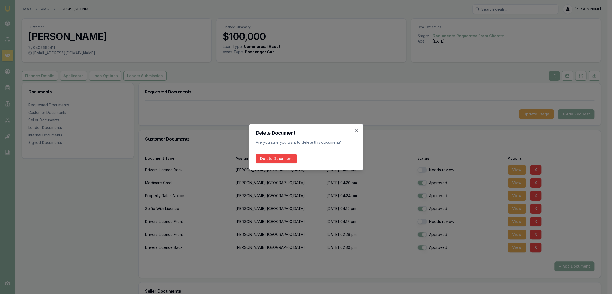
drag, startPoint x: 266, startPoint y: 157, endPoint x: 263, endPoint y: 160, distance: 4.8
click at [266, 157] on button "Delete Document" at bounding box center [275, 159] width 41 height 10
checkbox input "true"
checkbox input "false"
checkbox input "true"
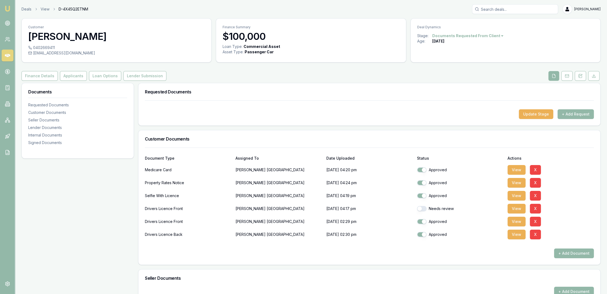
drag, startPoint x: 518, startPoint y: 205, endPoint x: 498, endPoint y: 207, distance: 19.4
click at [517, 205] on button "View" at bounding box center [517, 209] width 18 height 10
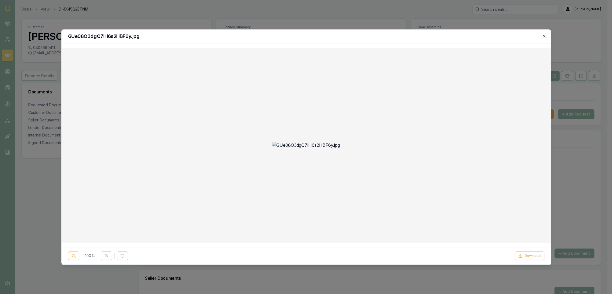
click at [544, 37] on icon "button" at bounding box center [544, 36] width 2 height 2
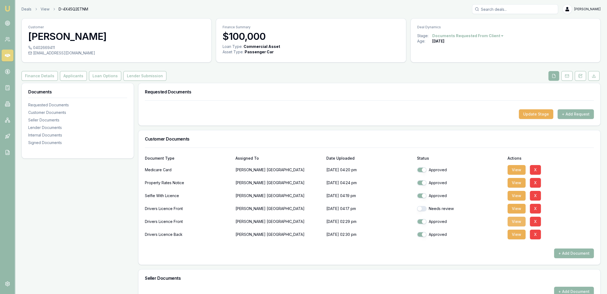
click at [515, 220] on button "View" at bounding box center [517, 221] width 18 height 10
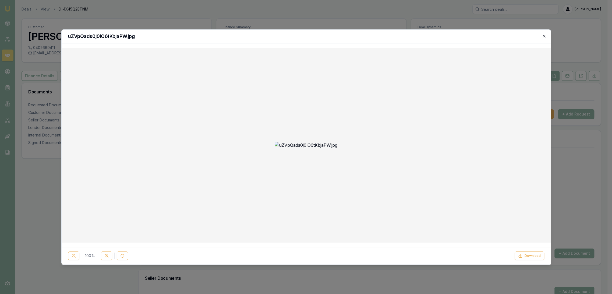
click at [544, 35] on icon "button" at bounding box center [544, 36] width 4 height 4
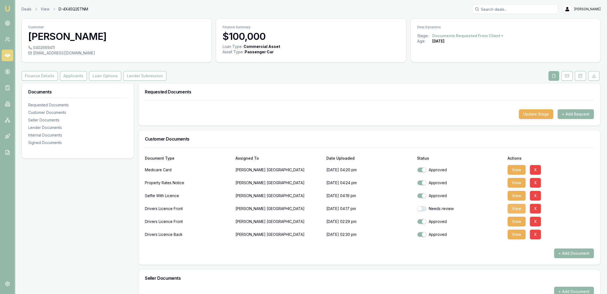
click at [511, 210] on button "View" at bounding box center [517, 209] width 18 height 10
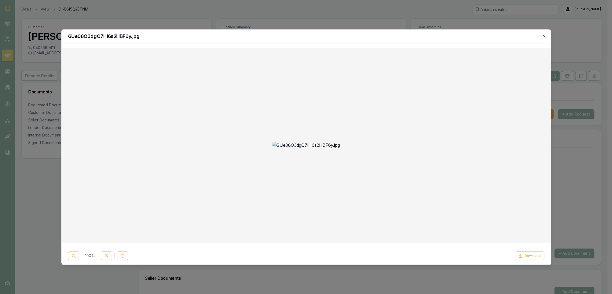
click at [543, 36] on icon "button" at bounding box center [544, 36] width 4 height 4
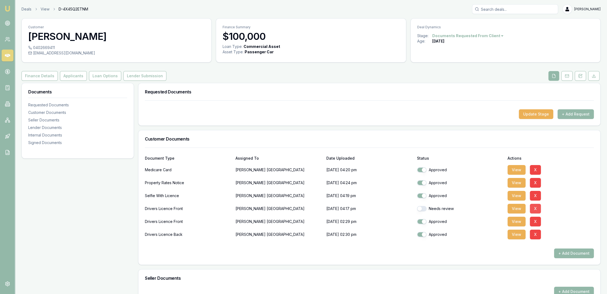
click at [534, 207] on button "X" at bounding box center [535, 209] width 11 height 10
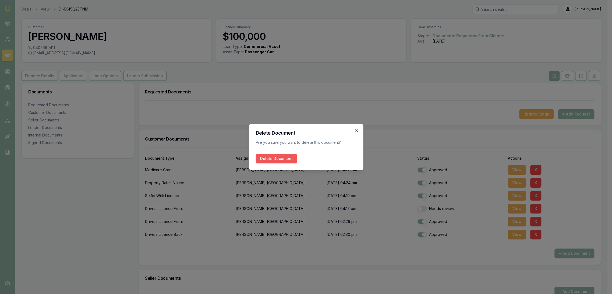
click at [268, 159] on button "Delete Document" at bounding box center [275, 159] width 41 height 10
checkbox input "true"
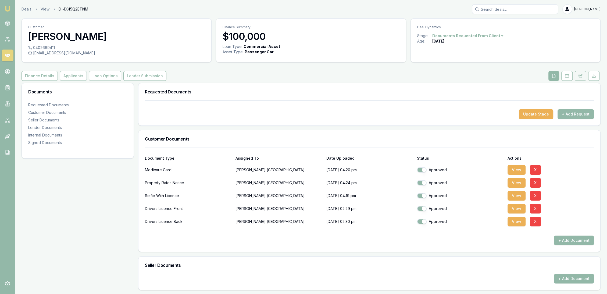
click at [578, 74] on button at bounding box center [580, 76] width 11 height 10
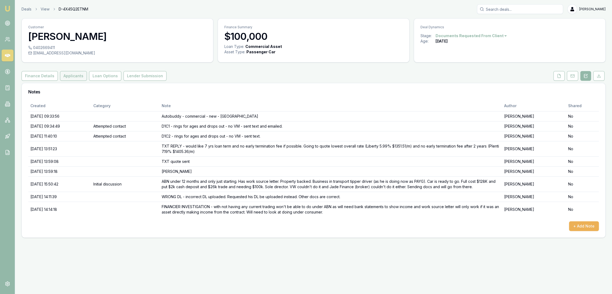
click at [66, 74] on button "Applicants" at bounding box center [73, 76] width 27 height 10
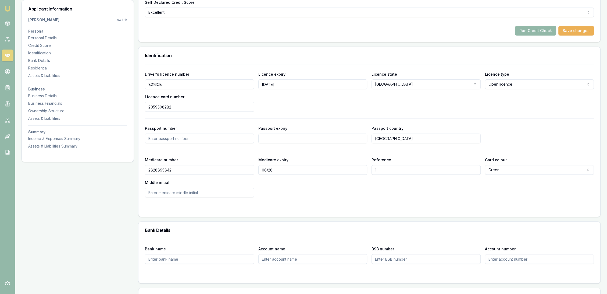
scroll to position [329, 0]
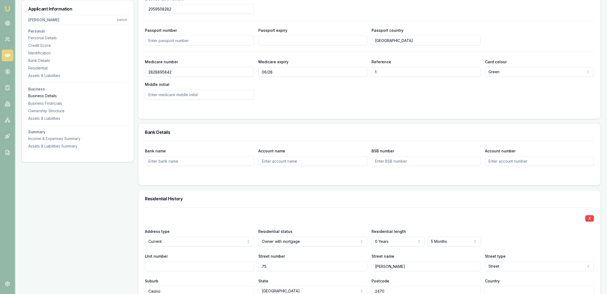
click at [42, 94] on div "Business Details" at bounding box center [77, 95] width 99 height 5
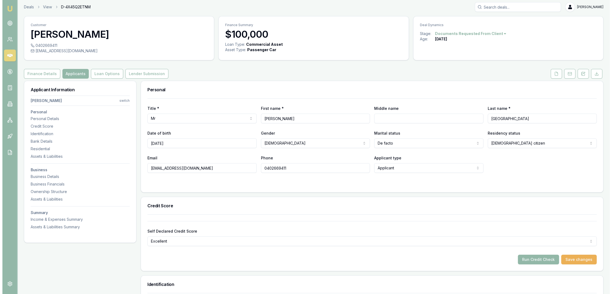
scroll to position [0, 0]
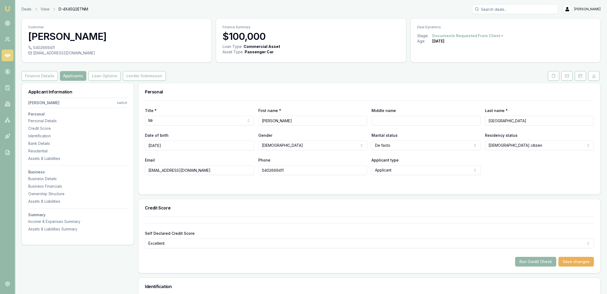
drag, startPoint x: 553, startPoint y: 75, endPoint x: 543, endPoint y: 85, distance: 13.9
click at [553, 75] on icon at bounding box center [553, 76] width 4 height 4
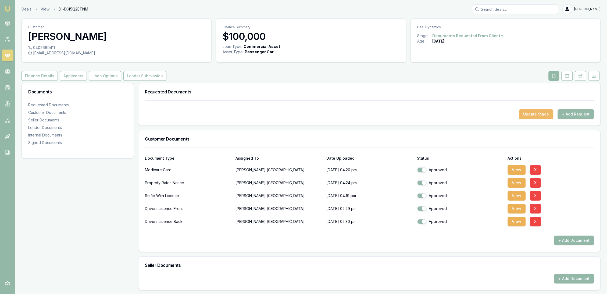
click at [533, 115] on button "Update Stage" at bounding box center [536, 114] width 34 height 10
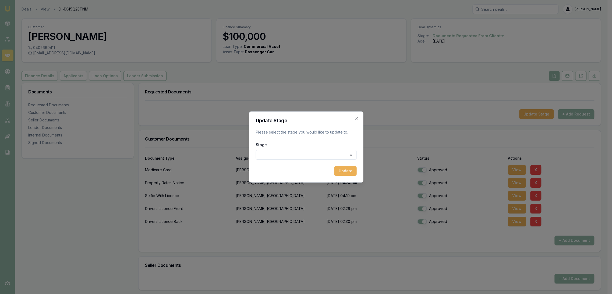
click at [304, 154] on body "Emu Broker Deals View D-4X45Q2ETNM [PERSON_NAME] Toggle Menu Customer [PERSON_N…" at bounding box center [303, 147] width 607 height 294
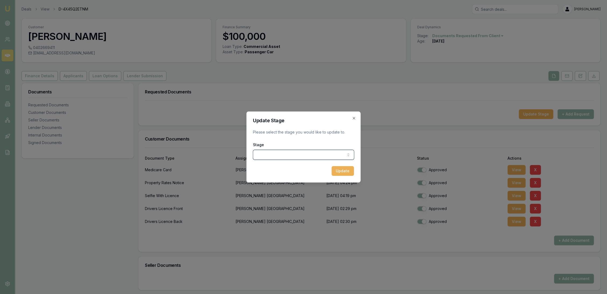
click at [355, 117] on body "Emu Broker Deals View D-4X45Q2ETNM [PERSON_NAME] Toggle Menu Customer [PERSON_N…" at bounding box center [303, 147] width 607 height 294
click at [355, 117] on icon "button" at bounding box center [354, 118] width 4 height 4
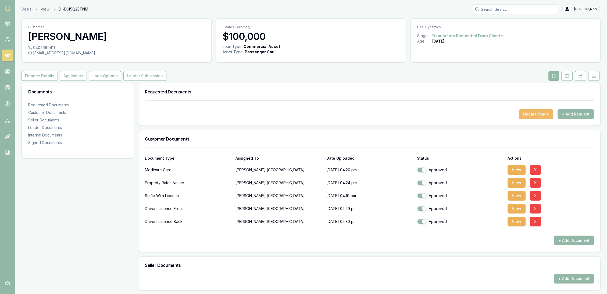
click at [538, 113] on button "Update Stage" at bounding box center [536, 114] width 34 height 10
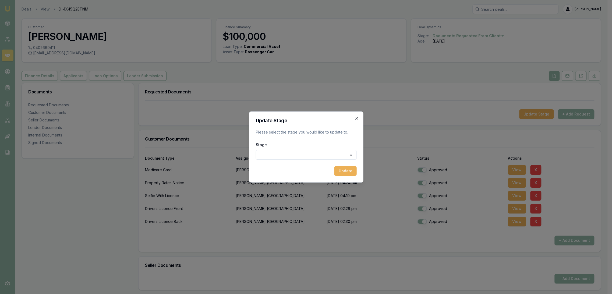
click at [356, 116] on icon "button" at bounding box center [356, 118] width 4 height 4
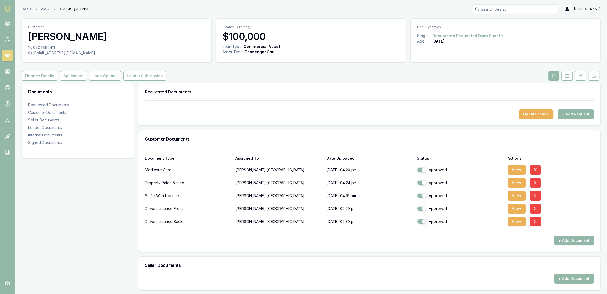
click at [580, 115] on button "+ Add Request" at bounding box center [576, 114] width 36 height 10
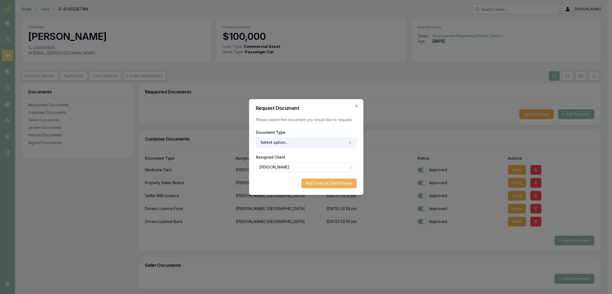
click at [292, 139] on button "Select option..." at bounding box center [305, 142] width 101 height 10
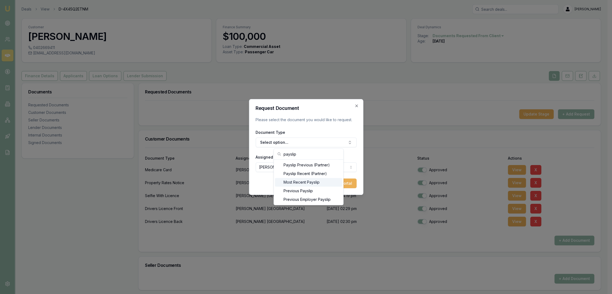
type input "payslip"
click at [284, 181] on div "Most Recent Payslip" at bounding box center [308, 182] width 67 height 9
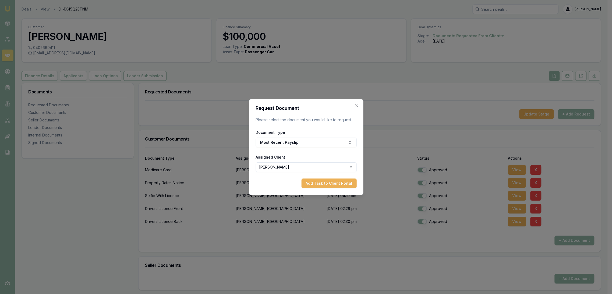
drag, startPoint x: 331, startPoint y: 180, endPoint x: 339, endPoint y: 180, distance: 8.3
click at [331, 180] on button "Add Task to Client Portal" at bounding box center [328, 183] width 55 height 10
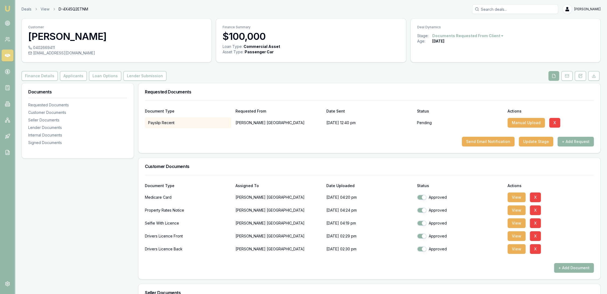
click at [579, 141] on button "+ Add Request" at bounding box center [576, 142] width 36 height 10
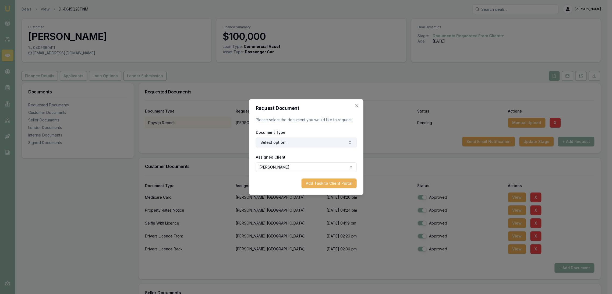
click at [274, 143] on button "Select option..." at bounding box center [305, 142] width 101 height 10
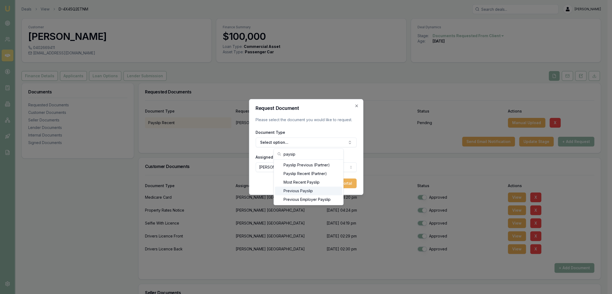
type input "paysip"
click at [296, 188] on div "Previous Payslip" at bounding box center [308, 190] width 67 height 9
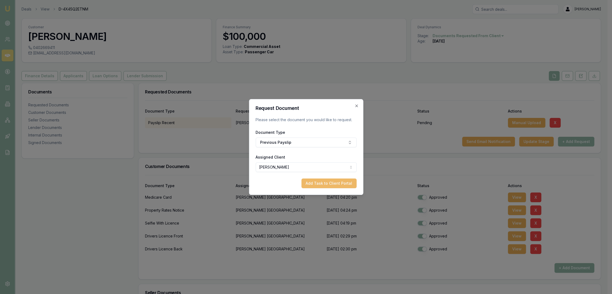
click at [325, 184] on button "Add Task to Client Portal" at bounding box center [328, 183] width 55 height 10
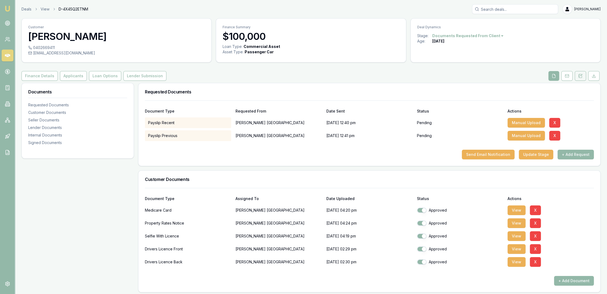
click at [577, 75] on button at bounding box center [580, 76] width 11 height 10
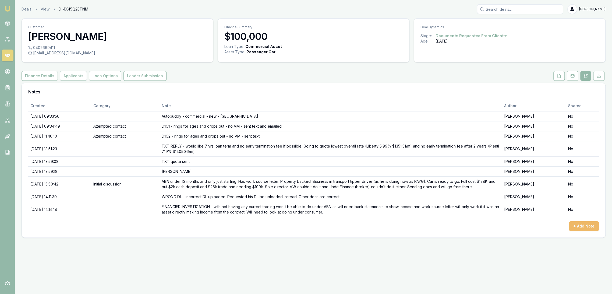
click at [581, 225] on button "+ Add Note" at bounding box center [584, 226] width 30 height 10
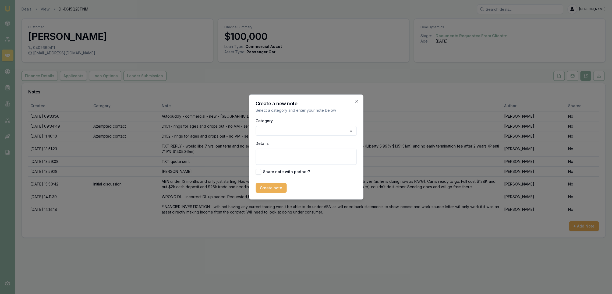
click at [288, 152] on textarea "Details" at bounding box center [305, 156] width 101 height 16
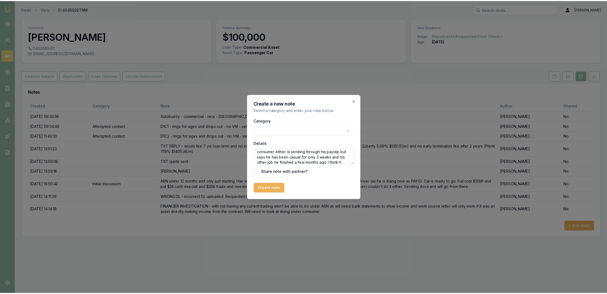
scroll to position [13, 0]
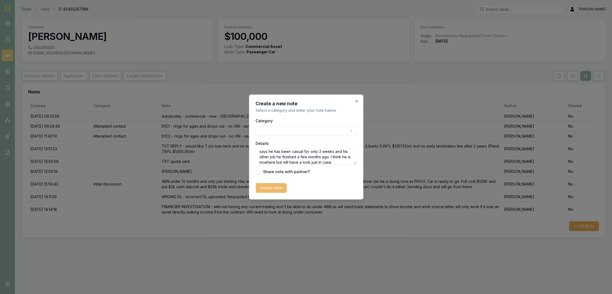
type textarea "Can't do commercial and may not be able to do consumer either. Is sending throu…"
click at [269, 188] on button "Create note" at bounding box center [270, 188] width 31 height 10
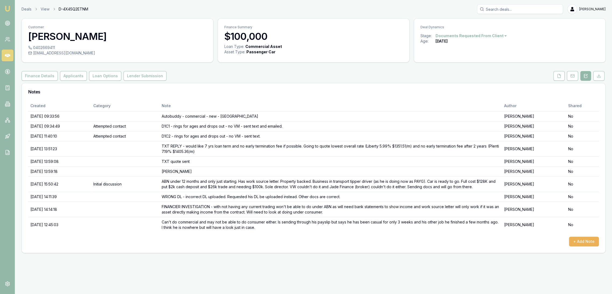
click at [9, 9] on img at bounding box center [7, 8] width 6 height 6
